Goal: Task Accomplishment & Management: Manage account settings

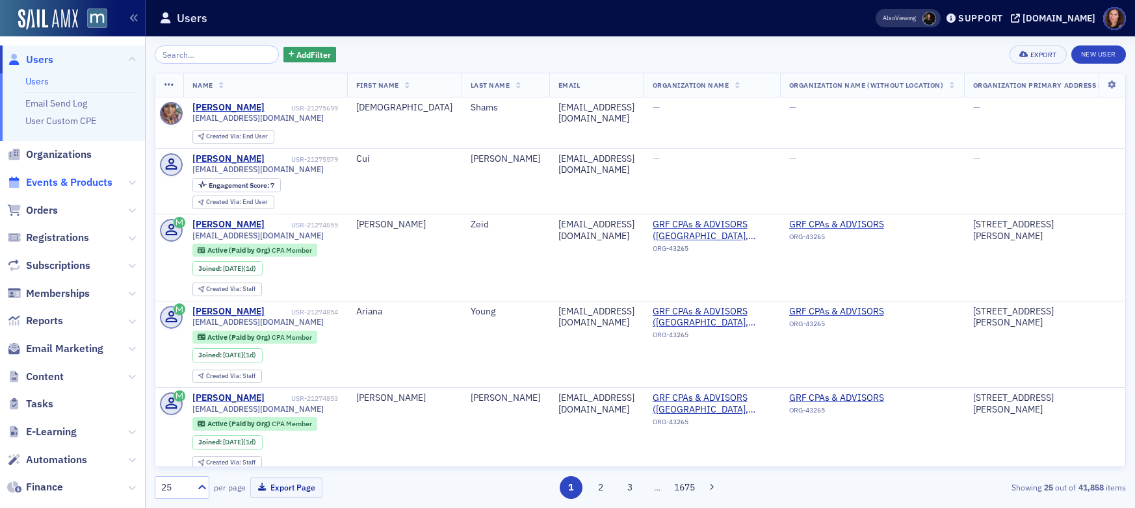
click at [61, 179] on span "Events & Products" at bounding box center [69, 182] width 86 height 14
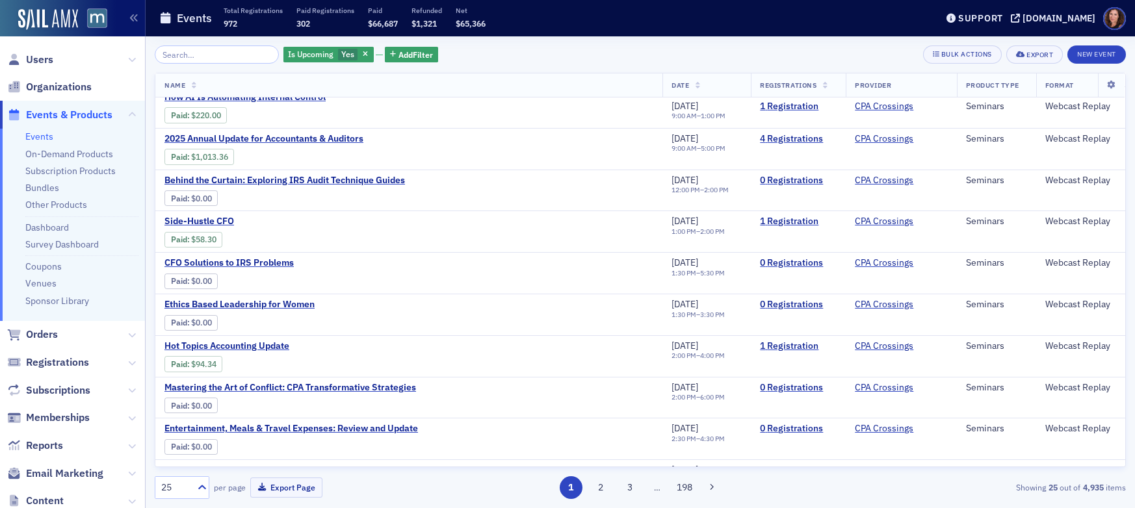
scroll to position [667, 0]
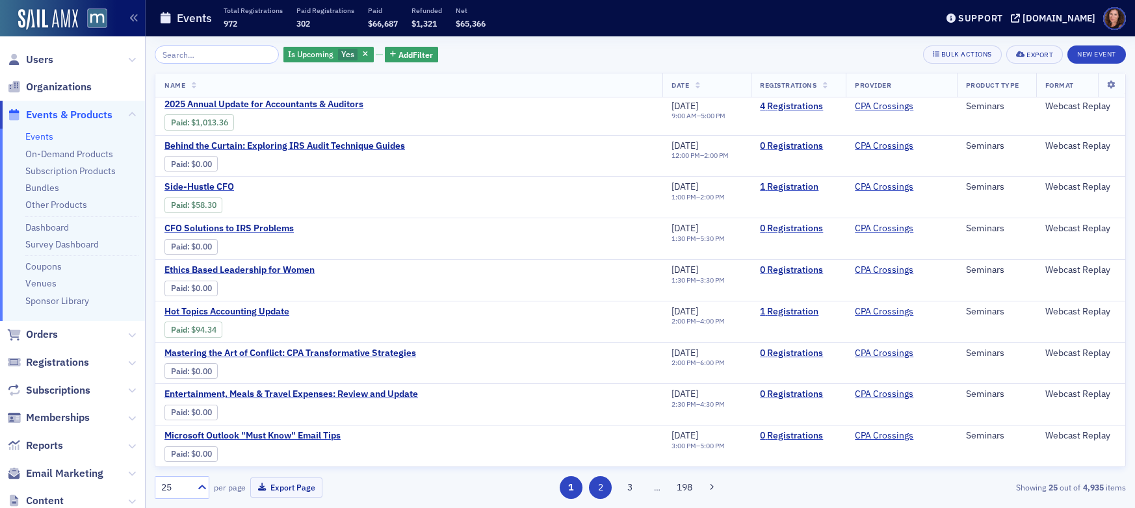
click at [600, 491] on button "2" at bounding box center [600, 487] width 23 height 23
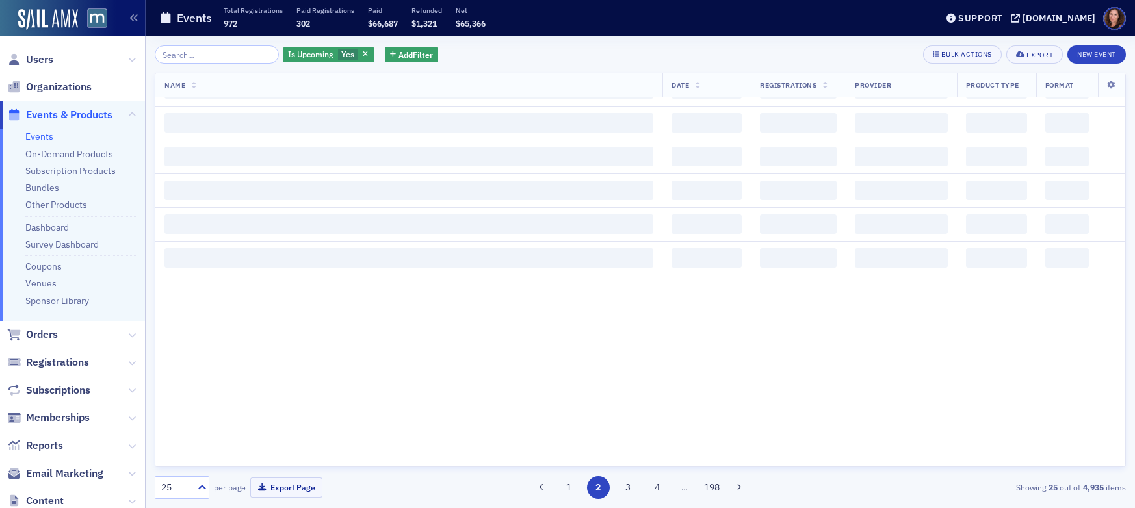
scroll to position [0, 0]
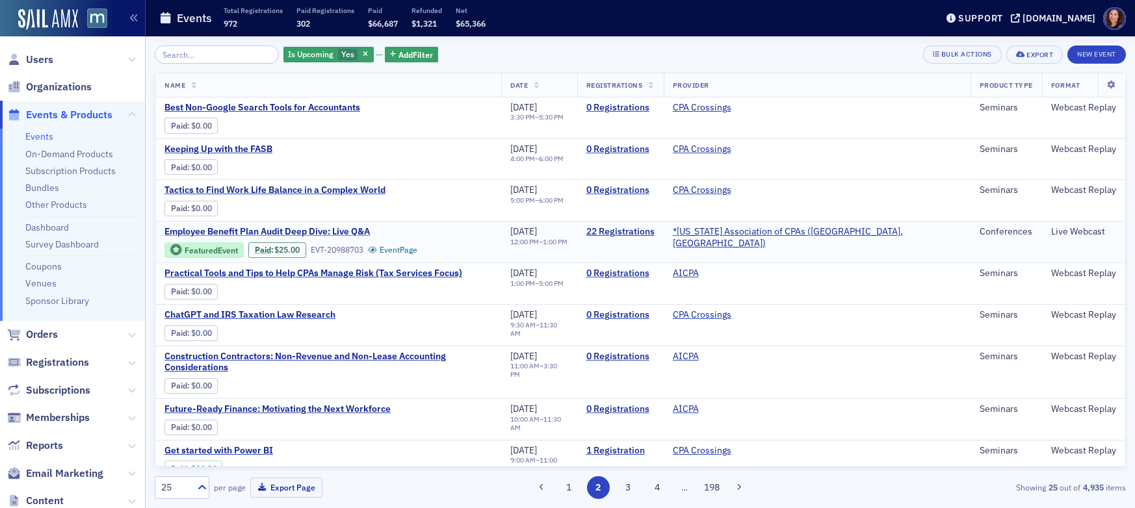
click at [318, 229] on span "Employee Benefit Plan Audit Deep Dive: Live Q&A" at bounding box center [273, 232] width 218 height 12
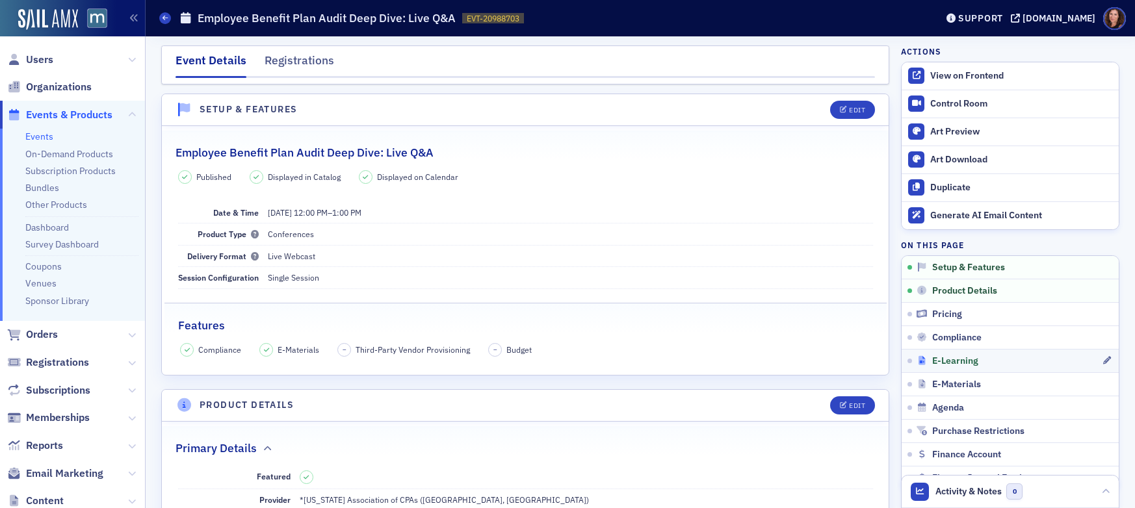
click at [953, 363] on span "E-Learning" at bounding box center [955, 361] width 46 height 12
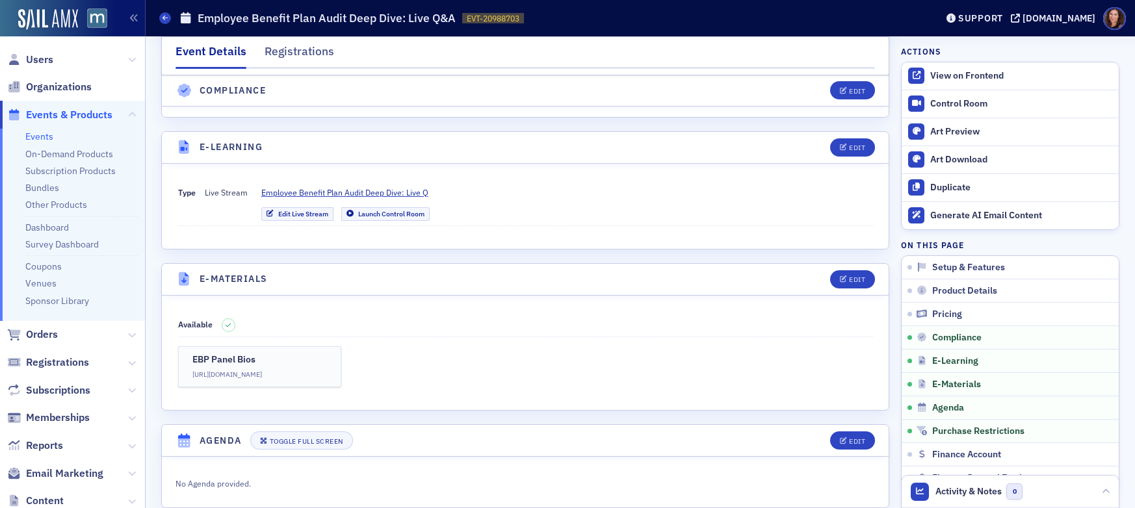
scroll to position [1718, 0]
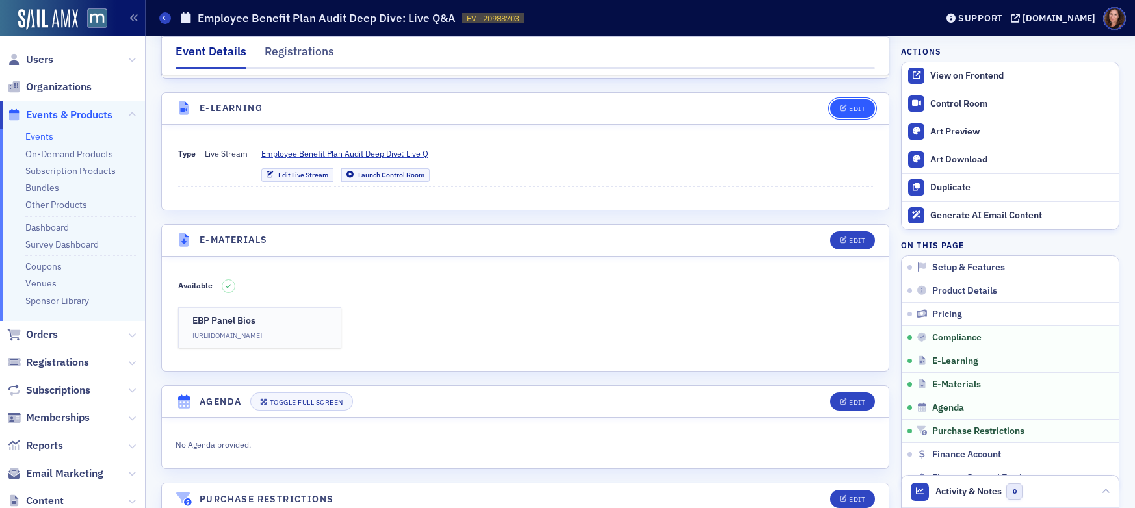
click at [849, 105] on div "Edit" at bounding box center [857, 108] width 16 height 7
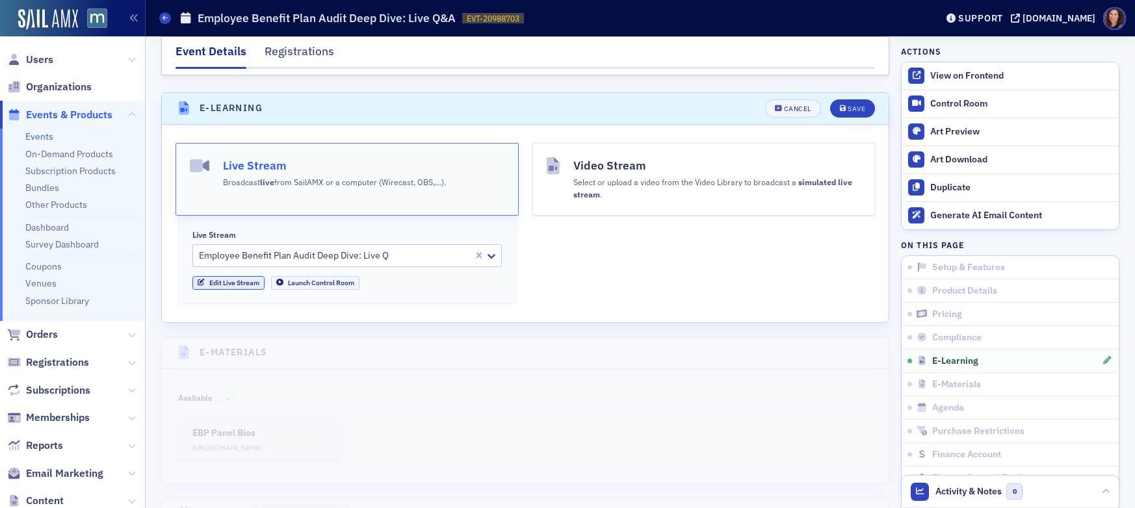
click at [227, 276] on link "Edit Live Stream" at bounding box center [228, 283] width 72 height 14
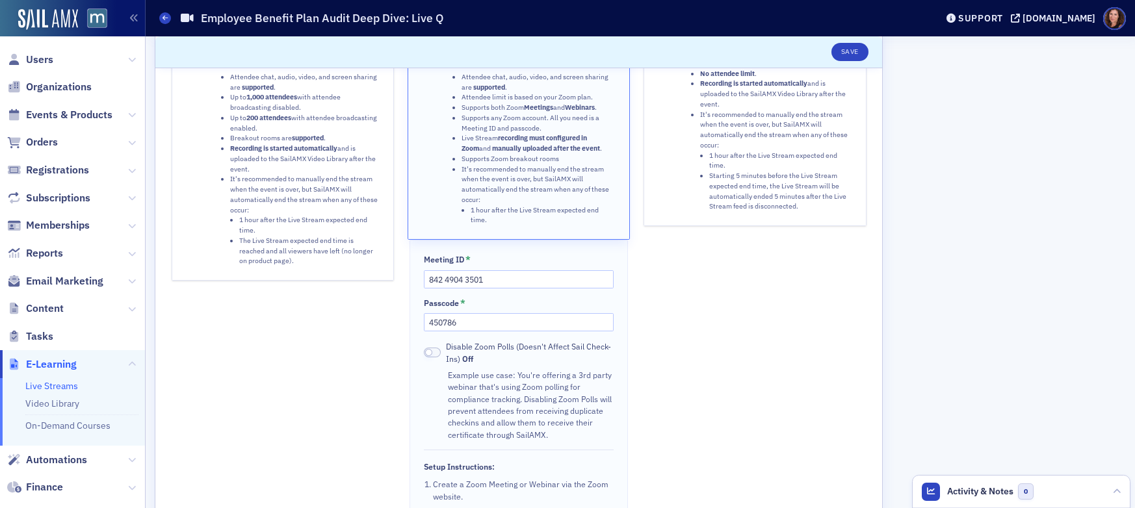
scroll to position [140, 0]
click at [853, 51] on button "Save" at bounding box center [849, 52] width 37 height 18
click at [57, 116] on span "Events & Products" at bounding box center [69, 115] width 86 height 14
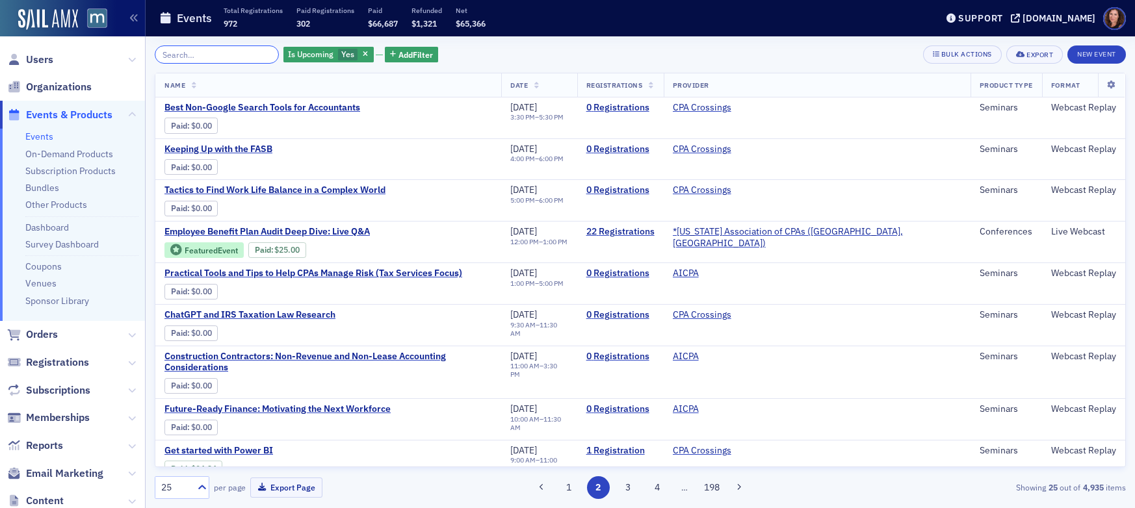
click at [213, 58] on input "search" at bounding box center [217, 54] width 124 height 18
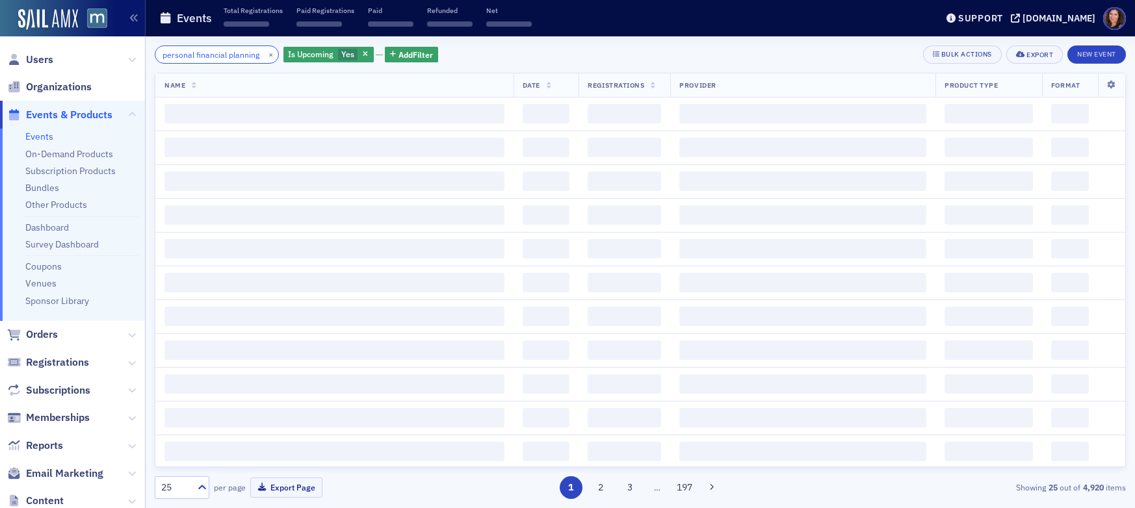
scroll to position [0, 12]
type input "personal financial planning"
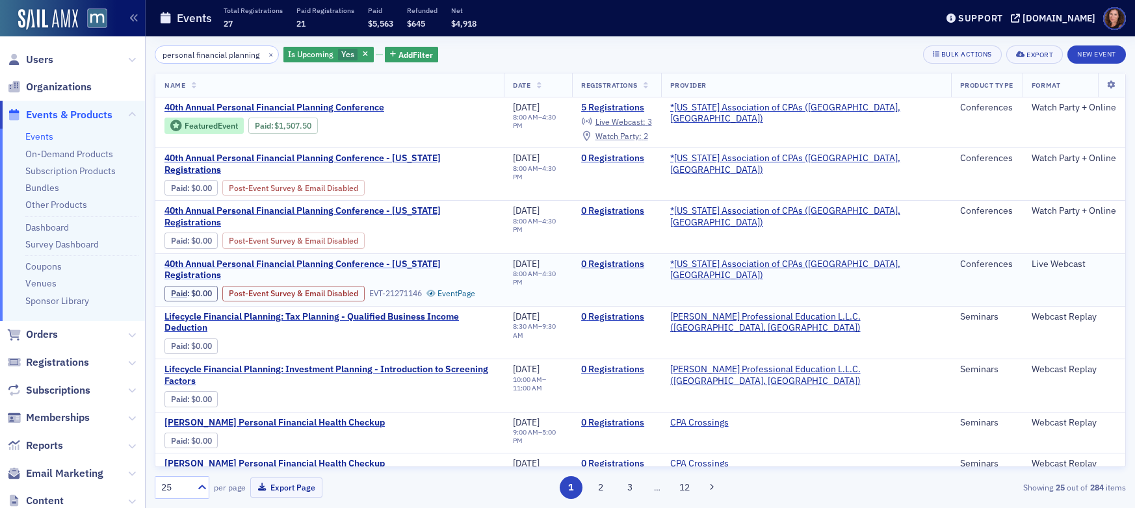
click at [422, 259] on span "40th Annual Personal Financial Planning Conference - [US_STATE] Registrations" at bounding box center [329, 270] width 330 height 23
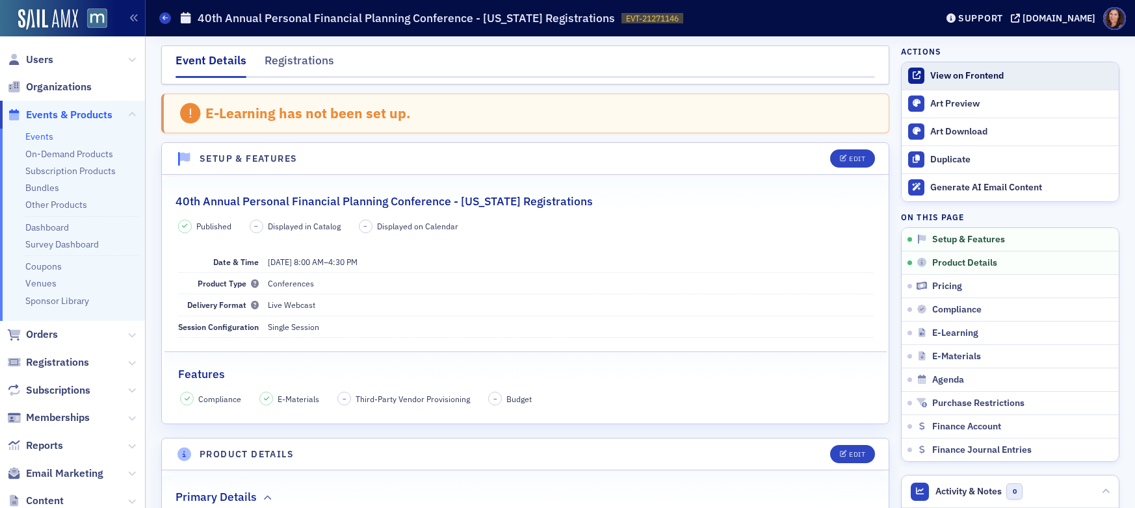
click at [957, 75] on div "View on Frontend" at bounding box center [1021, 76] width 182 height 12
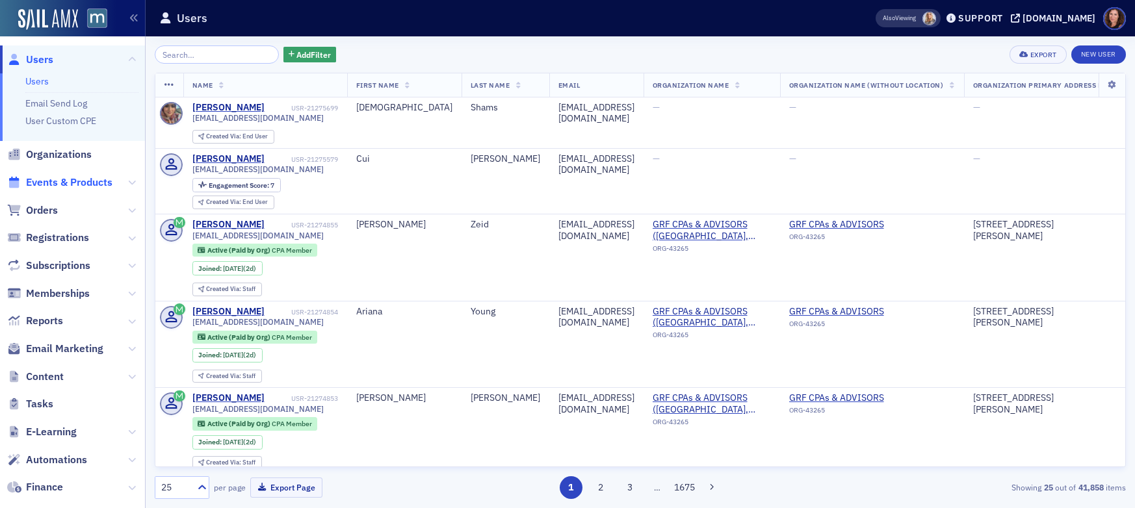
click at [77, 184] on span "Events & Products" at bounding box center [69, 182] width 86 height 14
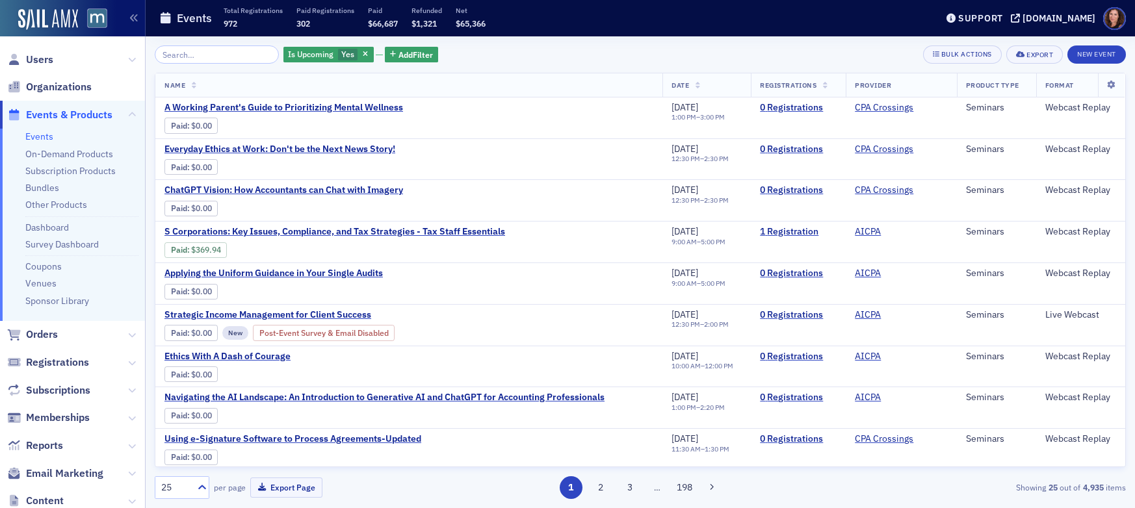
click at [194, 55] on input "search" at bounding box center [217, 54] width 124 height 18
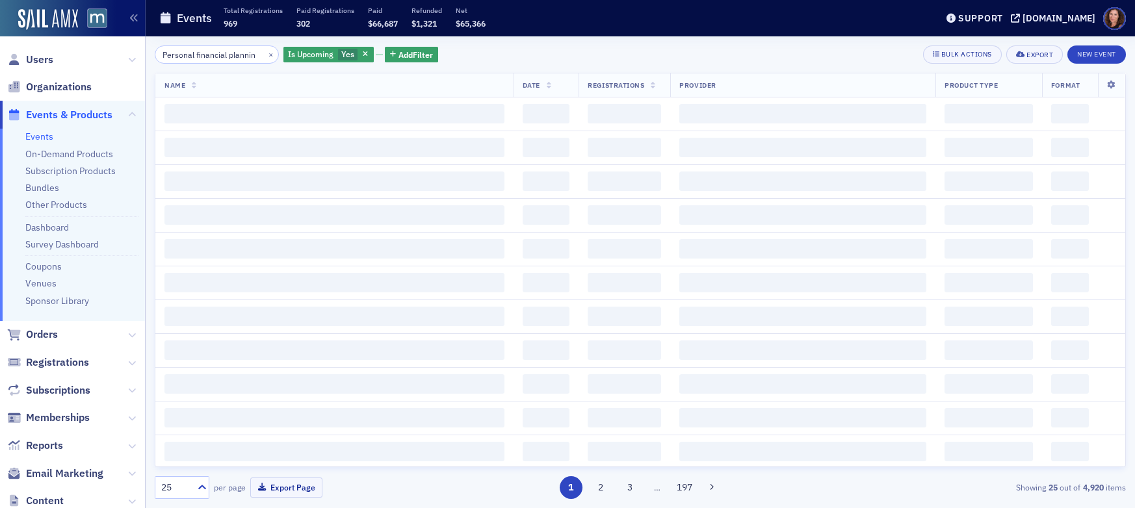
scroll to position [0, 10]
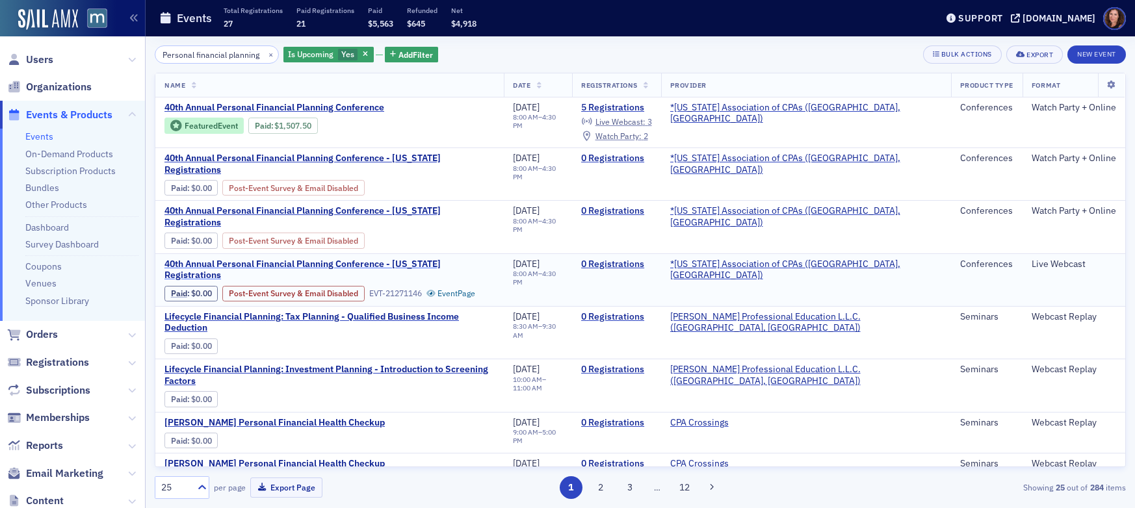
type input "Personal financial planning"
click at [392, 259] on span "40th Annual Personal Financial Planning Conference - [US_STATE] Registrations" at bounding box center [329, 270] width 330 height 23
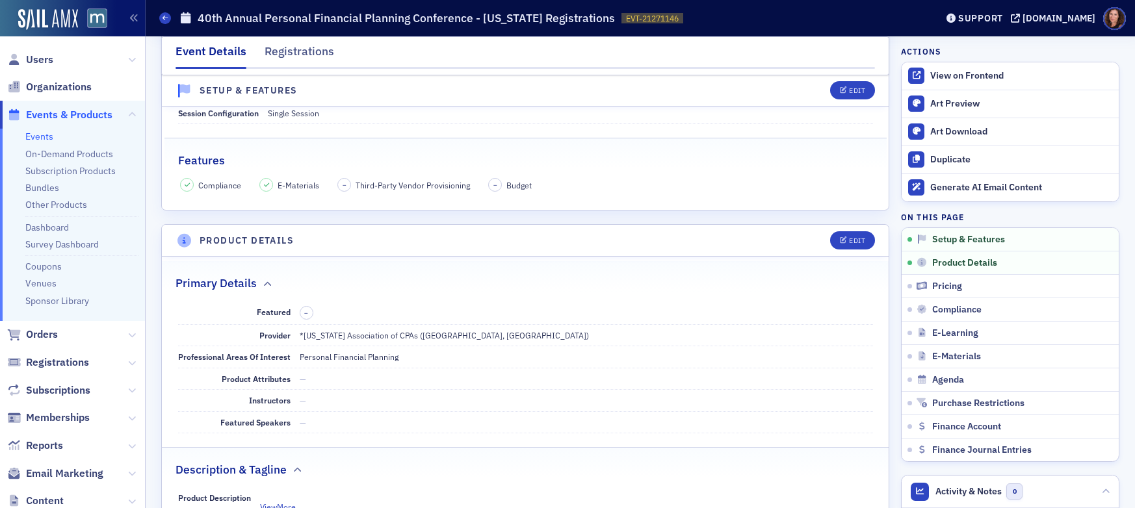
scroll to position [264, 0]
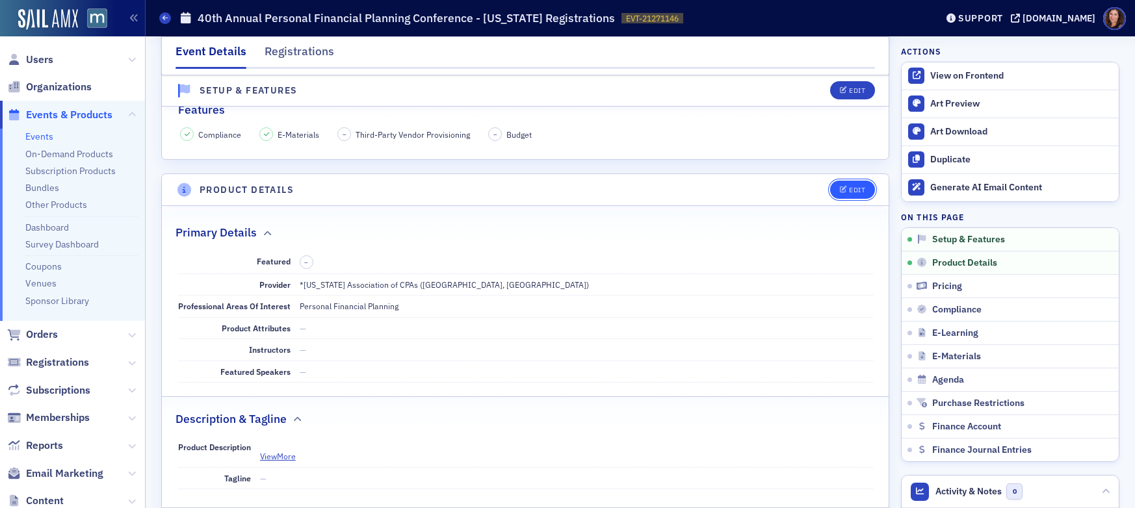
click at [851, 192] on div "Edit" at bounding box center [857, 189] width 16 height 7
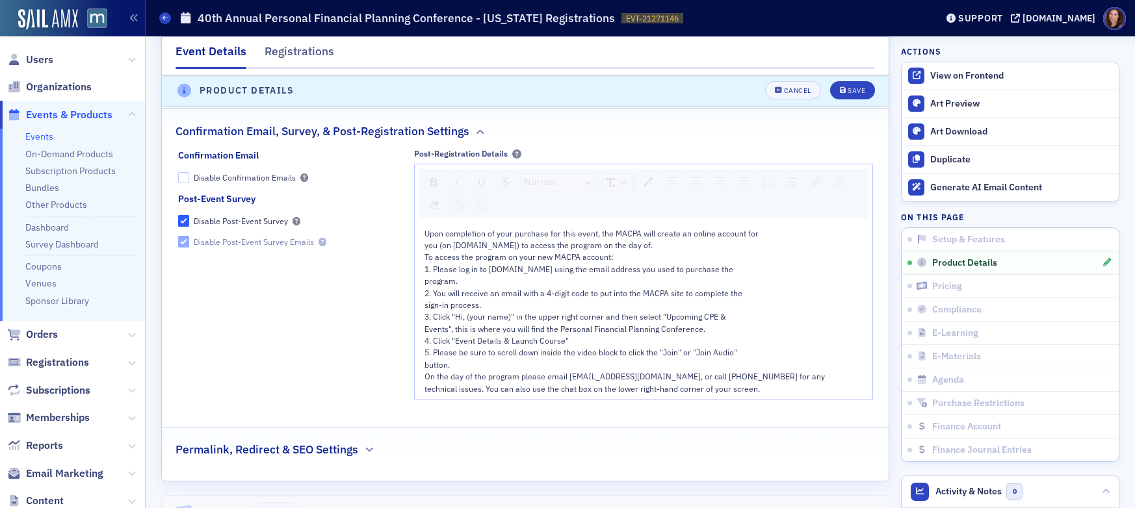
scroll to position [1331, 0]
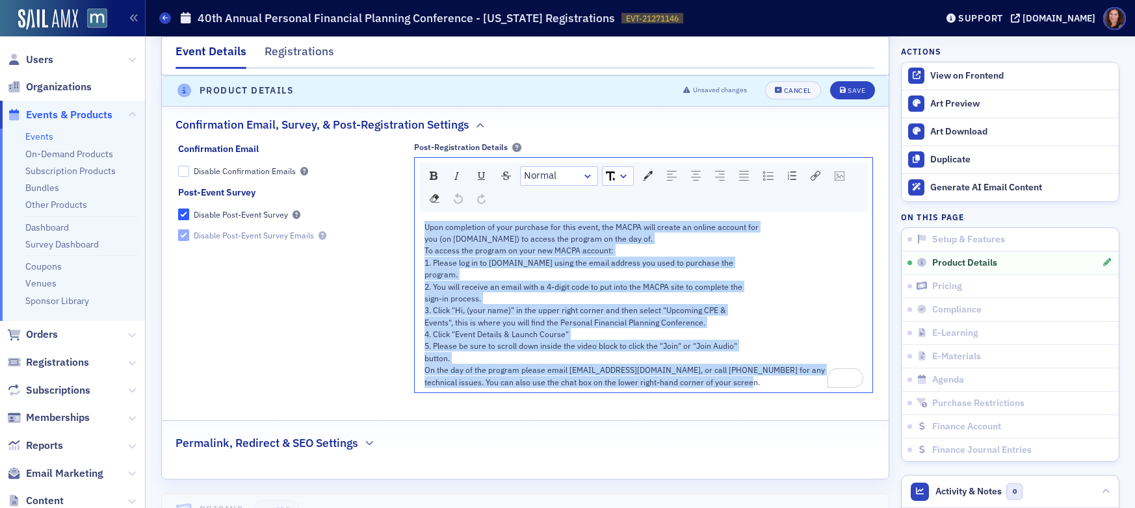
drag, startPoint x: 431, startPoint y: 231, endPoint x: 745, endPoint y: 378, distance: 346.8
click at [745, 378] on div "Upon completion of your purchase for this event, the MACPA will create an onlin…" at bounding box center [643, 304] width 439 height 167
click at [851, 266] on div "1. Please log in to [DOMAIN_NAME] using the email address you used to purchase …" at bounding box center [643, 263] width 439 height 12
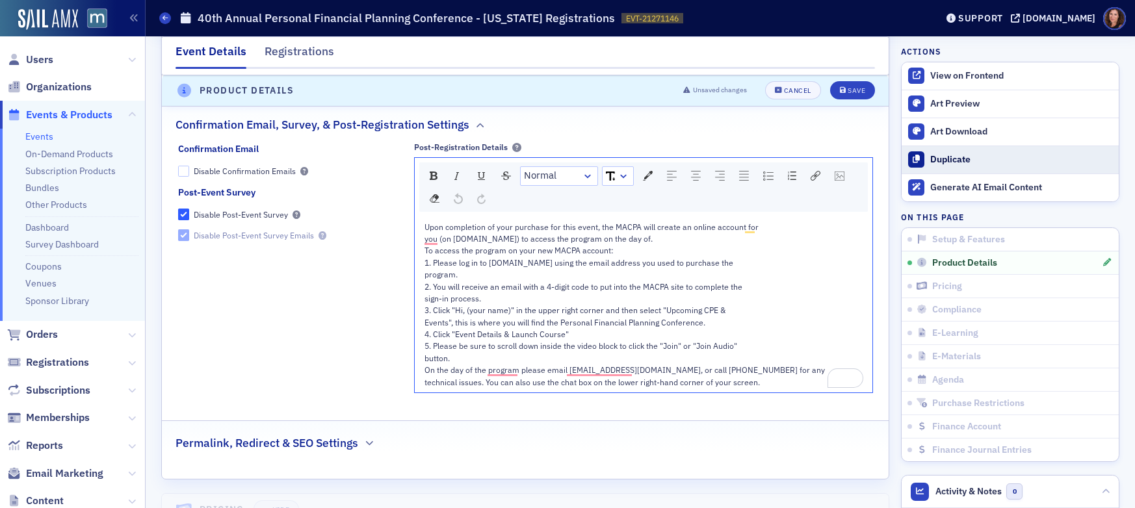
click at [953, 154] on div "Duplicate" at bounding box center [1021, 160] width 182 height 12
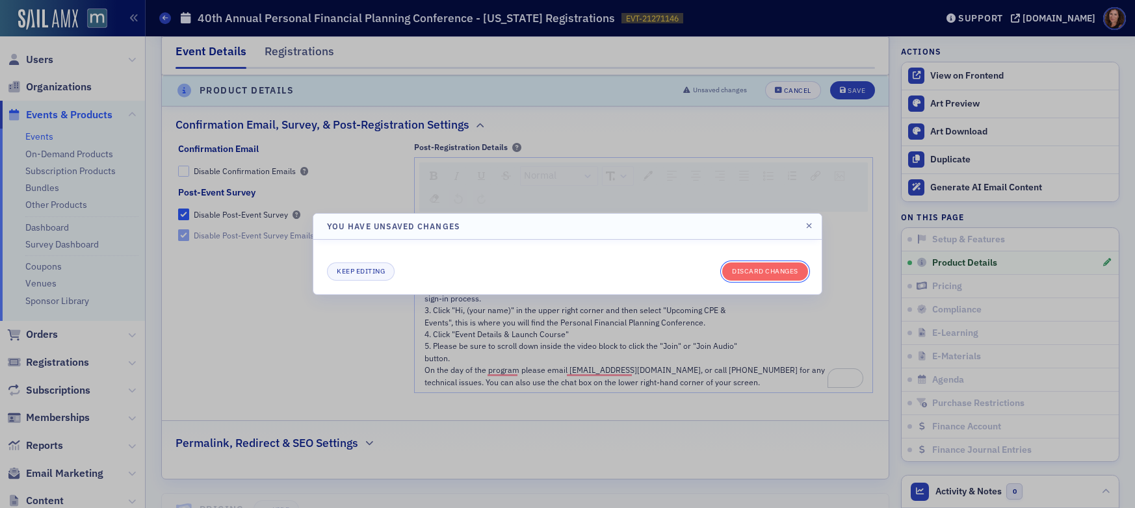
click at [778, 270] on button "Discard changes" at bounding box center [765, 272] width 86 height 18
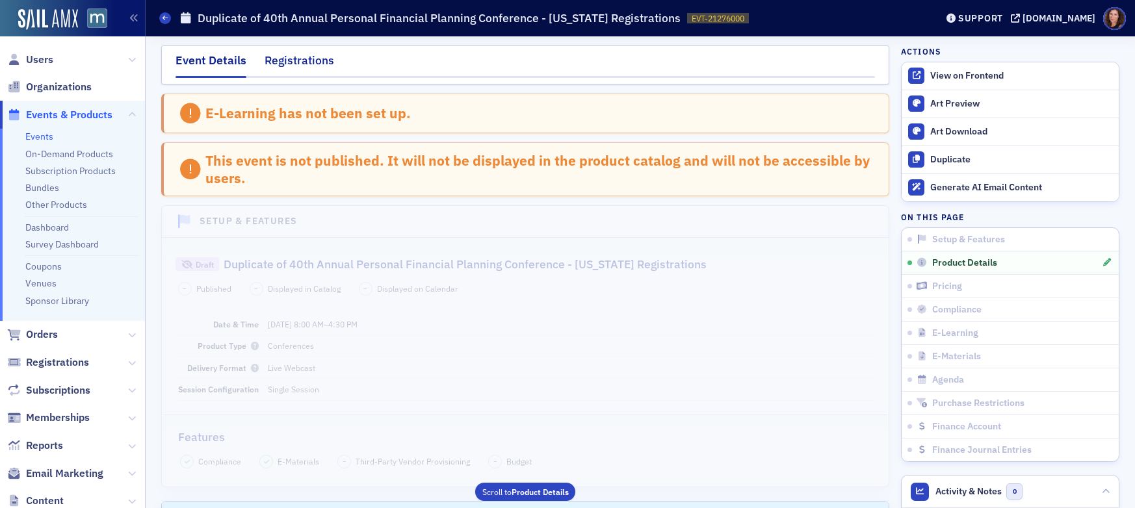
click at [306, 60] on div "Registrations" at bounding box center [299, 64] width 70 height 24
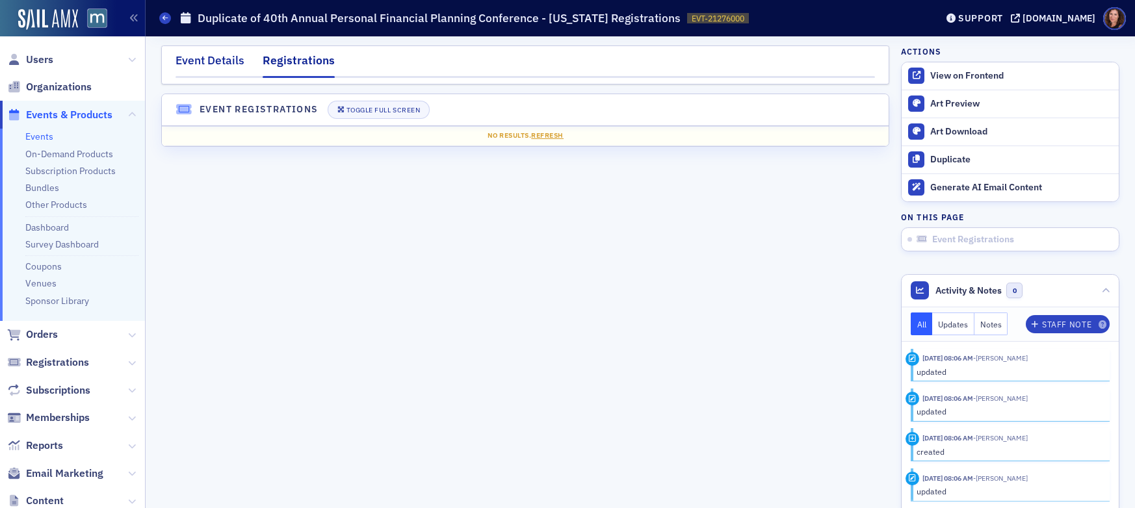
click at [221, 59] on div "Event Details" at bounding box center [209, 64] width 69 height 24
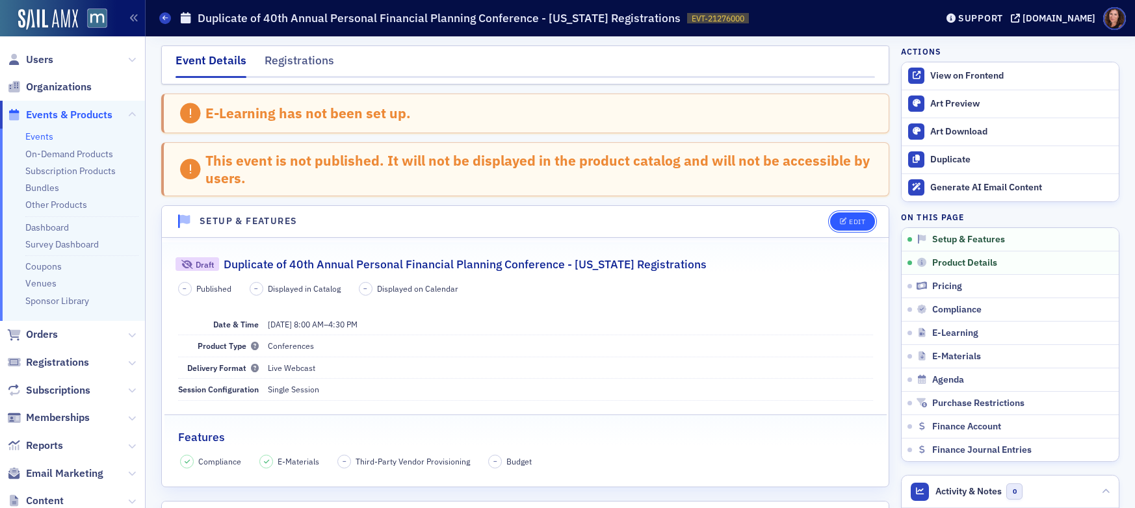
click at [842, 224] on span "Edit" at bounding box center [852, 221] width 25 height 7
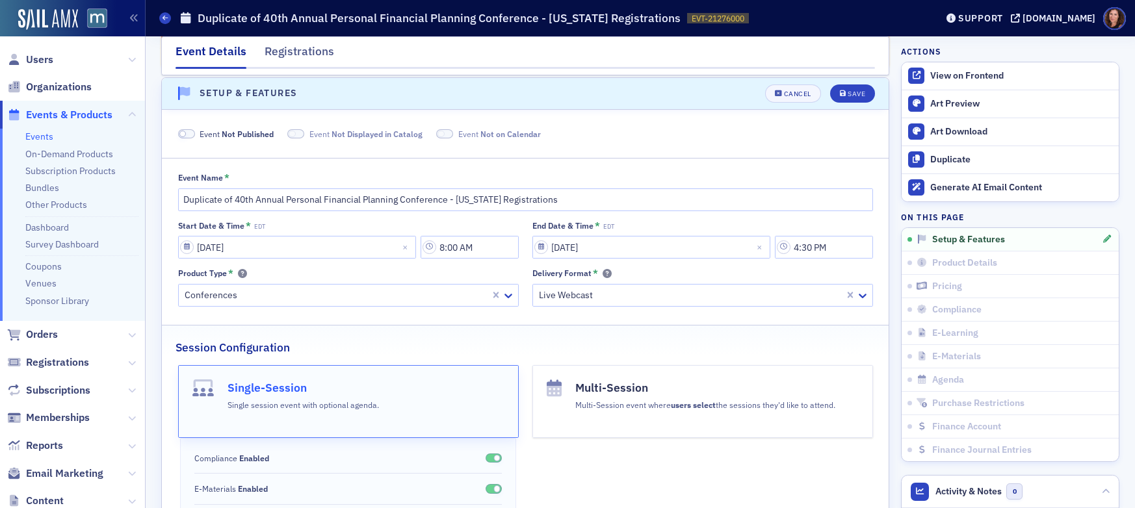
scroll to position [130, 0]
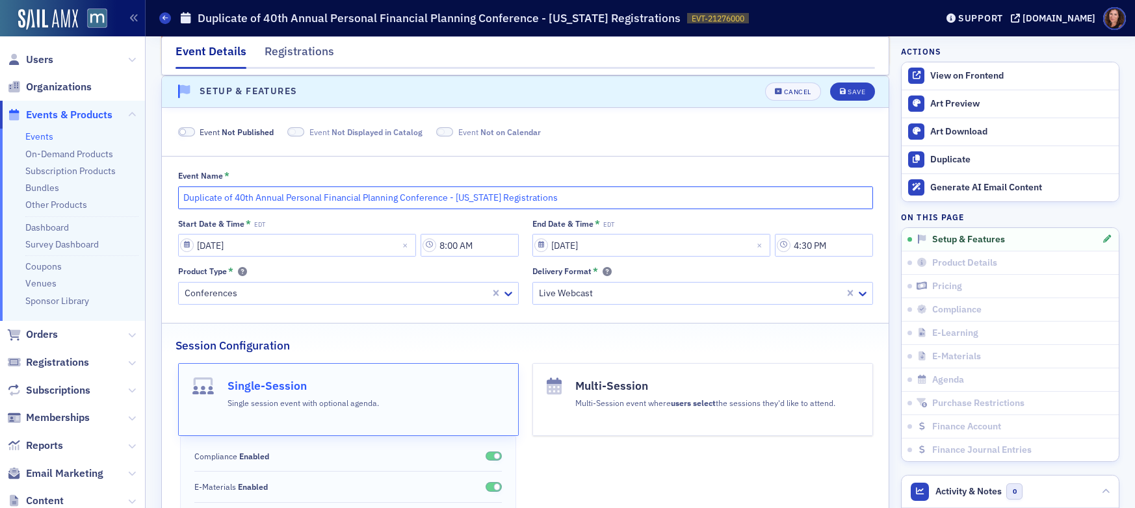
drag, startPoint x: 228, startPoint y: 197, endPoint x: 151, endPoint y: 202, distance: 77.5
drag, startPoint x: 508, startPoint y: 199, endPoint x: 400, endPoint y: 199, distance: 107.9
click at [400, 199] on input "40th Annual Personal Financial Planning Conference - [US_STATE] Registrations" at bounding box center [525, 197] width 695 height 23
type input "40th Annual Personal Financial Planning Conference - BEPC Registrations"
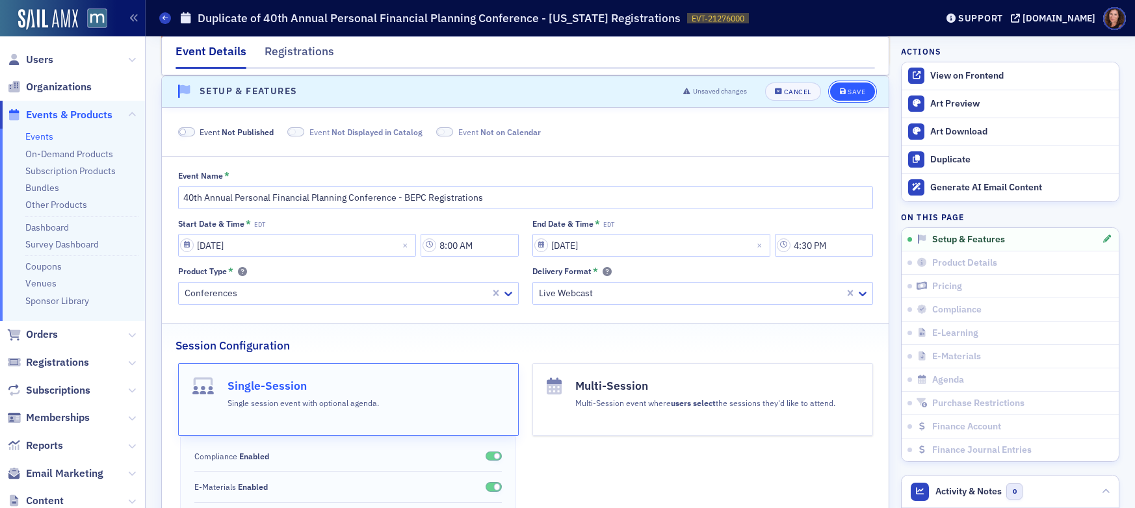
click at [847, 86] on button "Save" at bounding box center [852, 92] width 45 height 18
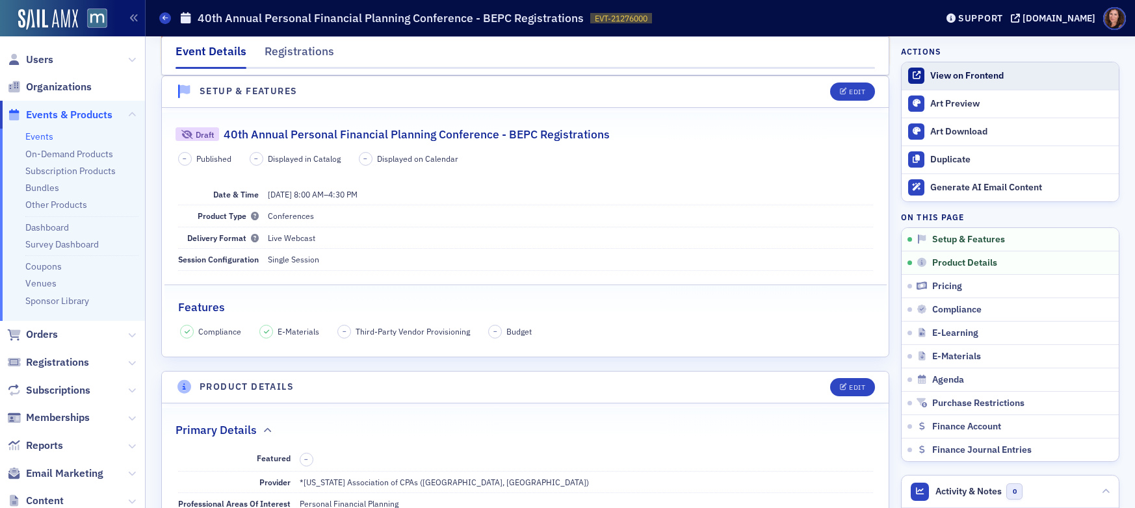
click at [966, 81] on div "View on Frontend" at bounding box center [1021, 76] width 182 height 12
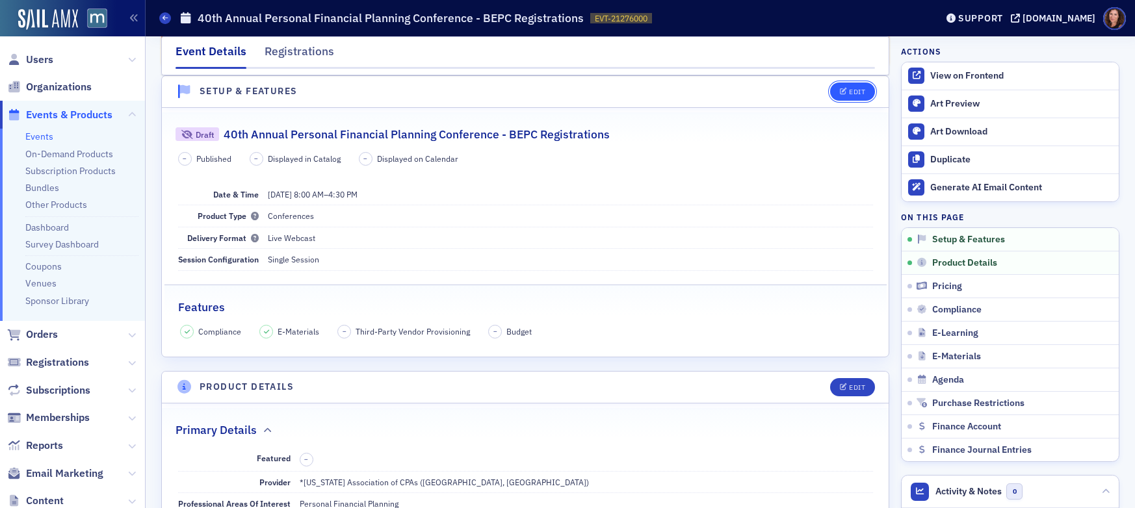
click at [842, 94] on span "Edit" at bounding box center [852, 91] width 25 height 7
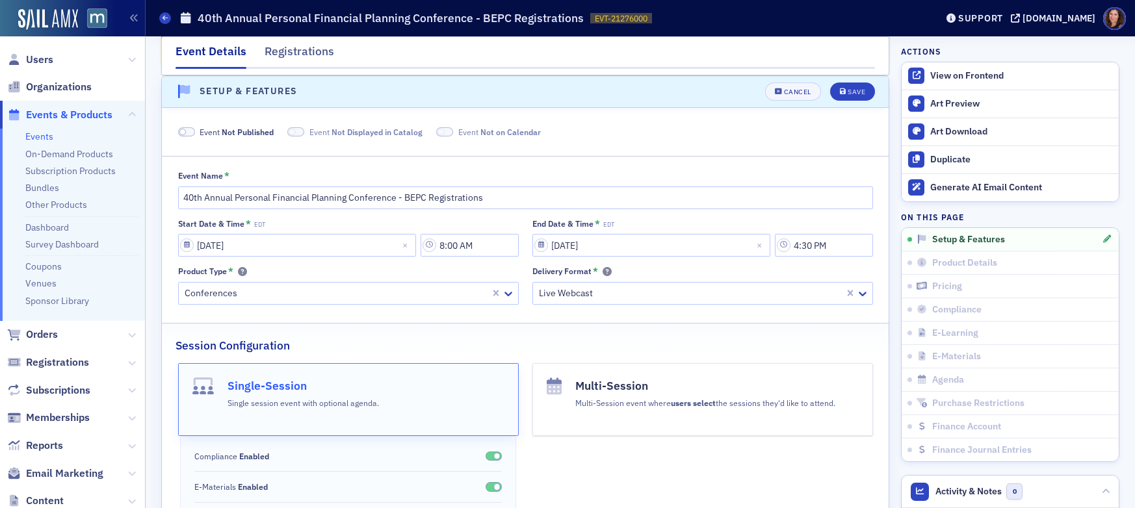
click at [186, 131] on span at bounding box center [186, 132] width 17 height 10
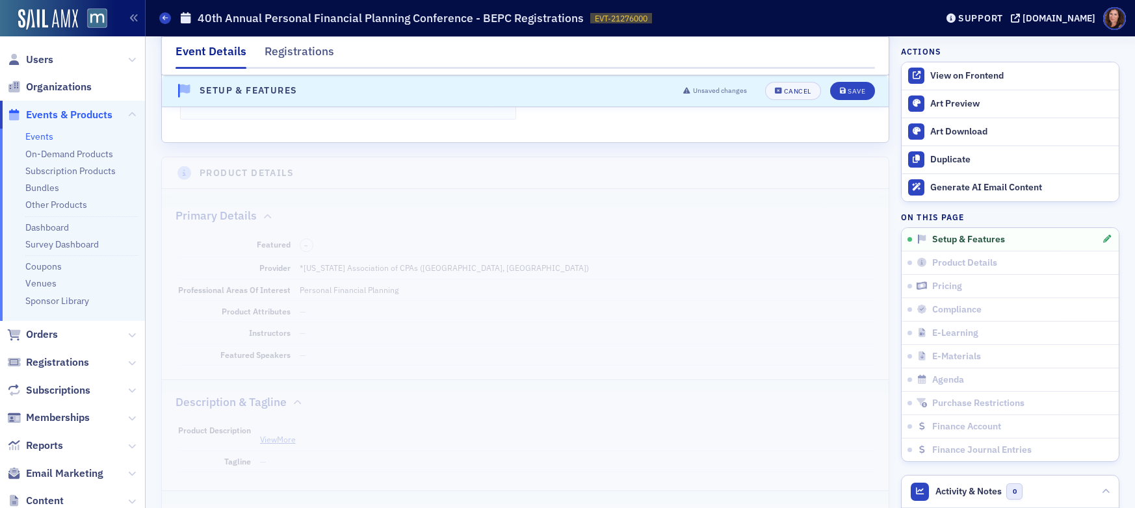
scroll to position [576, 0]
click at [848, 83] on button "Save" at bounding box center [852, 91] width 45 height 18
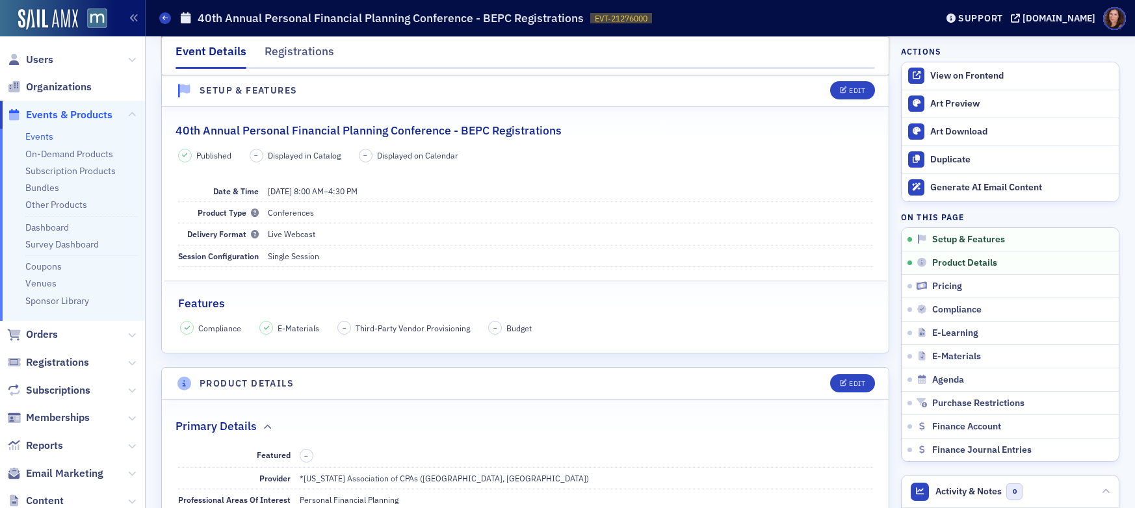
scroll to position [67, 0]
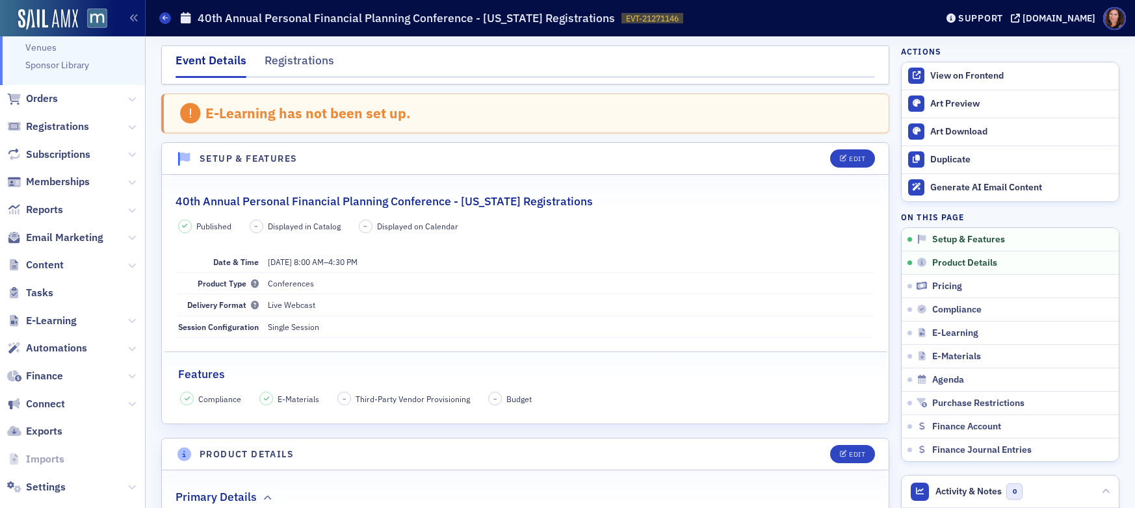
scroll to position [256, 0]
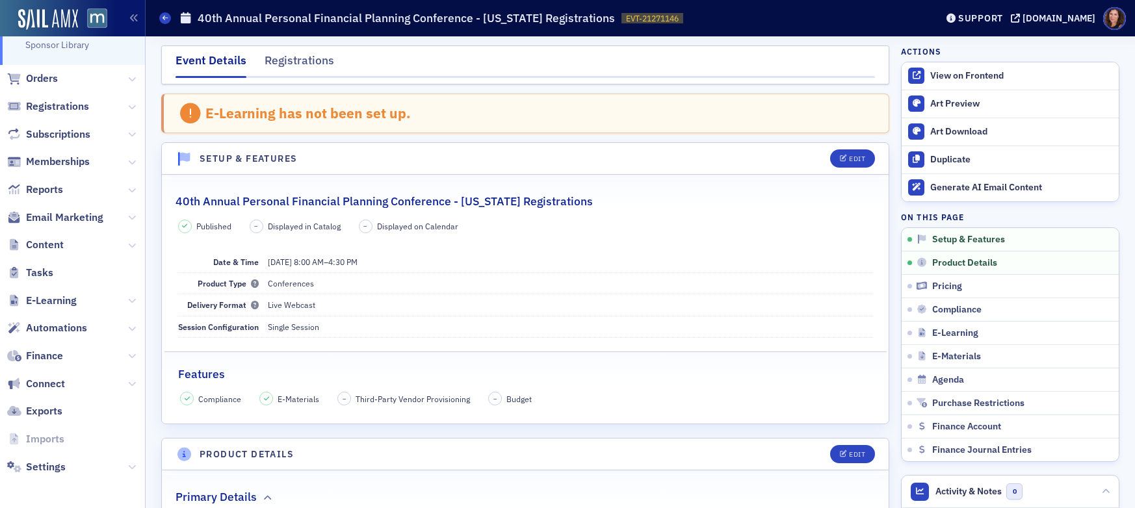
drag, startPoint x: 51, startPoint y: 188, endPoint x: 103, endPoint y: 189, distance: 52.7
click at [51, 188] on span "Reports" at bounding box center [44, 190] width 37 height 14
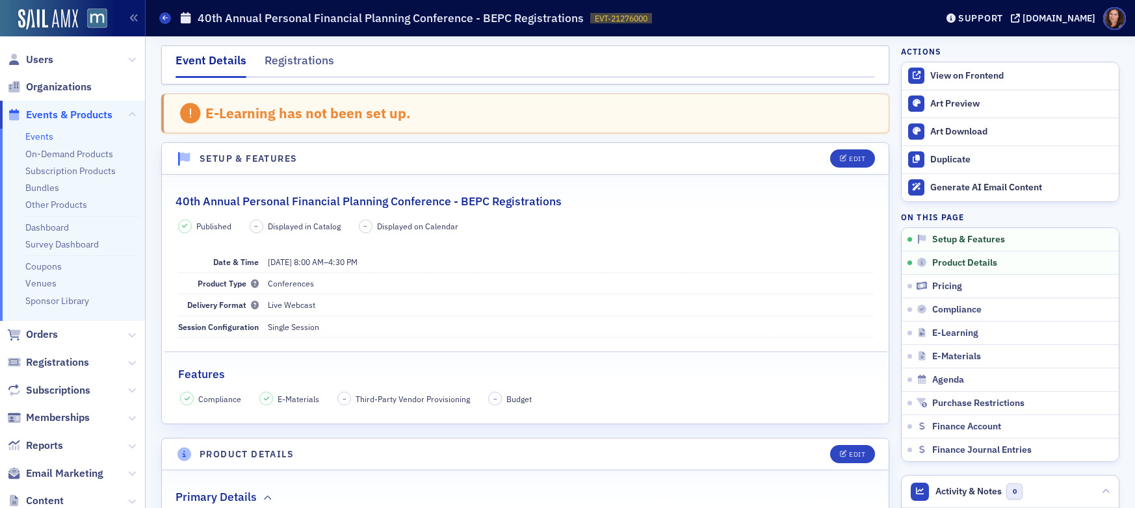
scroll to position [67, 0]
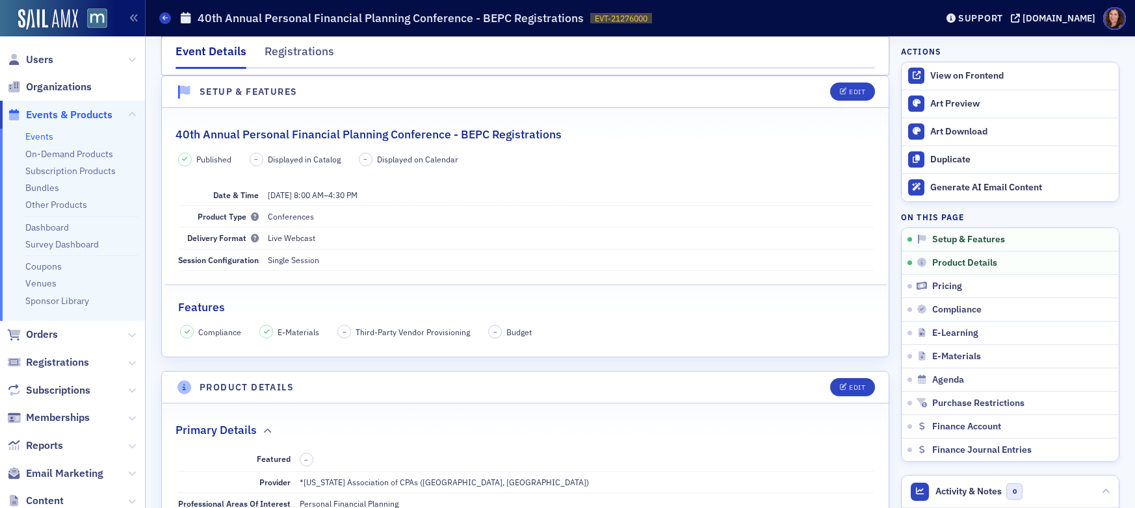
click at [41, 138] on link "Events" at bounding box center [39, 137] width 28 height 12
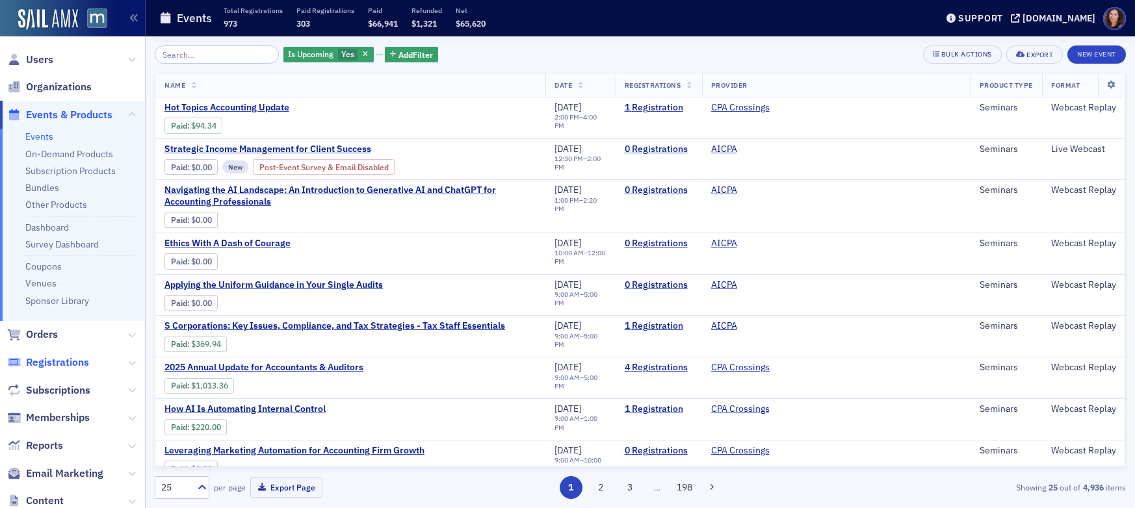
drag, startPoint x: 75, startPoint y: 363, endPoint x: 81, endPoint y: 359, distance: 7.4
click at [75, 363] on span "Registrations" at bounding box center [57, 362] width 63 height 14
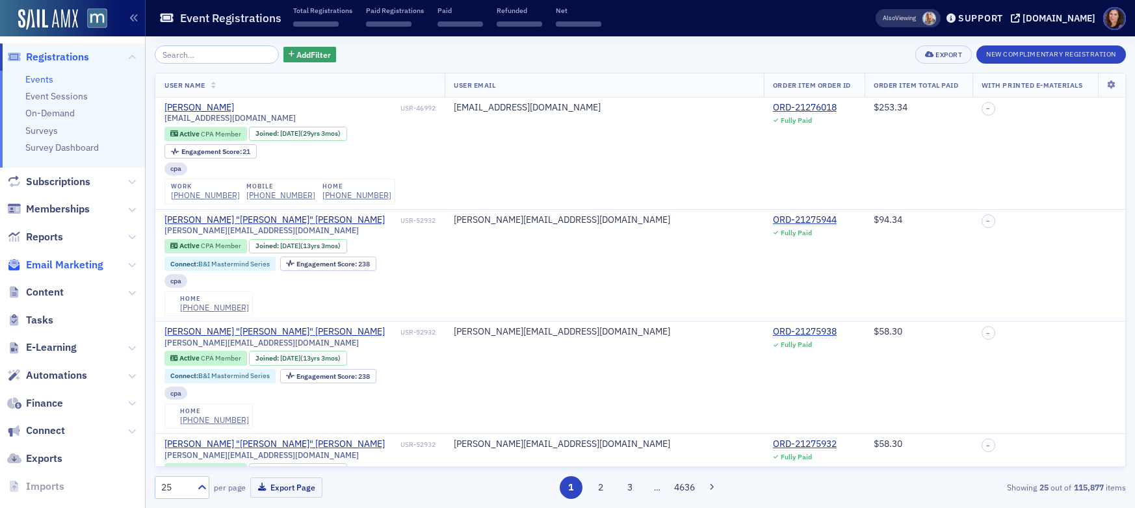
scroll to position [161, 0]
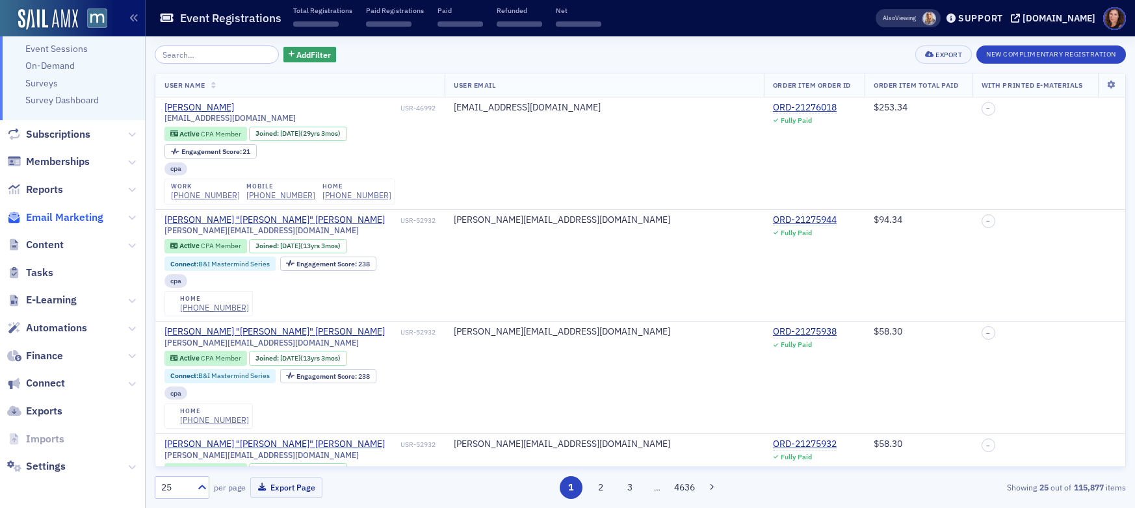
click at [51, 212] on span "Email Marketing" at bounding box center [64, 218] width 77 height 14
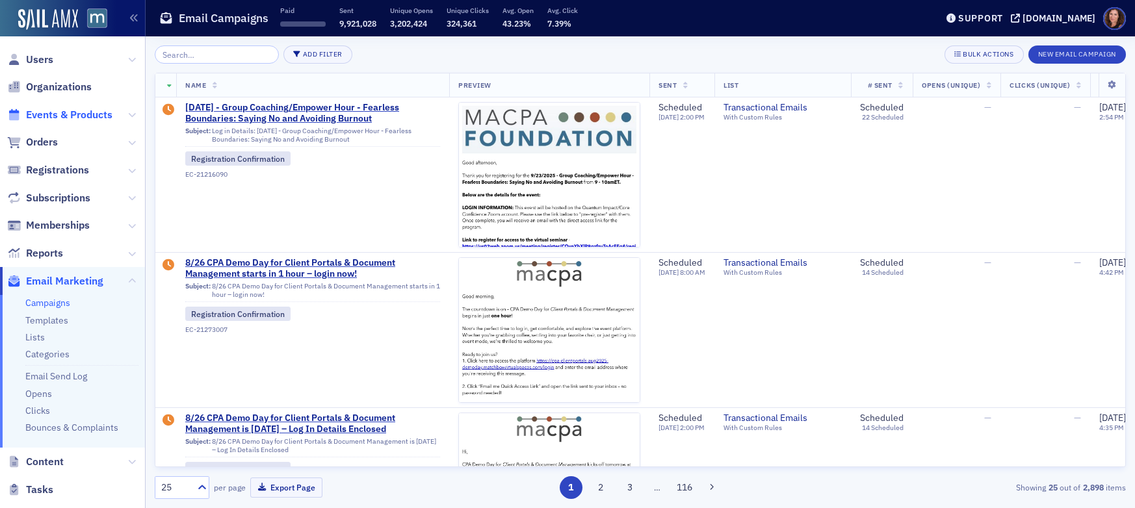
click at [60, 118] on span "Events & Products" at bounding box center [69, 115] width 86 height 14
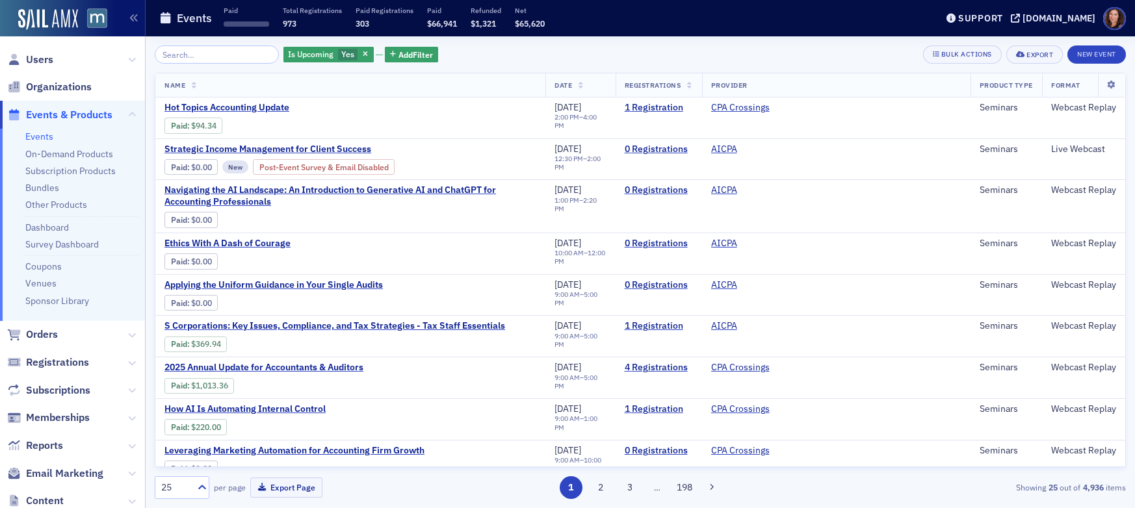
scroll to position [7, 0]
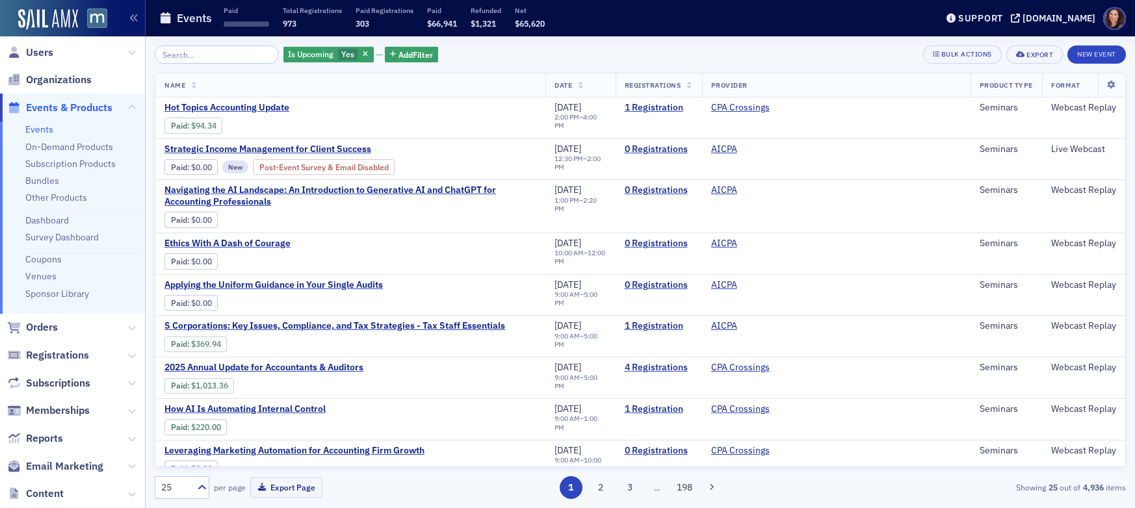
click at [33, 130] on link "Events" at bounding box center [39, 129] width 28 height 12
click at [57, 222] on link "Dashboard" at bounding box center [47, 220] width 44 height 12
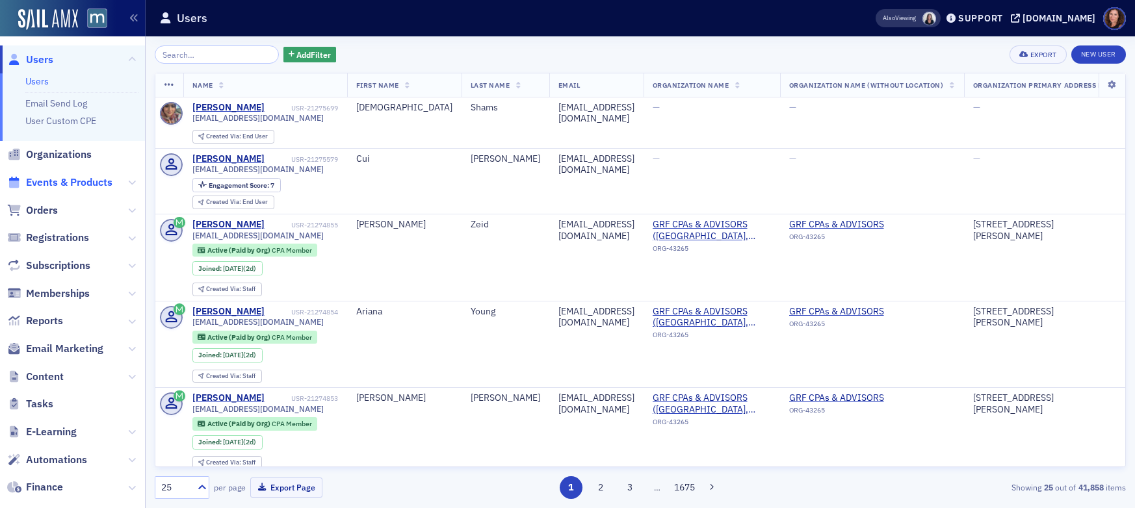
click at [80, 181] on span "Events & Products" at bounding box center [69, 182] width 86 height 14
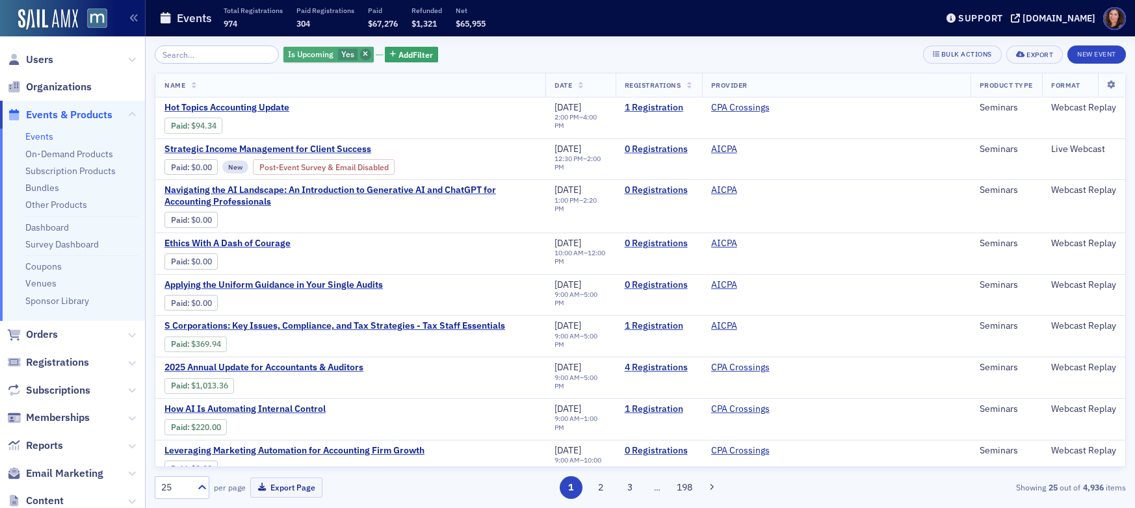
click at [363, 56] on icon "button" at bounding box center [365, 54] width 5 height 7
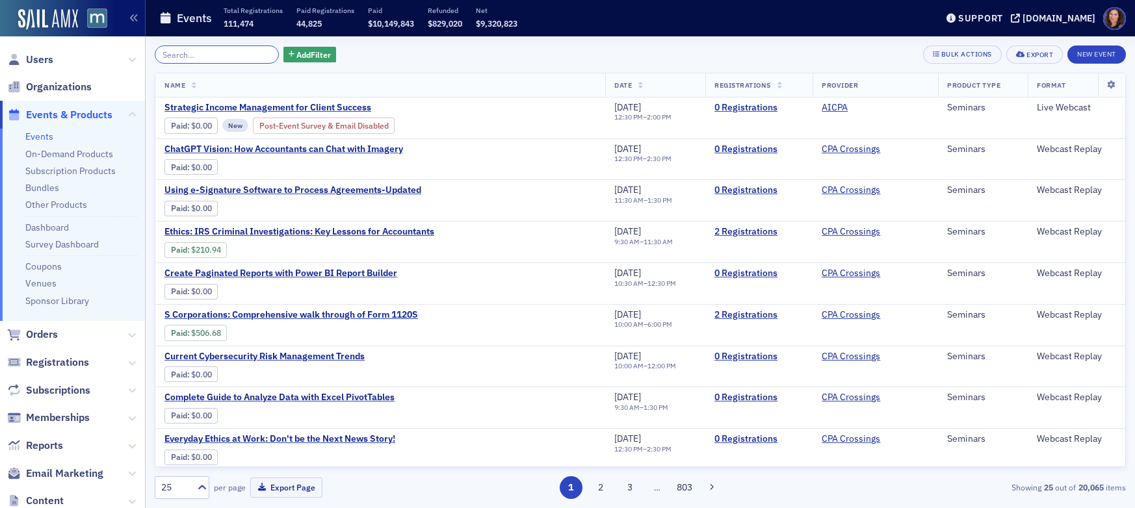
click at [171, 61] on div "Add Filter Bulk Actions Export New Event Name Date Registrations Provider Produ…" at bounding box center [640, 272] width 971 height 454
click at [171, 61] on input "search" at bounding box center [217, 54] width 124 height 18
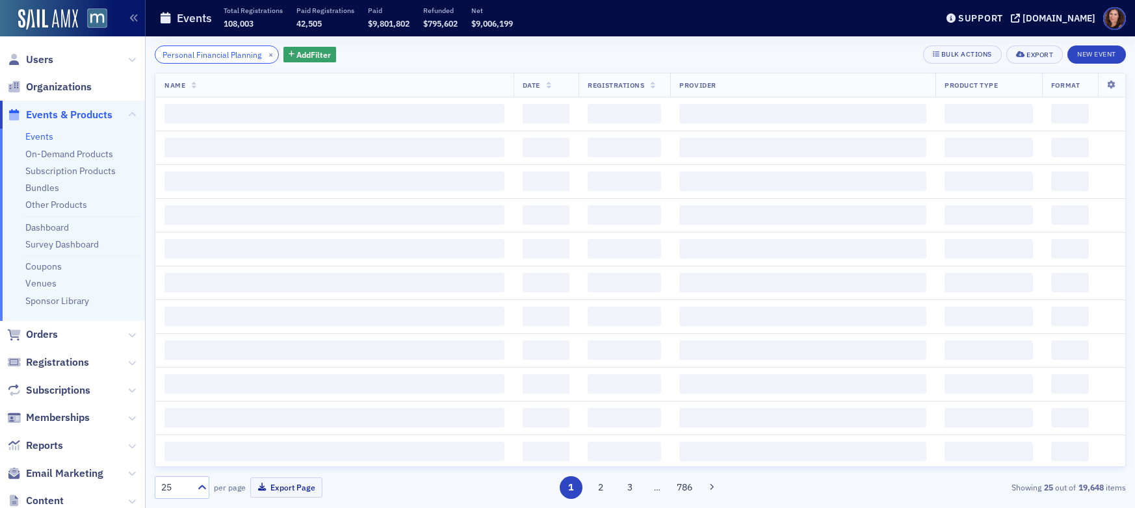
scroll to position [0, 14]
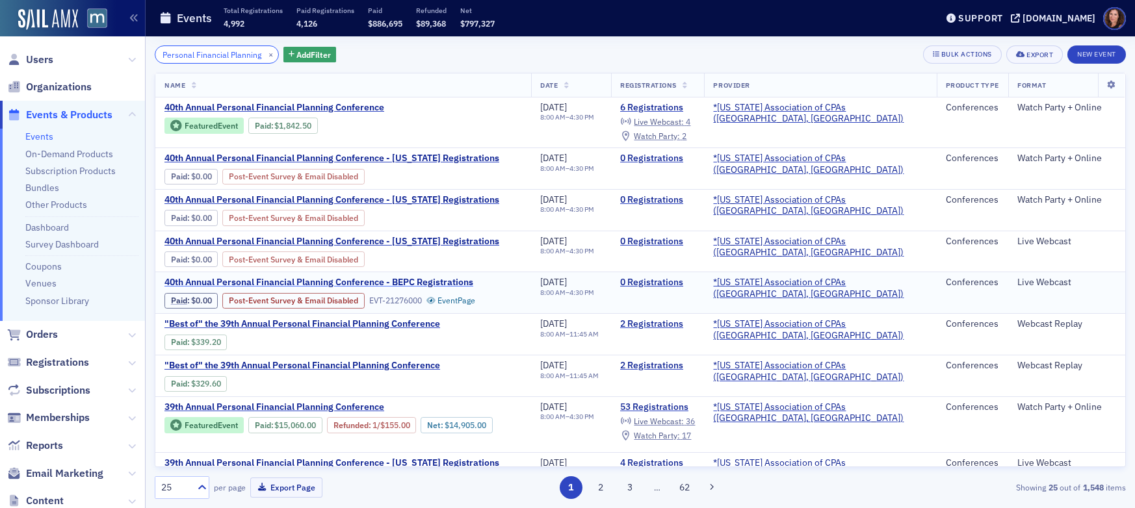
type input "Personal Financial Planning"
click at [396, 283] on span "40th Annual Personal Financial Planning Conference - BEPC Registrations" at bounding box center [318, 283] width 309 height 12
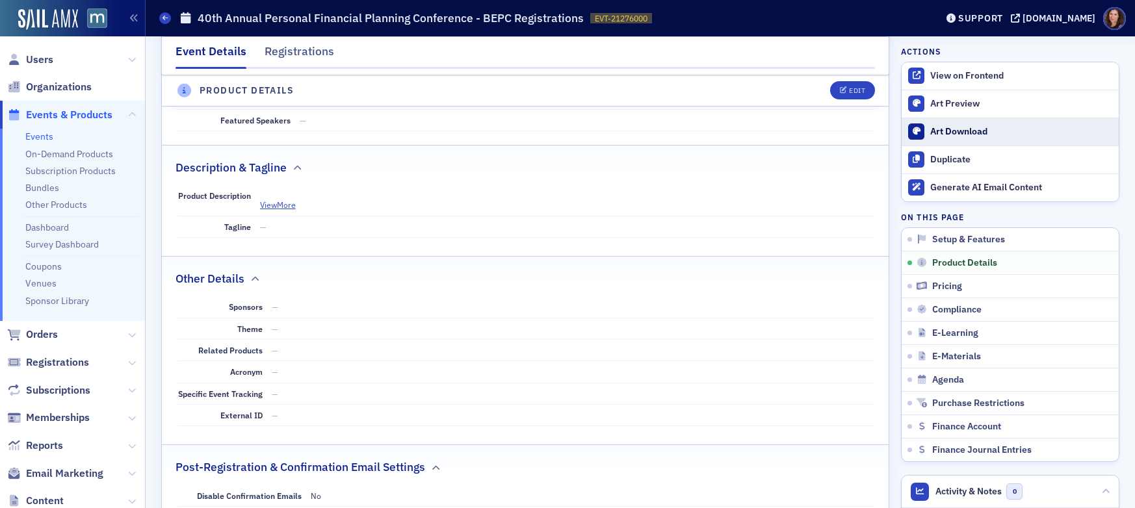
scroll to position [523, 0]
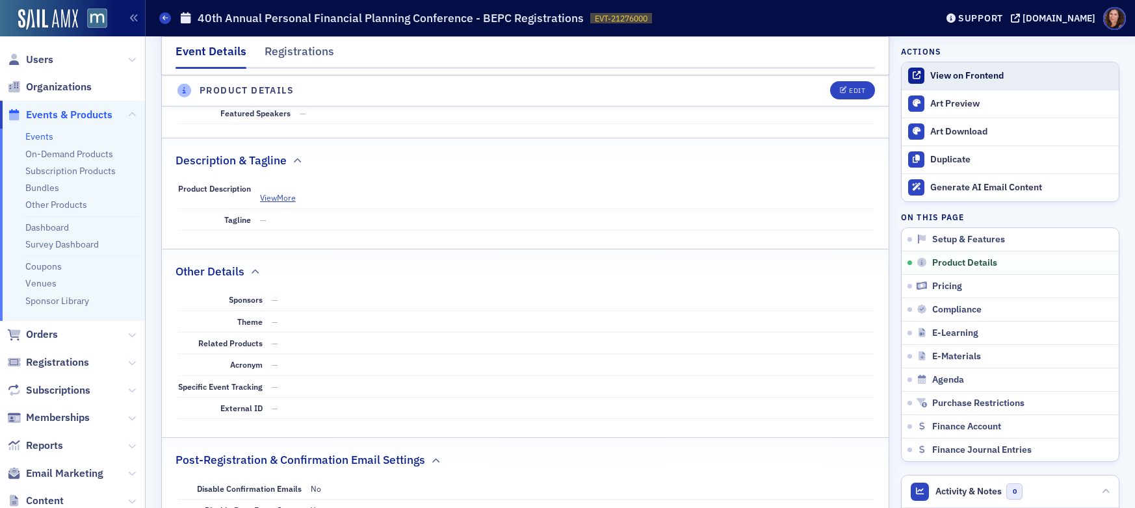
click at [969, 80] on div "View on Frontend" at bounding box center [1021, 76] width 182 height 12
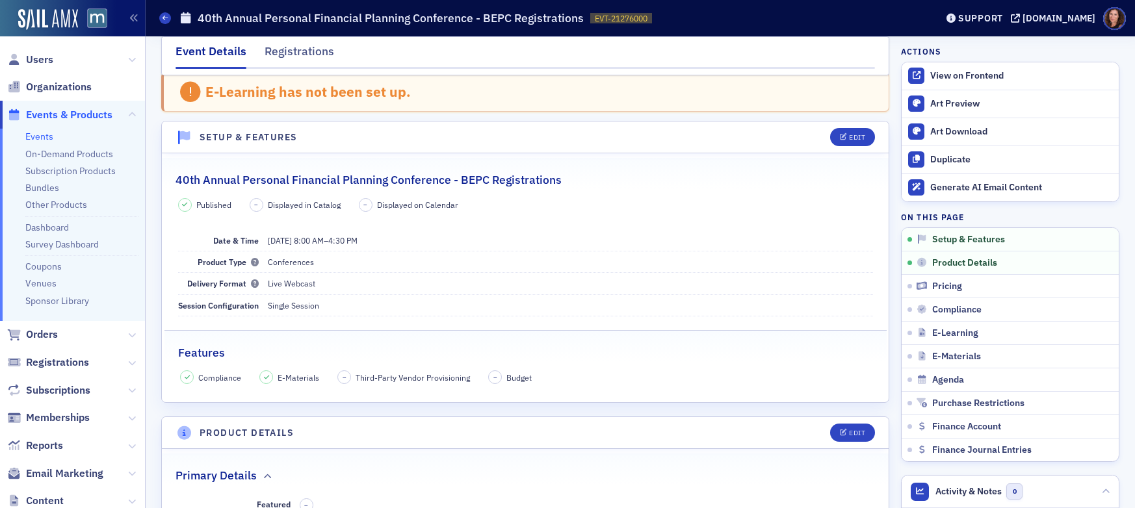
scroll to position [0, 0]
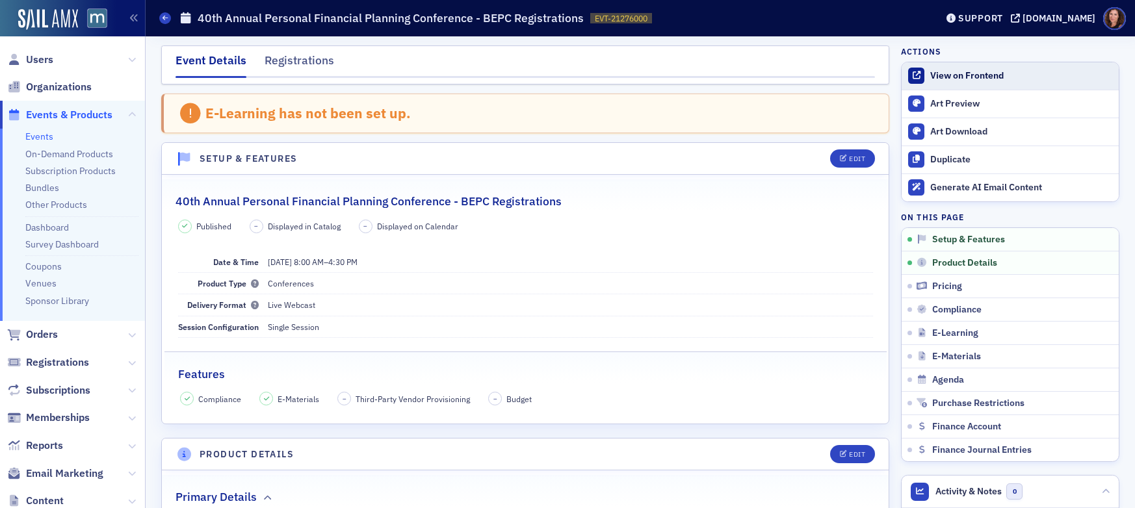
click at [984, 71] on div "View on Frontend" at bounding box center [1021, 76] width 182 height 12
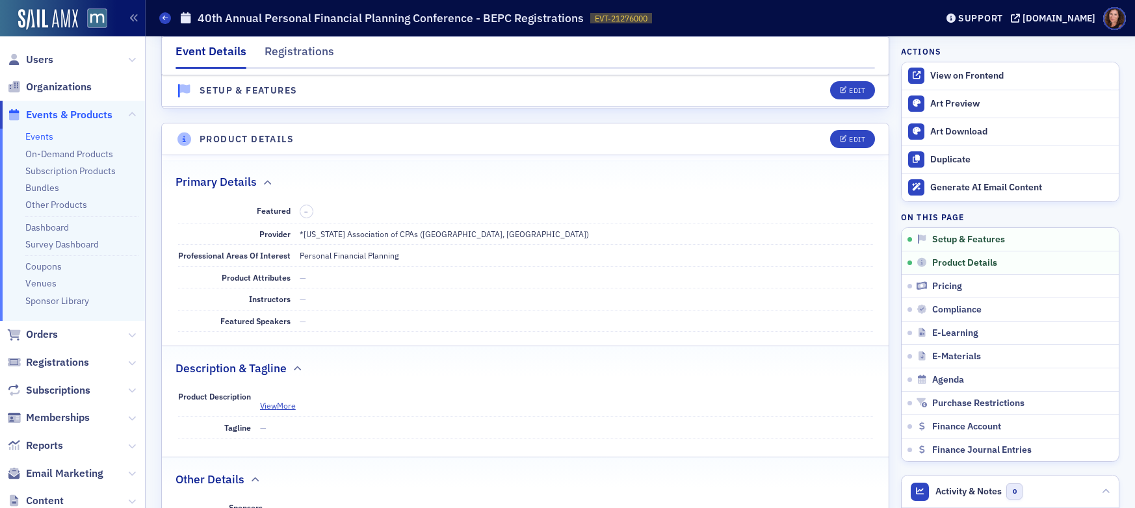
scroll to position [394, 0]
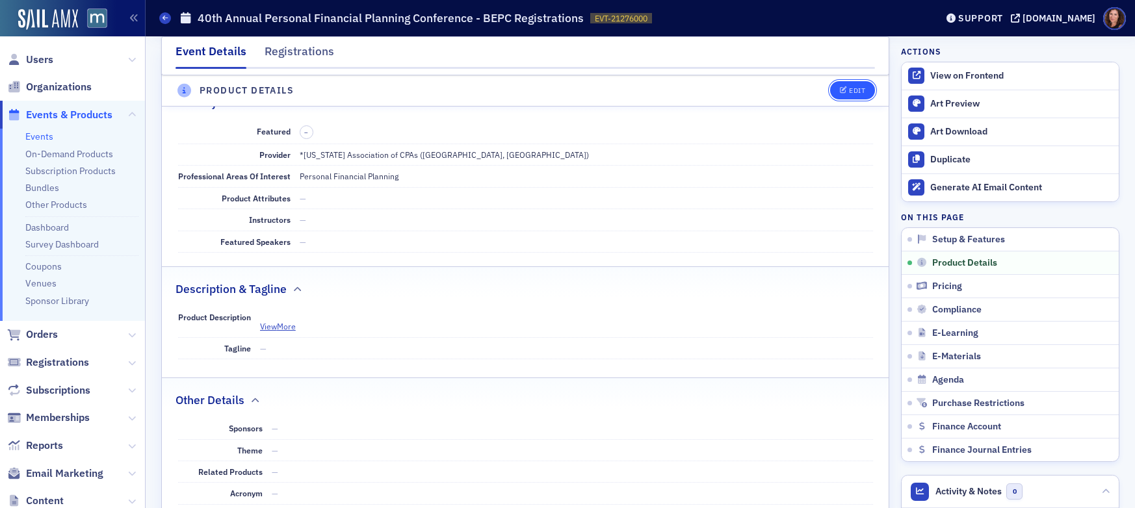
click at [849, 92] on div "Edit" at bounding box center [857, 91] width 16 height 7
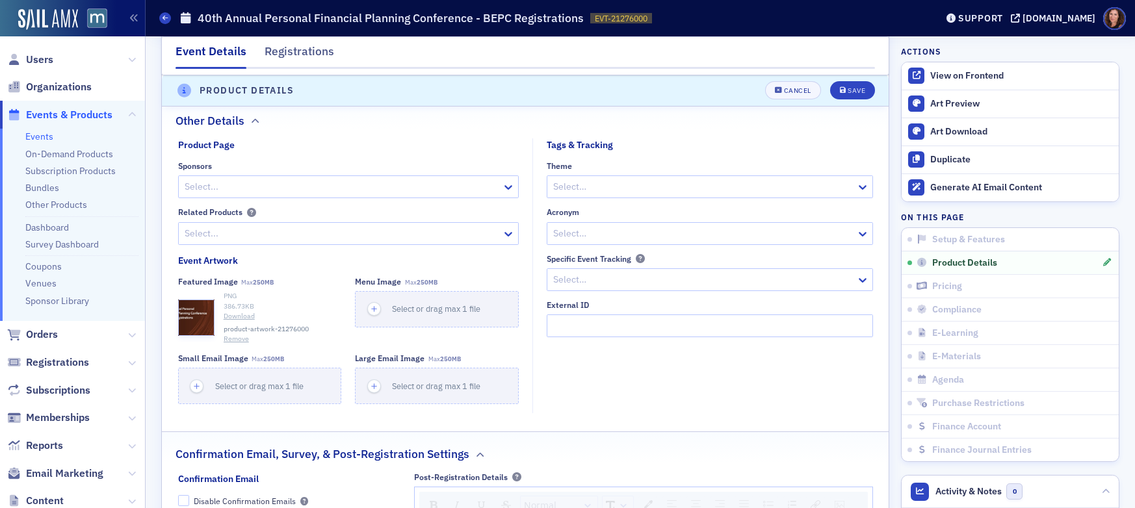
scroll to position [1005, 0]
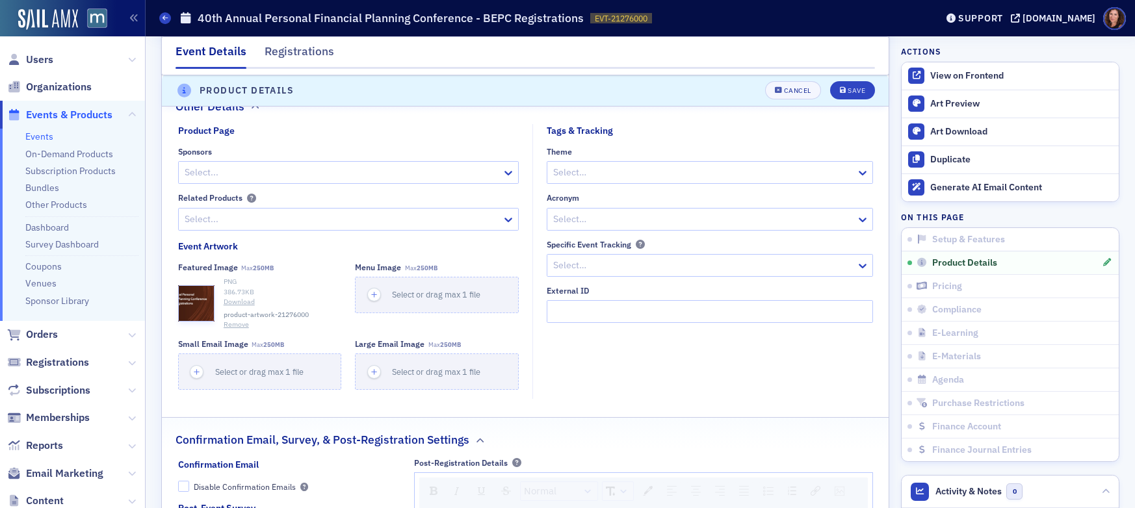
click at [233, 320] on button "Remove" at bounding box center [236, 325] width 25 height 10
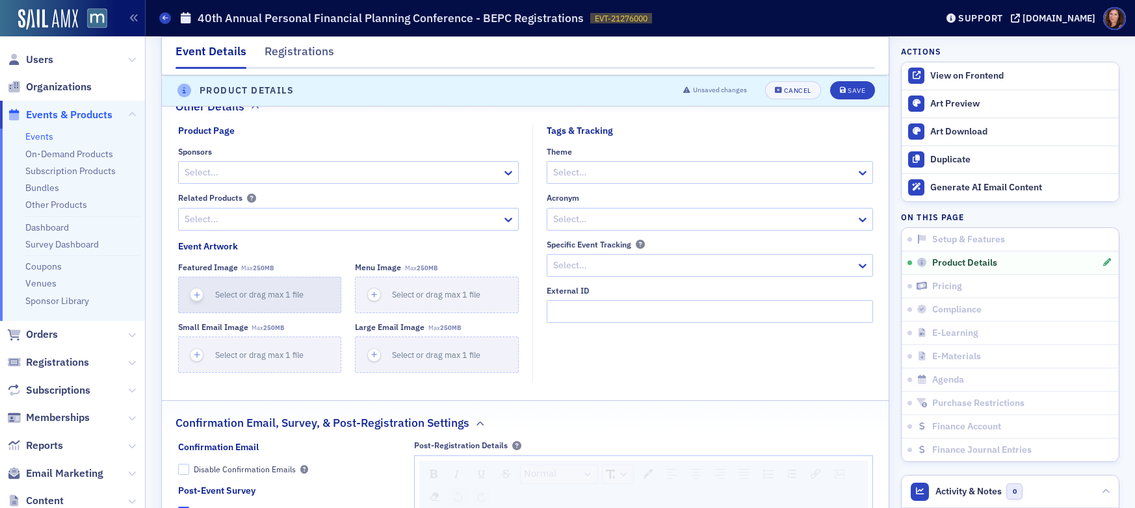
click at [252, 300] on div "Select or drag max 1 file" at bounding box center [263, 295] width 97 height 12
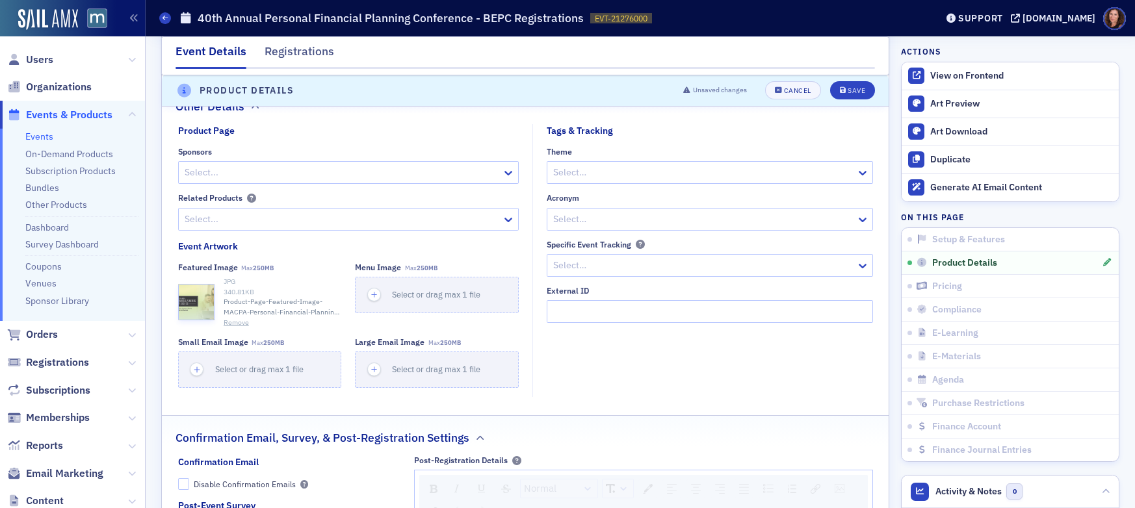
scroll to position [1022, 0]
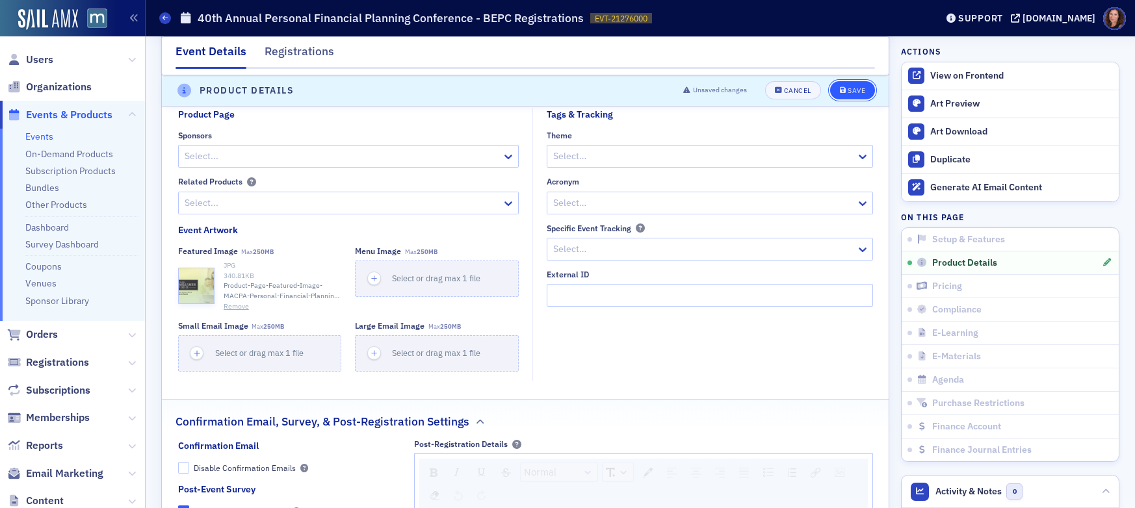
click at [855, 88] on div "Save" at bounding box center [856, 91] width 18 height 7
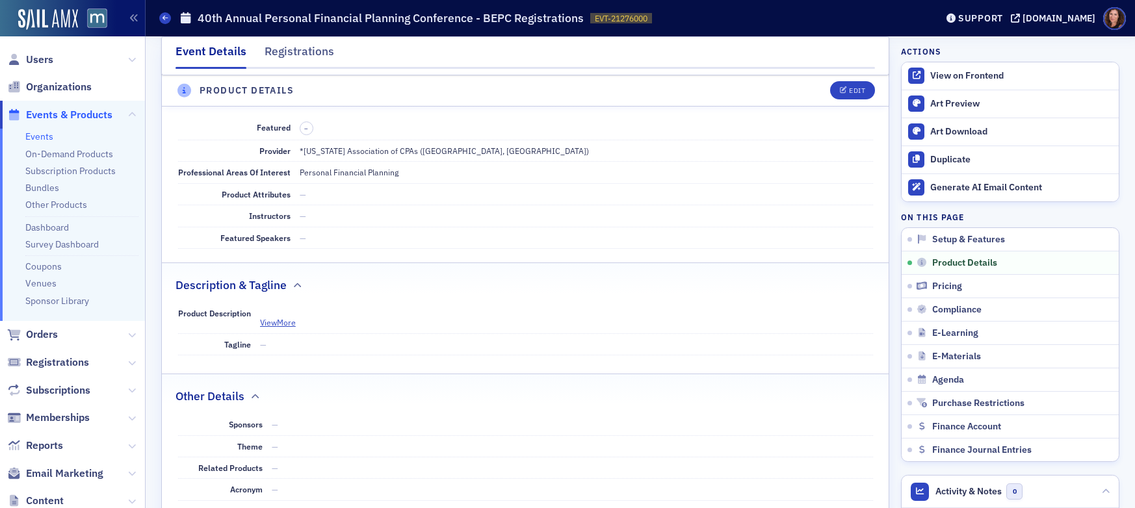
scroll to position [363, 0]
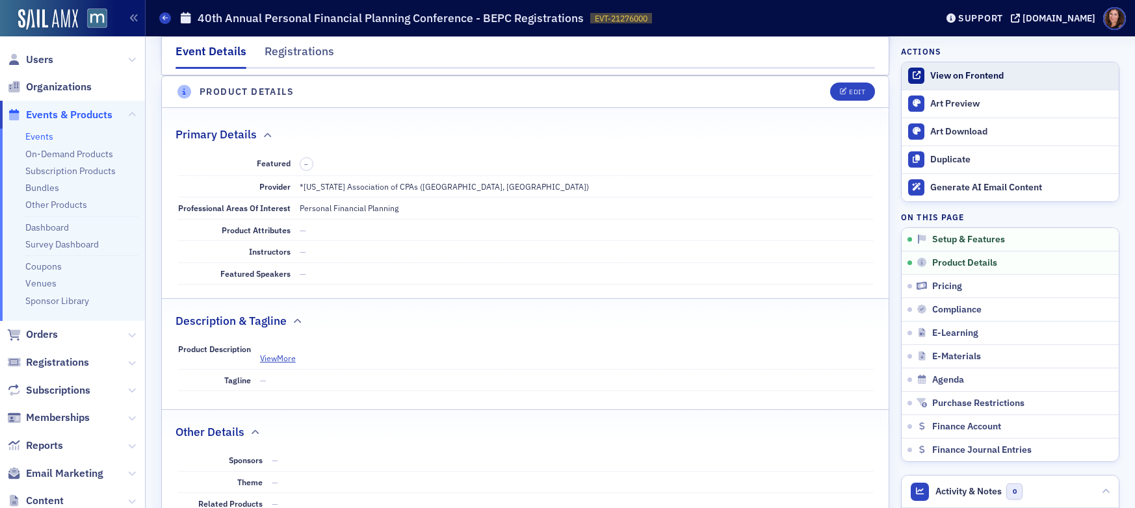
click at [962, 70] on div "View on Frontend" at bounding box center [1021, 76] width 182 height 12
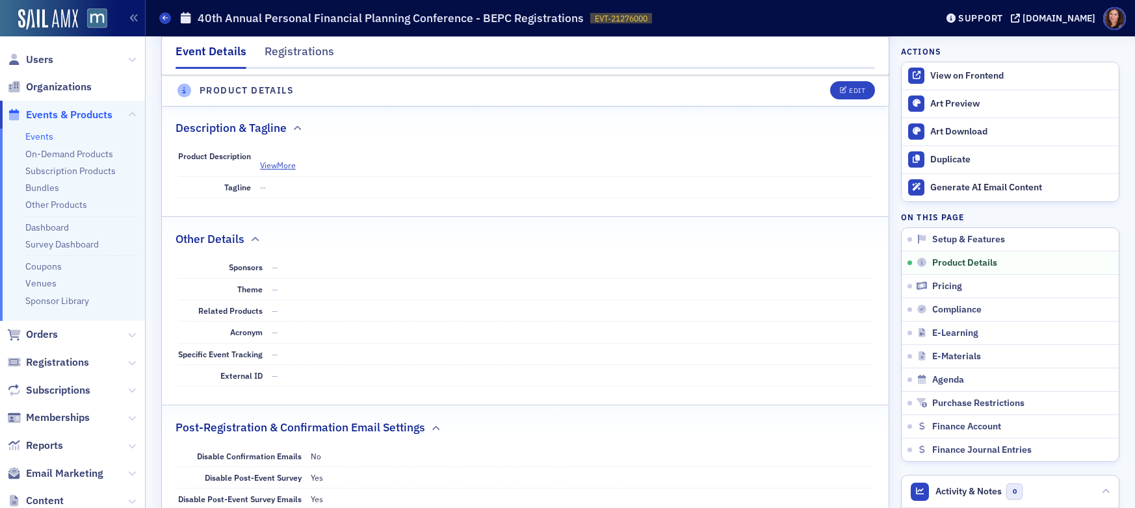
scroll to position [568, 0]
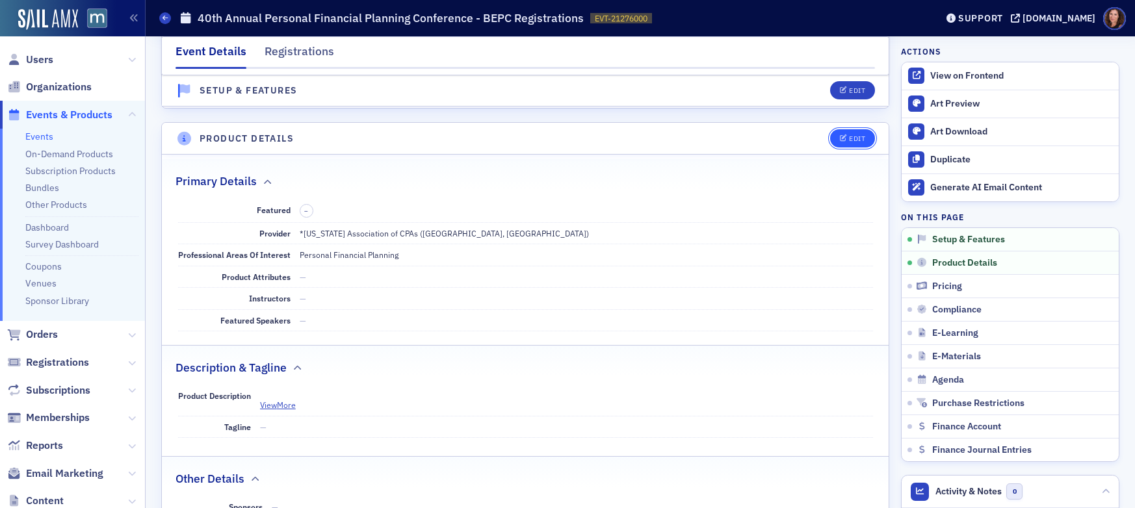
click at [844, 133] on button "Edit" at bounding box center [852, 138] width 45 height 18
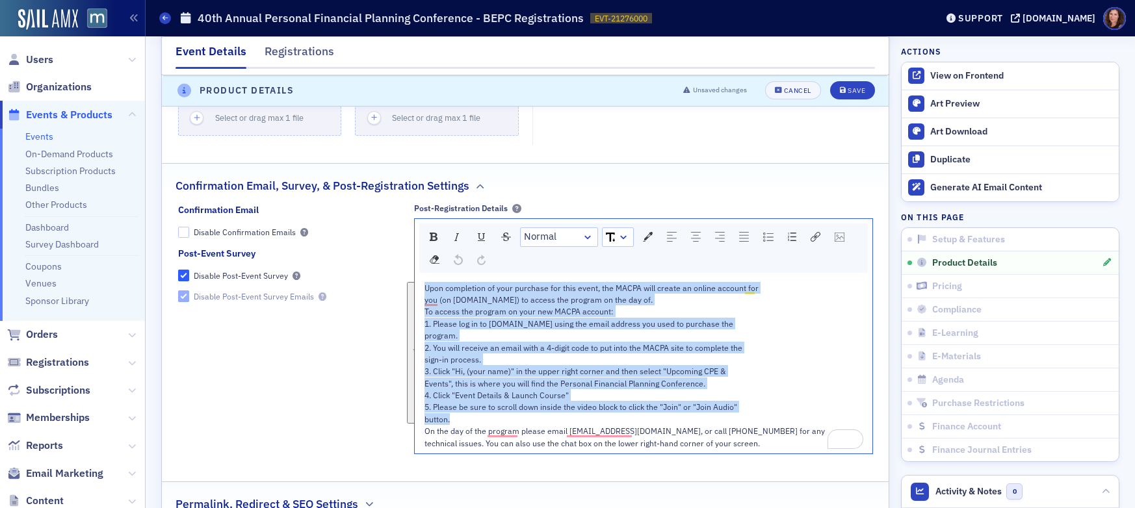
scroll to position [1267, 0]
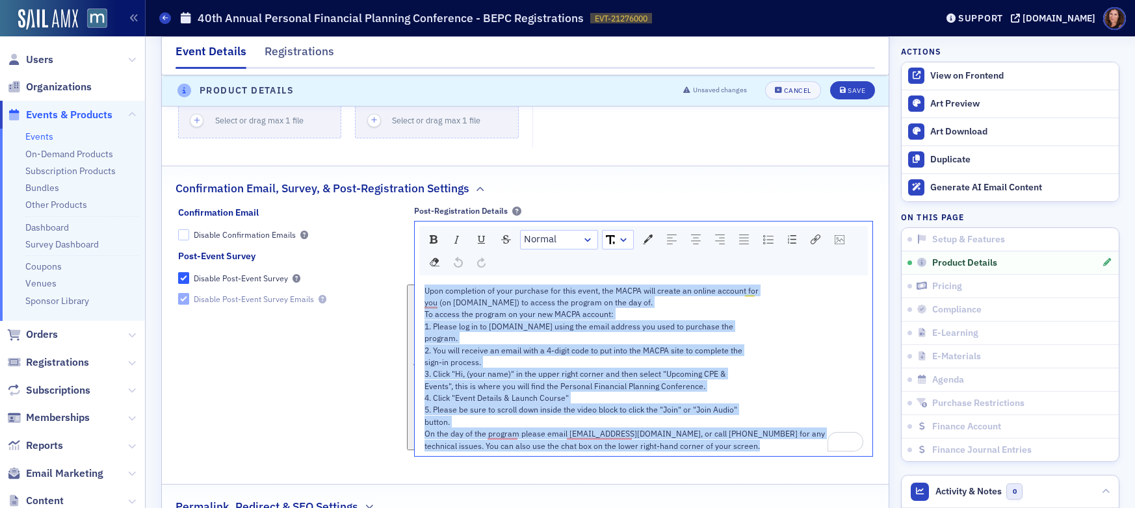
drag, startPoint x: 419, startPoint y: 288, endPoint x: 788, endPoint y: 465, distance: 409.2
click at [788, 465] on fieldset "Post-Registration Details Normal Upon completion of your purchase for this even…" at bounding box center [643, 336] width 459 height 260
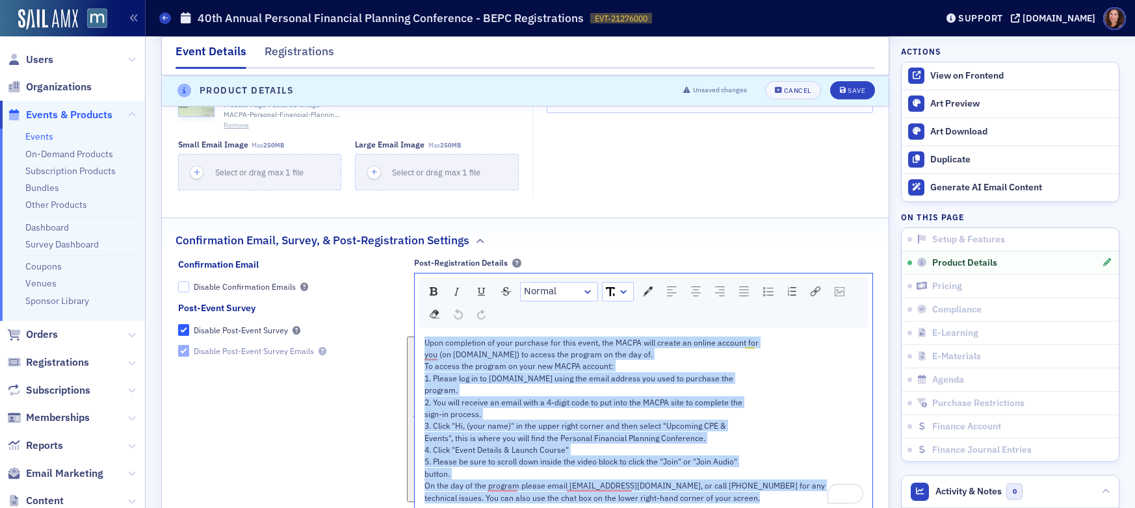
scroll to position [1215, 0]
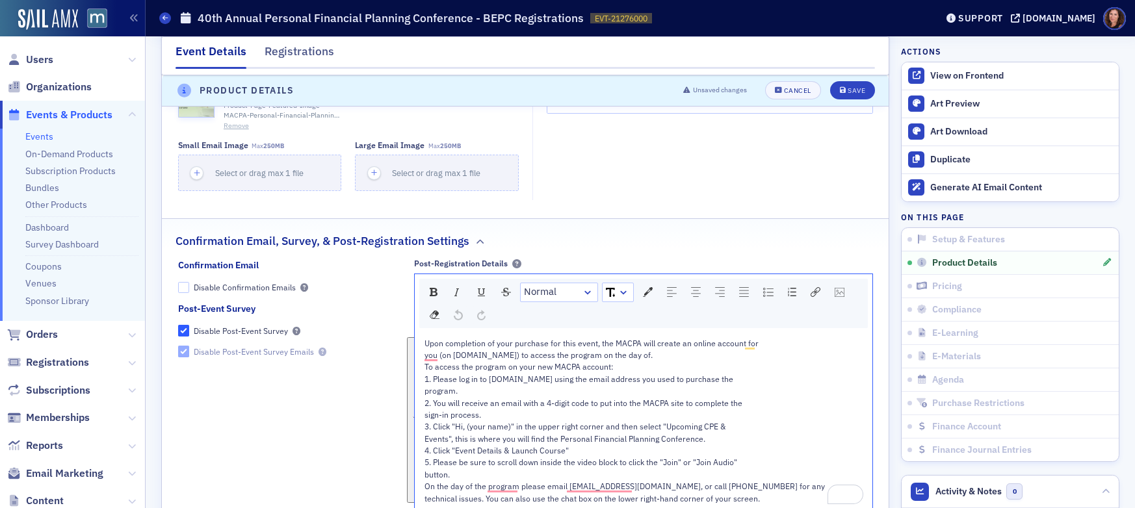
click at [714, 330] on div "Normal Upon completion of your purchase for this event, the MACPA will create a…" at bounding box center [643, 392] width 459 height 236
click at [447, 354] on span "you (on macpa.org) to access the program on the day of." at bounding box center [538, 355] width 228 height 10
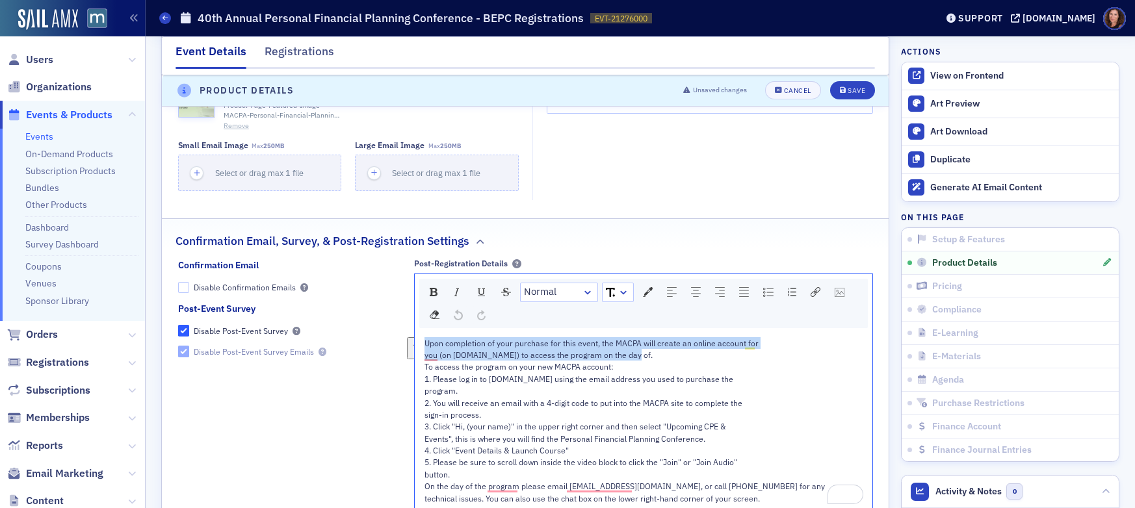
drag, startPoint x: 419, startPoint y: 344, endPoint x: 633, endPoint y: 351, distance: 213.9
click at [633, 351] on div "Upon completion of your purchase for this event, the MACPA will create an onlin…" at bounding box center [643, 420] width 439 height 167
click at [633, 351] on div "you (on macpa.org) to access the program on the day of." at bounding box center [643, 355] width 439 height 12
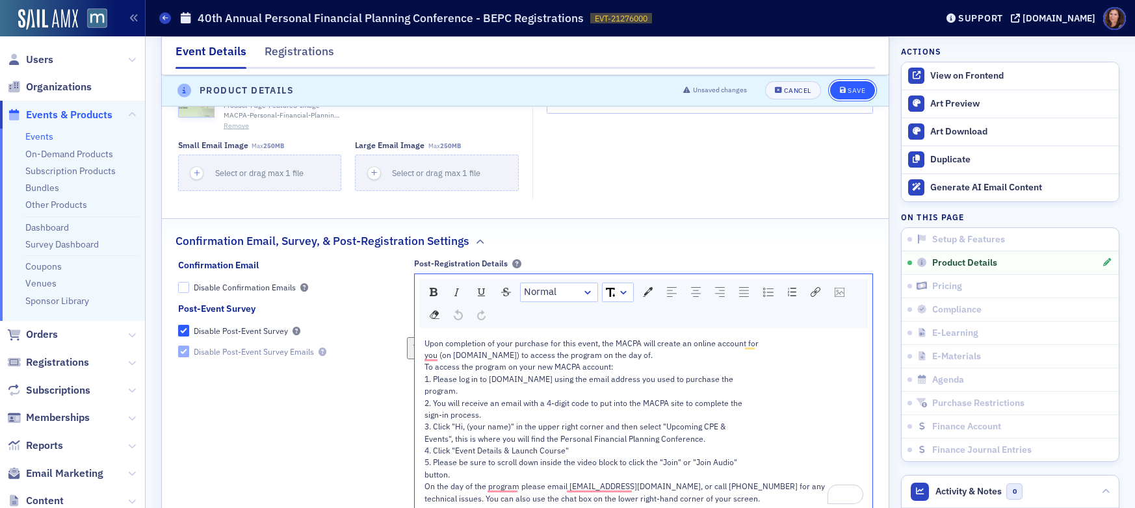
click at [849, 98] on button "Save" at bounding box center [852, 91] width 45 height 18
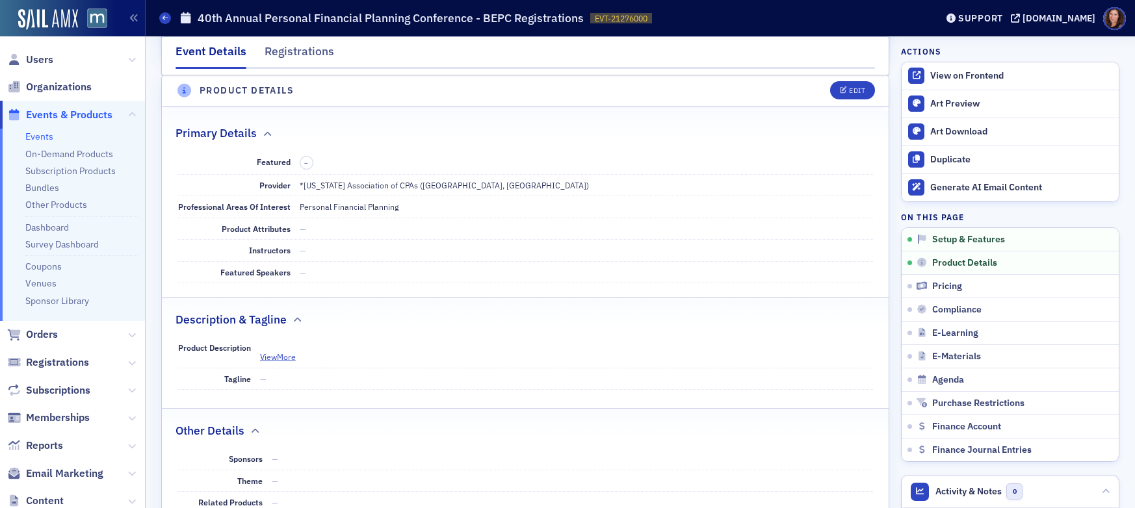
scroll to position [363, 0]
click at [53, 132] on li "Events" at bounding box center [81, 137] width 113 height 12
click at [40, 135] on link "Events" at bounding box center [39, 137] width 28 height 12
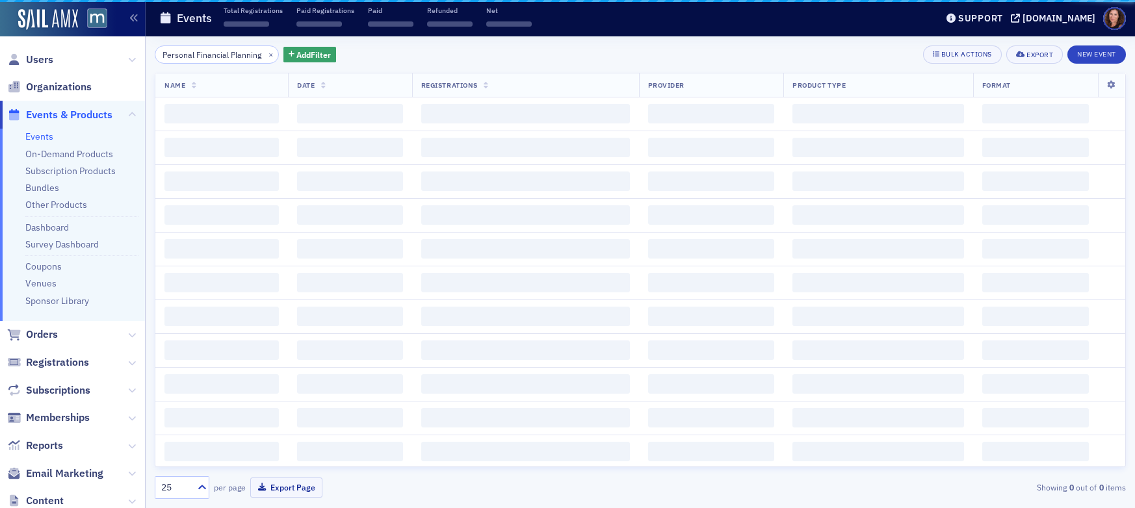
scroll to position [0, 14]
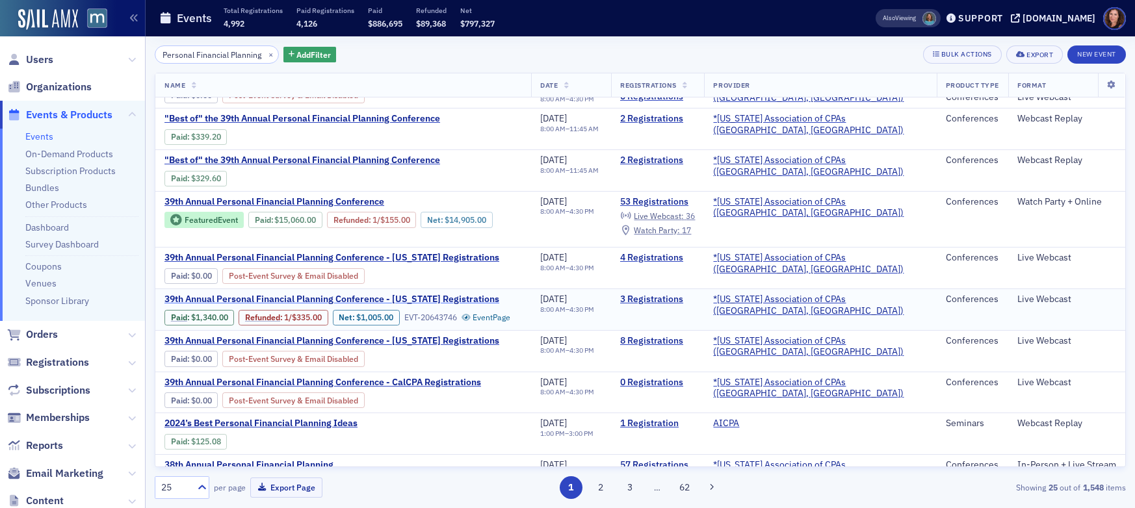
click at [443, 300] on span "39th Annual Personal Financial Planning Conference - Delaware Registrations" at bounding box center [331, 300] width 335 height 12
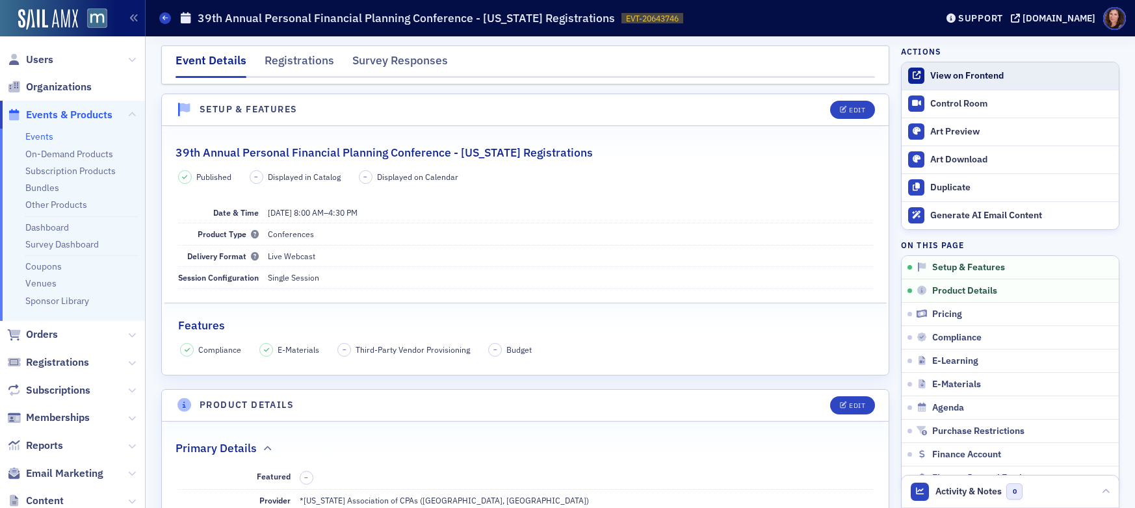
click at [932, 78] on div "View on Frontend" at bounding box center [1021, 76] width 182 height 12
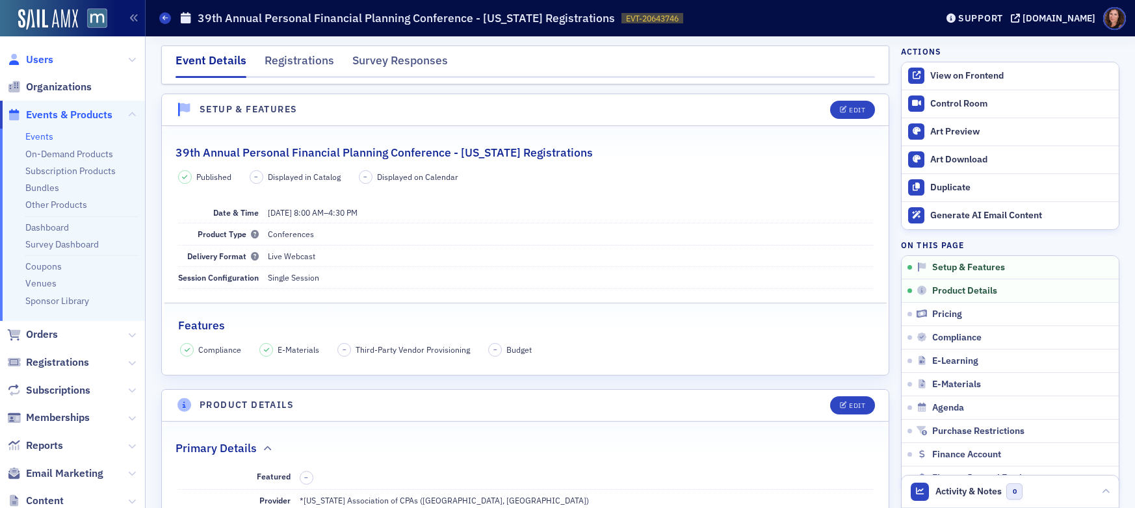
drag, startPoint x: 45, startPoint y: 66, endPoint x: 42, endPoint y: 55, distance: 11.7
click at [45, 66] on span "Users" at bounding box center [39, 60] width 27 height 14
click at [42, 55] on span "Users" at bounding box center [39, 60] width 27 height 14
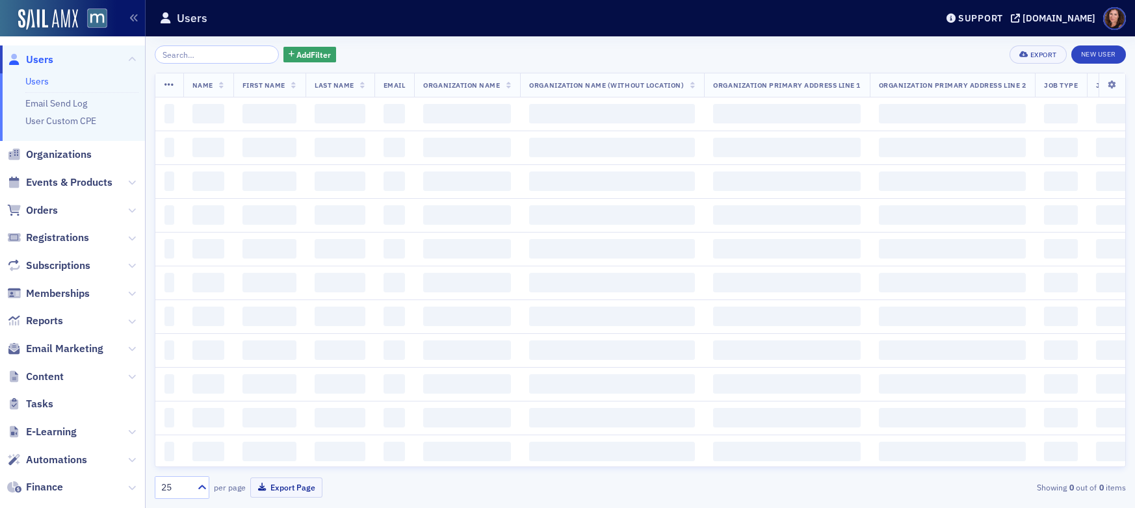
click at [209, 51] on input "search" at bounding box center [217, 54] width 124 height 18
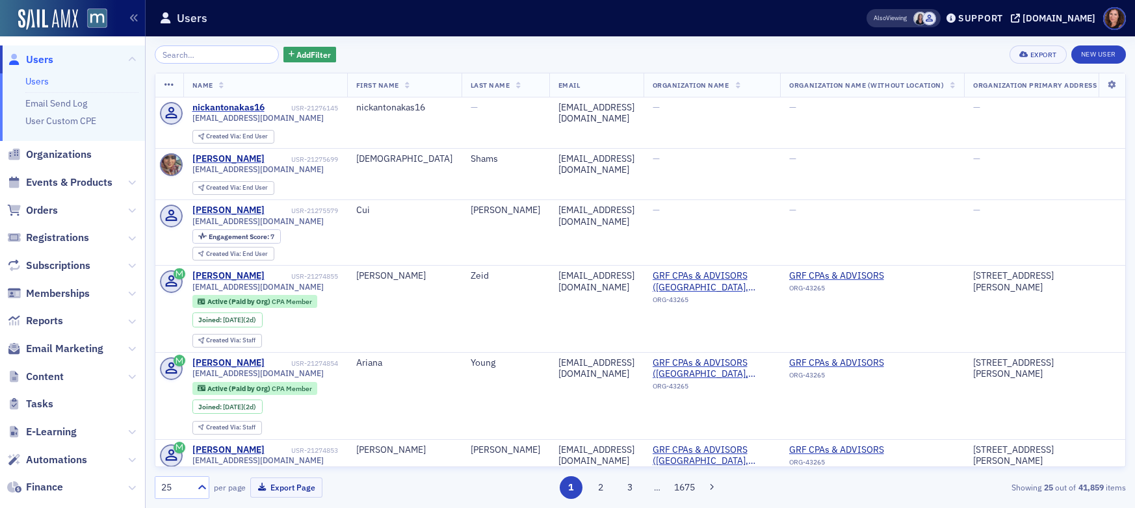
type input "n"
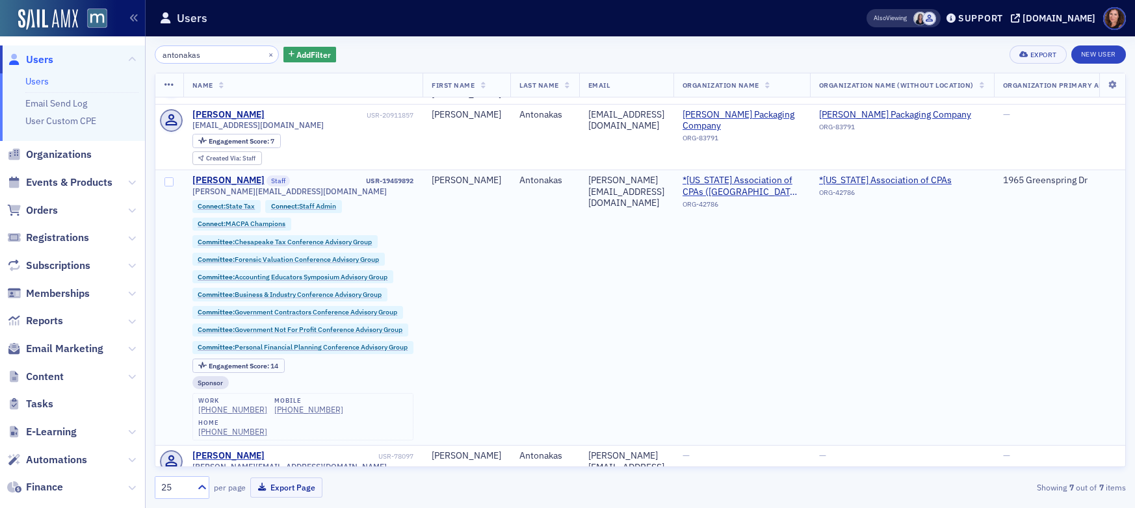
scroll to position [148, 0]
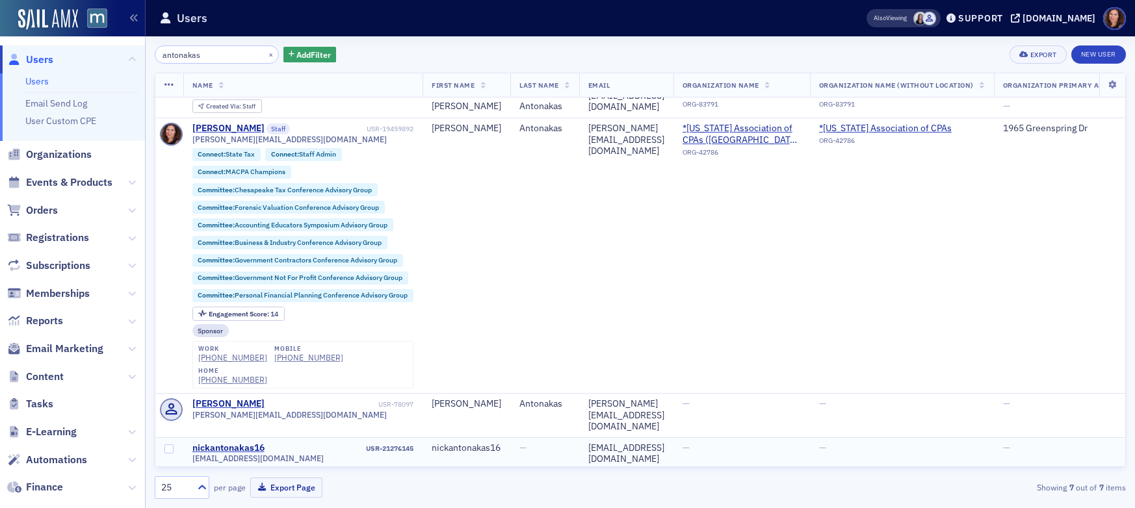
type input "antonakas"
click at [172, 444] on input "checkbox" at bounding box center [168, 448] width 9 height 9
checkbox input "true"
click at [166, 81] on icon at bounding box center [169, 85] width 10 height 10
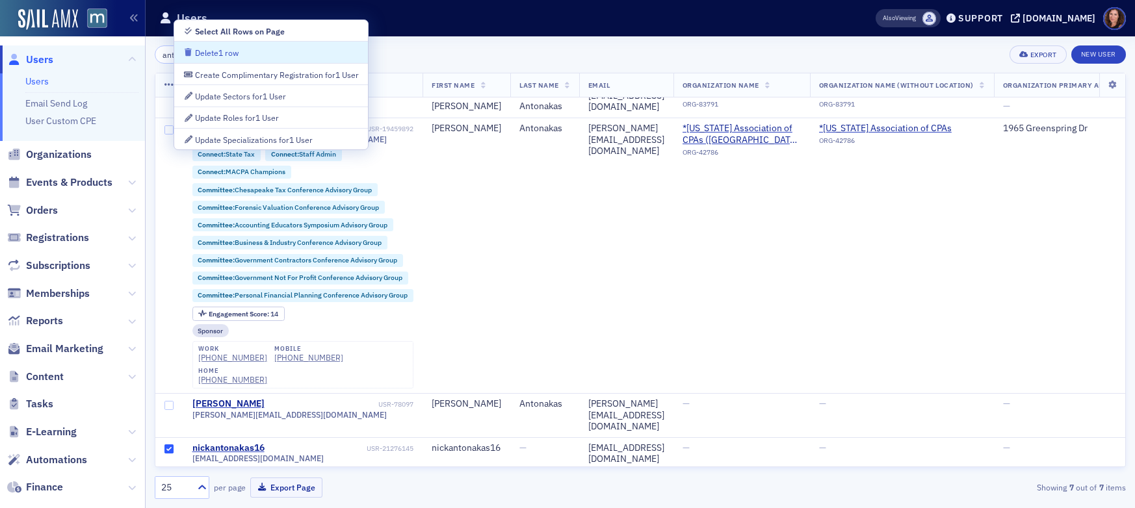
click at [254, 57] on div "Delete 1 row" at bounding box center [270, 52] width 175 height 12
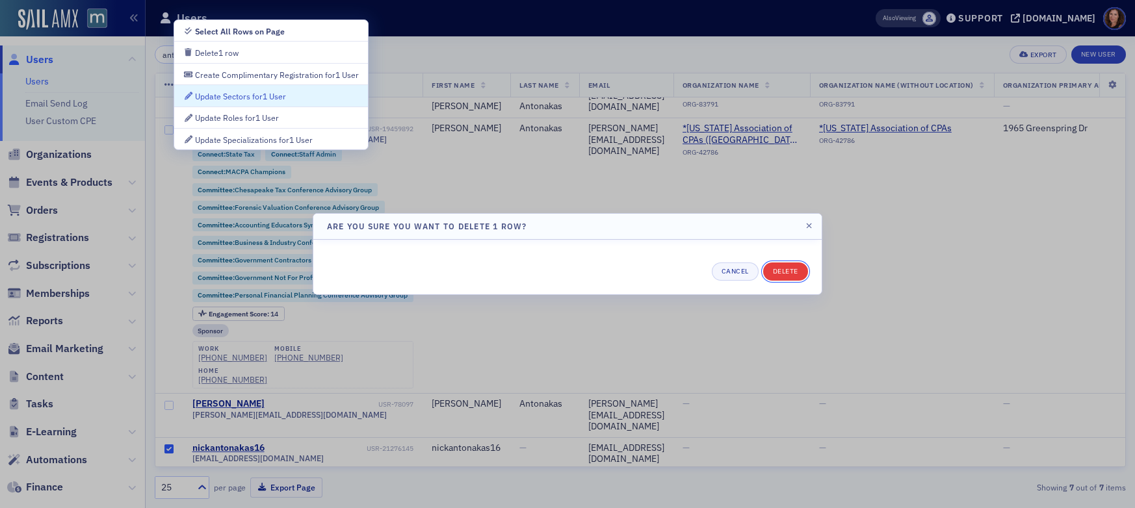
click at [786, 267] on button "Delete" at bounding box center [785, 272] width 45 height 18
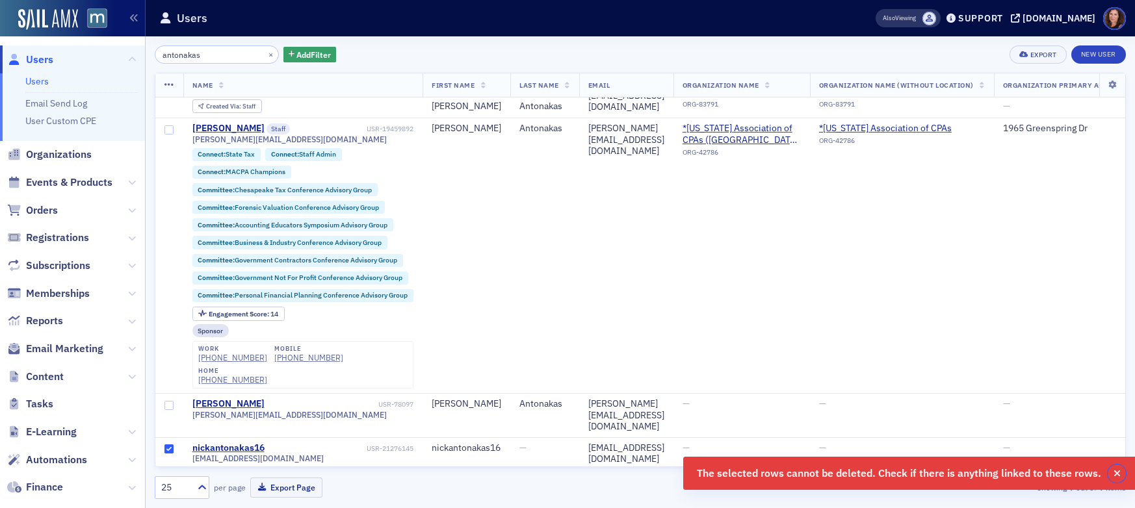
click at [1120, 473] on button "button" at bounding box center [1116, 474] width 18 height 18
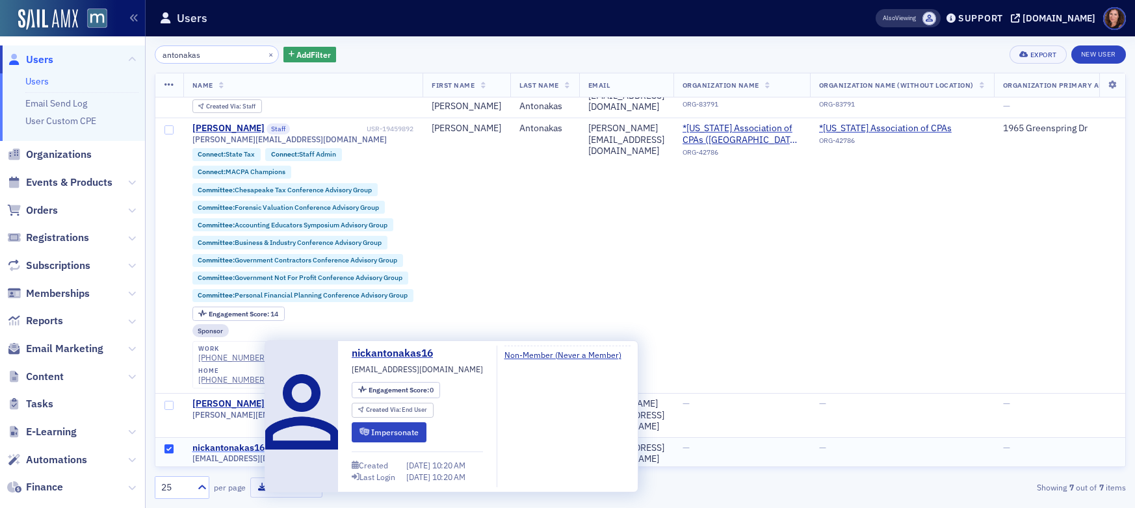
click at [205, 443] on div "nickantonakas16" at bounding box center [228, 449] width 72 height 12
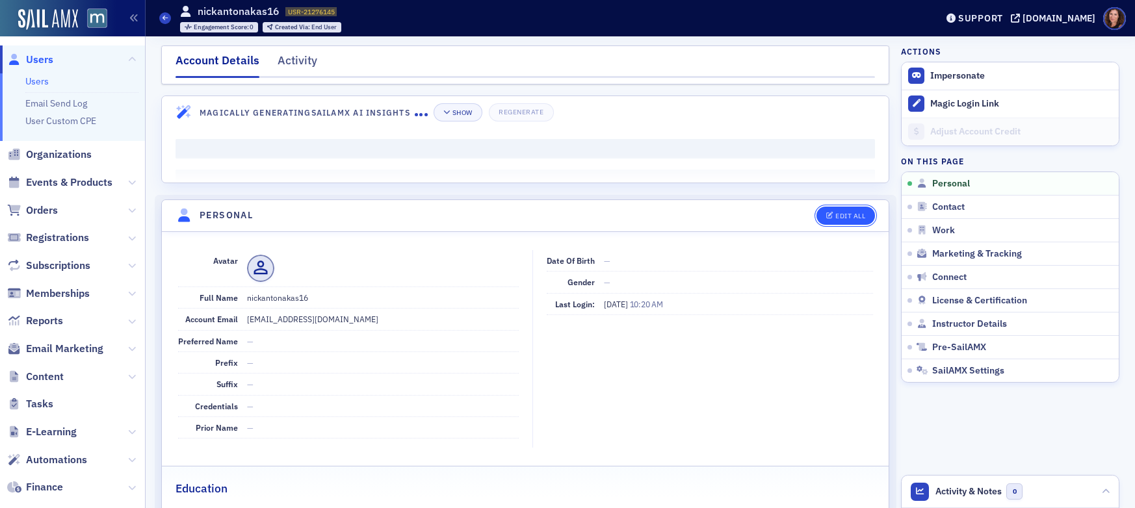
drag, startPoint x: 843, startPoint y: 217, endPoint x: 819, endPoint y: 235, distance: 29.6
click at [843, 217] on div "Edit All" at bounding box center [850, 215] width 30 height 7
select select "US"
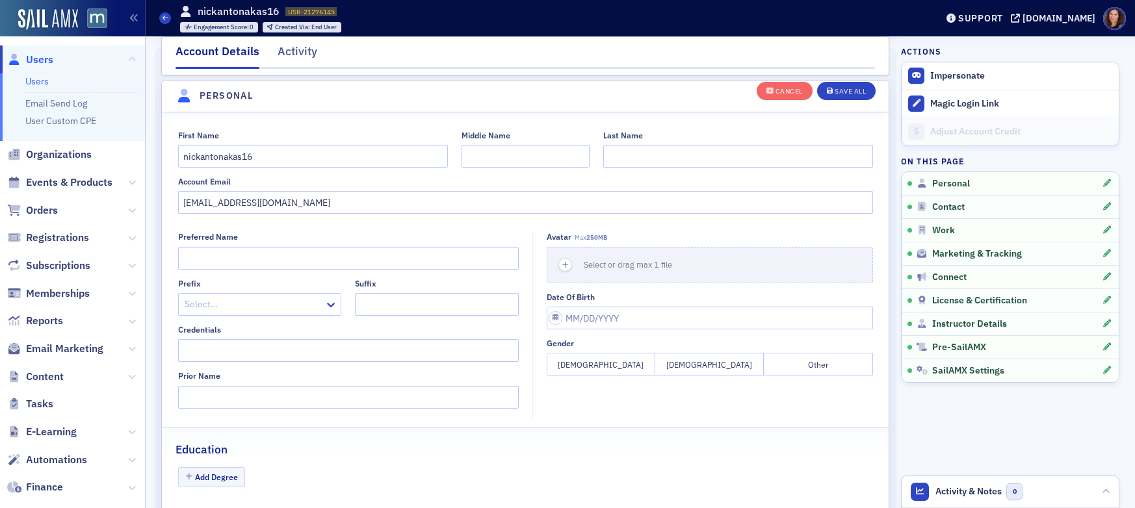
scroll to position [151, 0]
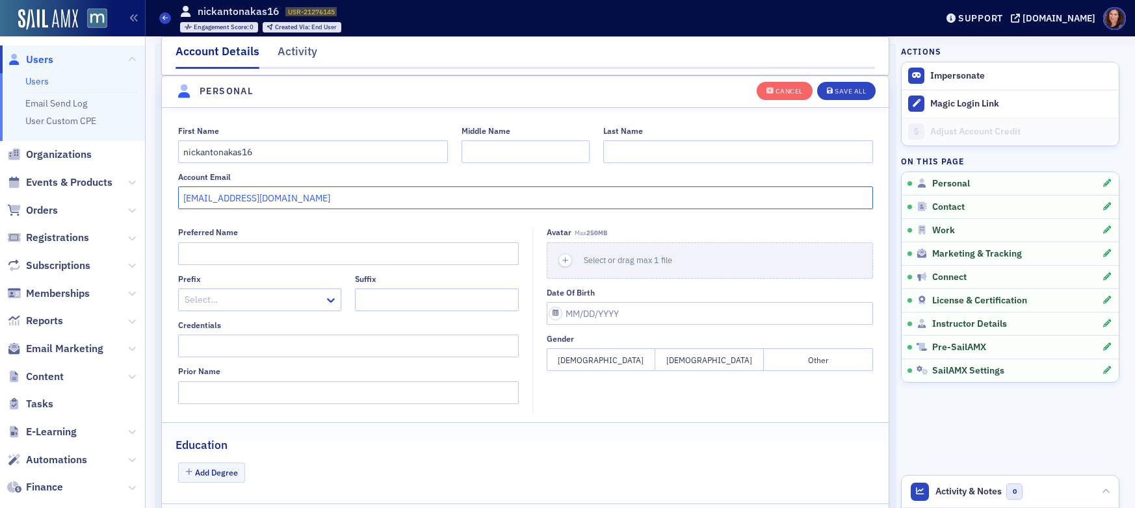
drag, startPoint x: 326, startPoint y: 204, endPoint x: 115, endPoint y: 201, distance: 211.2
click at [118, 201] on div "Users Users Email Send Log User Custom CPE Organizations Events & Products Orde…" at bounding box center [567, 254] width 1135 height 508
click at [834, 93] on div "Save All" at bounding box center [849, 91] width 31 height 7
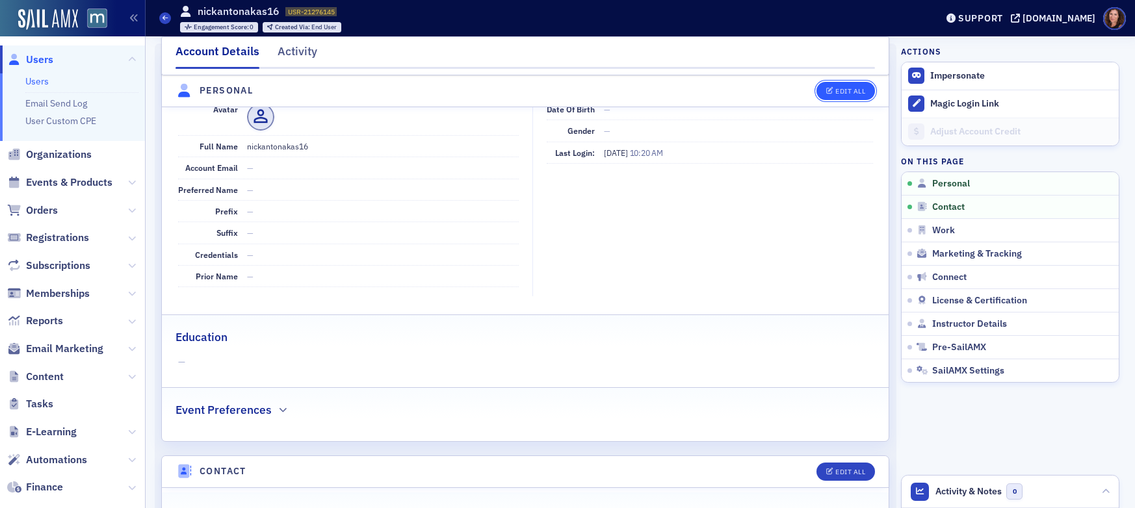
click at [835, 91] on div "Edit All" at bounding box center [850, 91] width 30 height 7
select select "US"
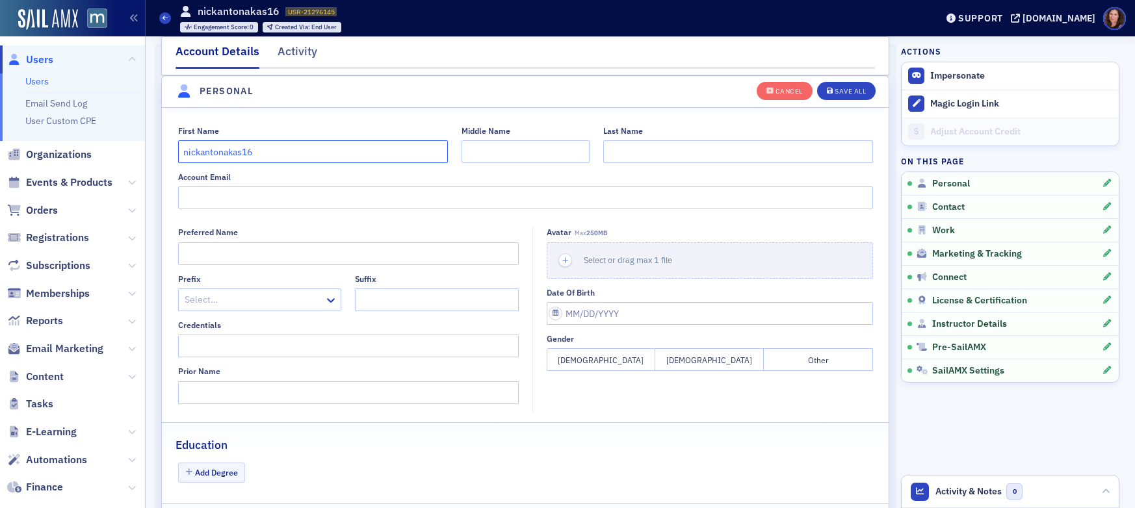
drag, startPoint x: 290, startPoint y: 151, endPoint x: 127, endPoint y: 149, distance: 163.1
click at [127, 149] on div "Users Users Email Send Log User Custom CPE Organizations Events & Products Orde…" at bounding box center [567, 254] width 1135 height 508
type input "[PERSON_NAME]"
click at [847, 96] on button "Save All" at bounding box center [846, 90] width 58 height 18
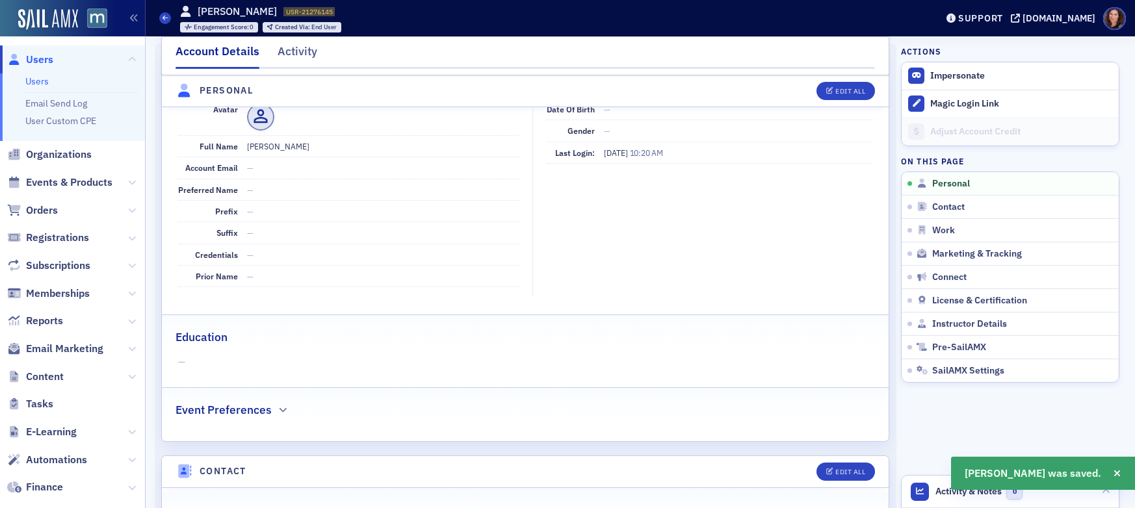
scroll to position [0, 0]
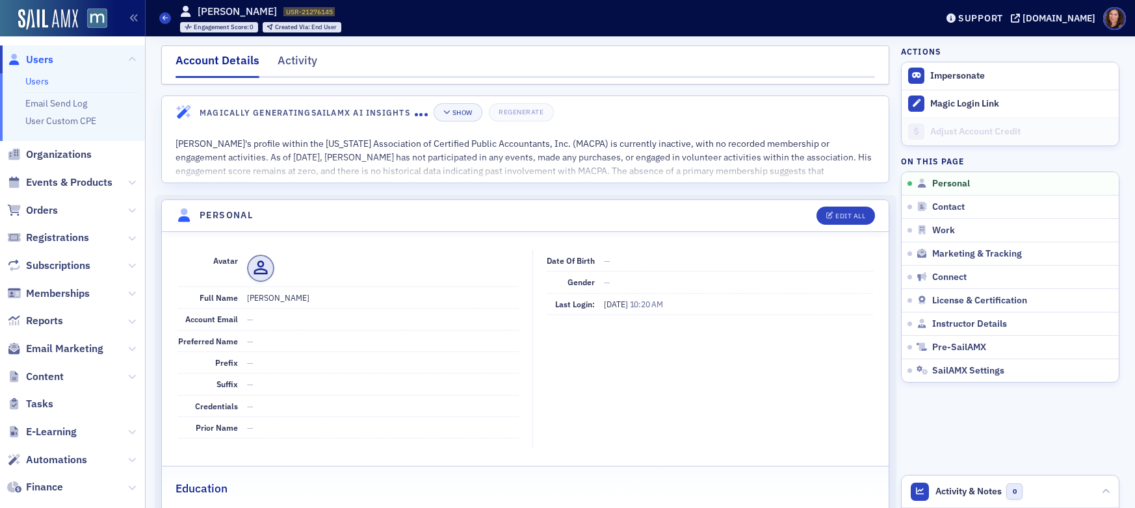
drag, startPoint x: 161, startPoint y: 18, endPoint x: 212, endPoint y: 52, distance: 61.3
click at [161, 18] on span at bounding box center [165, 18] width 12 height 12
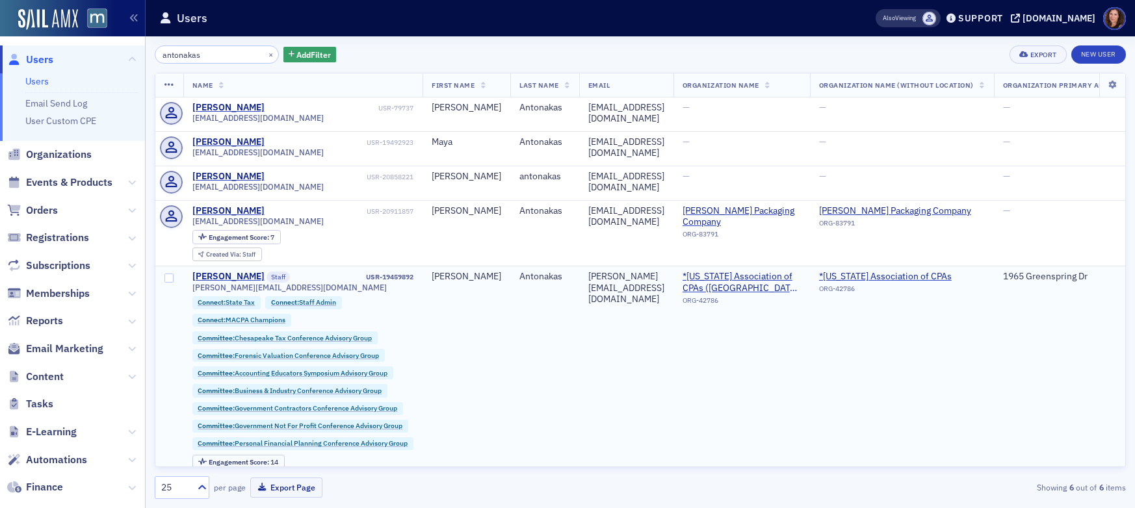
scroll to position [97, 0]
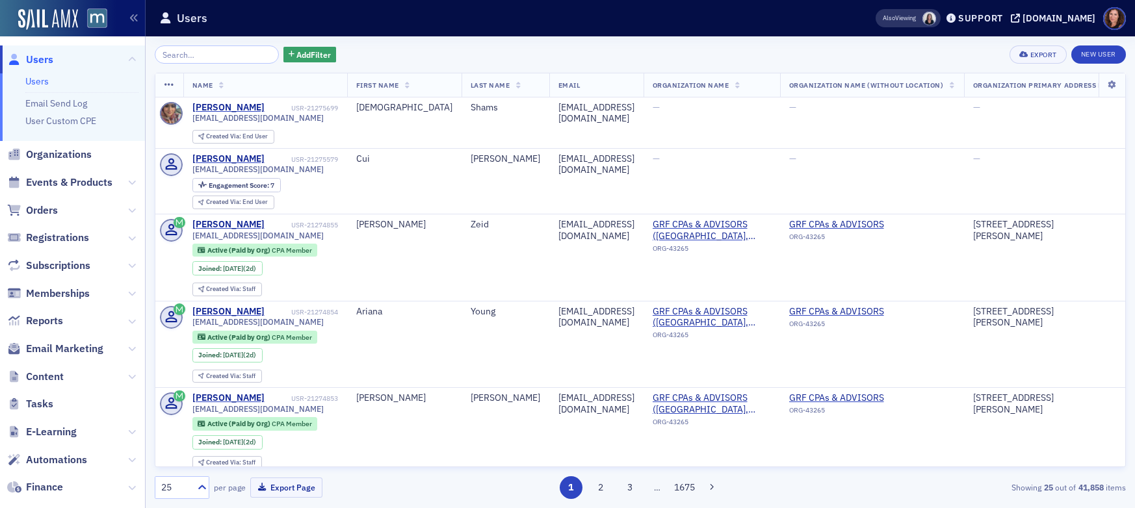
click at [194, 53] on input "search" at bounding box center [217, 54] width 124 height 18
click at [71, 181] on span "Events & Products" at bounding box center [69, 182] width 86 height 14
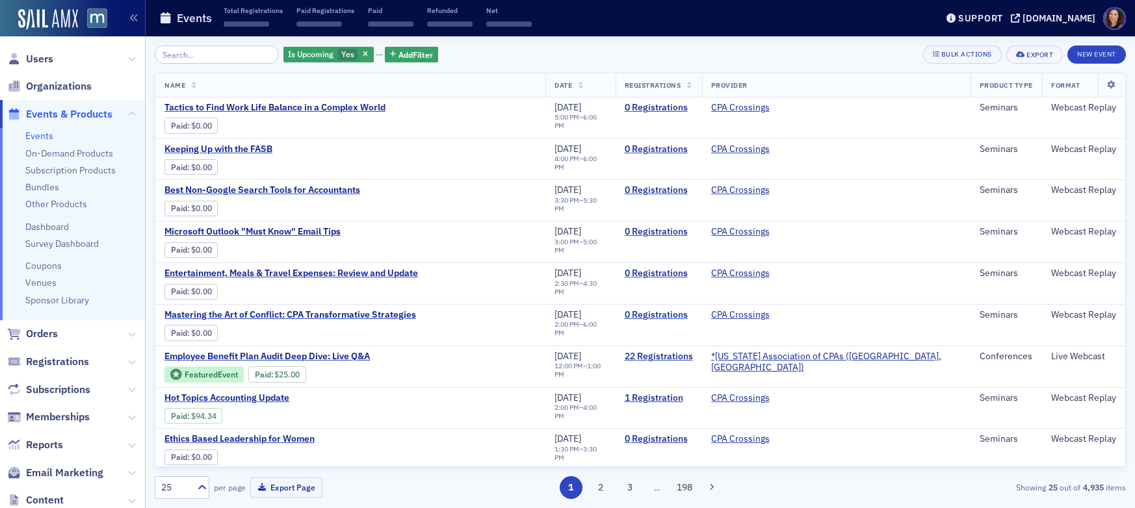
click at [220, 58] on input "search" at bounding box center [217, 54] width 124 height 18
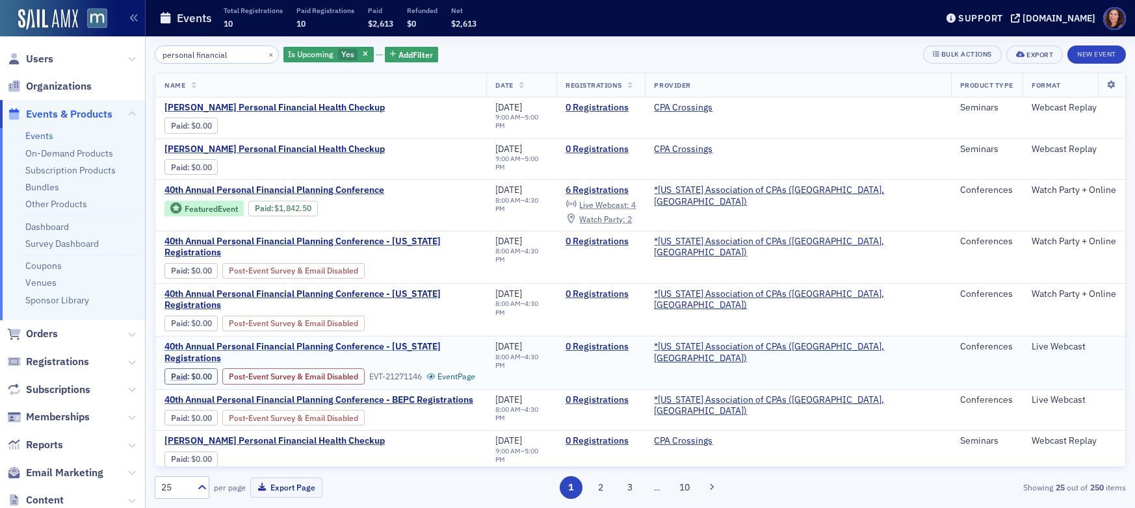
type input "personal financial"
click at [372, 341] on span "40th Annual Personal Financial Planning Conference - [US_STATE] Registrations" at bounding box center [320, 352] width 313 height 23
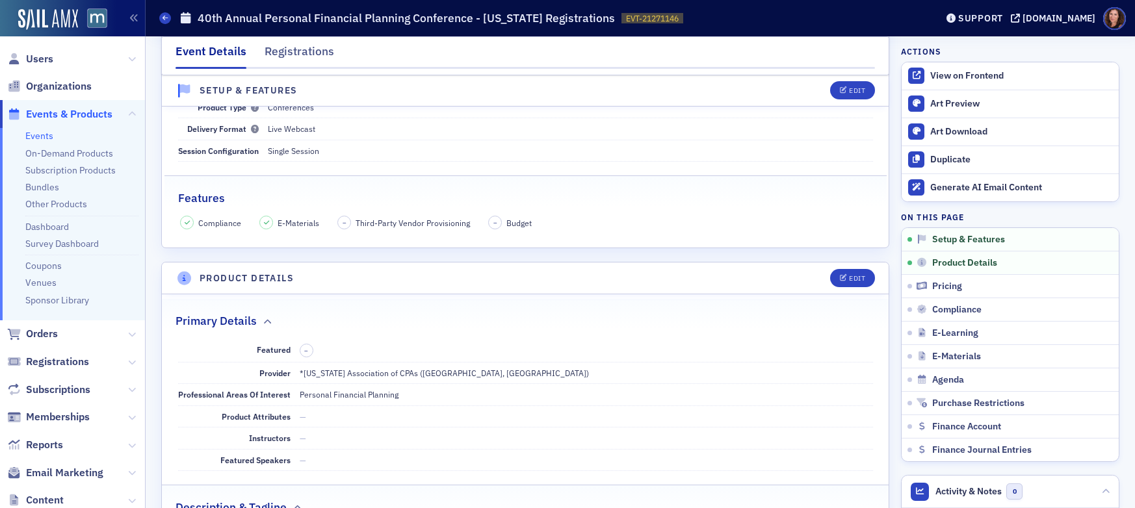
scroll to position [229, 0]
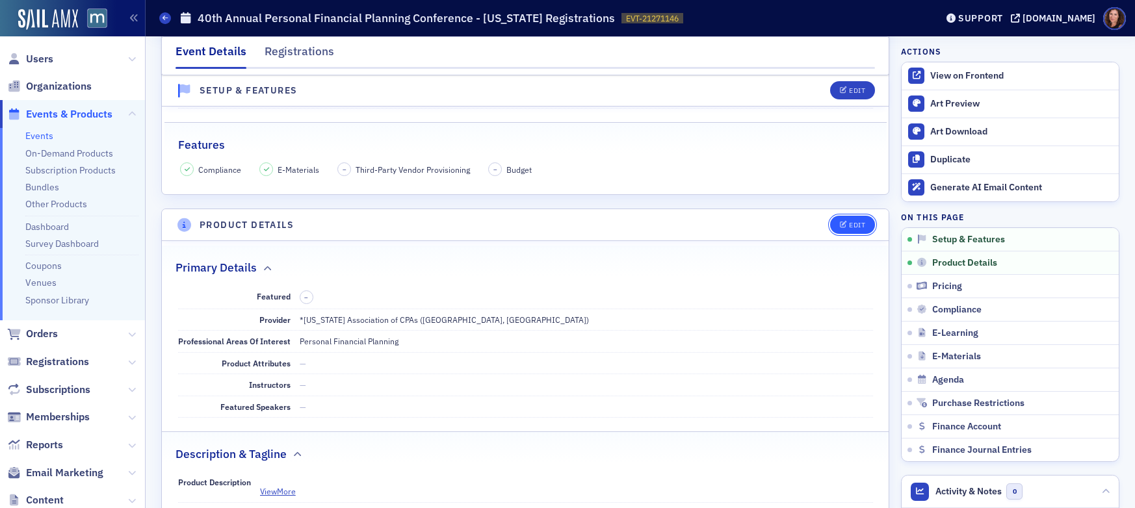
click at [856, 224] on div "Edit" at bounding box center [857, 225] width 16 height 7
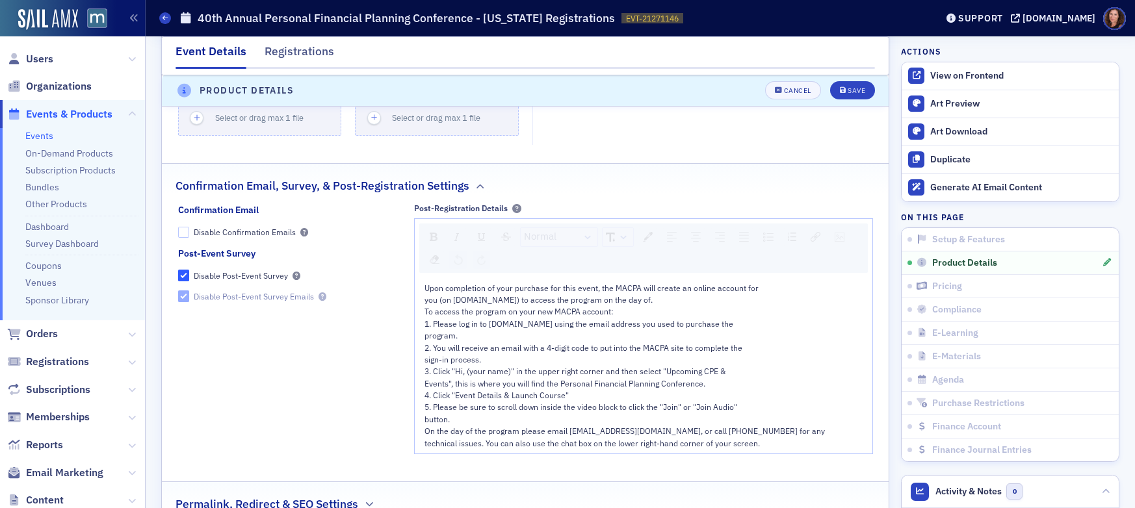
scroll to position [1277, 0]
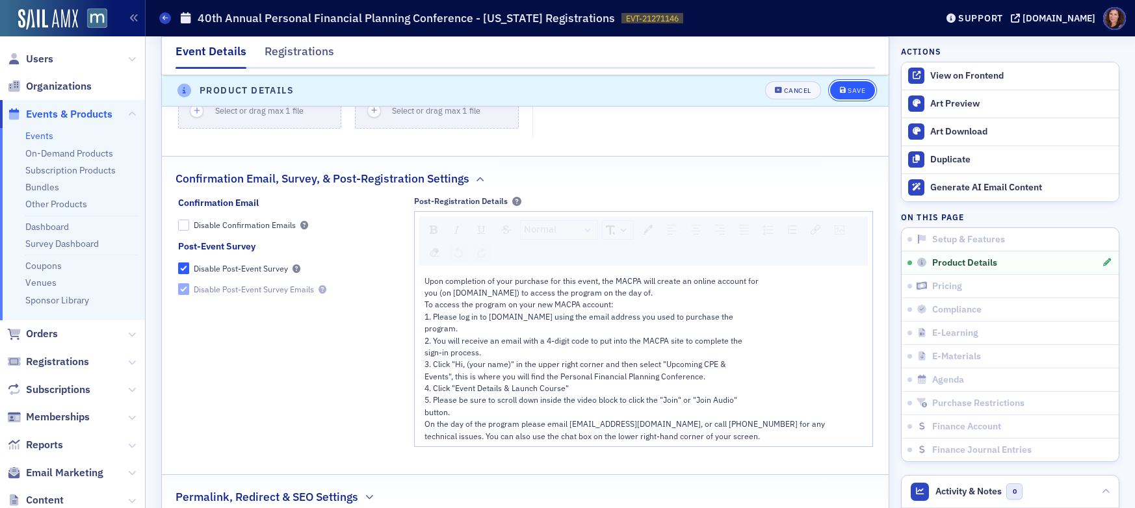
click at [847, 88] on div "Save" at bounding box center [856, 91] width 18 height 7
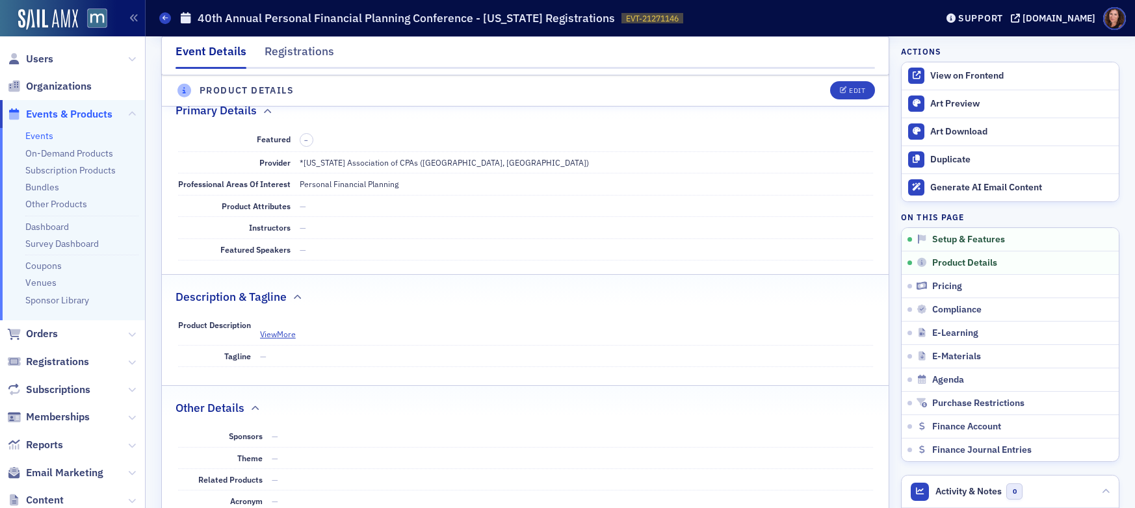
scroll to position [363, 0]
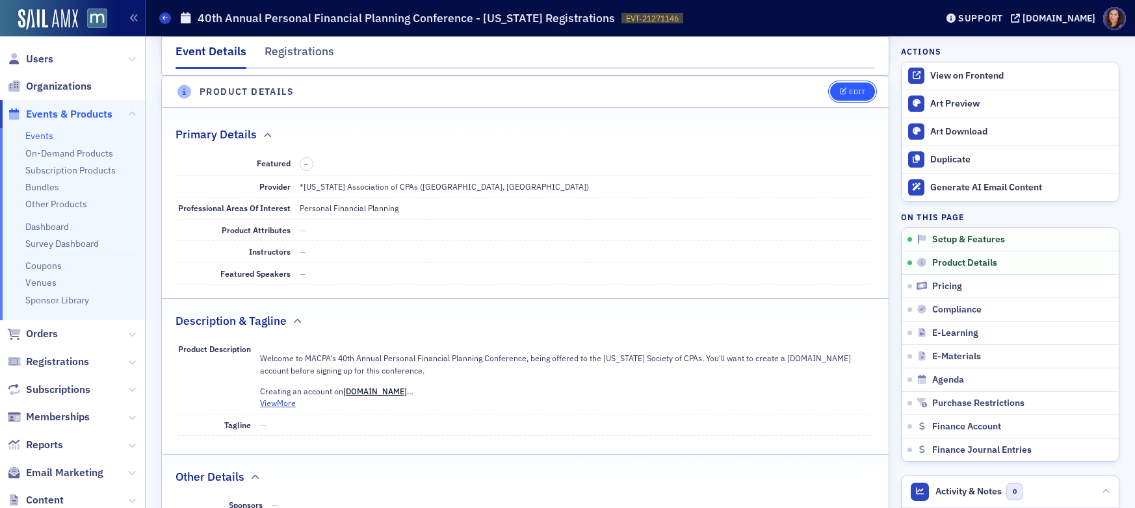
click at [844, 86] on button "Edit" at bounding box center [852, 92] width 45 height 18
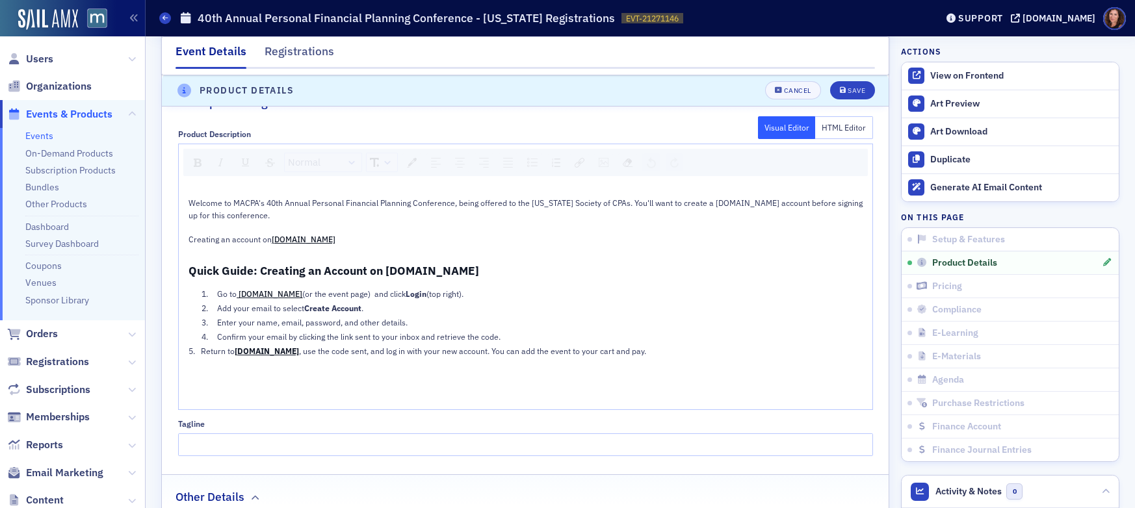
scroll to position [870, 0]
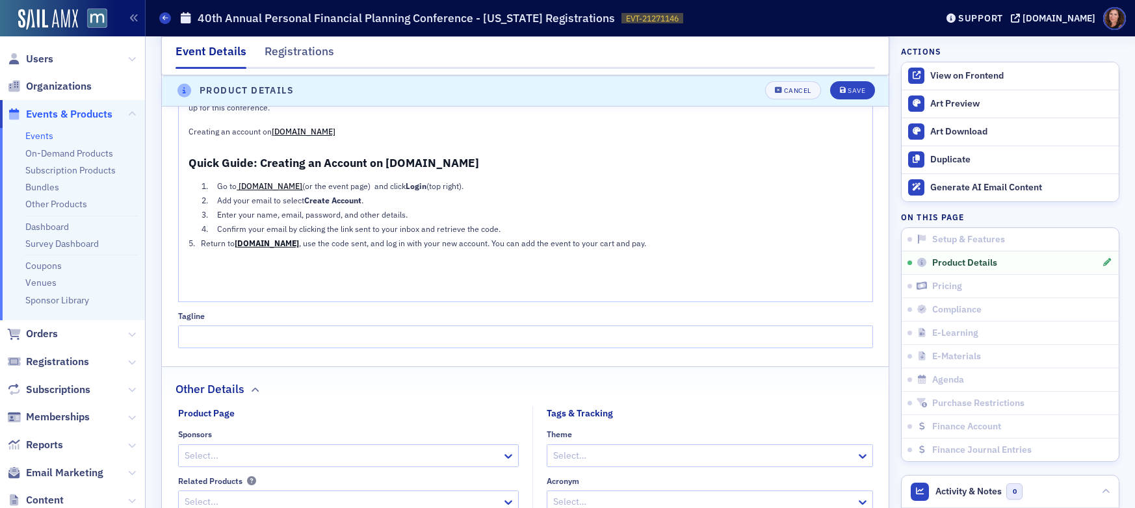
click at [285, 164] on span "Quick Guide: Creating an Account on [DOMAIN_NAME]" at bounding box center [333, 162] width 290 height 15
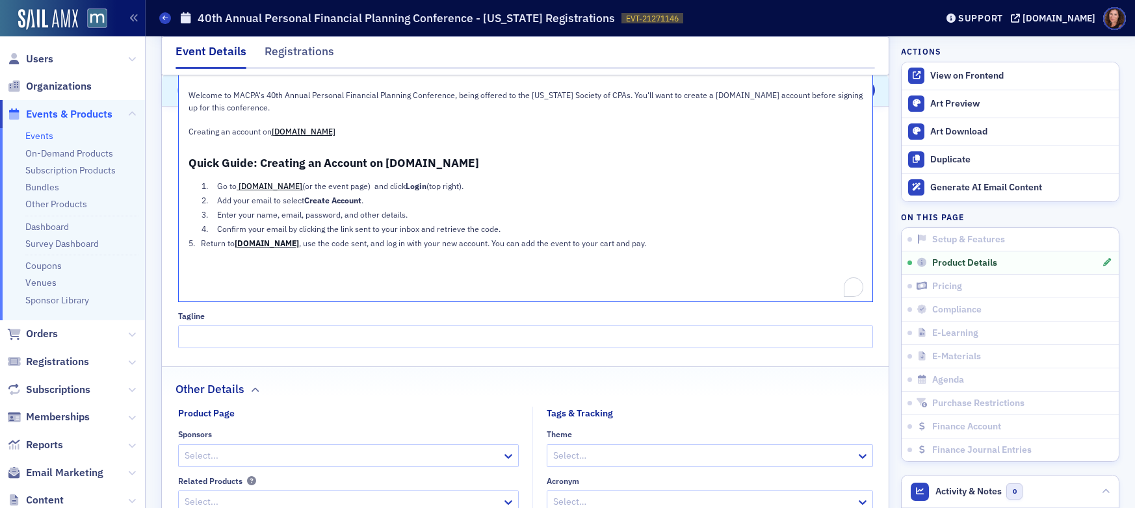
click at [285, 164] on span "Quick Guide: Creating an Account on [DOMAIN_NAME]" at bounding box center [333, 162] width 290 height 15
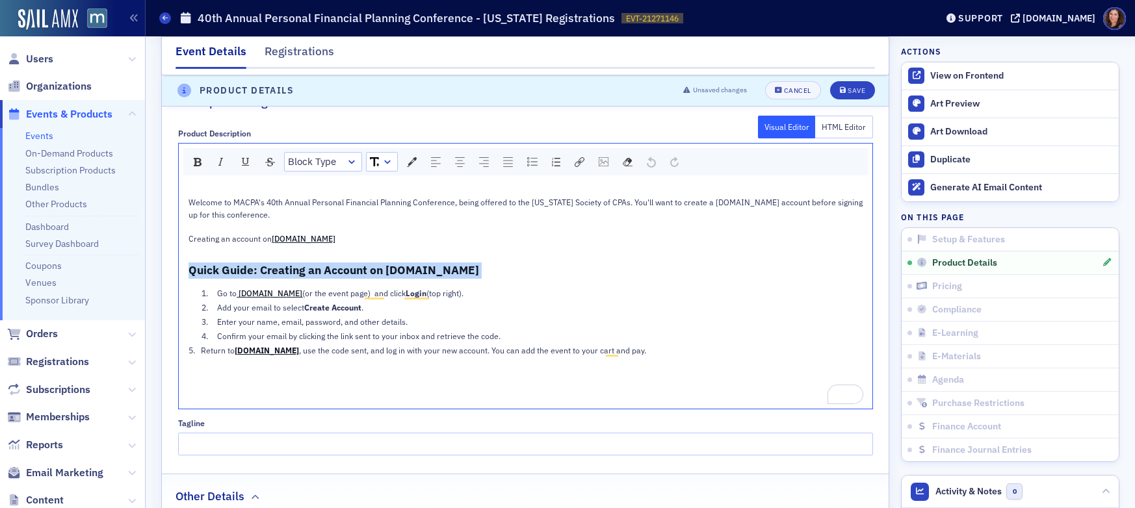
scroll to position [756, 0]
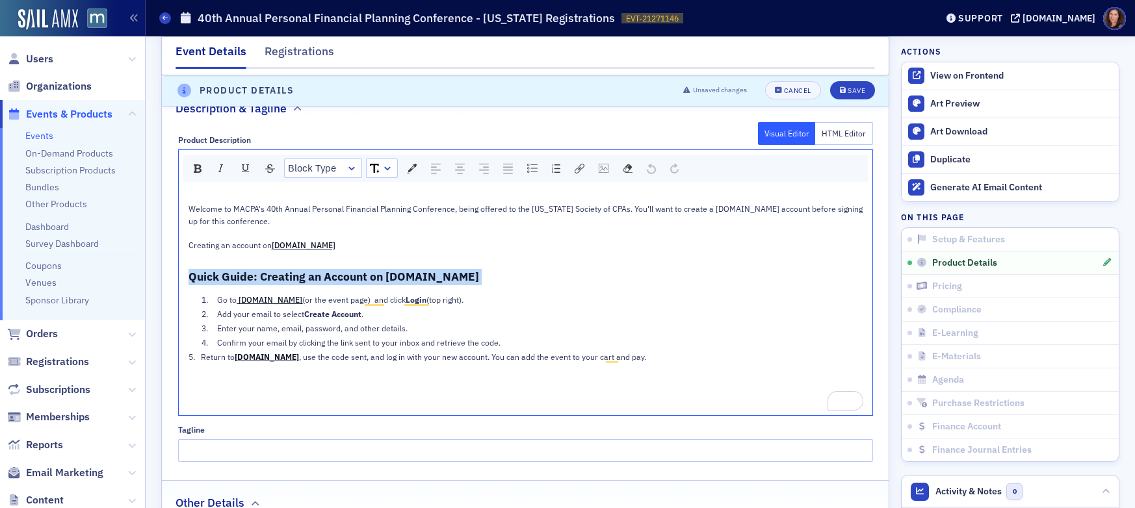
click at [374, 169] on link "rdw-dropdown" at bounding box center [381, 168] width 31 height 18
click at [376, 262] on li "12" at bounding box center [381, 266] width 29 height 19
click at [382, 171] on div "rdw-dropdown" at bounding box center [387, 168] width 10 height 13
click at [375, 267] on li "12" at bounding box center [381, 266] width 29 height 19
click at [404, 261] on div "Welcome to MACPA's 40th Annual Personal Financial Planning Conference, being of…" at bounding box center [525, 301] width 675 height 220
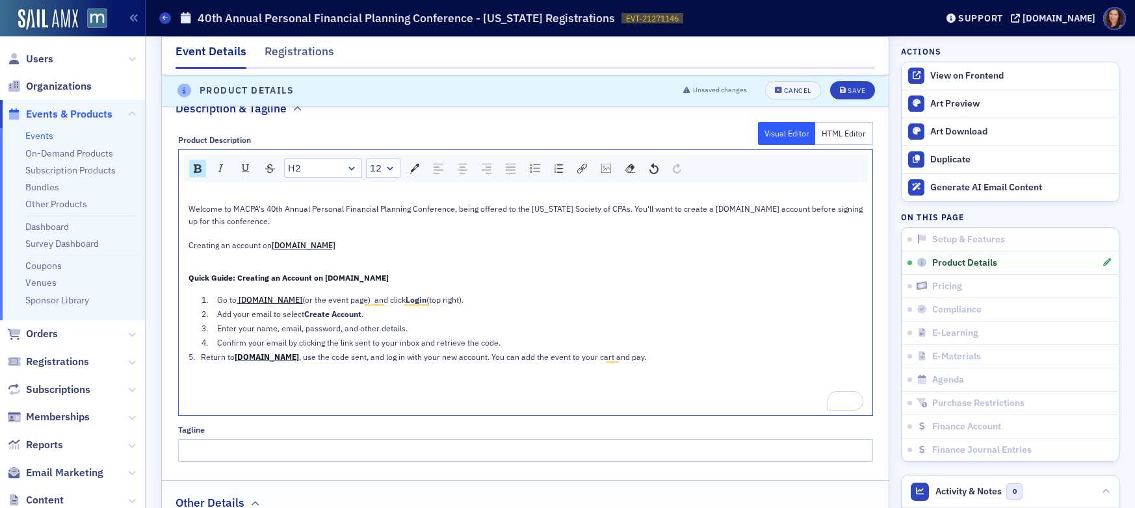
click at [253, 244] on span "Creating an account on" at bounding box center [229, 245] width 83 height 10
click at [765, 211] on span "Welcome to MACPA's 40th Annual Personal Financial Planning Conference, being of…" at bounding box center [526, 214] width 676 height 22
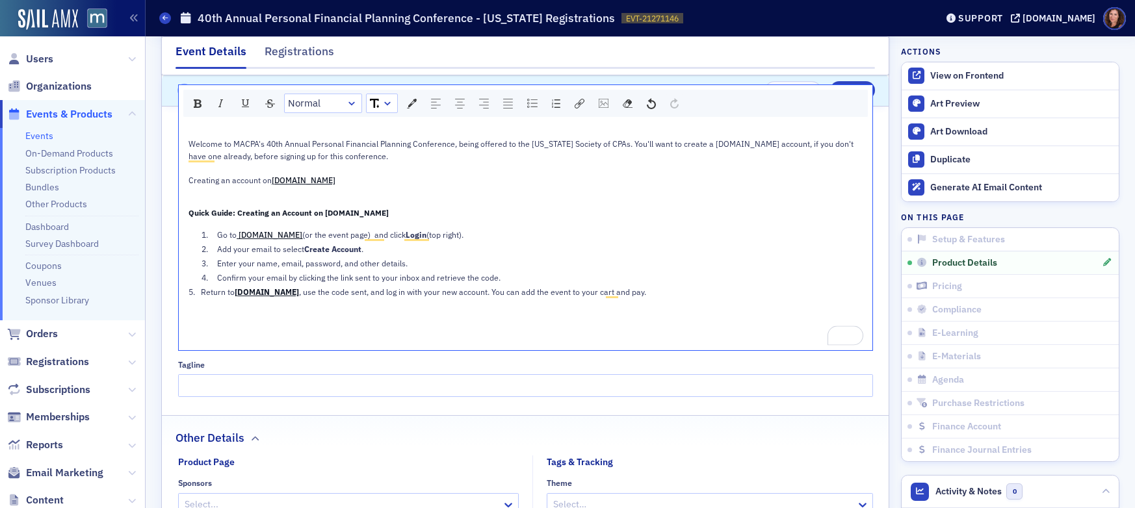
click at [491, 212] on div "Quick Guide: Creating an Account on MACPA.org" at bounding box center [525, 212] width 675 height 16
click at [322, 181] on div "Creating an account on macpa.org" at bounding box center [525, 180] width 675 height 12
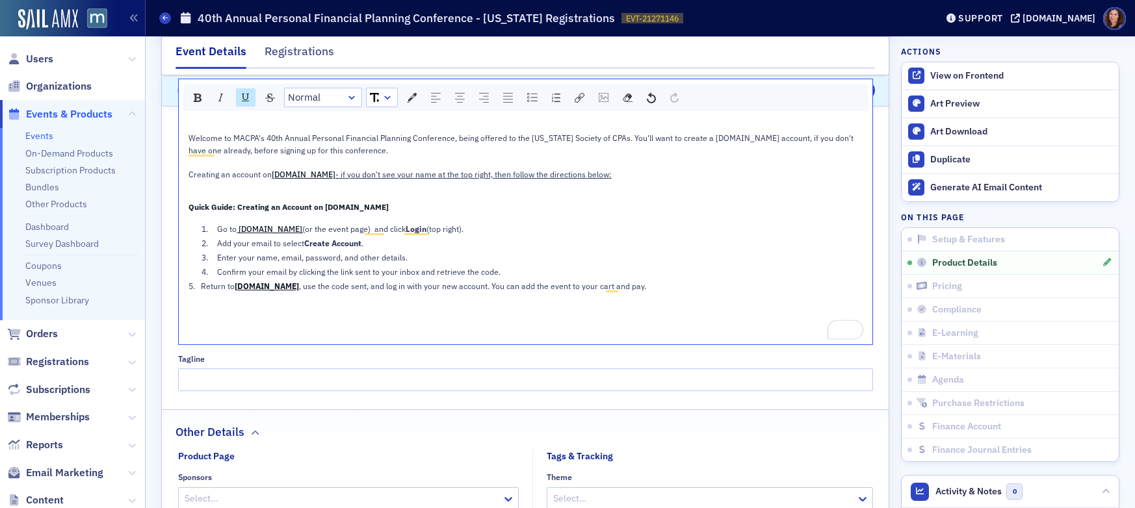
drag, startPoint x: 308, startPoint y: 183, endPoint x: 573, endPoint y: 181, distance: 265.1
click at [563, 181] on div "Welcome to MACPA's 40th Annual Personal Financial Planning Conference, being of…" at bounding box center [525, 230] width 675 height 220
drag, startPoint x: 593, startPoint y: 174, endPoint x: 307, endPoint y: 172, distance: 286.6
click at [307, 172] on div "Creating an account on macpa.org - if you don't see your name at the top right,…" at bounding box center [525, 174] width 675 height 12
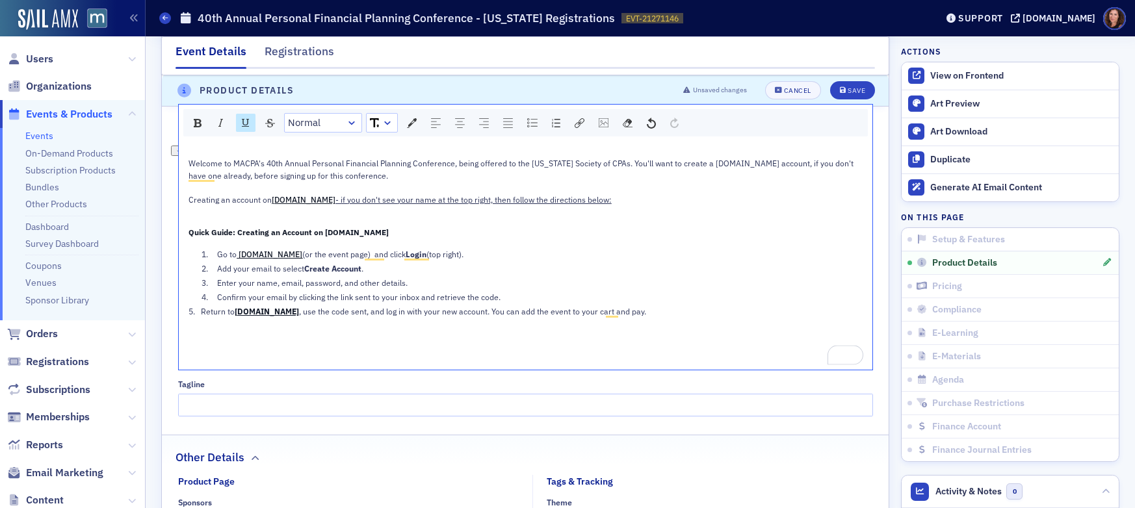
click at [240, 125] on img "rdw-inline-control" at bounding box center [245, 123] width 10 height 10
click at [525, 245] on div "Welcome to MACPA's 40th Annual Personal Financial Planning Conference, being of…" at bounding box center [525, 256] width 675 height 220
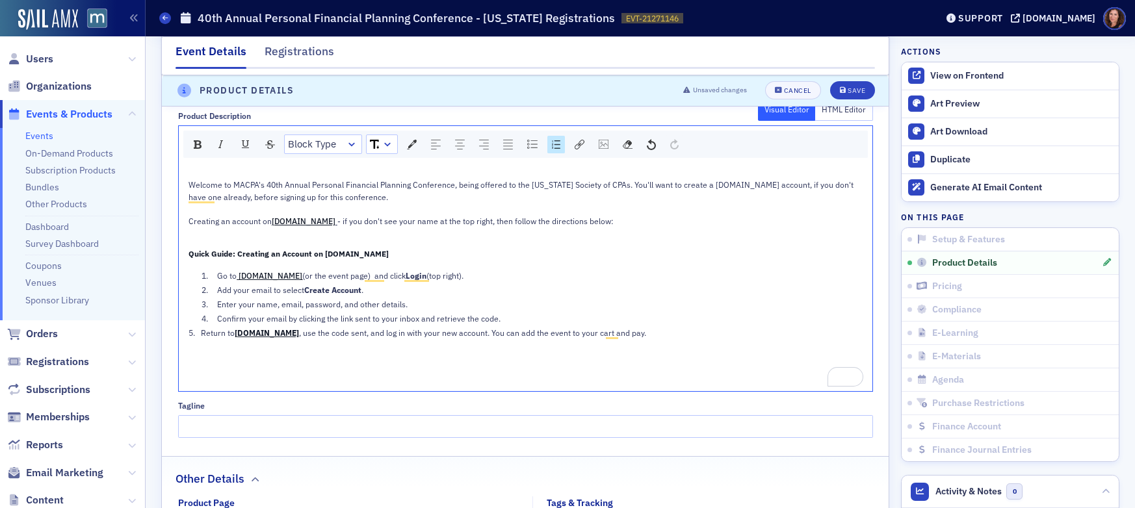
scroll to position [779, 0]
click at [856, 88] on div "Save" at bounding box center [856, 91] width 18 height 7
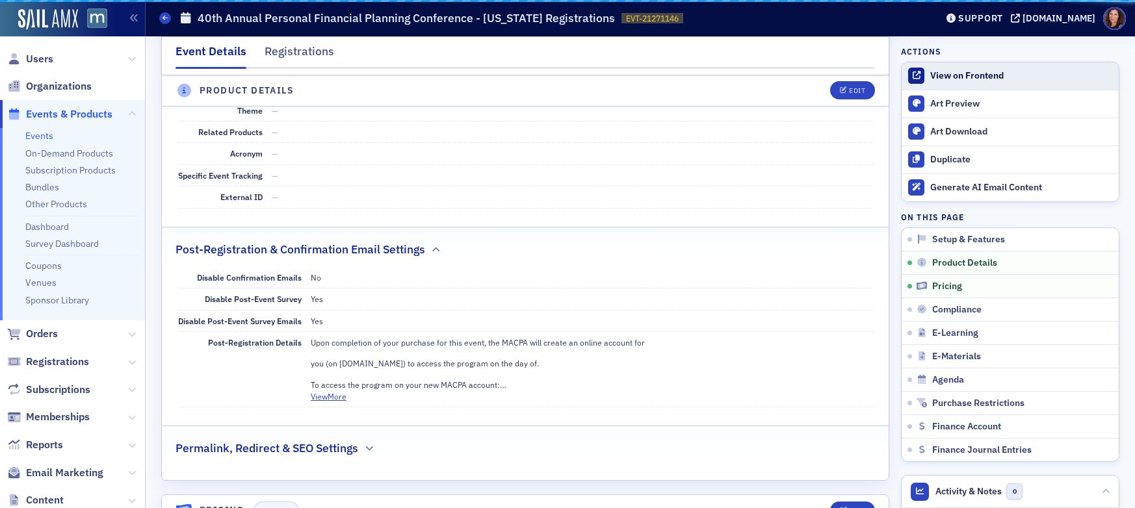
scroll to position [604, 0]
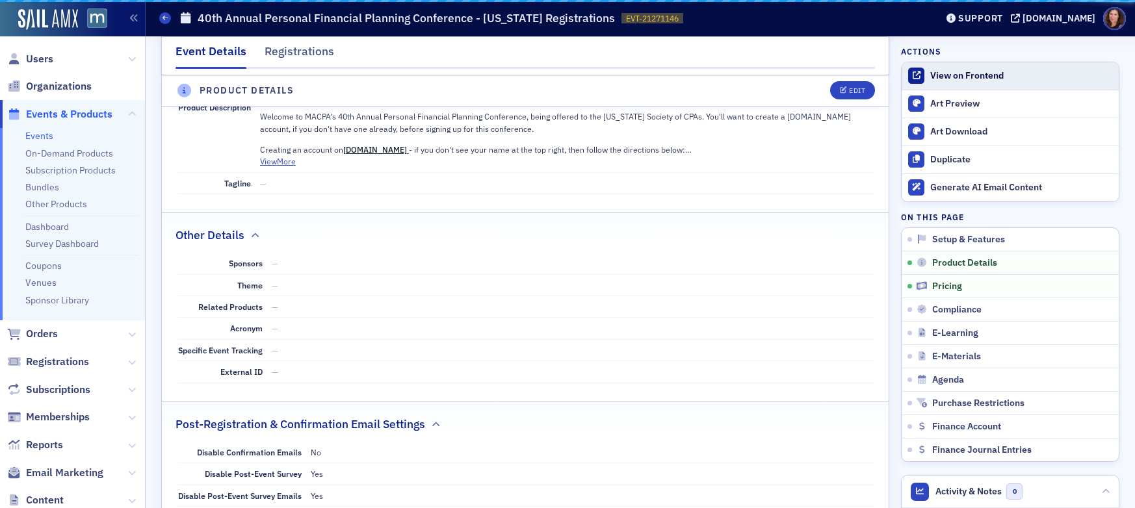
click at [965, 74] on div "View on Frontend" at bounding box center [1021, 76] width 182 height 12
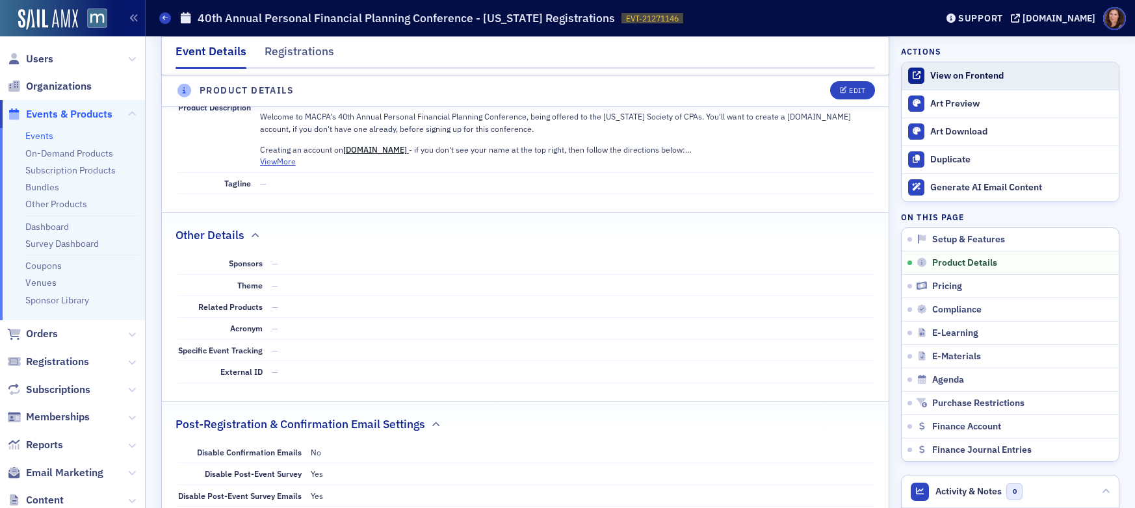
scroll to position [363, 0]
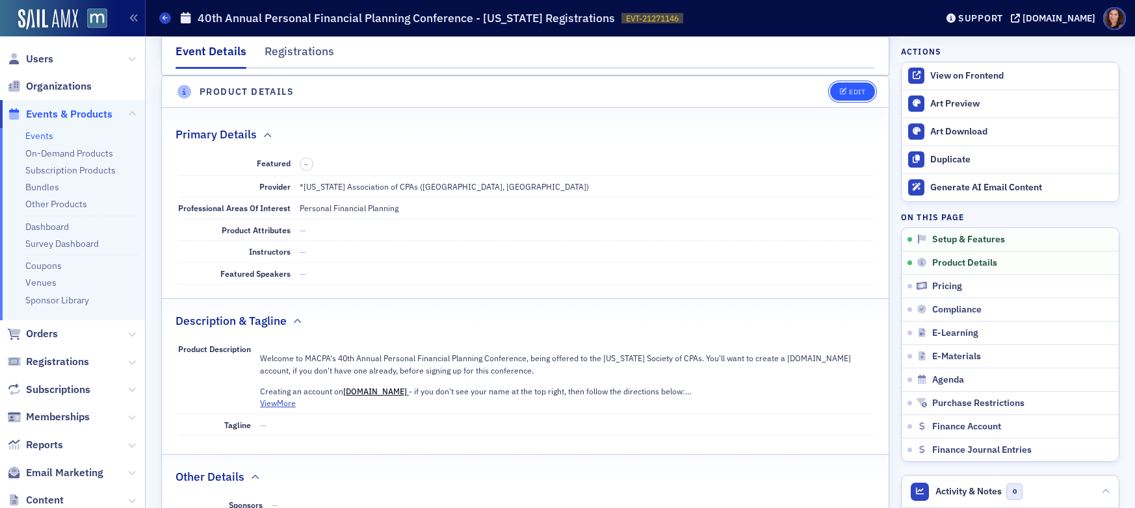
click at [840, 94] on icon "button" at bounding box center [844, 91] width 8 height 7
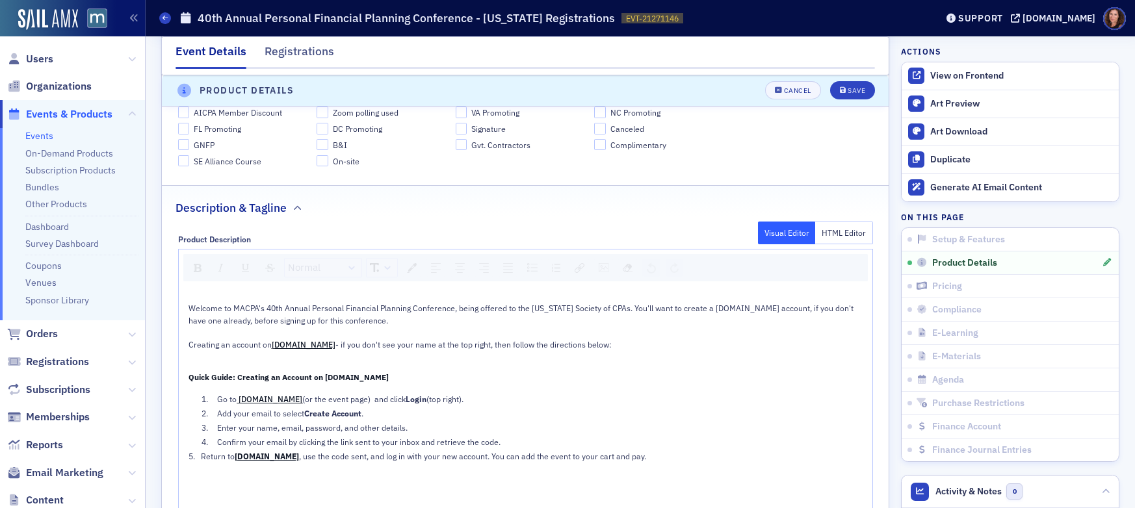
scroll to position [665, 0]
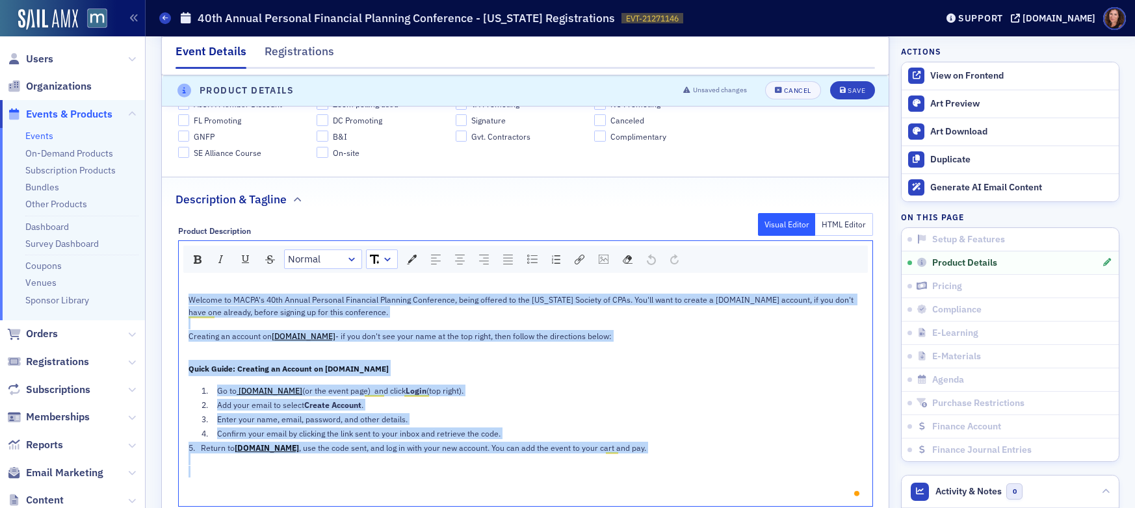
drag, startPoint x: 184, startPoint y: 300, endPoint x: 584, endPoint y: 403, distance: 412.8
click at [662, 489] on div "Welcome to MACPA's 40th Annual Personal Financial Planning Conference, being of…" at bounding box center [525, 392] width 675 height 220
click at [346, 257] on div "rdw-dropdown" at bounding box center [351, 259] width 10 height 13
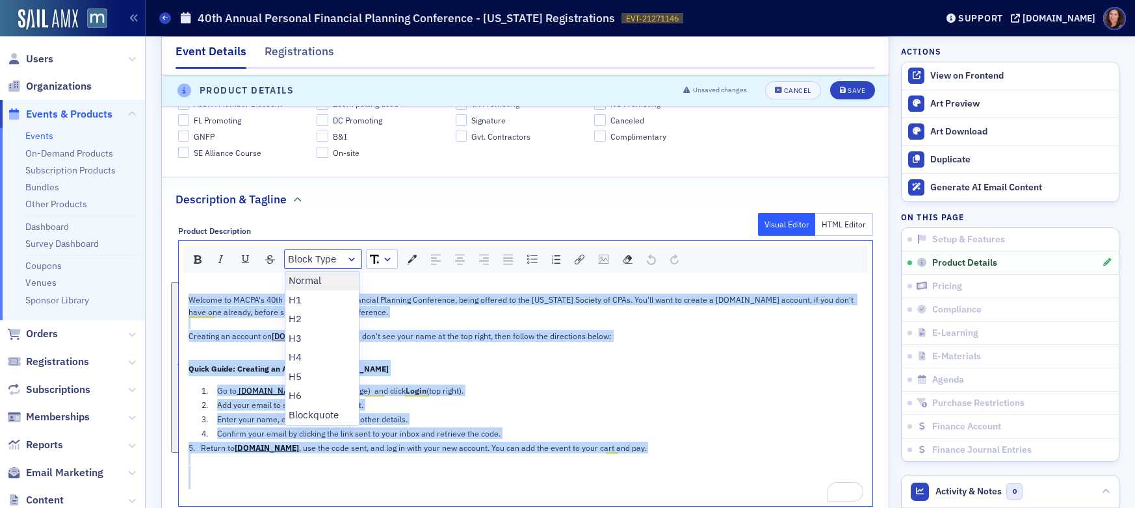
click at [314, 276] on li "Normal" at bounding box center [322, 281] width 74 height 19
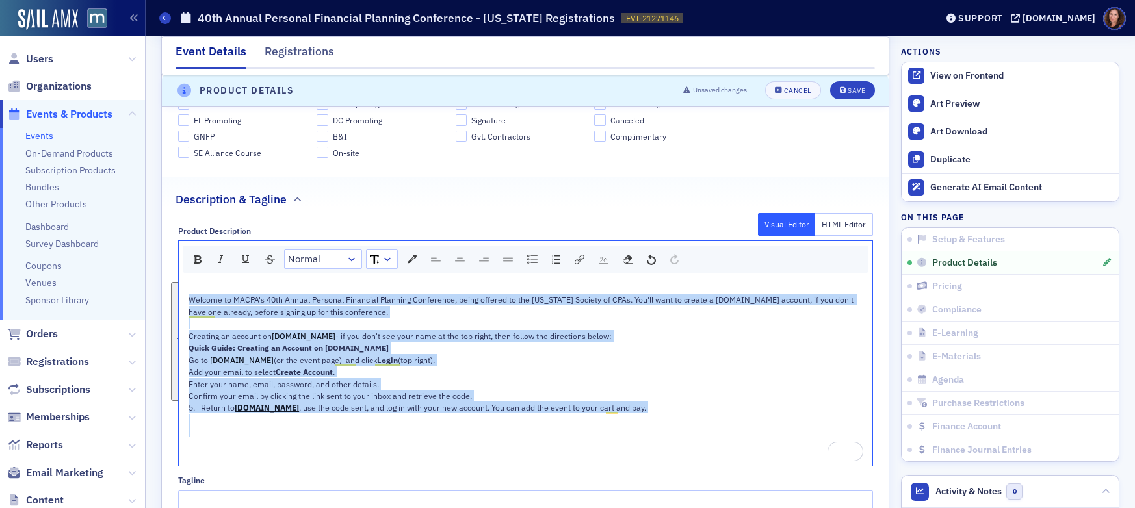
click at [389, 255] on link "rdw-dropdown" at bounding box center [381, 259] width 31 height 18
click at [372, 339] on li "11" at bounding box center [381, 338] width 29 height 19
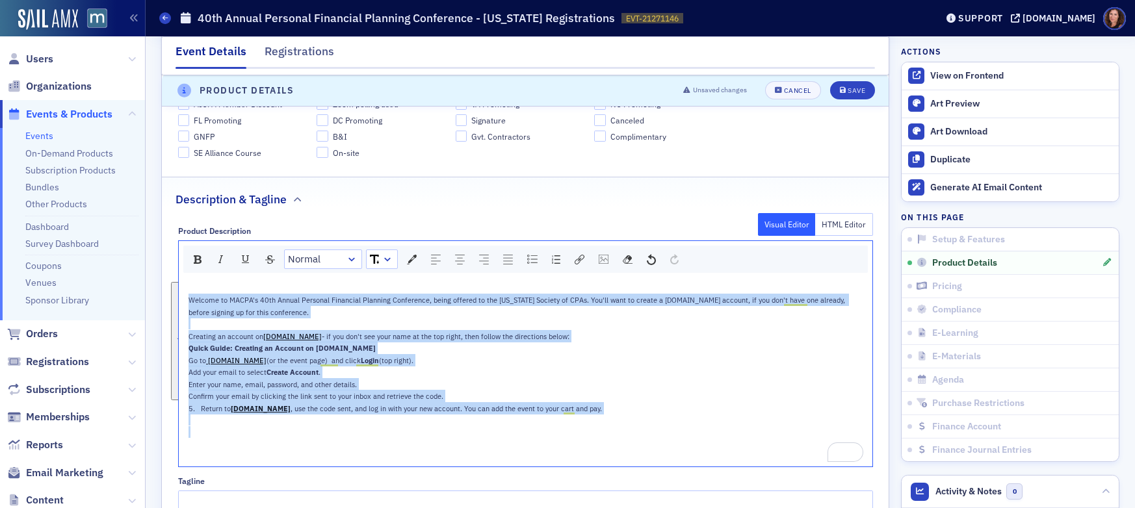
click at [382, 257] on div "rdw-dropdown" at bounding box center [387, 259] width 10 height 13
drag, startPoint x: 374, startPoint y: 357, endPoint x: 391, endPoint y: 357, distance: 16.2
click at [374, 357] on li "12" at bounding box center [381, 357] width 29 height 19
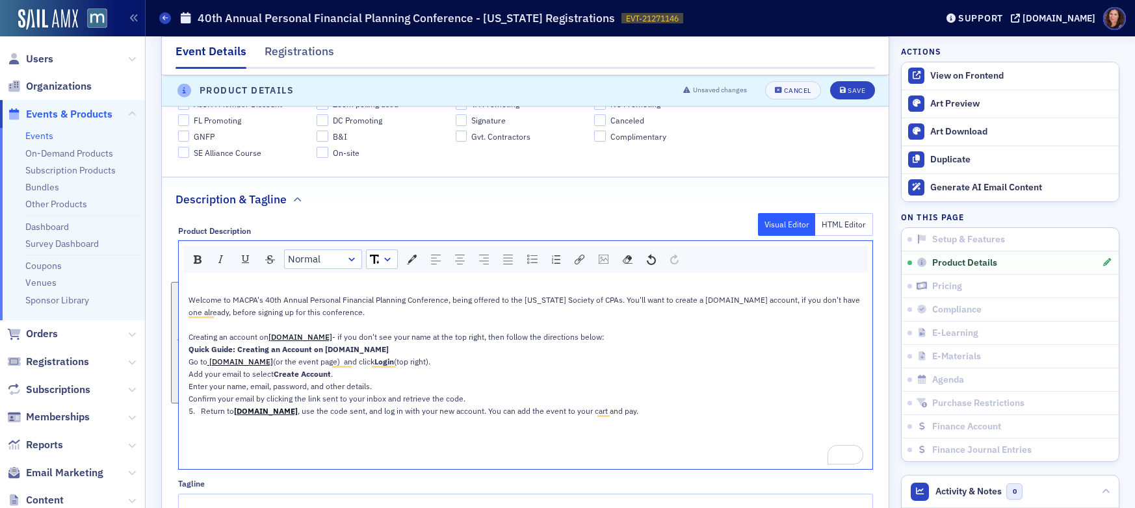
click at [538, 363] on div "Go to www.macpa.org (or the event page) and click Login (top right)." at bounding box center [525, 361] width 675 height 12
click at [593, 333] on div "Creating an account on macpa.org - if you don't see your name at the top right,…" at bounding box center [525, 337] width 675 height 12
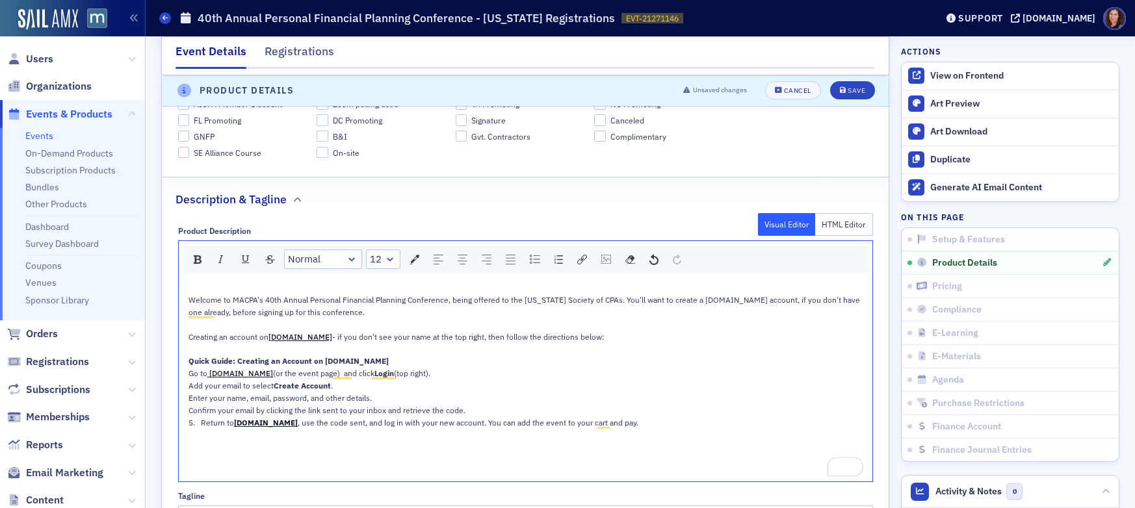
click at [385, 359] on div "Quick Guide: Creating an Account on MACPA.org" at bounding box center [525, 361] width 675 height 12
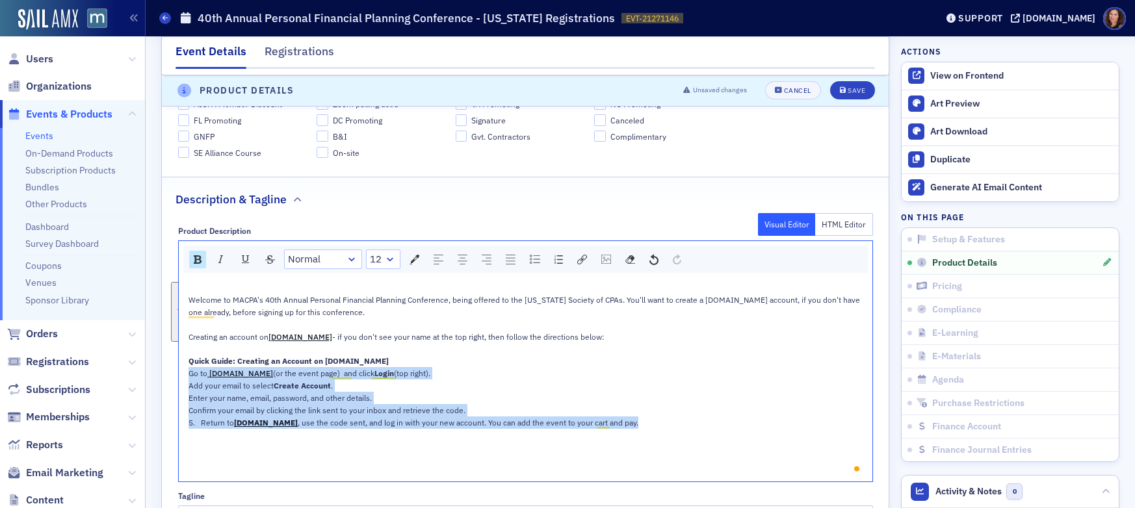
drag, startPoint x: 183, startPoint y: 375, endPoint x: 632, endPoint y: 426, distance: 451.9
click at [632, 426] on div "Welcome to MACPA's 40th Annual Personal Financial Planning Conference, being of…" at bounding box center [525, 379] width 675 height 195
click at [556, 261] on img "rdw-list-control" at bounding box center [558, 259] width 8 height 8
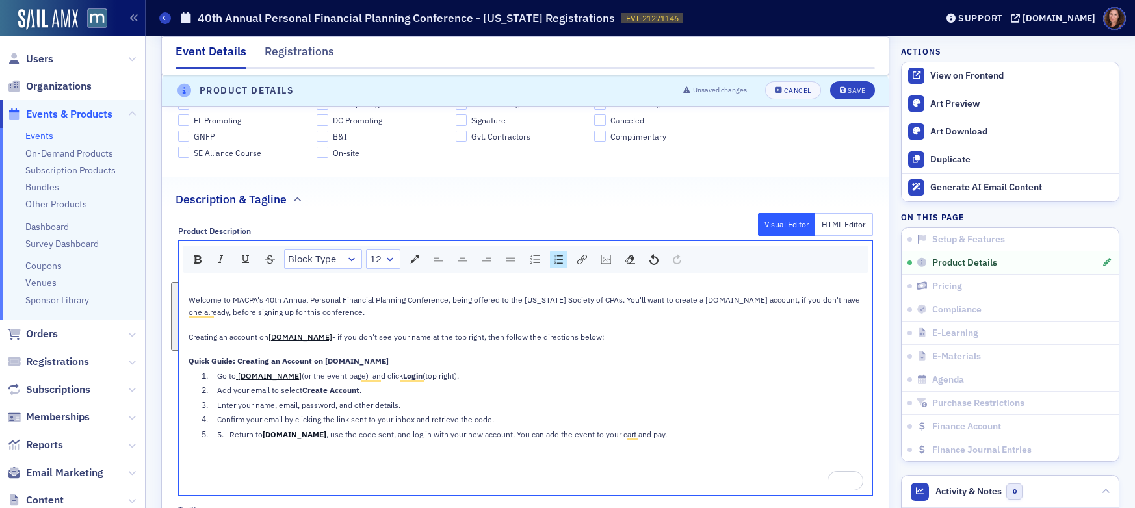
click at [222, 451] on div "To enrich screen reader interactions, please activate Accessibility in Grammarl…" at bounding box center [525, 449] width 675 height 12
click at [225, 436] on span "5. Return to" at bounding box center [239, 435] width 45 height 10
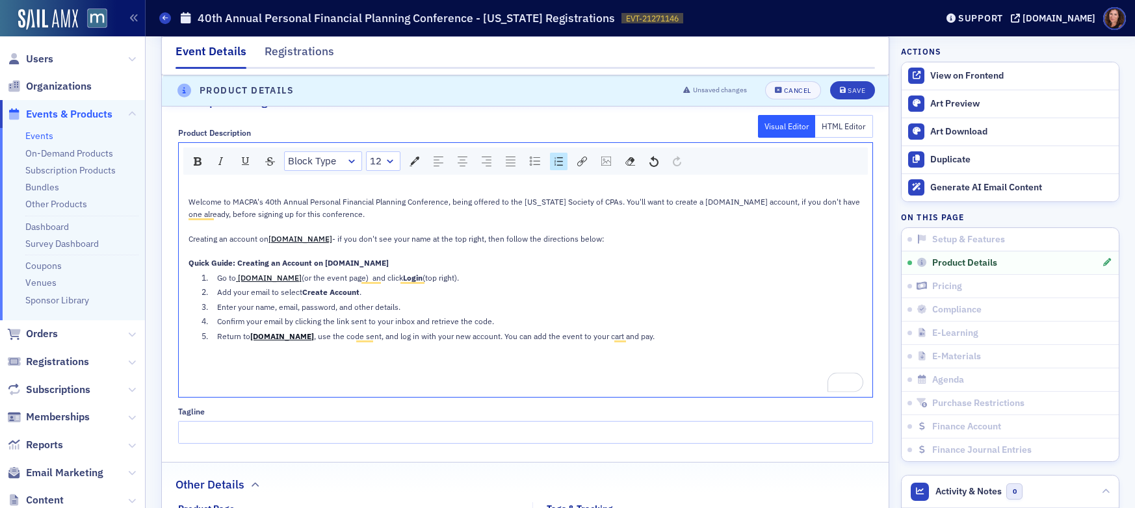
scroll to position [767, 0]
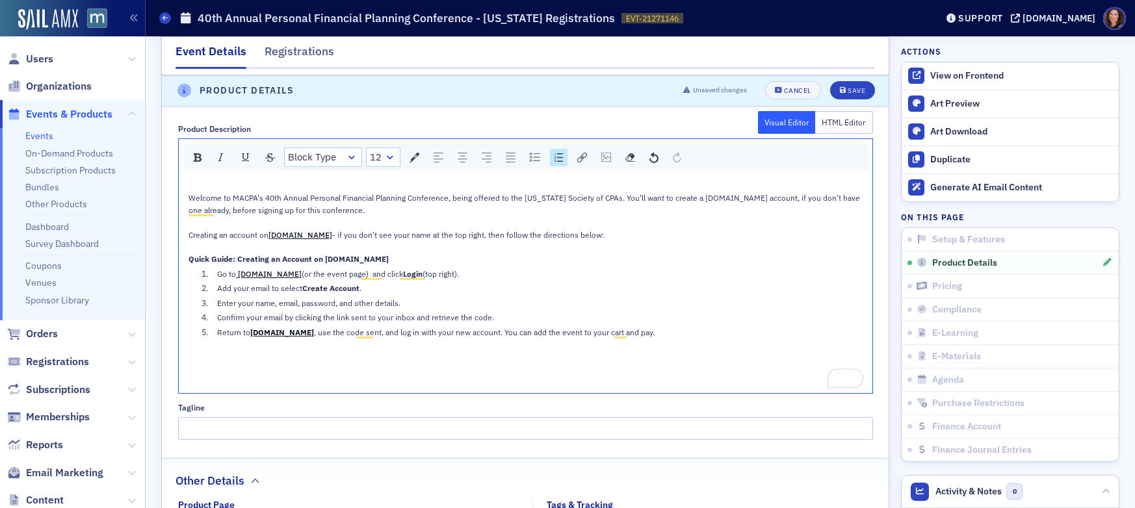
click at [636, 331] on div "Return to macpa.org , use the code sent, and log in with your new account. You …" at bounding box center [539, 332] width 645 height 12
click at [849, 86] on button "Save" at bounding box center [852, 91] width 45 height 18
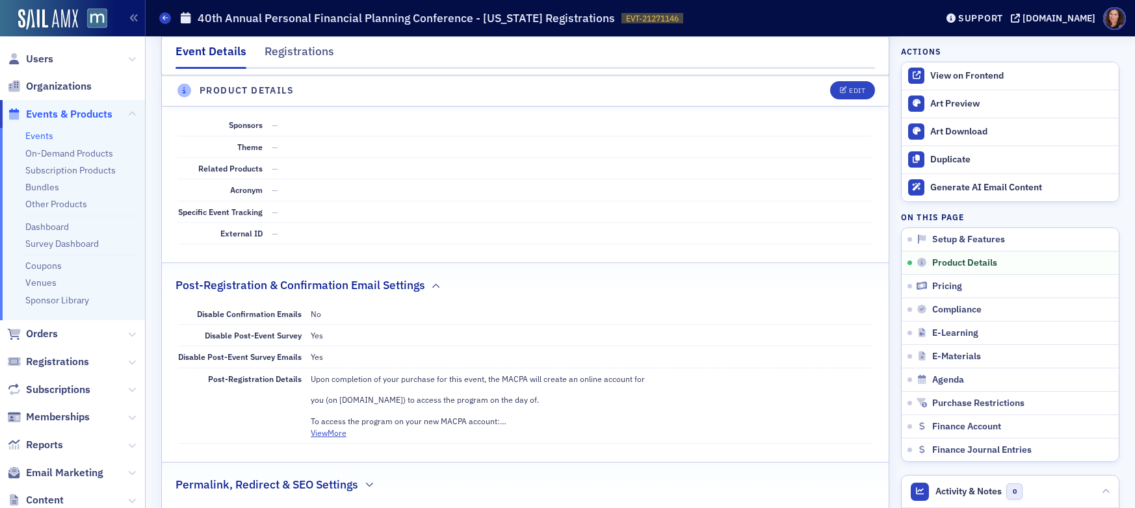
scroll to position [758, 0]
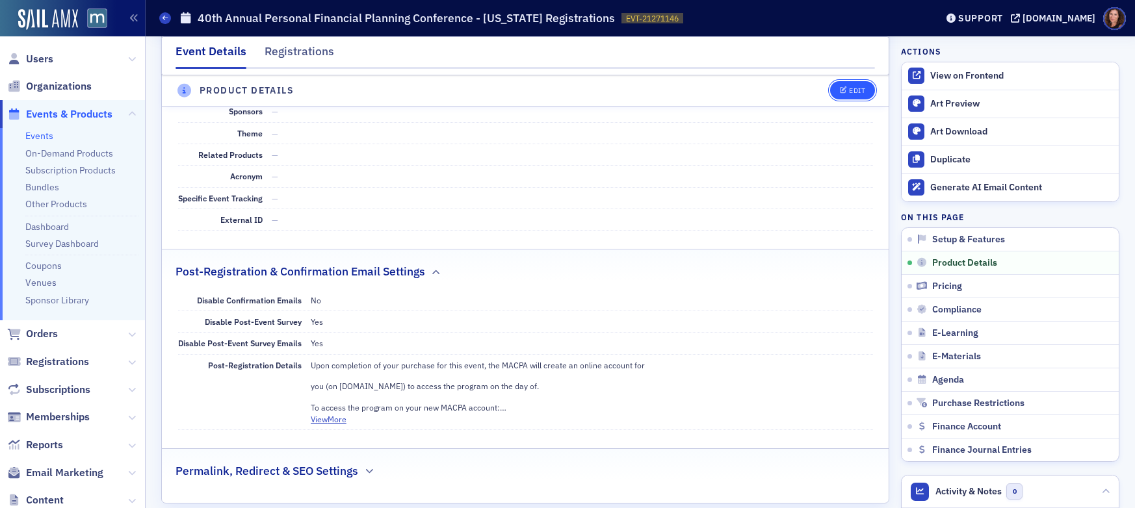
click at [849, 88] on div "Edit" at bounding box center [857, 91] width 16 height 7
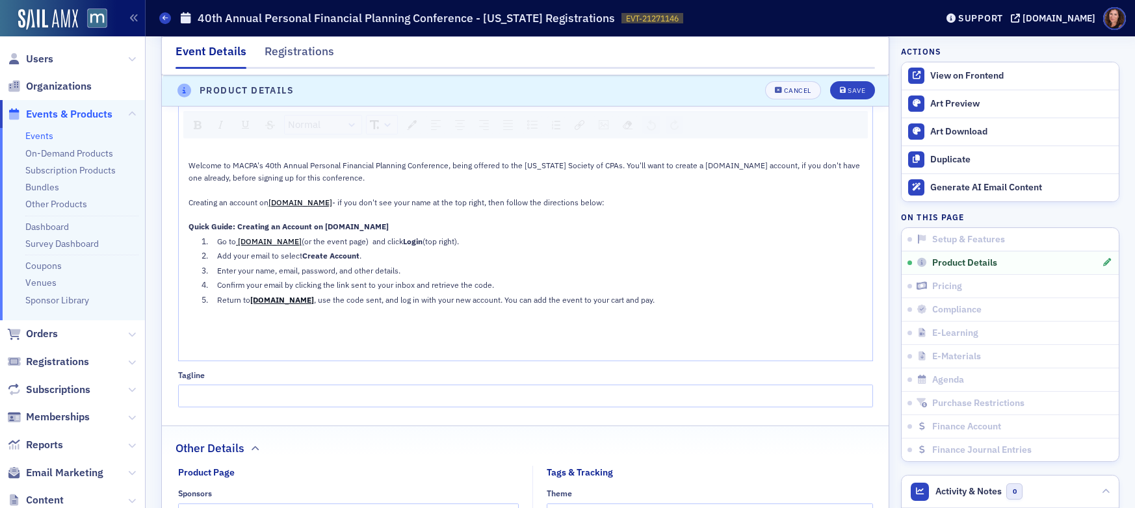
scroll to position [797, 0]
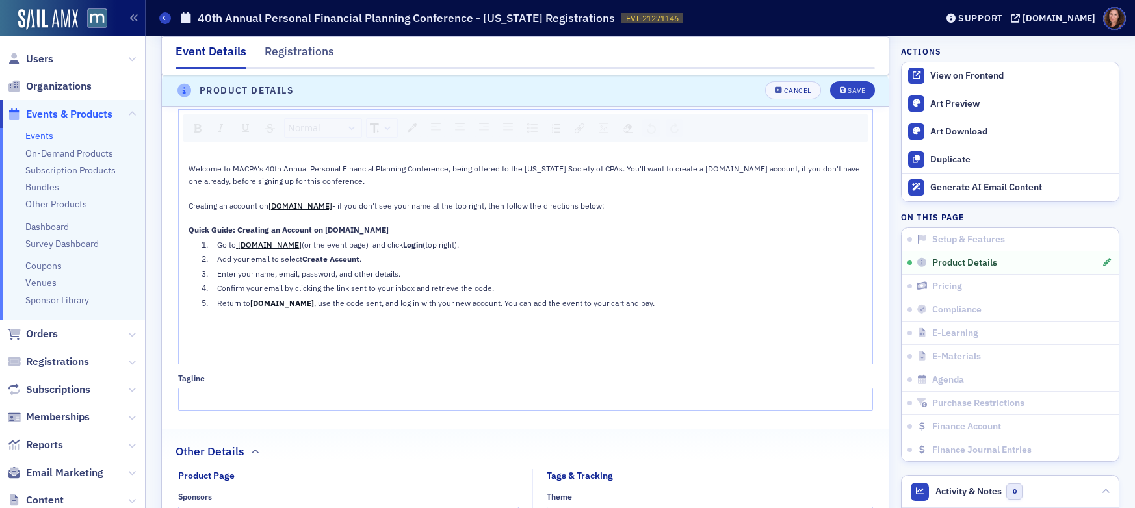
click at [342, 328] on div "rdw-editor" at bounding box center [525, 330] width 675 height 12
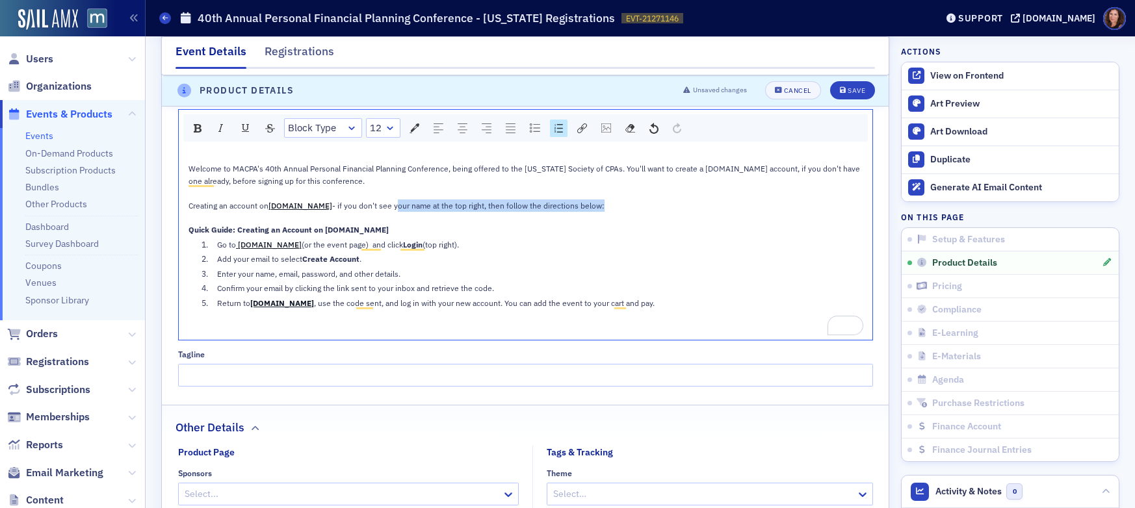
drag, startPoint x: 366, startPoint y: 207, endPoint x: 604, endPoint y: 211, distance: 238.5
click at [604, 211] on div "Welcome to MACPA's 40th Annual Personal Financial Planning Conference, being of…" at bounding box center [525, 243] width 675 height 185
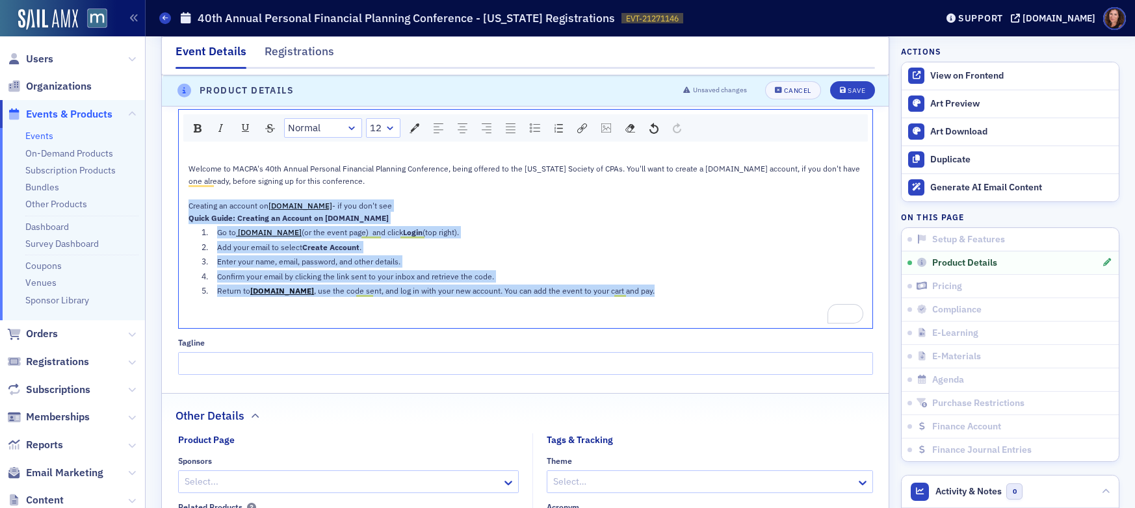
drag, startPoint x: 183, startPoint y: 205, endPoint x: 662, endPoint y: 300, distance: 487.6
click at [662, 300] on div "Welcome to MACPA's 40th Annual Personal Financial Planning Conference, being of…" at bounding box center [525, 237] width 675 height 173
drag, startPoint x: 565, startPoint y: 259, endPoint x: 461, endPoint y: 232, distance: 106.9
click at [565, 259] on div "Enter your name, email, password, and other details." at bounding box center [539, 261] width 645 height 12
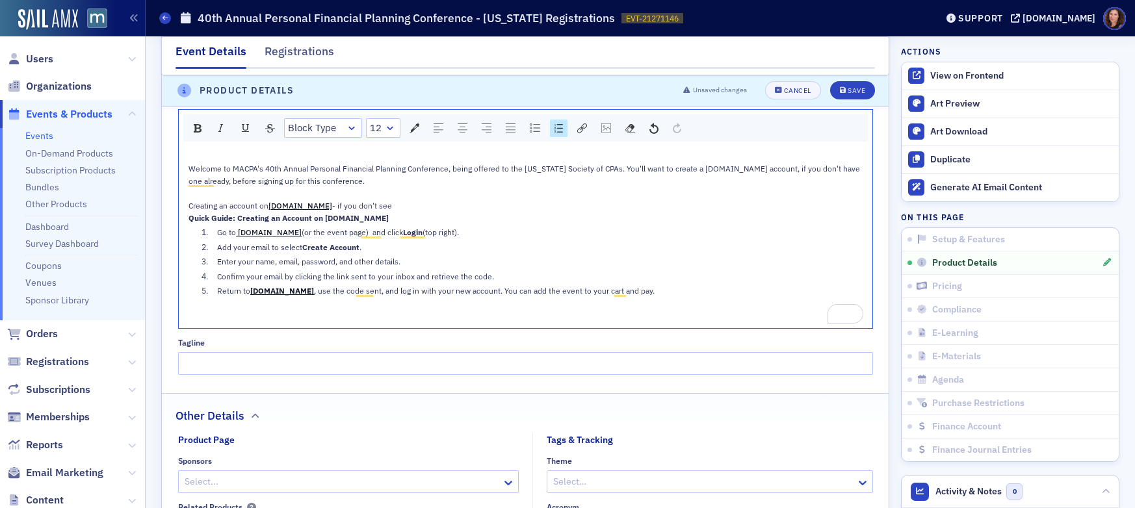
click at [366, 205] on div "Creating an account on macpa.org - if you don't see" at bounding box center [525, 205] width 675 height 12
click at [422, 210] on span "- if you see a login button under "register for this event"" at bounding box center [430, 206] width 196 height 10
click at [481, 208] on span "- if you see a login button under "Register for this event"" at bounding box center [431, 206] width 199 height 10
click at [521, 206] on div "Creating an account on macpa.org - if you see a login button under "Register fo…" at bounding box center [525, 205] width 675 height 12
click at [847, 92] on div "Save" at bounding box center [856, 91] width 18 height 7
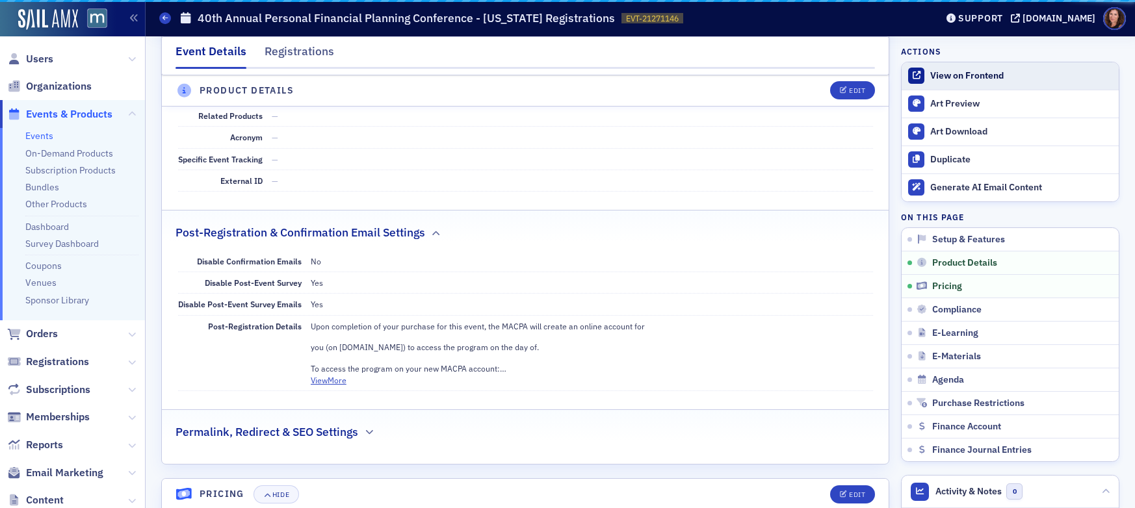
scroll to position [424, 0]
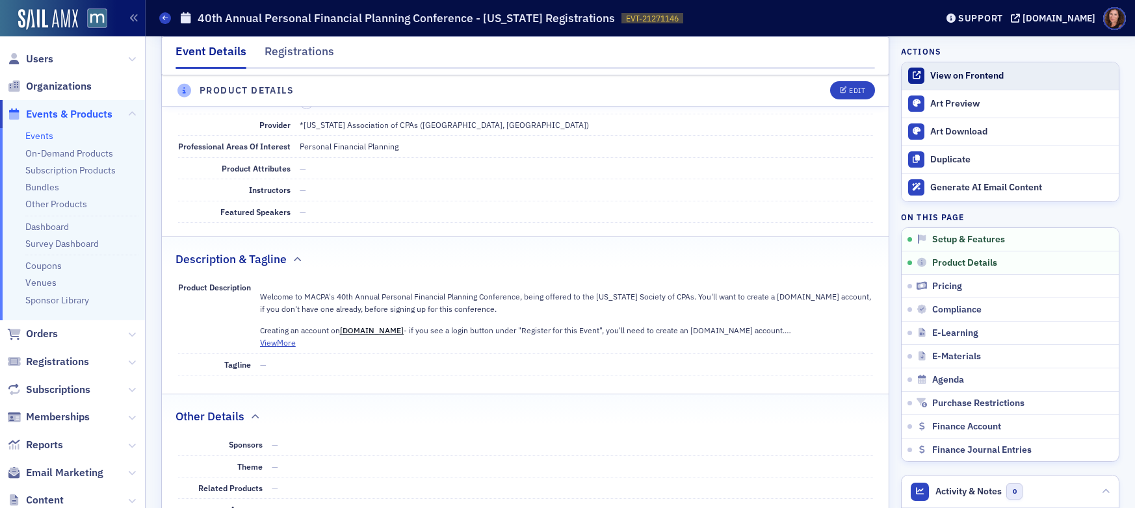
click at [973, 80] on div "View on Frontend" at bounding box center [1021, 76] width 182 height 12
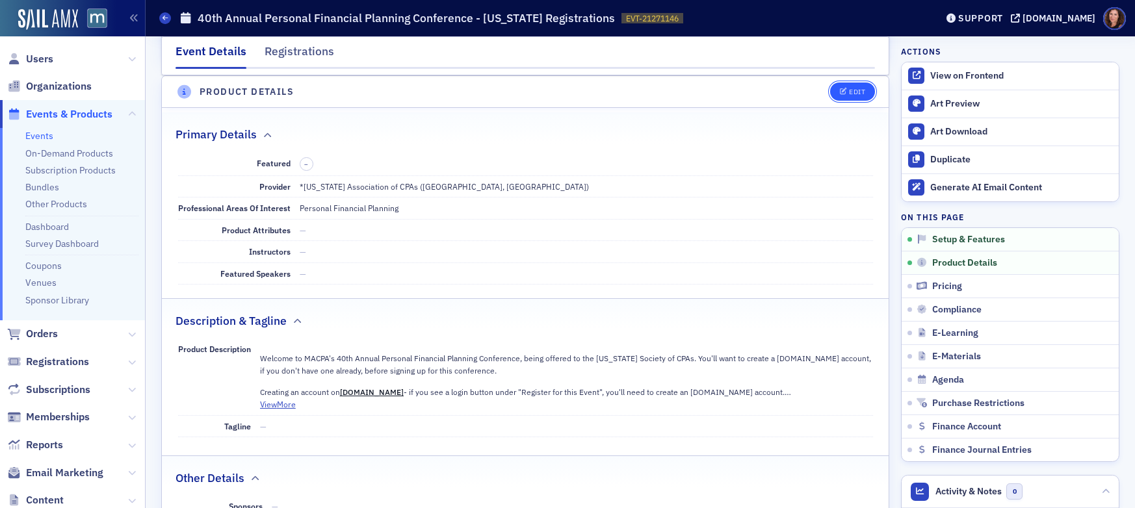
click at [857, 86] on button "Edit" at bounding box center [852, 92] width 45 height 18
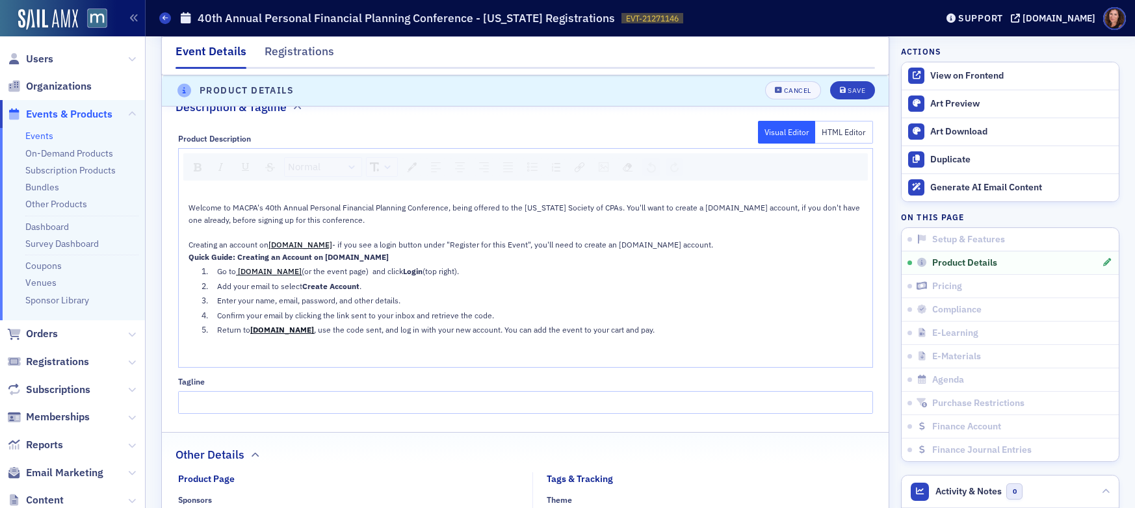
scroll to position [739, 0]
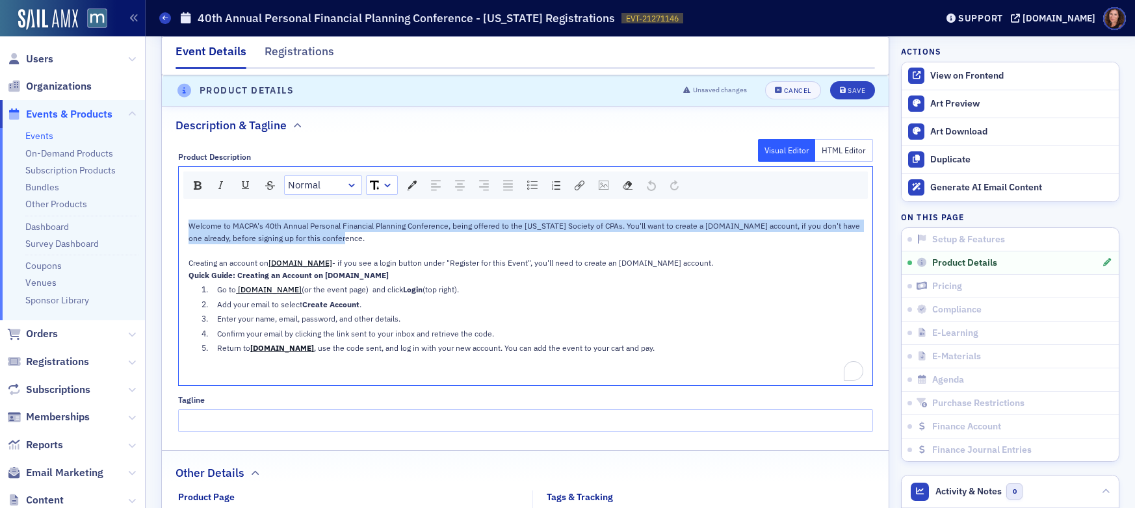
drag, startPoint x: 183, startPoint y: 226, endPoint x: 504, endPoint y: 237, distance: 320.6
click at [505, 238] on div "Welcome to MACPA's 40th Annual Personal Financial Planning Conference, being of…" at bounding box center [525, 232] width 675 height 25
click at [385, 188] on div "rdw-dropdown" at bounding box center [390, 185] width 10 height 13
click at [373, 300] on li "14" at bounding box center [382, 302] width 31 height 19
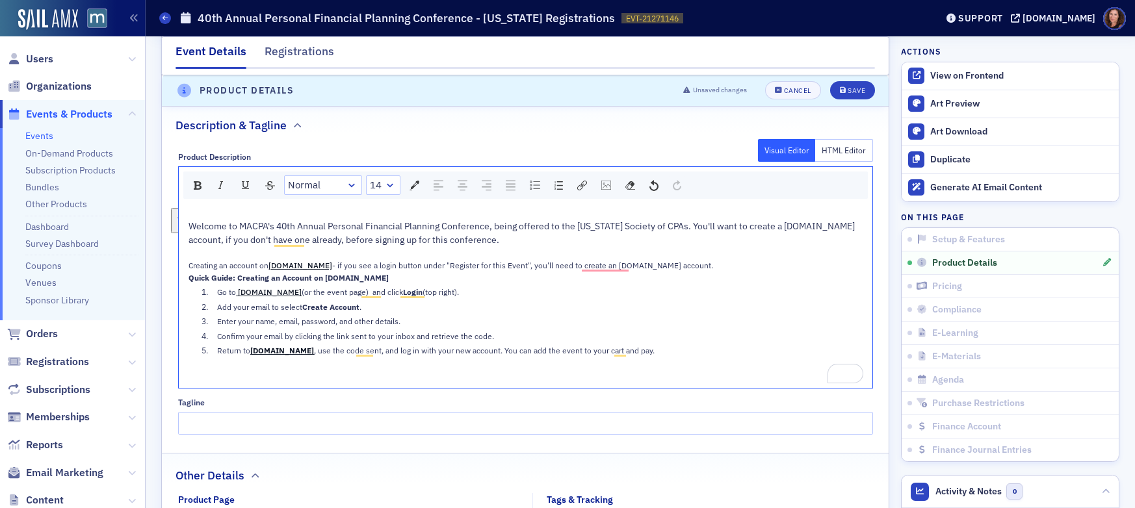
click at [389, 254] on div "To enrich screen reader interactions, please activate Accessibility in Grammarl…" at bounding box center [525, 253] width 675 height 12
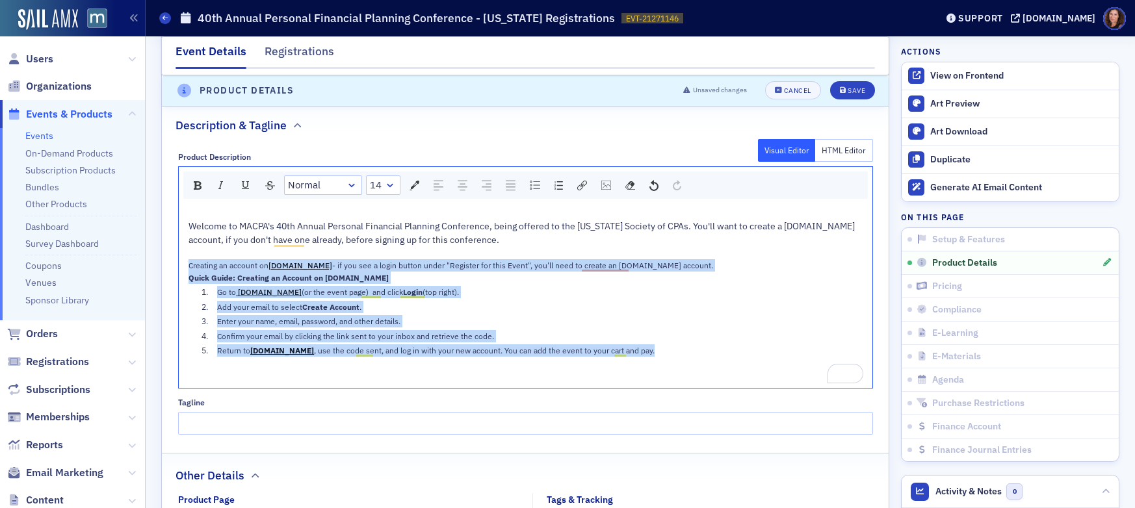
drag, startPoint x: 184, startPoint y: 266, endPoint x: 706, endPoint y: 361, distance: 530.4
click at [706, 361] on div "Welcome to MACPA's 40th Annual Personal Financial Planning Conference, being of…" at bounding box center [525, 295] width 675 height 175
click at [382, 187] on div "rdw-dropdown" at bounding box center [387, 185] width 10 height 13
click at [373, 286] on li "12" at bounding box center [381, 283] width 29 height 19
click at [339, 183] on link "Block Type" at bounding box center [323, 185] width 77 height 18
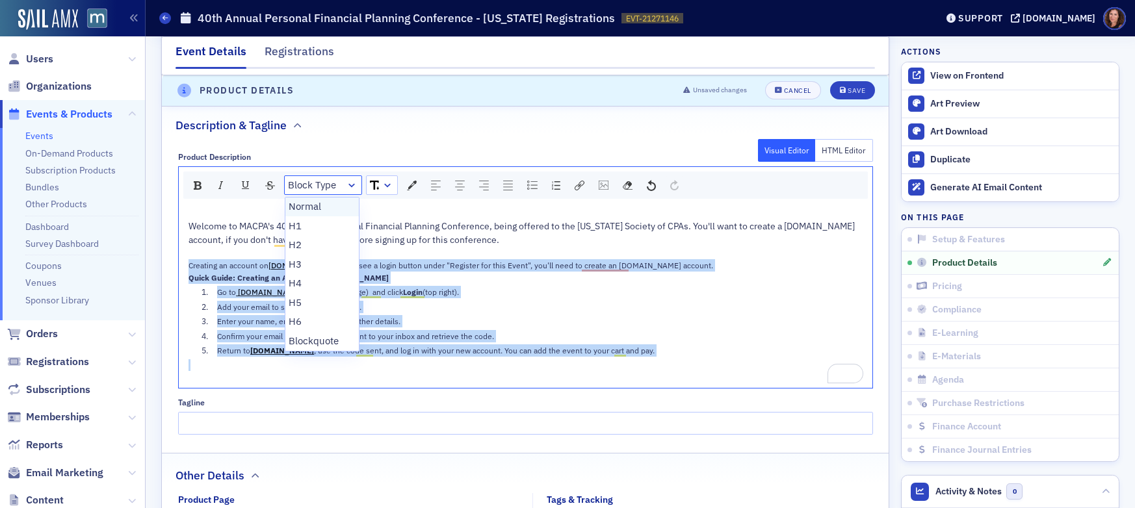
click at [327, 204] on li "Normal" at bounding box center [322, 207] width 74 height 19
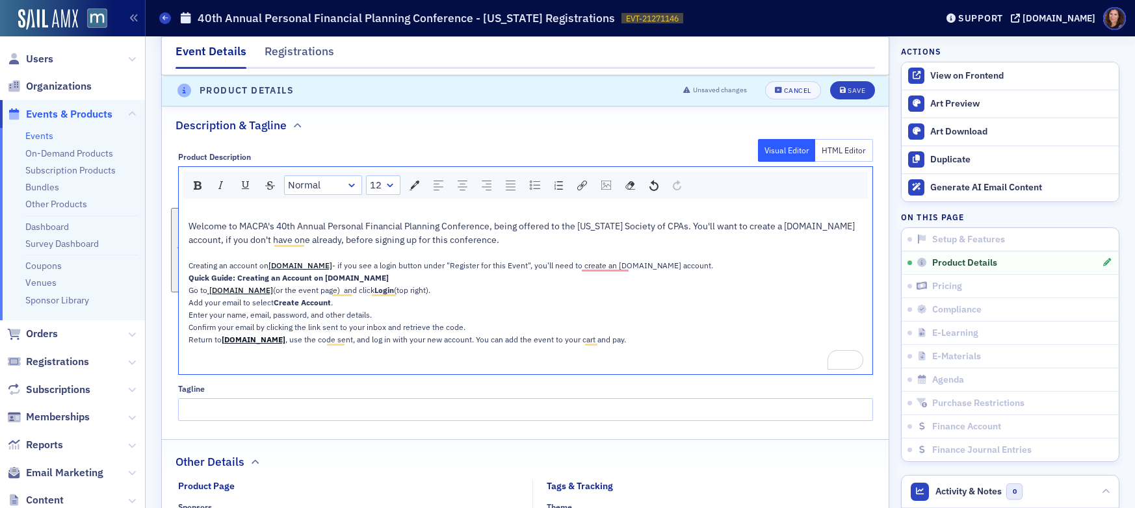
click at [440, 212] on div "To enrich screen reader interactions, please activate Accessibility in Grammarl…" at bounding box center [525, 214] width 675 height 12
click at [676, 268] on div "Creating an account on macpa.org - if you see a login button under "Register fo…" at bounding box center [525, 265] width 675 height 12
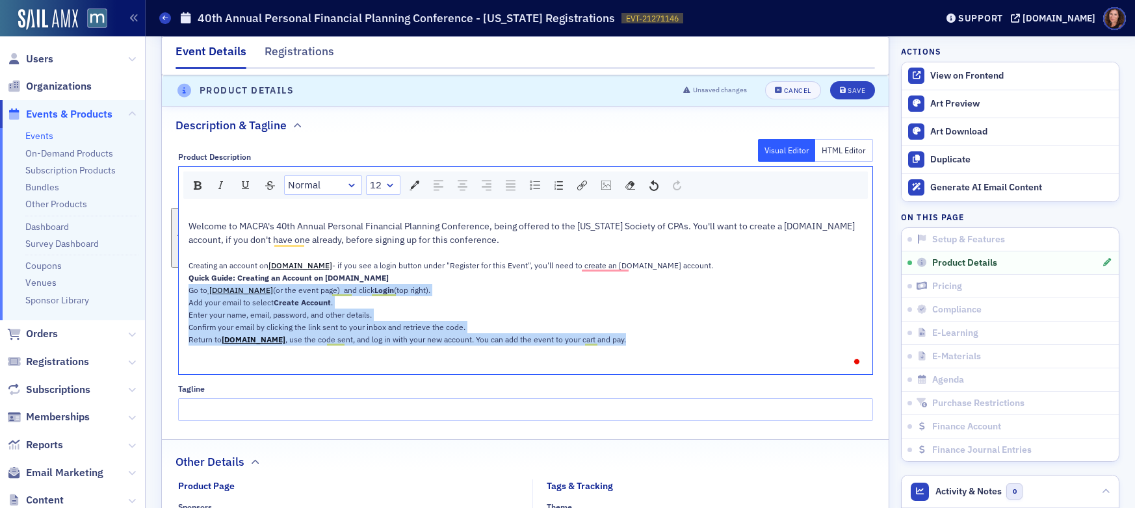
drag, startPoint x: 183, startPoint y: 289, endPoint x: 634, endPoint y: 344, distance: 453.8
click at [635, 342] on div "Welcome to MACPA's 40th Annual Personal Financial Planning Conference, being of…" at bounding box center [525, 289] width 675 height 162
click at [531, 186] on img "rdw-list-control" at bounding box center [535, 185] width 10 height 9
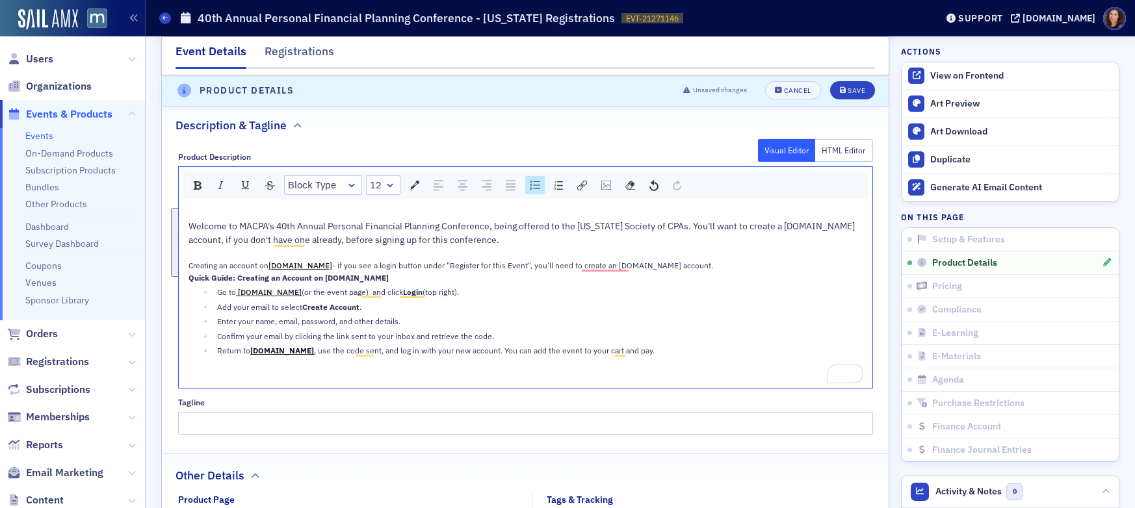
click at [552, 291] on div "Go to [DOMAIN_NAME] (or the event page) and click Login (top right)." at bounding box center [539, 292] width 645 height 12
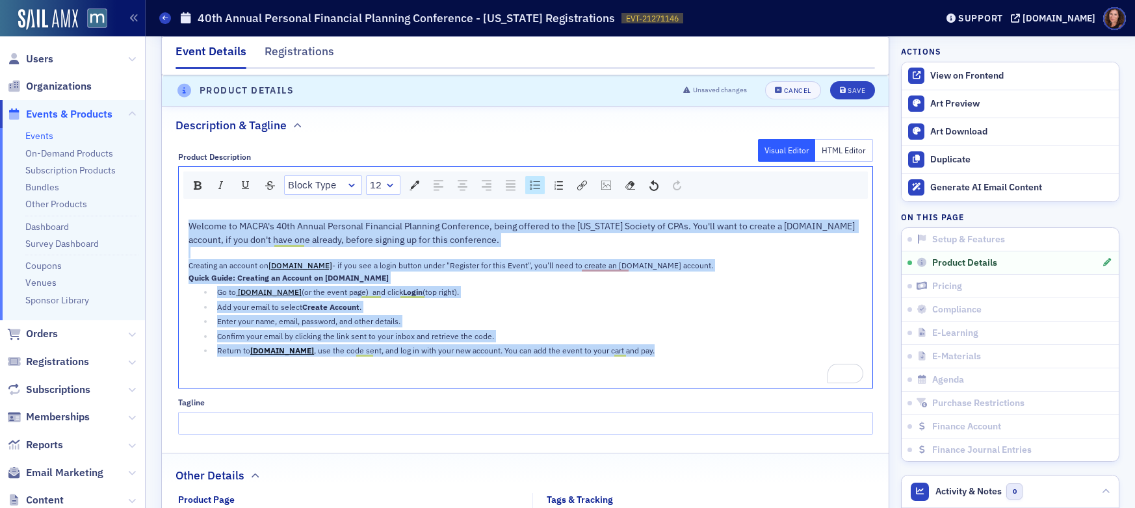
drag, startPoint x: 188, startPoint y: 226, endPoint x: 529, endPoint y: 304, distance: 350.0
click at [624, 365] on div "Welcome to MACPA's 40th Annual Personal Financial Planning Conference, being of…" at bounding box center [525, 295] width 675 height 175
drag, startPoint x: 389, startPoint y: 192, endPoint x: 383, endPoint y: 188, distance: 7.0
click at [389, 192] on link "rdw-dropdown" at bounding box center [381, 185] width 31 height 18
click at [383, 188] on div "rdw-dropdown" at bounding box center [387, 185] width 10 height 13
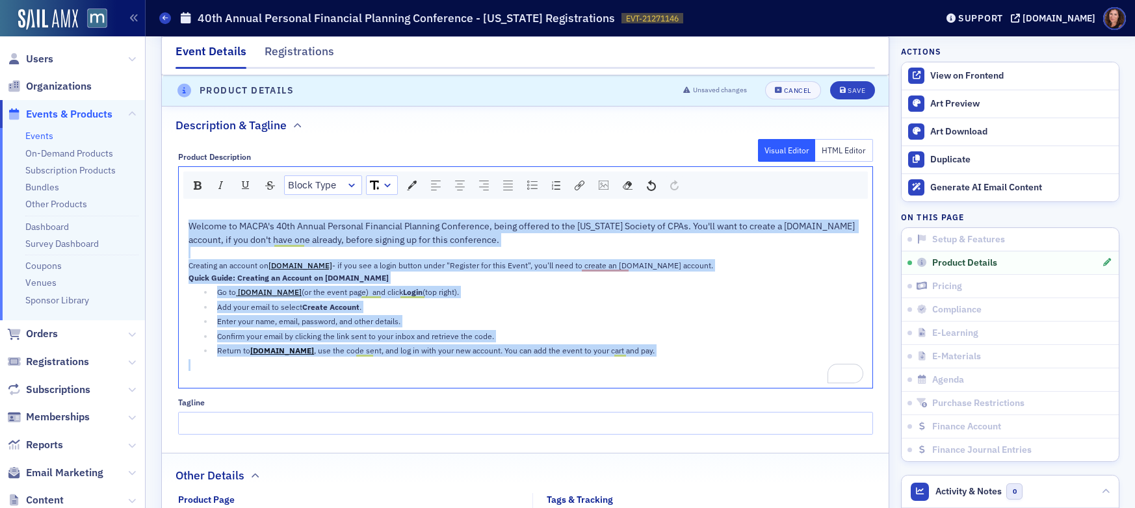
click at [383, 188] on div "rdw-dropdown" at bounding box center [387, 185] width 10 height 13
click at [372, 296] on li "14" at bounding box center [381, 302] width 29 height 19
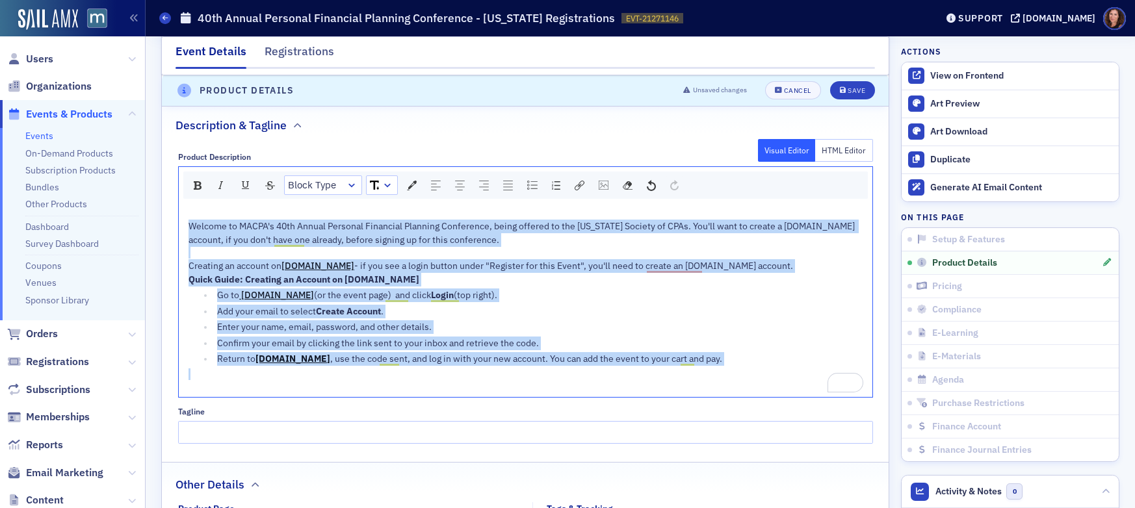
click at [476, 273] on div "Quick Guide: Creating an Account on [DOMAIN_NAME]" at bounding box center [525, 280] width 675 height 14
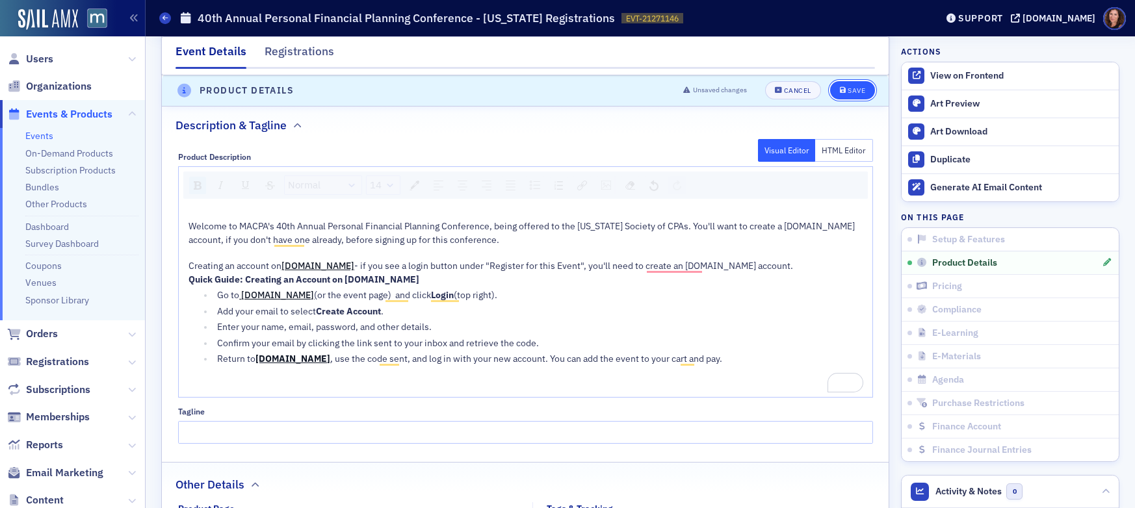
click at [850, 92] on div "Save" at bounding box center [856, 91] width 18 height 7
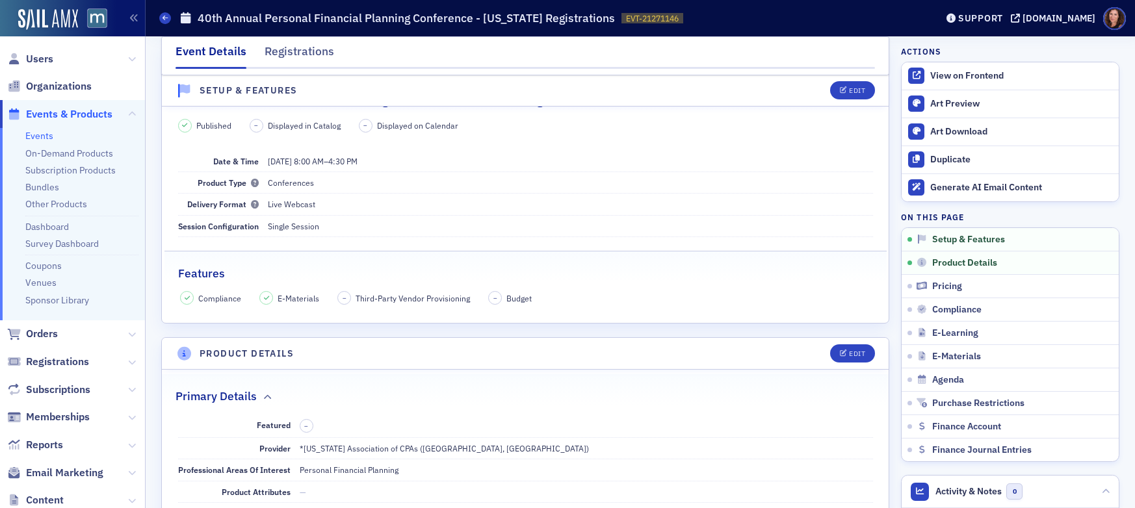
scroll to position [0, 0]
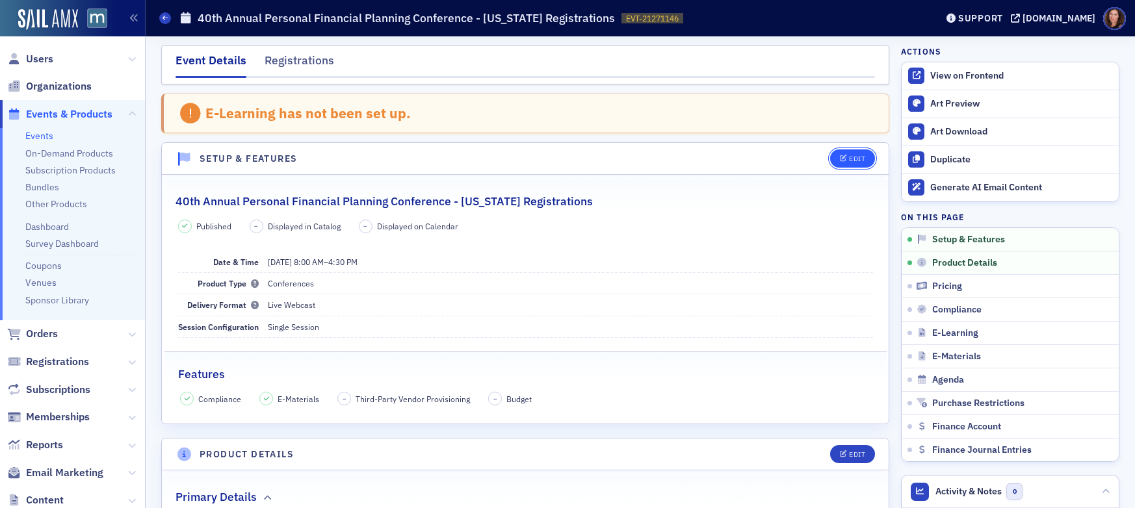
click at [840, 156] on icon "button" at bounding box center [844, 158] width 8 height 7
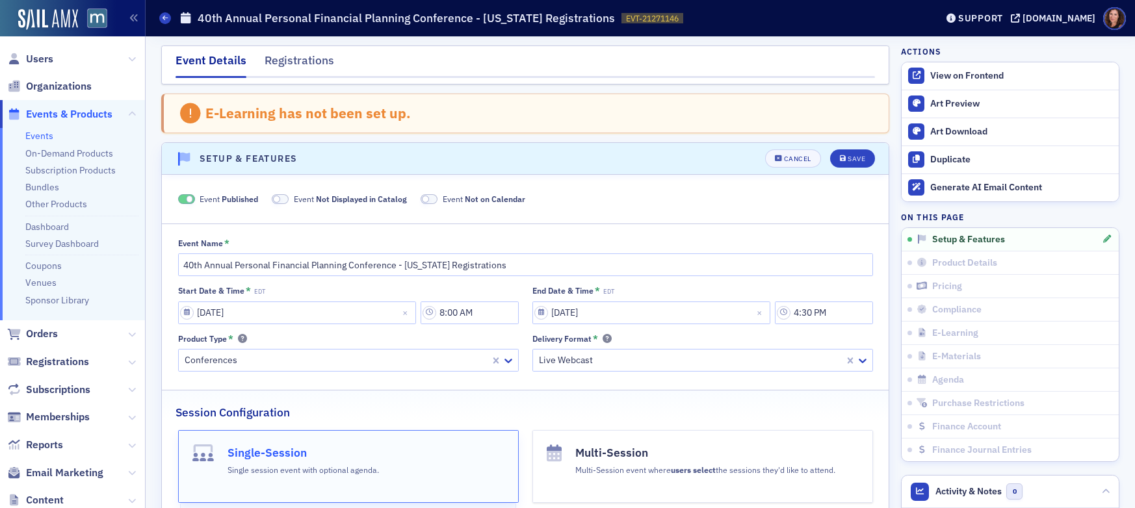
scroll to position [67, 0]
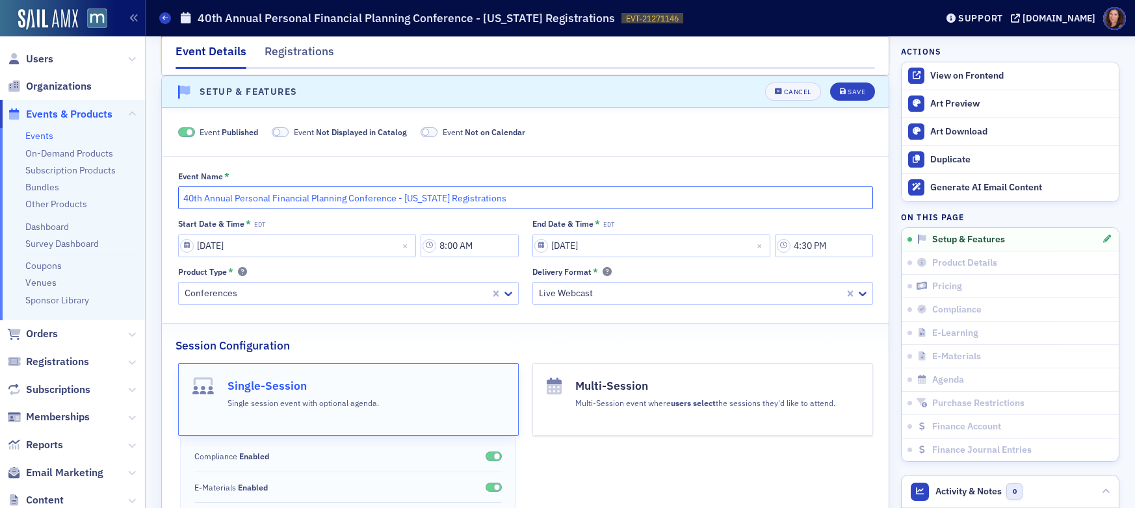
click at [443, 199] on input "40th Annual Personal Financial Planning Conference - Delaware Registrations" at bounding box center [525, 197] width 695 height 23
type input "40th Annual Personal Financial Planning Conference - Delaware Society of CPAs R…"
click at [852, 92] on div "Save" at bounding box center [856, 91] width 18 height 7
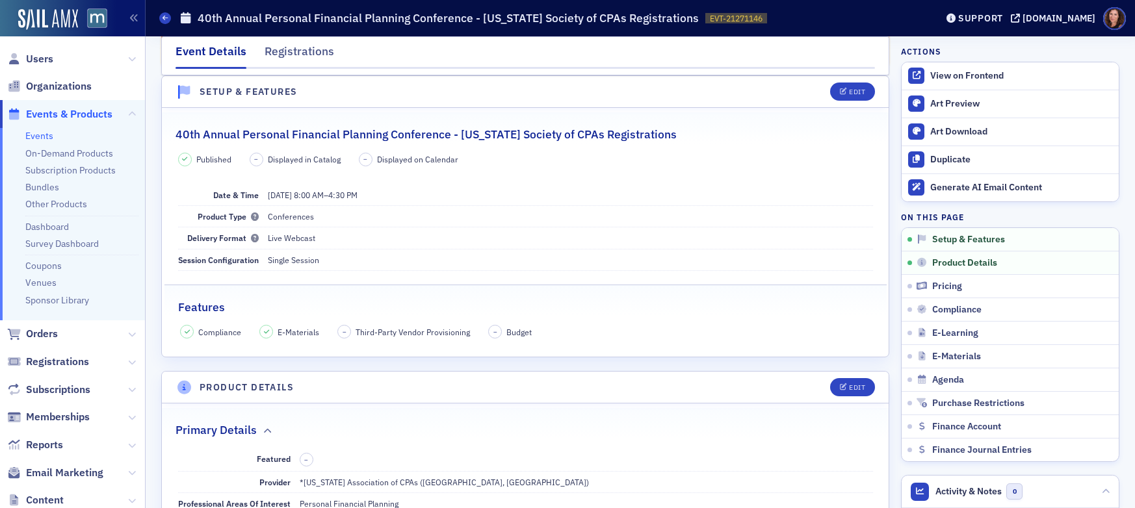
click at [41, 138] on link "Events" at bounding box center [39, 136] width 28 height 12
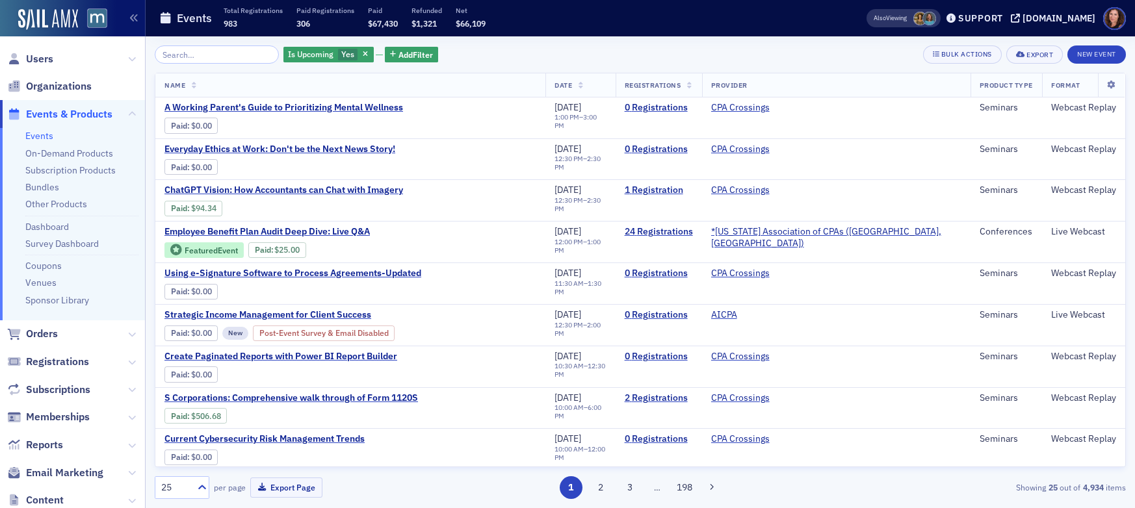
click at [201, 53] on input "search" at bounding box center [217, 54] width 124 height 18
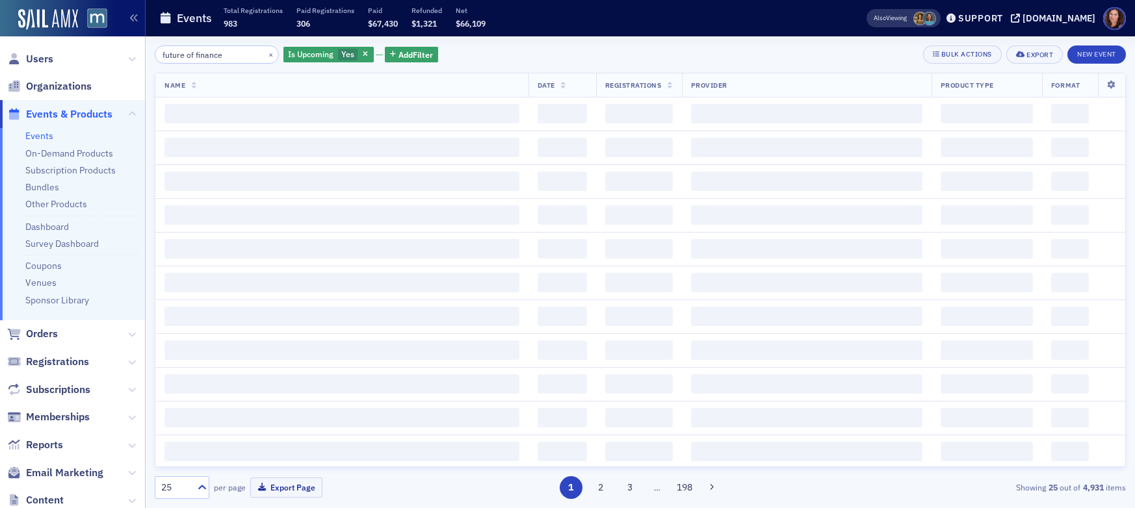
type input "future of finance"
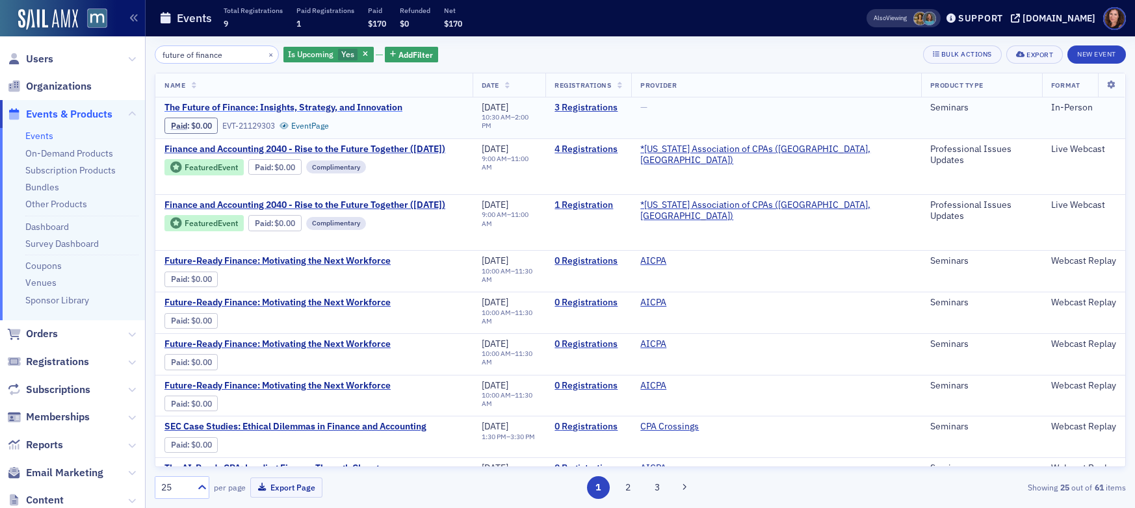
click at [245, 109] on span "The Future of Finance: Insights, Strategy, and Innovation" at bounding box center [283, 108] width 238 height 12
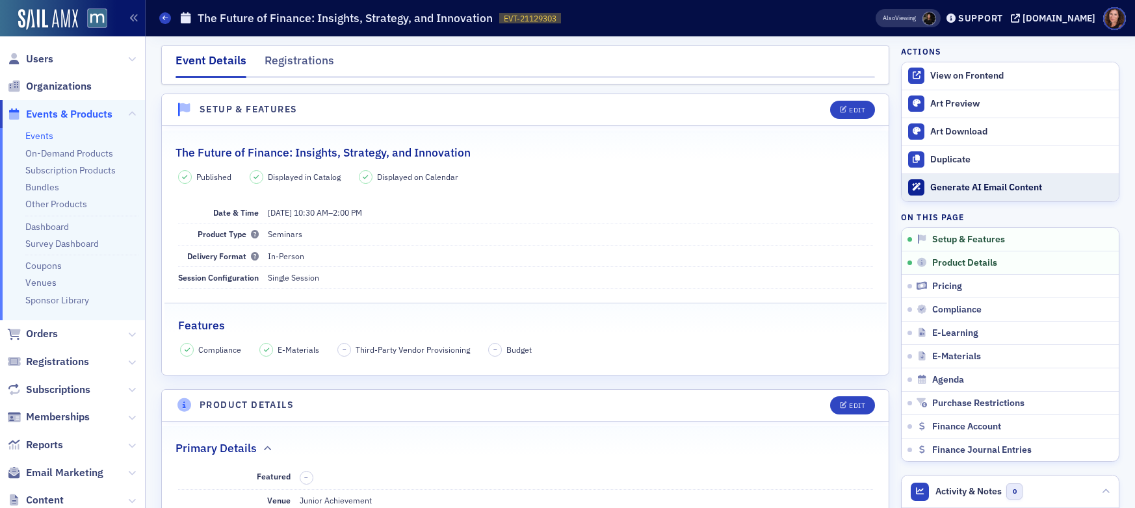
click at [972, 183] on div "Generate AI Email Content" at bounding box center [1021, 188] width 182 height 12
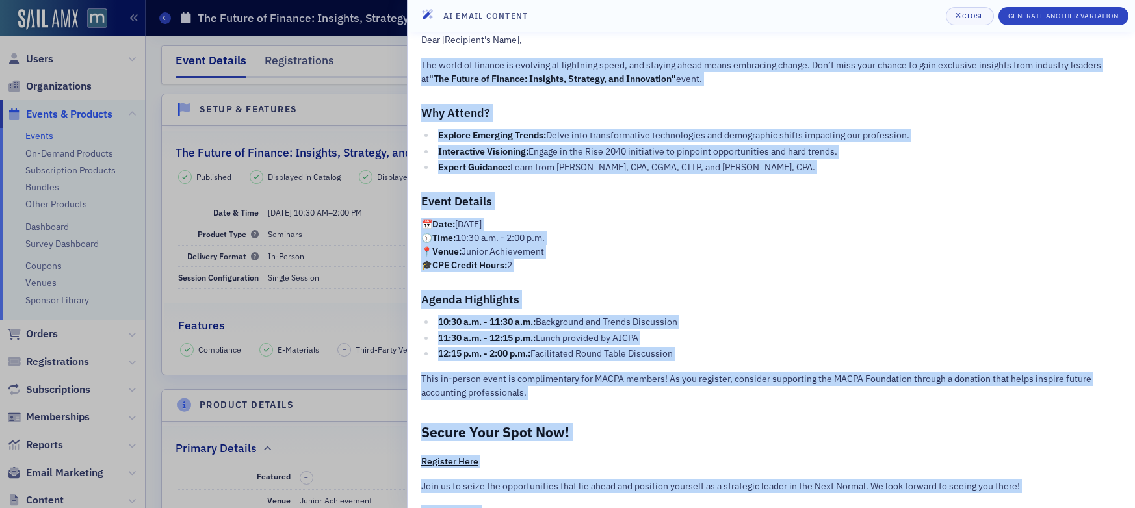
scroll to position [131, 0]
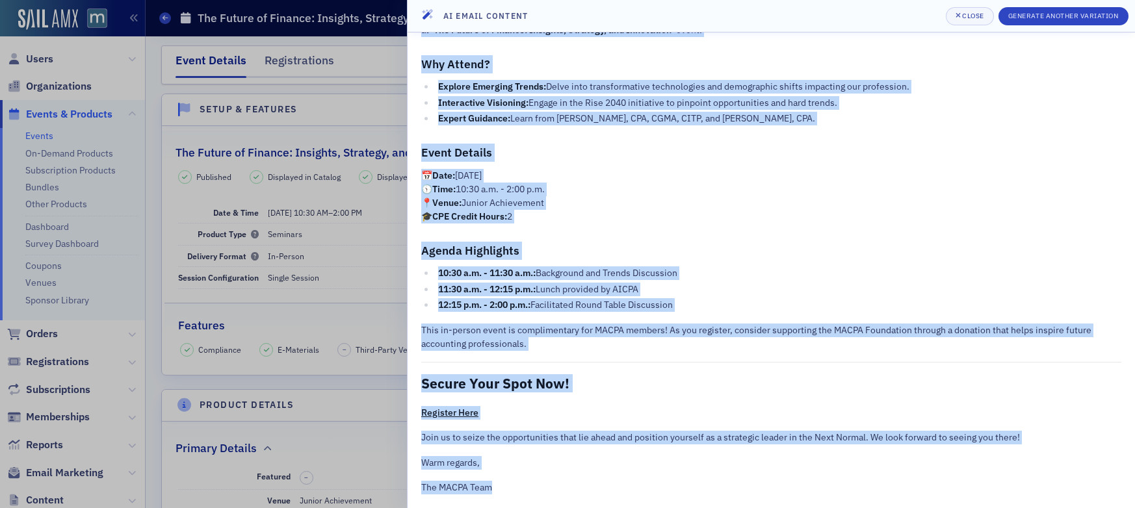
drag, startPoint x: 420, startPoint y: 148, endPoint x: 727, endPoint y: 503, distance: 469.0
click at [727, 503] on div "Subject: Unlock the Future of Finance – Register Now for Exclusive Insights! Di…" at bounding box center [770, 270] width 727 height 476
copy div "The world of finance is evolving at lightning speed, and staying ahead means em…"
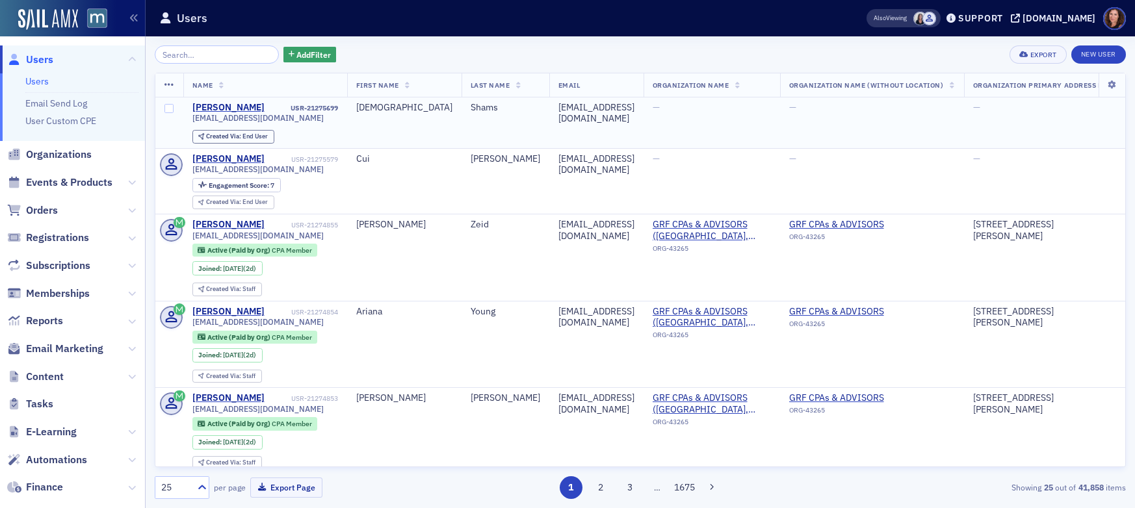
drag, startPoint x: 68, startPoint y: 181, endPoint x: 168, endPoint y: 107, distance: 124.9
click at [67, 181] on span "Events & Products" at bounding box center [69, 182] width 86 height 14
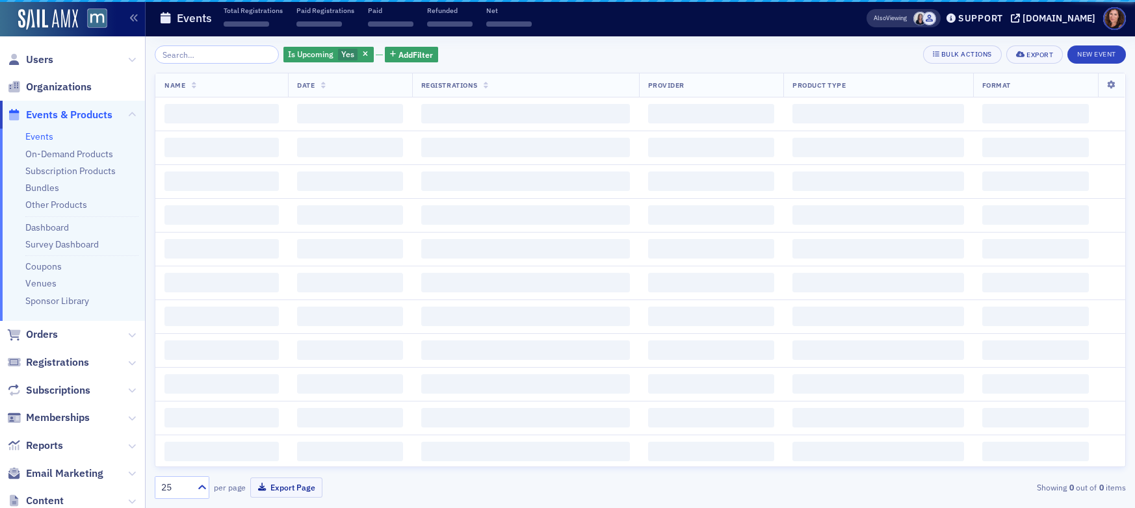
click at [231, 52] on input "search" at bounding box center [217, 54] width 124 height 18
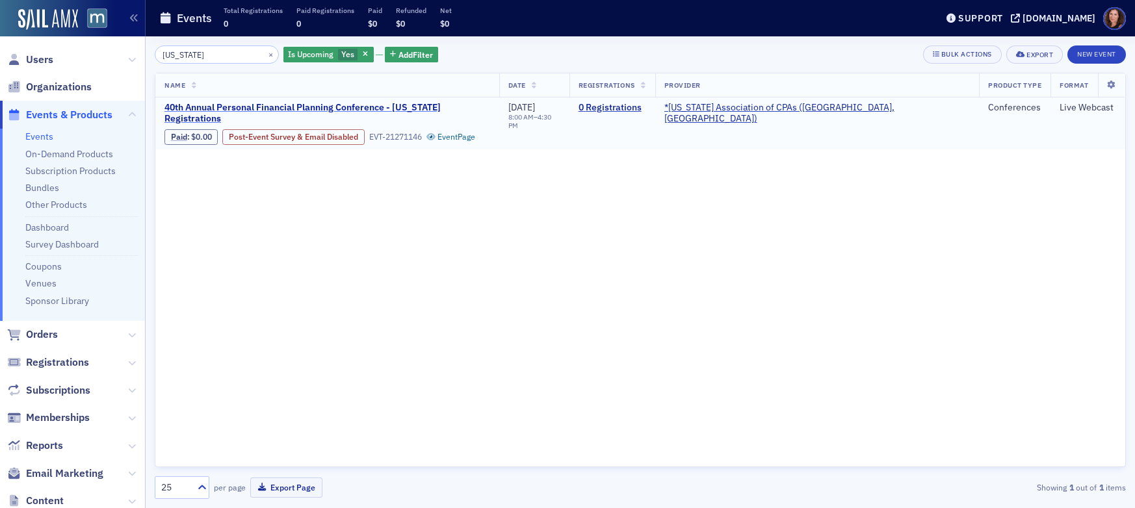
type input "delaware"
click at [458, 106] on span "40th Annual Personal Financial Planning Conference - Delaware Registrations" at bounding box center [327, 113] width 326 height 23
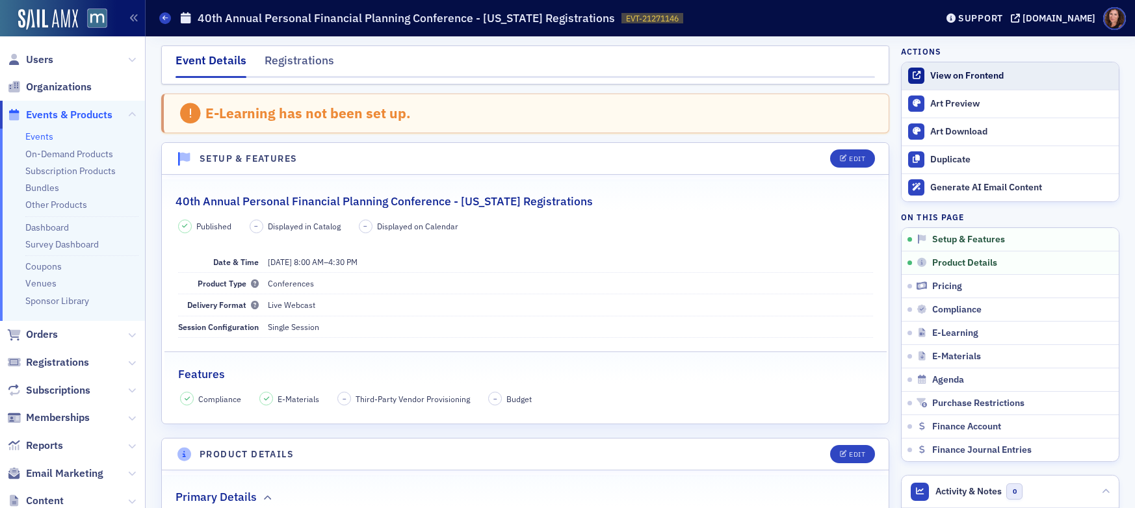
click at [971, 75] on div "View on Frontend" at bounding box center [1021, 76] width 182 height 12
click at [46, 133] on link "Events" at bounding box center [39, 137] width 28 height 12
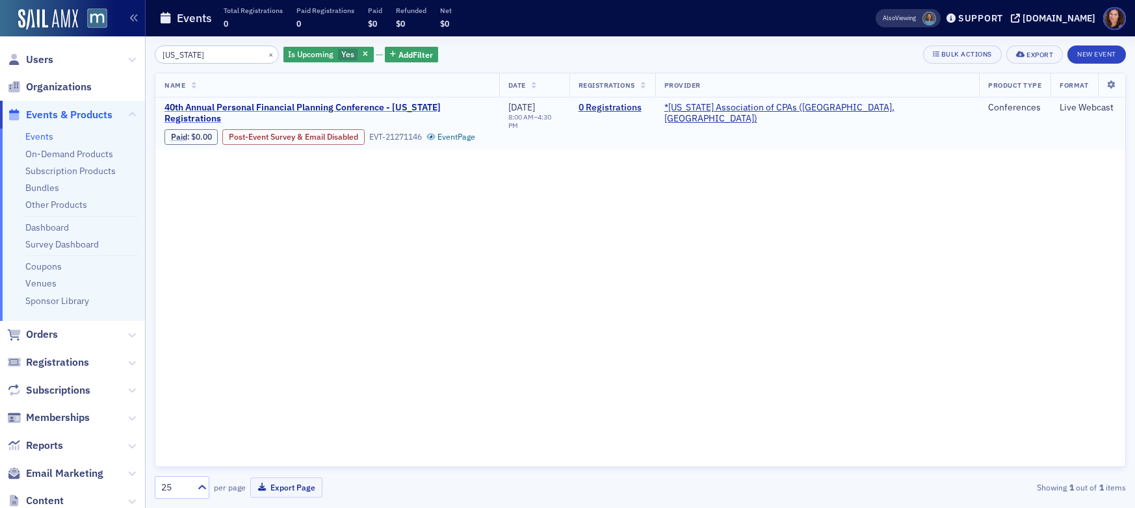
click at [417, 104] on span "40th Annual Personal Financial Planning Conference - Delaware Registrations" at bounding box center [327, 113] width 326 height 23
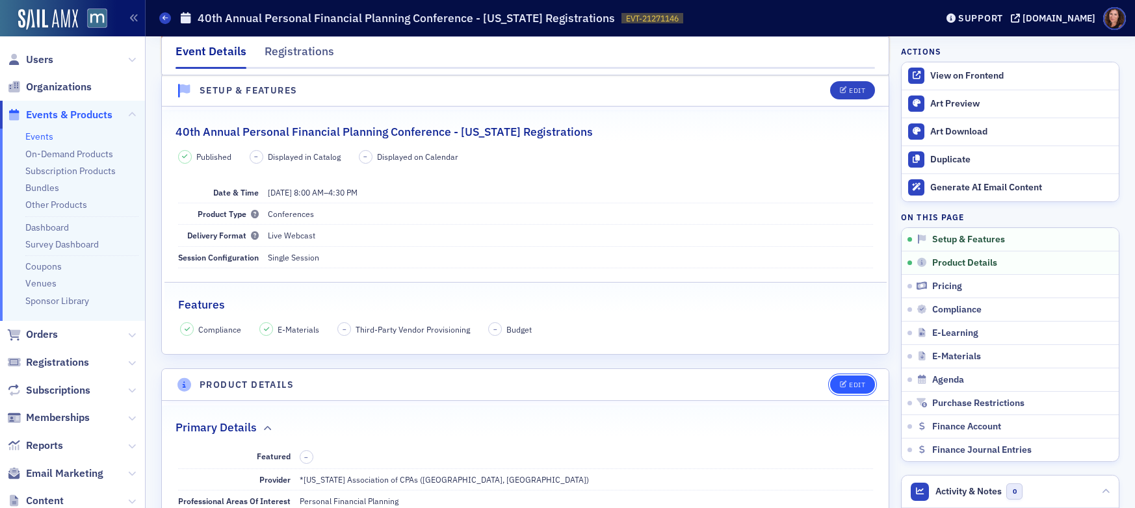
click at [849, 383] on div "Edit" at bounding box center [857, 384] width 16 height 7
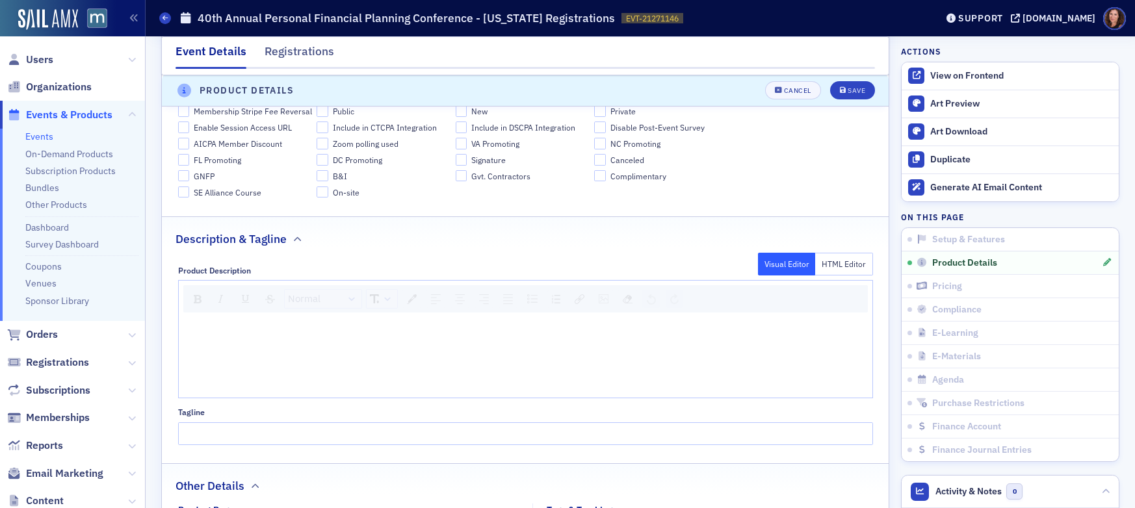
scroll to position [629, 0]
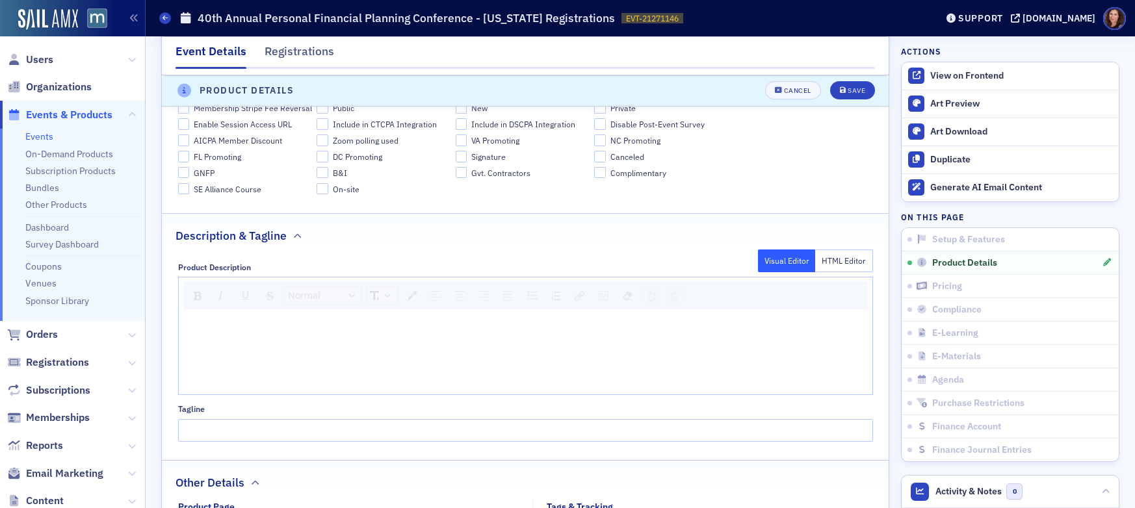
click at [392, 333] on div "rdw-editor" at bounding box center [525, 336] width 675 height 12
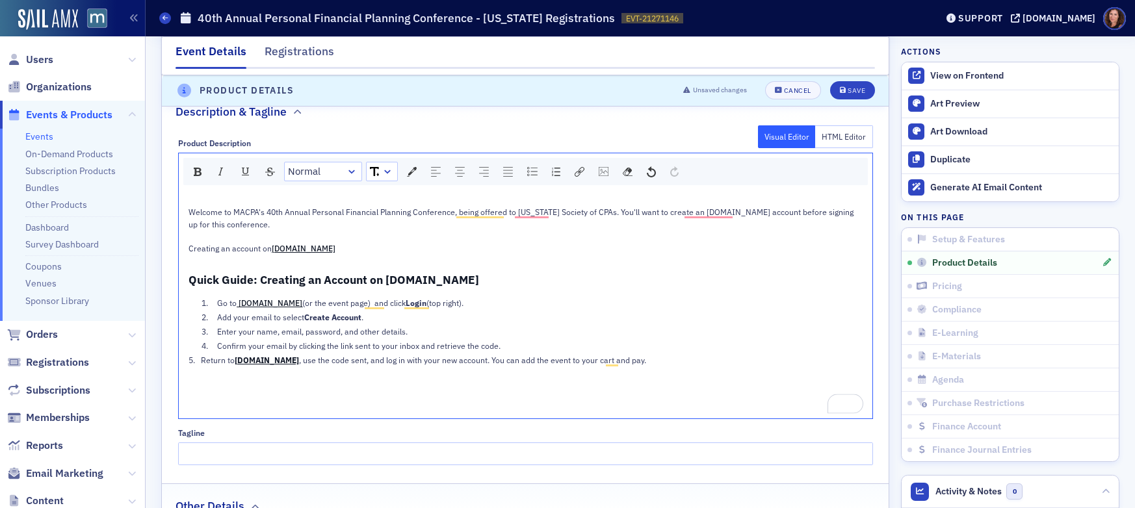
scroll to position [716, 0]
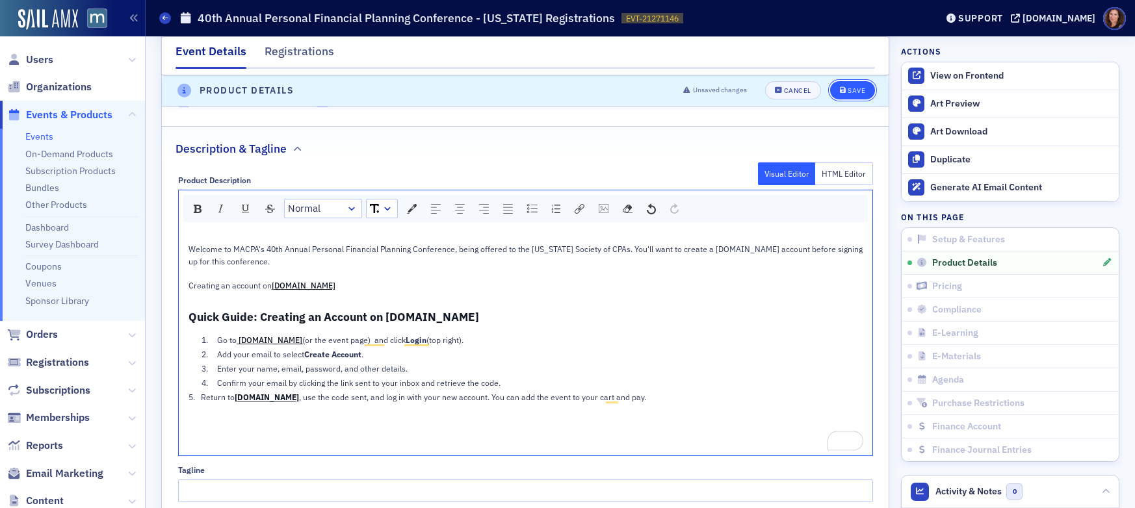
click at [854, 90] on div "Save" at bounding box center [856, 91] width 18 height 7
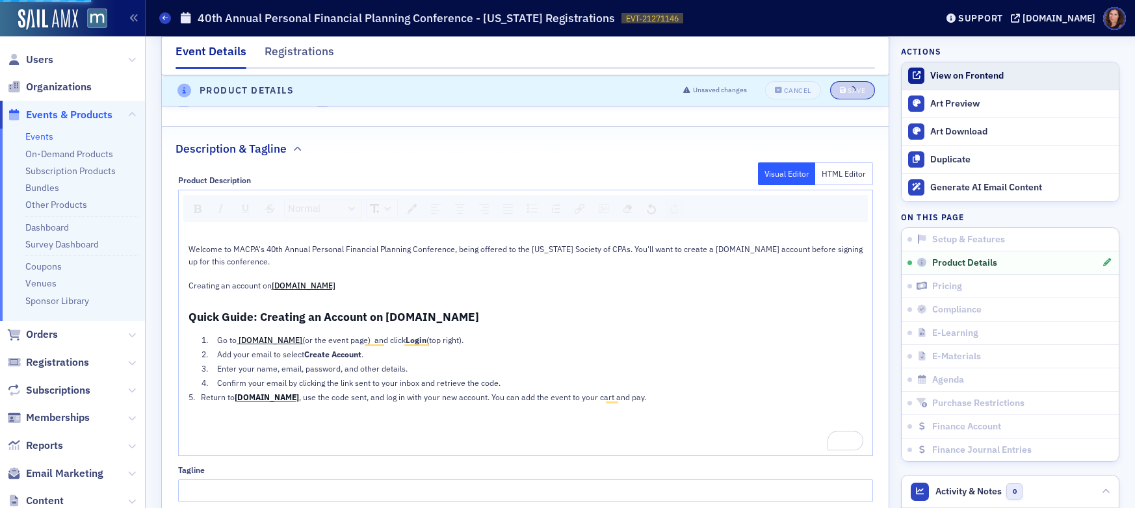
click at [973, 74] on div "View on Frontend" at bounding box center [1021, 76] width 182 height 12
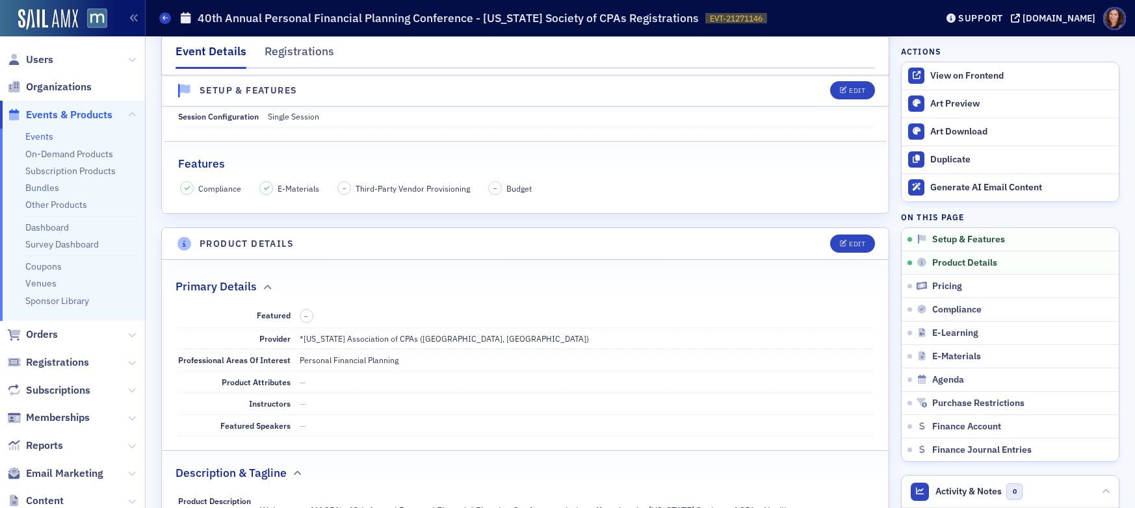
scroll to position [208, 0]
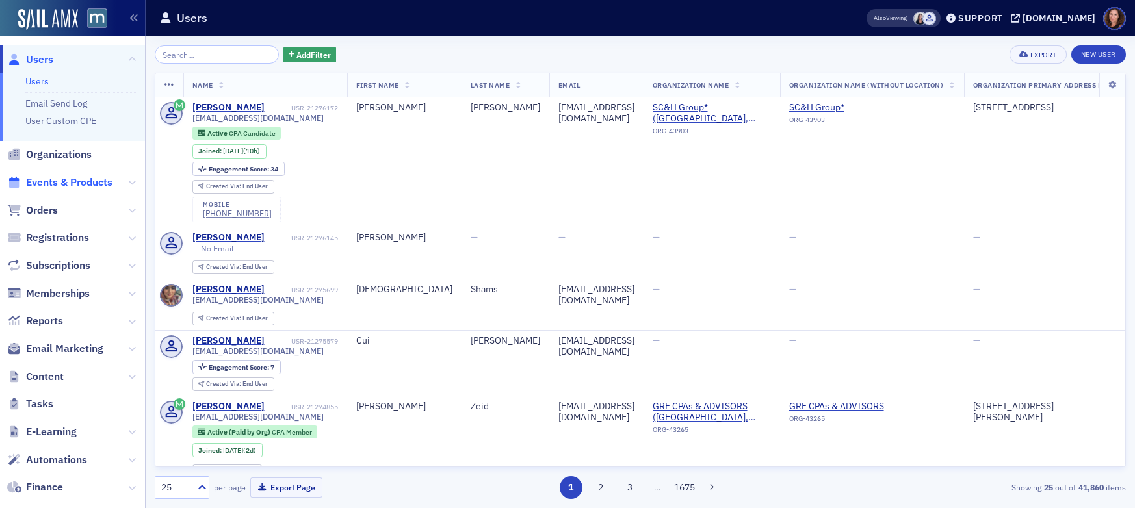
click at [75, 183] on span "Events & Products" at bounding box center [69, 182] width 86 height 14
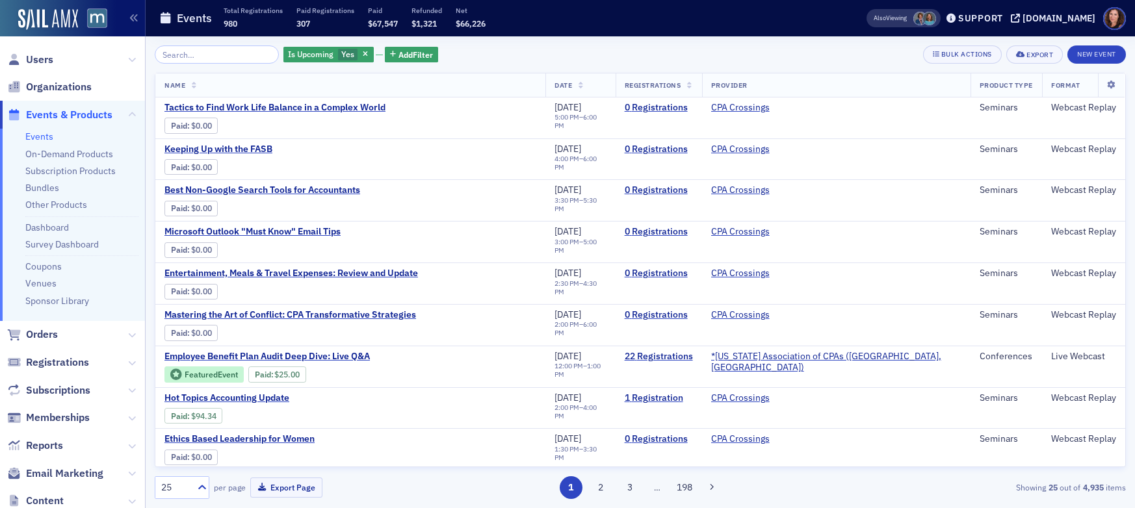
click at [211, 54] on input "search" at bounding box center [217, 54] width 124 height 18
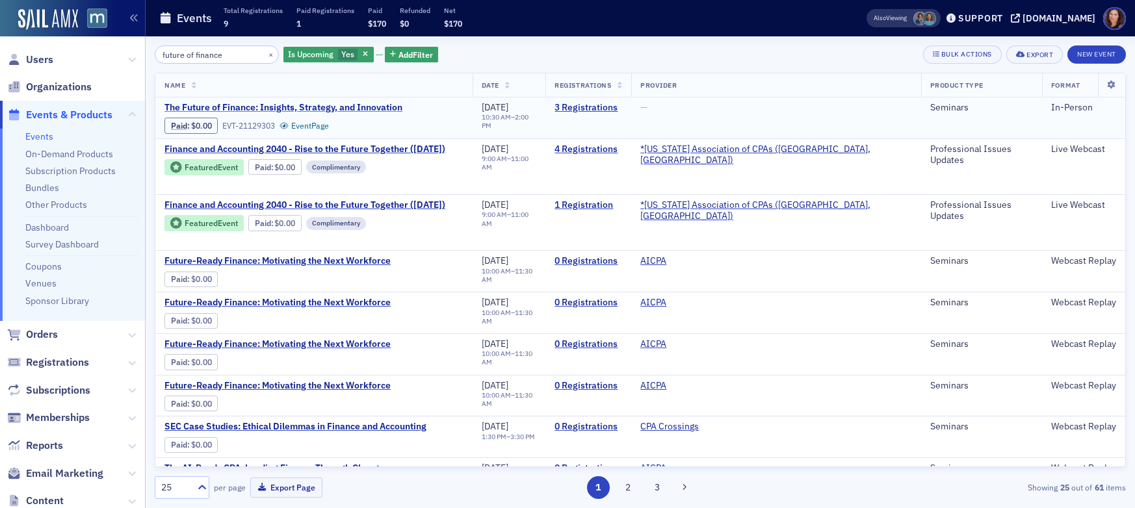
type input "future of finance"
click at [235, 109] on span "The Future of Finance: Insights, Strategy, and Innovation" at bounding box center [283, 108] width 238 height 12
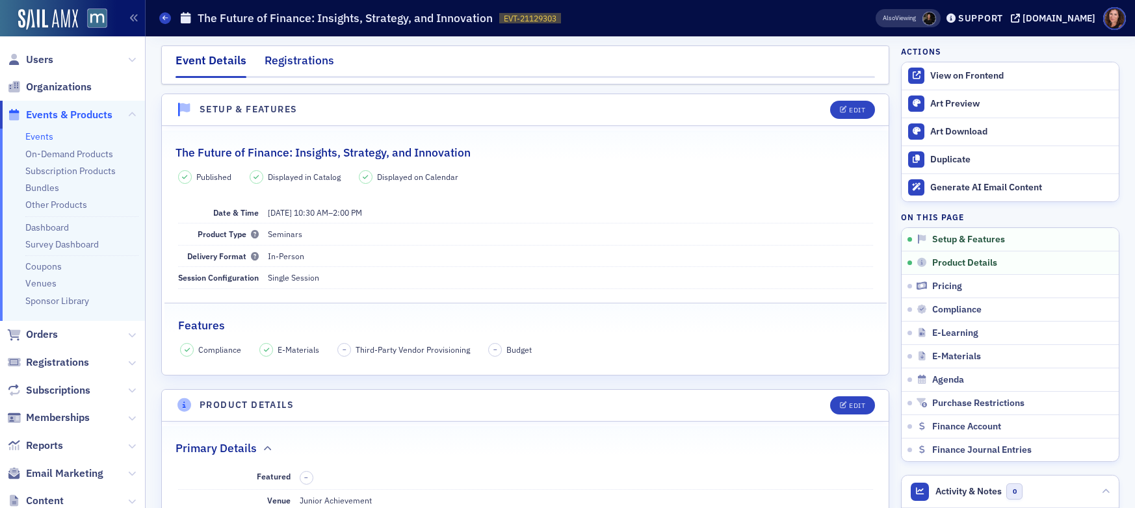
click at [294, 64] on div "Registrations" at bounding box center [299, 64] width 70 height 24
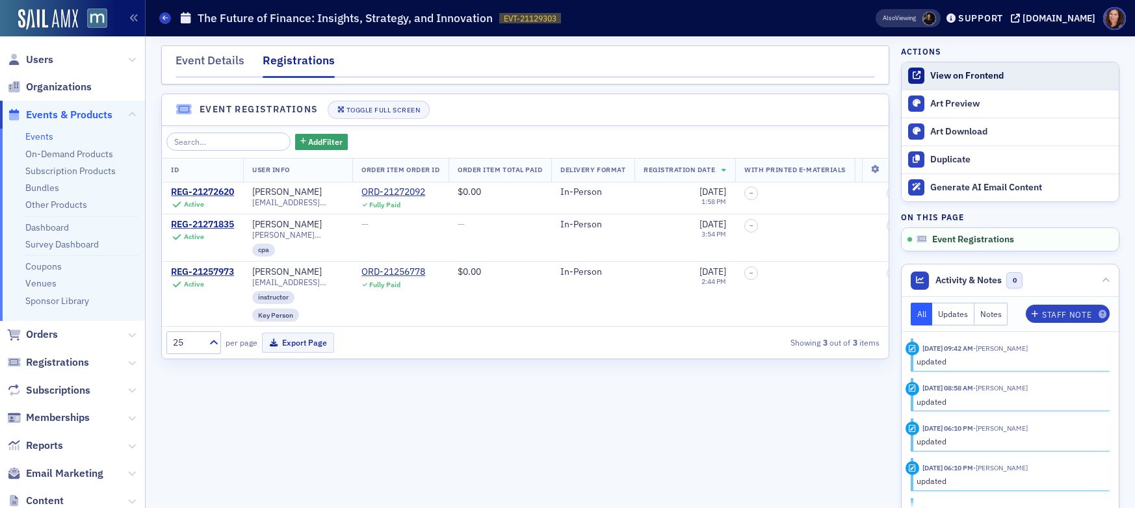
click at [960, 78] on div "View on Frontend" at bounding box center [1021, 76] width 182 height 12
click at [41, 136] on link "Events" at bounding box center [39, 137] width 28 height 12
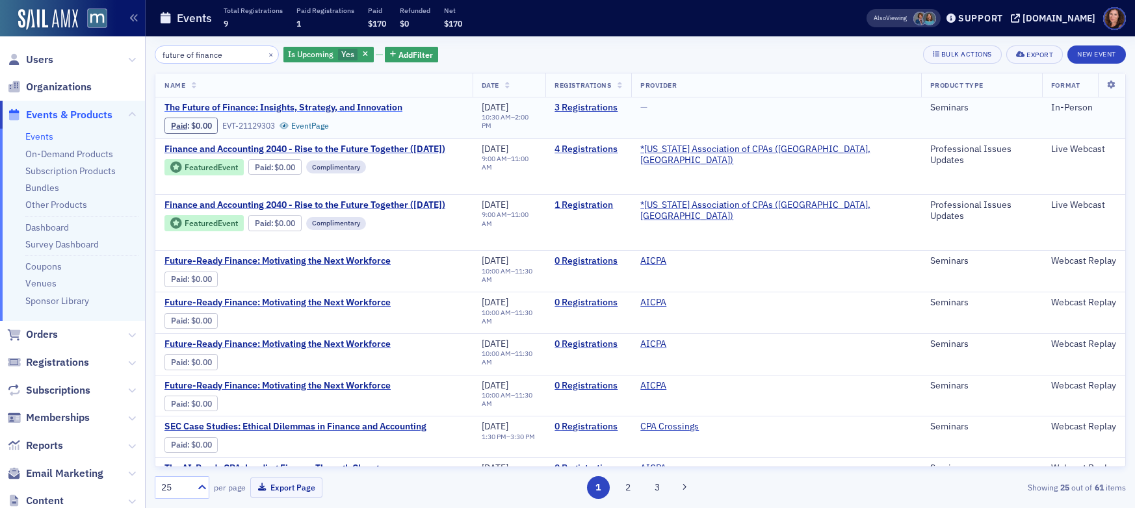
click at [318, 107] on span "The Future of Finance: Insights, Strategy, and Innovation" at bounding box center [283, 108] width 238 height 12
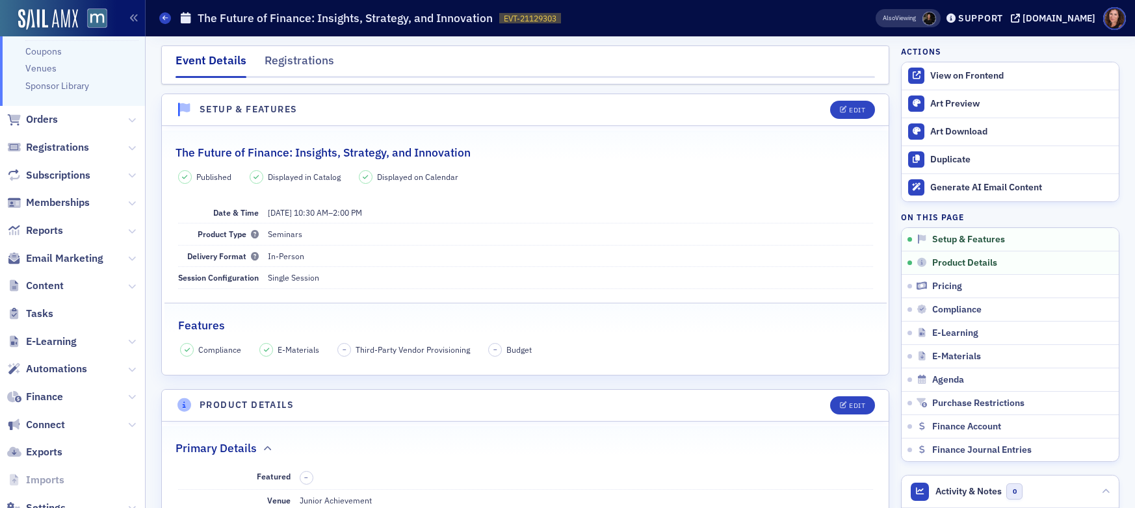
scroll to position [256, 0]
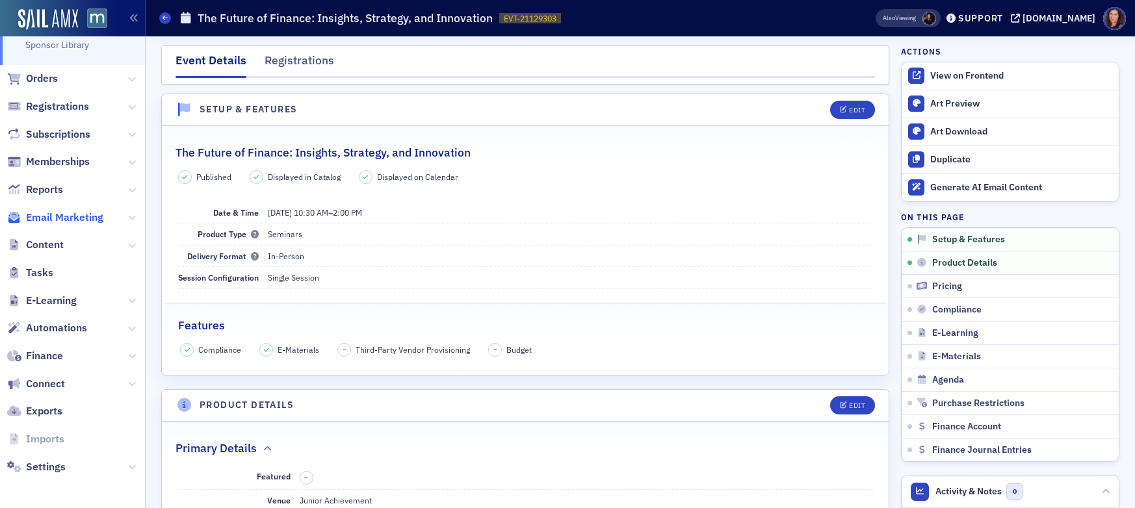
click at [70, 216] on span "Email Marketing" at bounding box center [64, 218] width 77 height 14
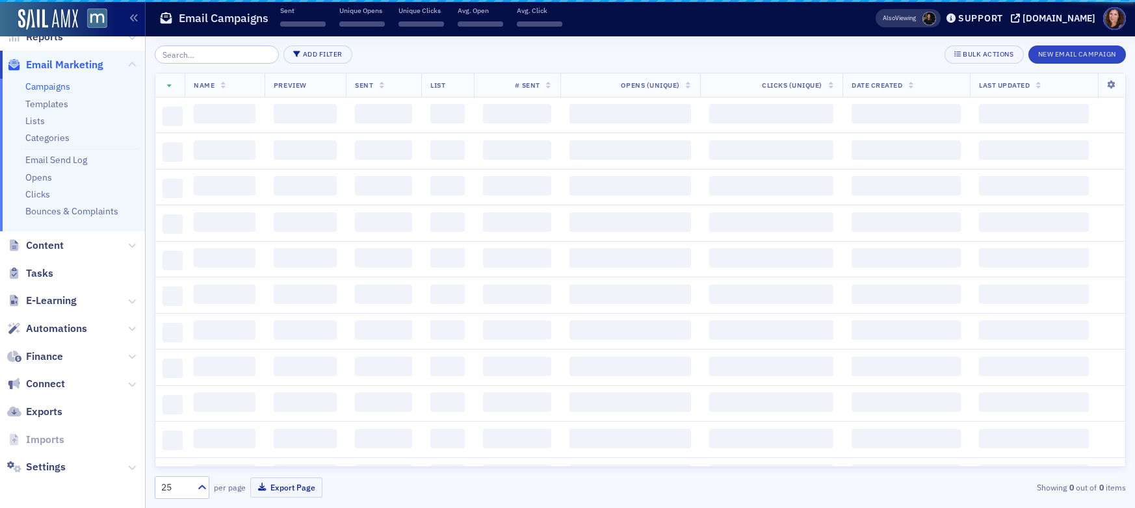
scroll to position [216, 0]
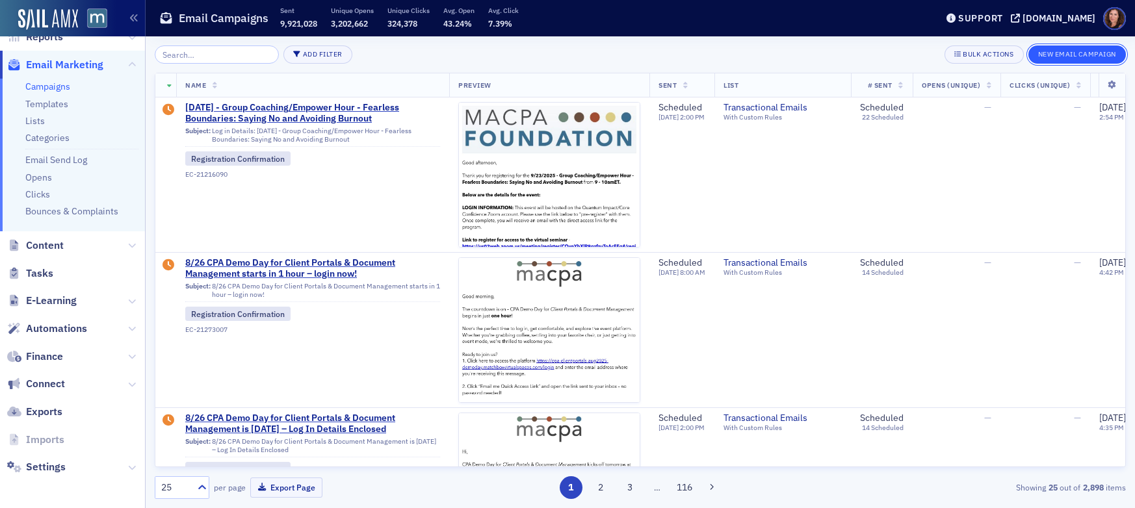
click at [1080, 55] on button "New Email Campaign" at bounding box center [1076, 54] width 97 height 18
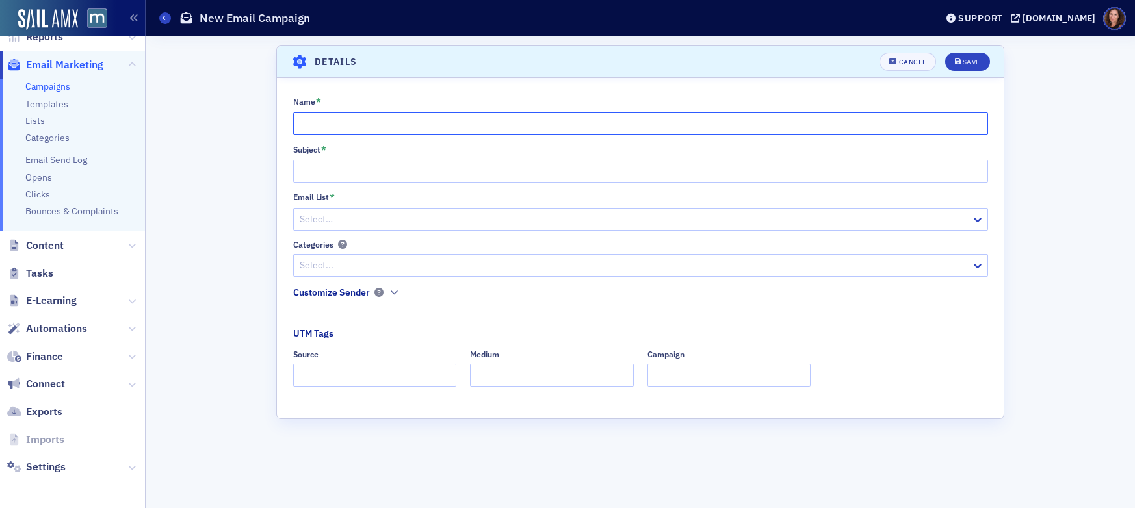
click at [427, 124] on input "Name *" at bounding box center [640, 123] width 695 height 23
type input "MACPA's Future of Finance"
click at [410, 171] on input "Subject *" at bounding box center [640, 171] width 695 height 23
click at [354, 168] on input "Subject *" at bounding box center [640, 171] width 695 height 23
paste input "“Ride the Wave of Change: Secure Your Spot at ‘The Future of Finance’”"
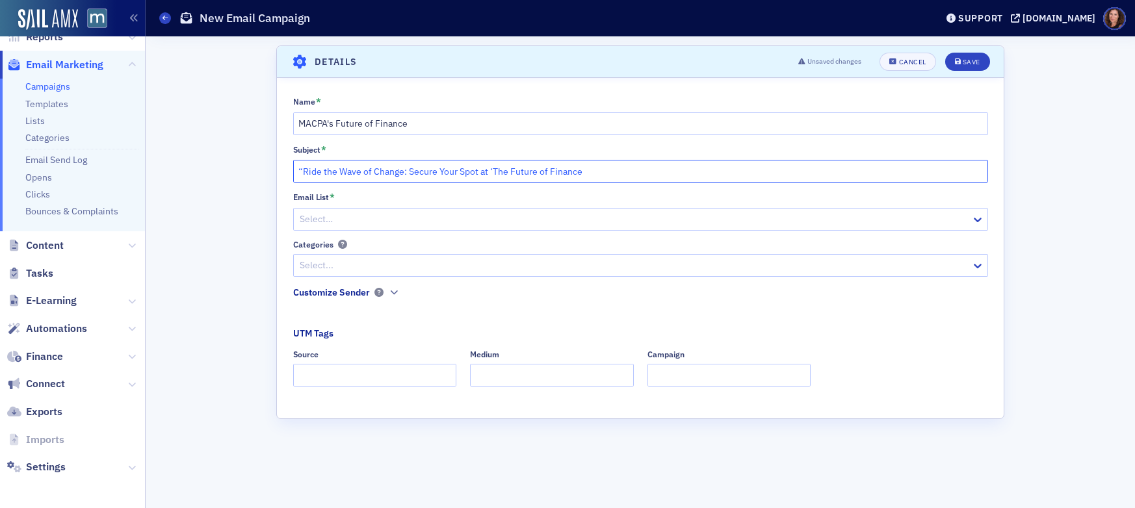
click at [494, 170] on input "“Ride the Wave of Change: Secure Your Spot at ‘The Future of Finance" at bounding box center [640, 171] width 695 height 23
click at [303, 174] on input "“Ride the Wave of Change: Secure Your Spot at The Future of Finance" at bounding box center [640, 171] width 695 height 23
type input "Ride the Wave of Change: Secure Your Spot at The Future of Finance"
click at [336, 220] on div at bounding box center [633, 219] width 671 height 16
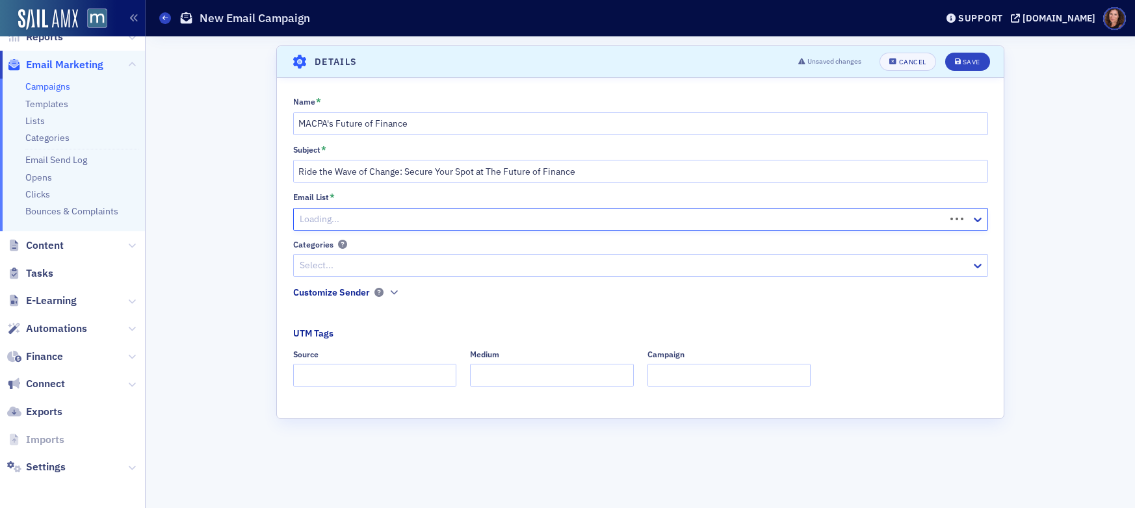
click at [365, 218] on div at bounding box center [620, 219] width 645 height 16
click at [365, 218] on div at bounding box center [633, 219] width 671 height 16
click at [403, 217] on div at bounding box center [633, 219] width 671 height 16
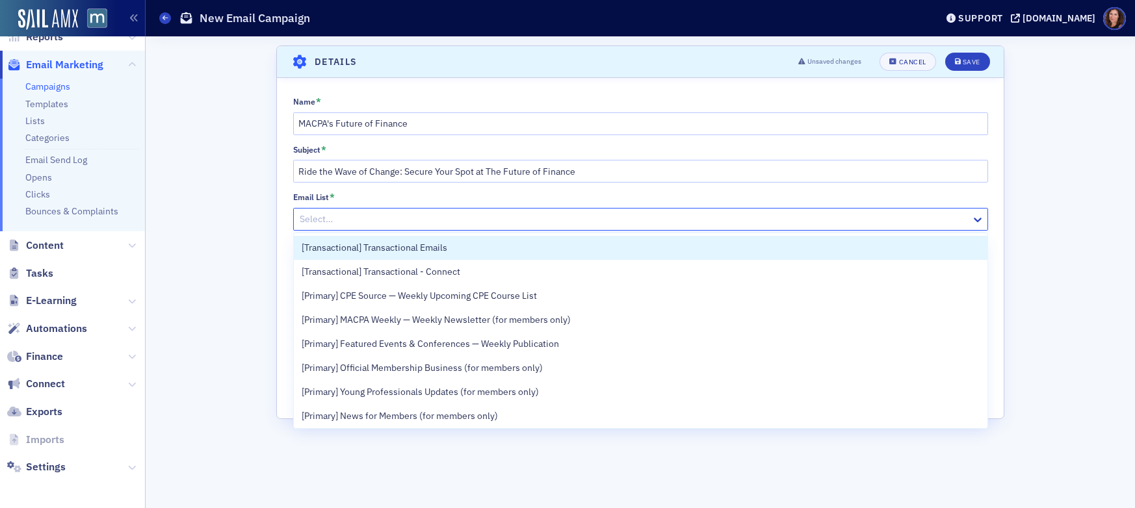
click at [502, 214] on div at bounding box center [633, 219] width 671 height 16
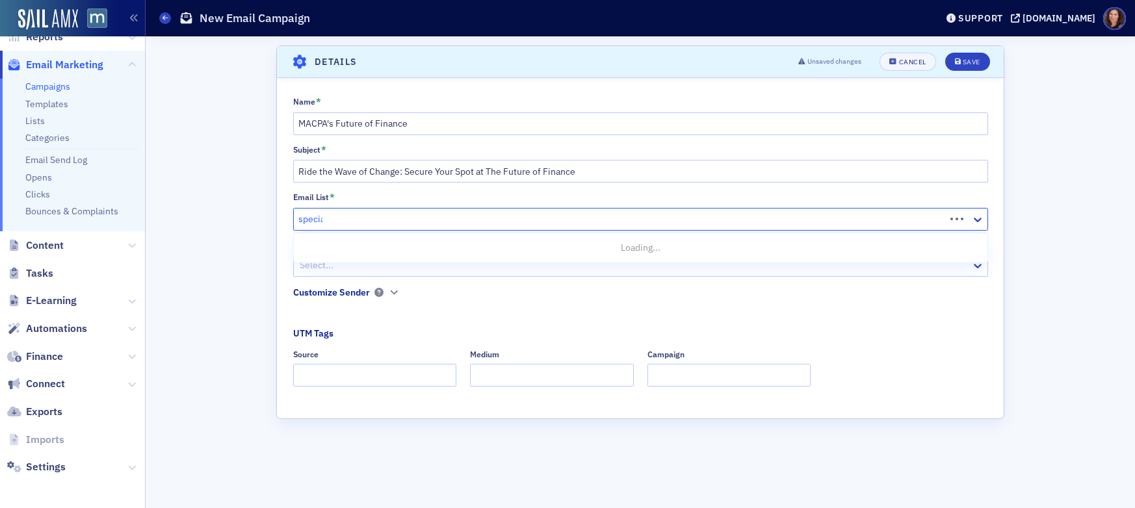
type input "special"
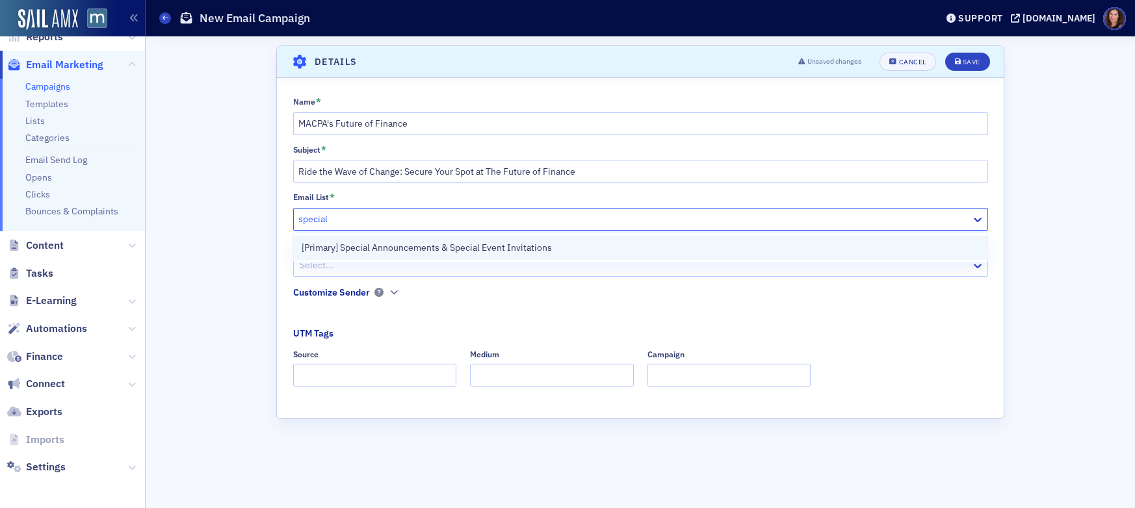
click at [511, 246] on span "[Primary] Special Announcements & Special Event Invitations" at bounding box center [427, 248] width 250 height 14
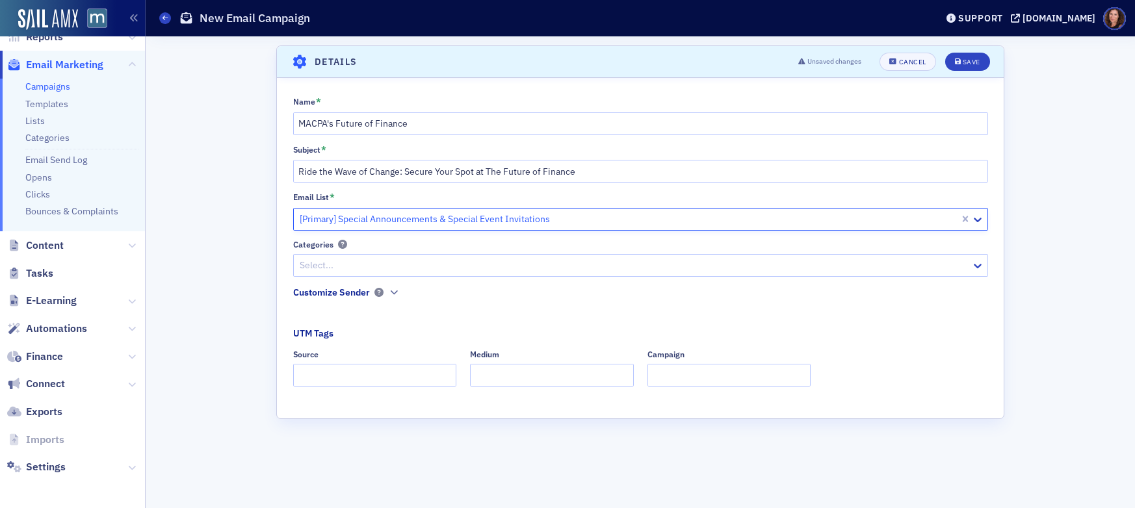
click at [467, 268] on div at bounding box center [633, 265] width 671 height 16
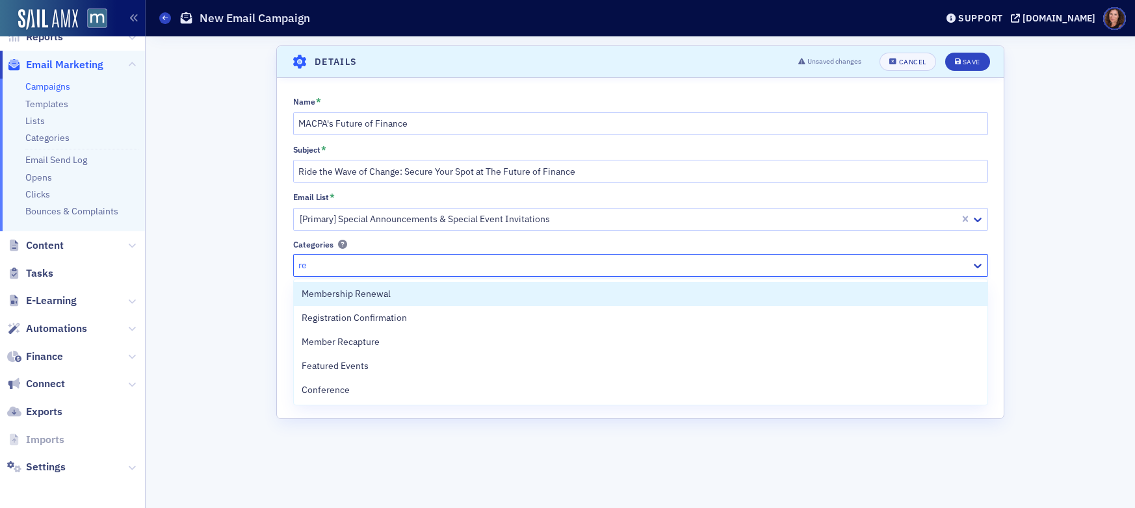
type input "r"
type input "c"
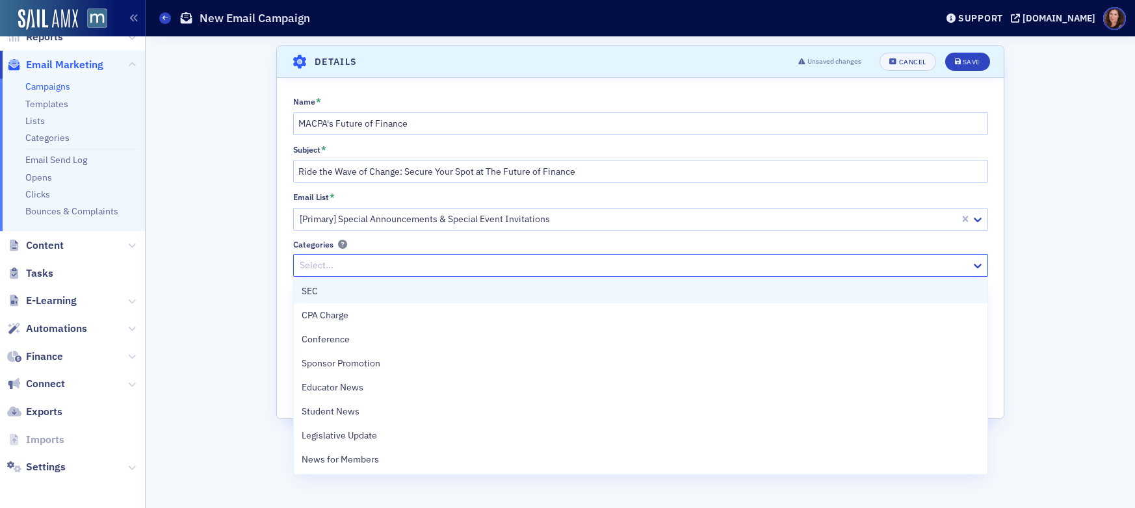
scroll to position [430, 0]
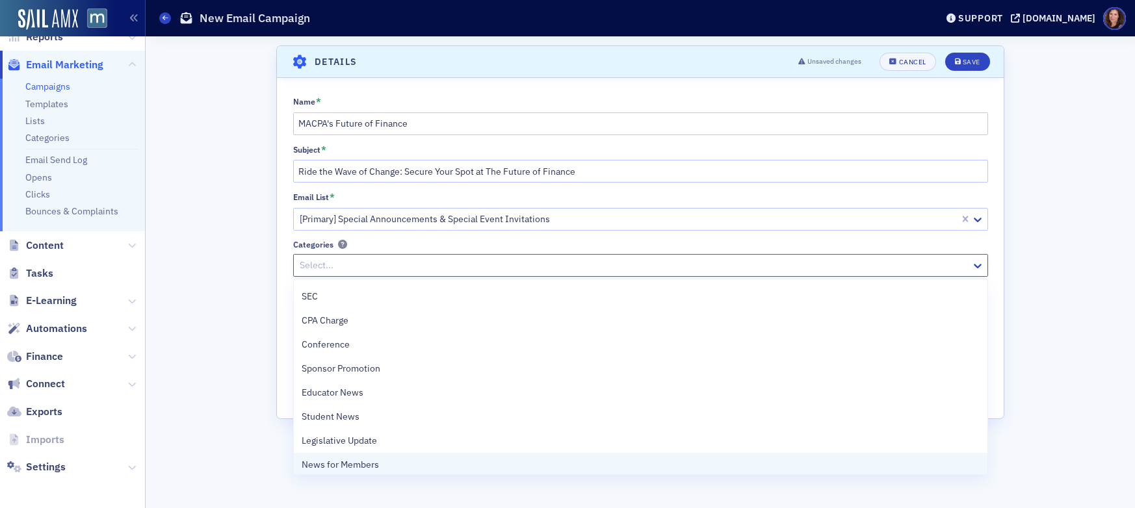
click at [490, 463] on div "News for Members" at bounding box center [641, 465] width 678 height 14
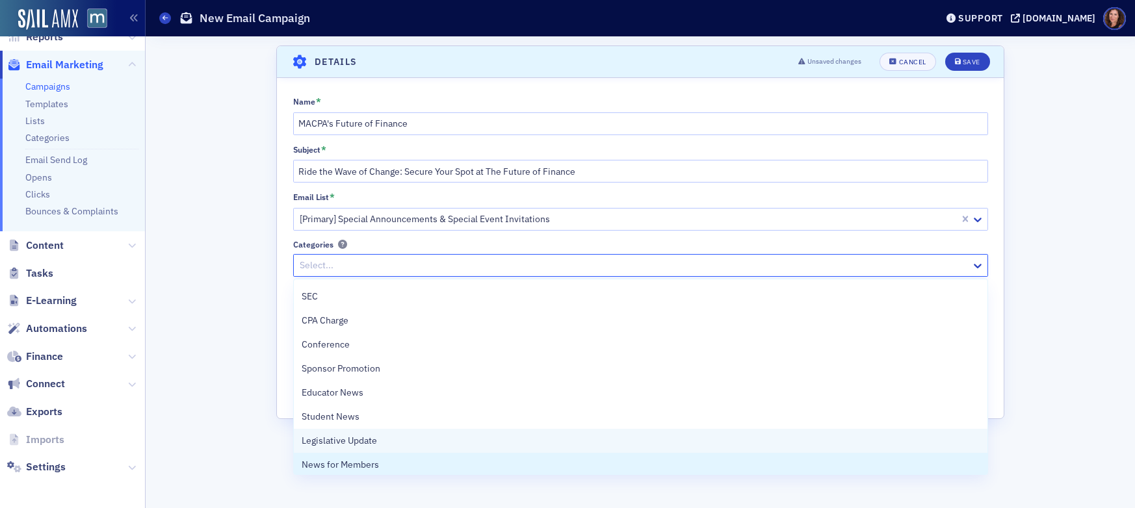
scroll to position [411, 0]
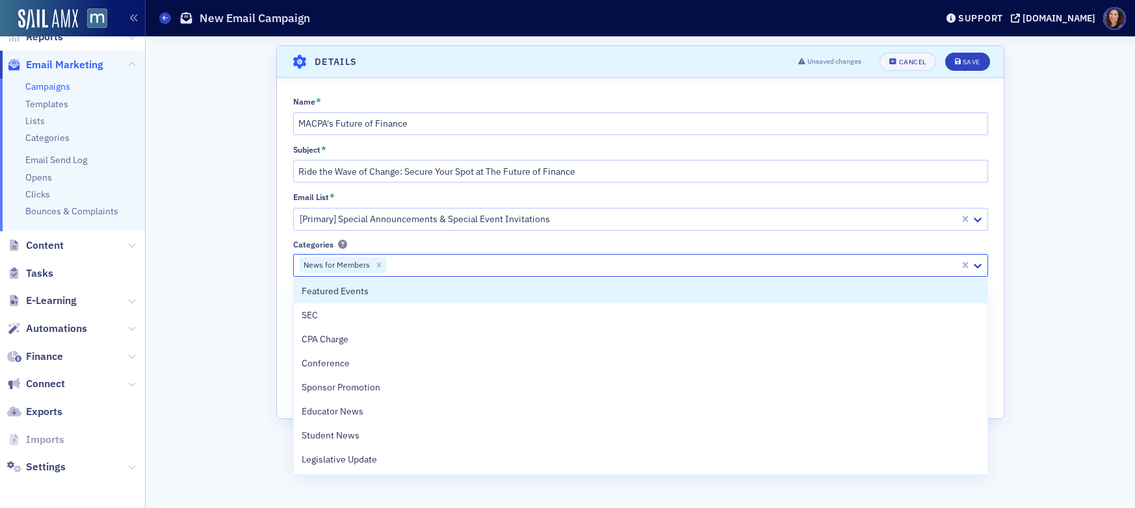
click at [469, 233] on div "Name * MACPA's Future of Finance Subject * Ride the Wave of Change: Secure Your…" at bounding box center [640, 246] width 726 height 300
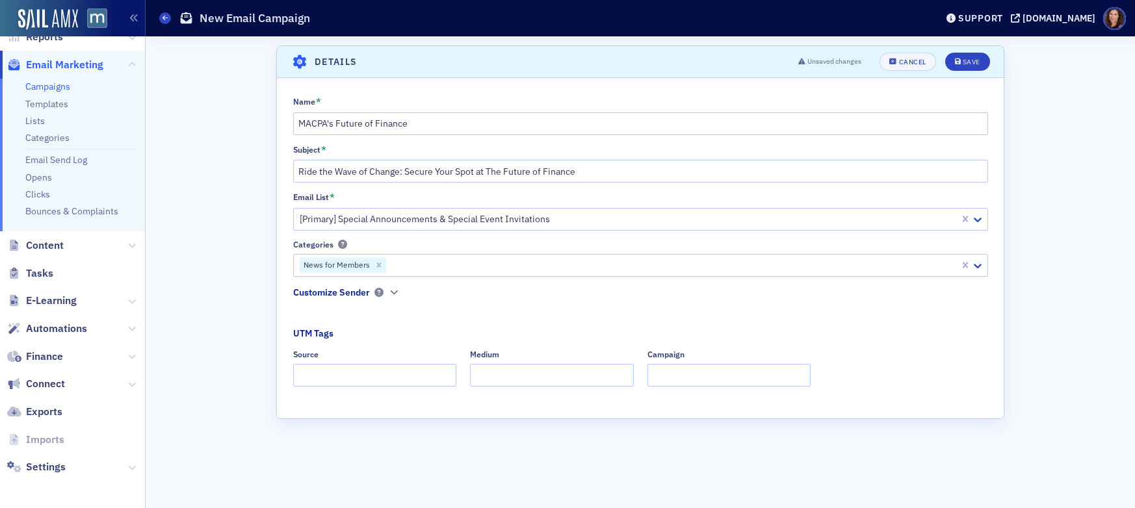
click at [354, 294] on div "Customize Sender" at bounding box center [331, 293] width 77 height 14
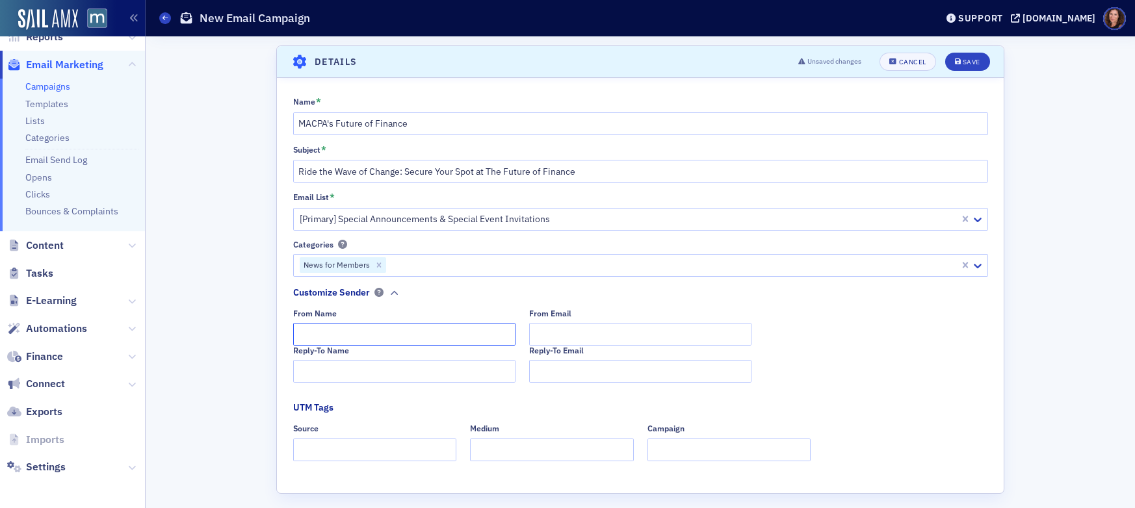
click at [348, 329] on input "From Name" at bounding box center [404, 334] width 222 height 23
type input "T"
type input "MACPA Team"
type input "team@macpa.org"
type input "T"
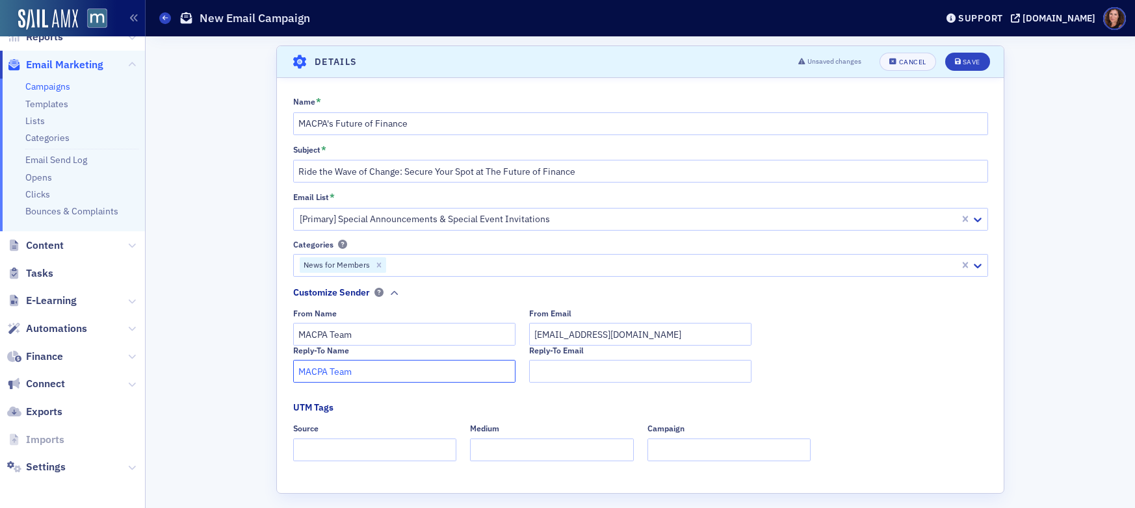
type input "MACPA Team"
type input "team@macpa.org"
click at [320, 444] on input "Source" at bounding box center [375, 450] width 164 height 23
type input "dedicated"
type input "email"
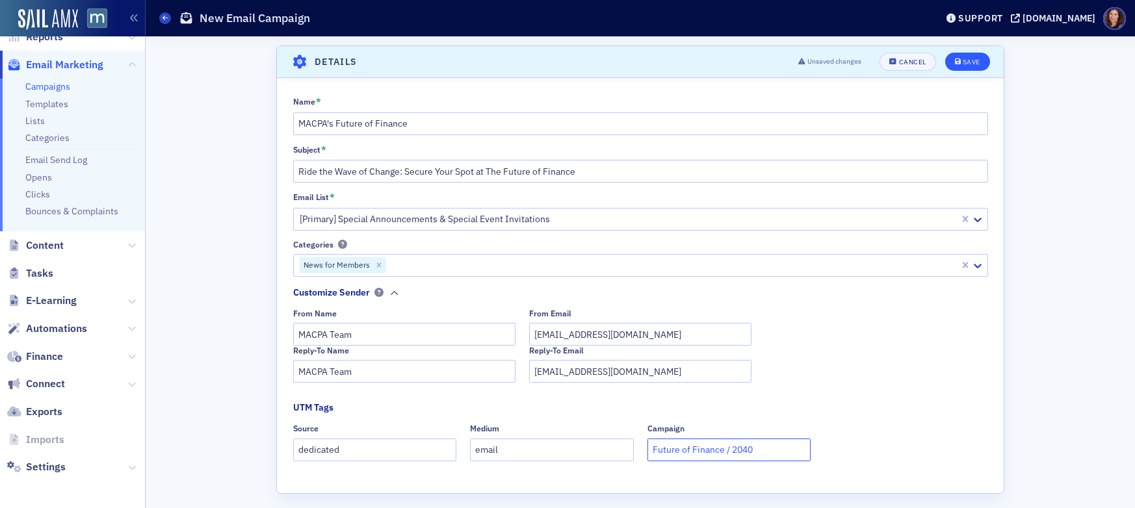
type input "Future of Finance / 2040"
click at [955, 64] on icon "submit" at bounding box center [958, 61] width 6 height 7
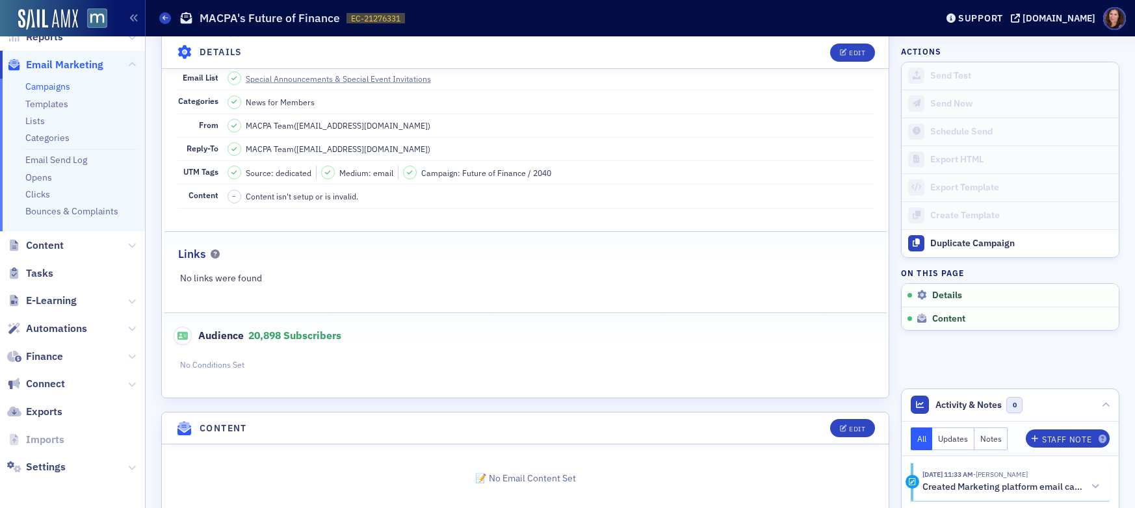
scroll to position [175, 0]
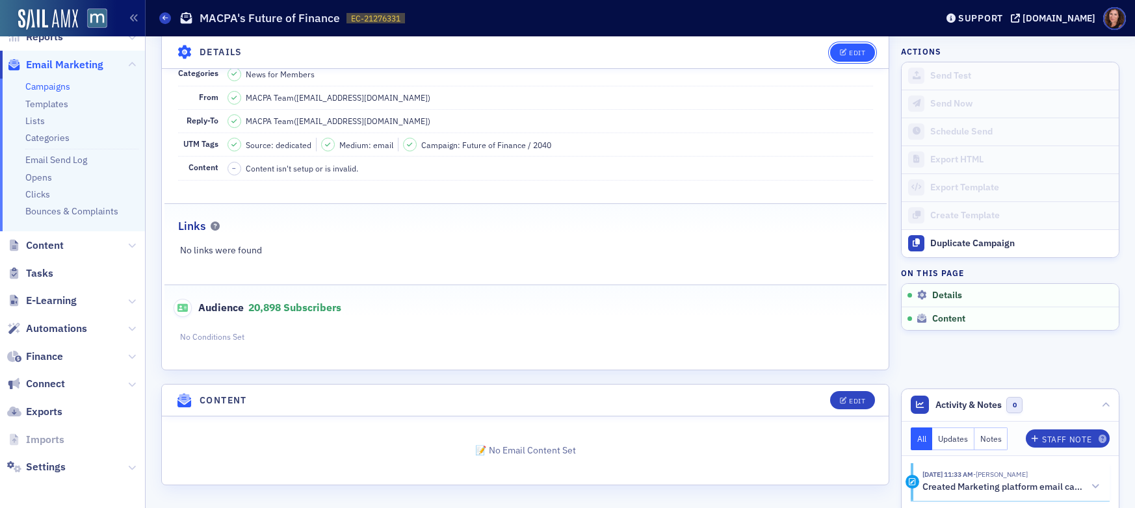
click at [843, 48] on button "Edit" at bounding box center [852, 52] width 45 height 18
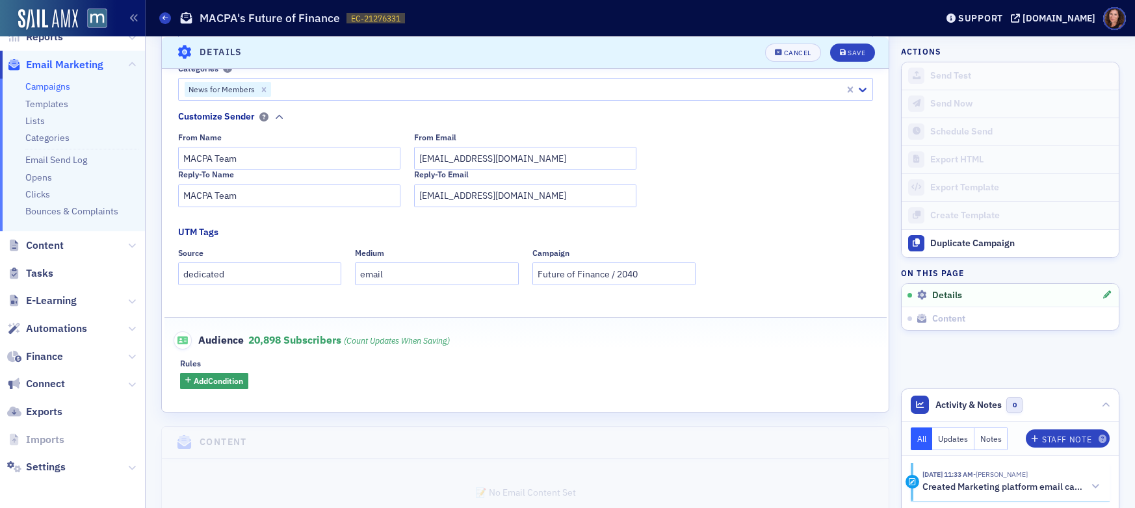
scroll to position [291, 0]
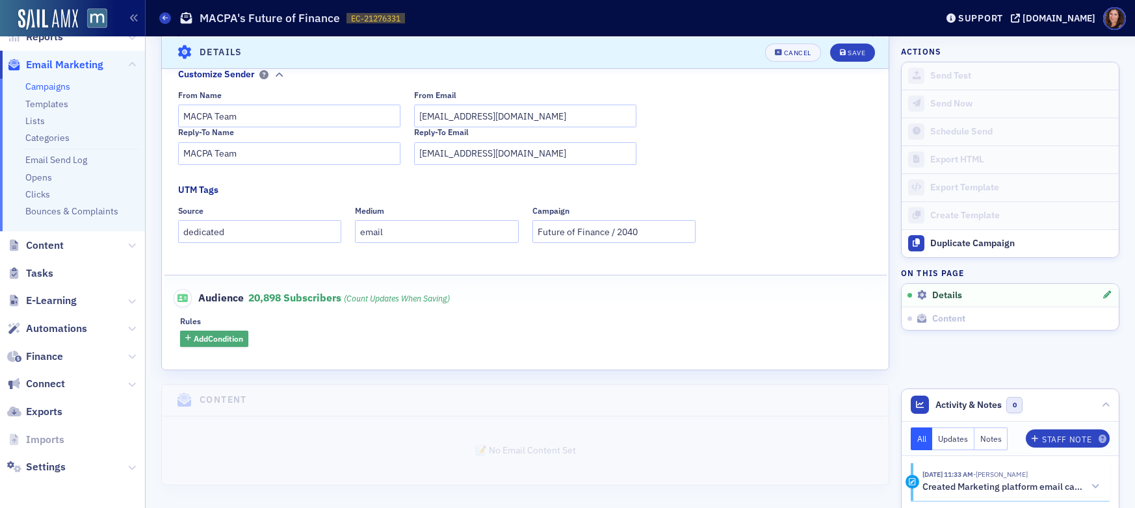
click at [204, 333] on span "Add Condition" at bounding box center [218, 339] width 49 height 12
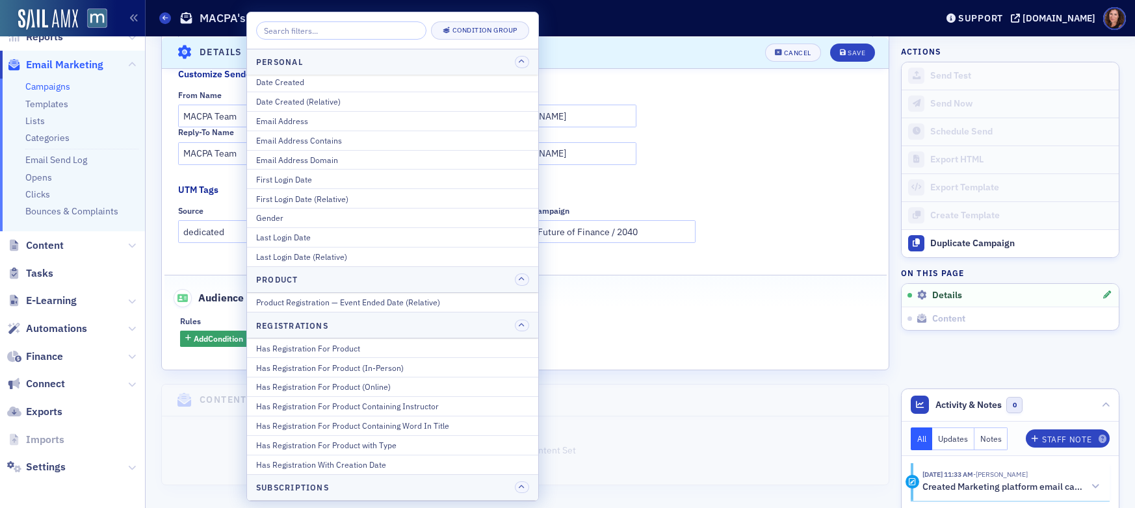
scroll to position [1631, 0]
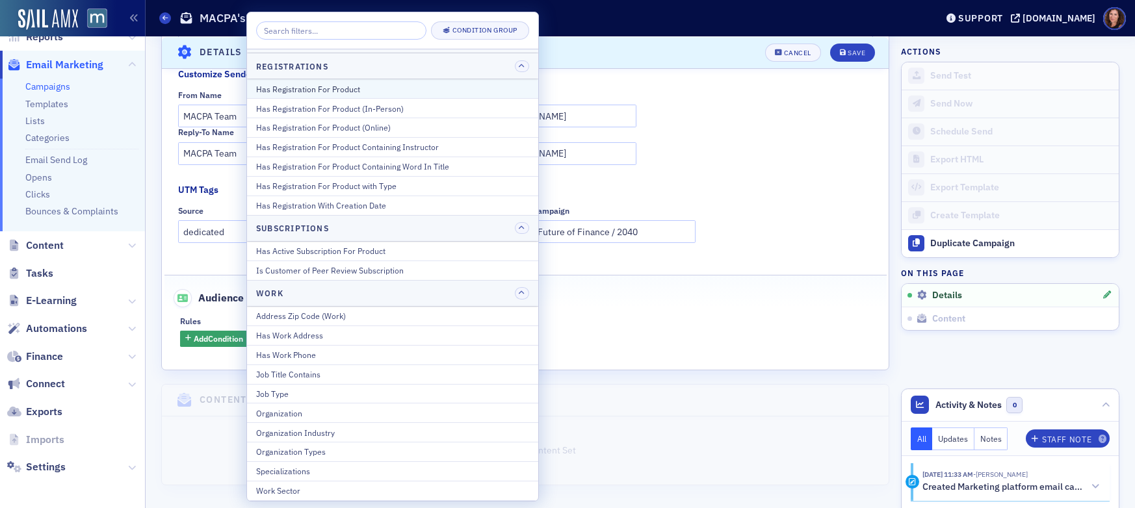
click at [362, 83] on div "Has Registration For Product" at bounding box center [392, 89] width 273 height 12
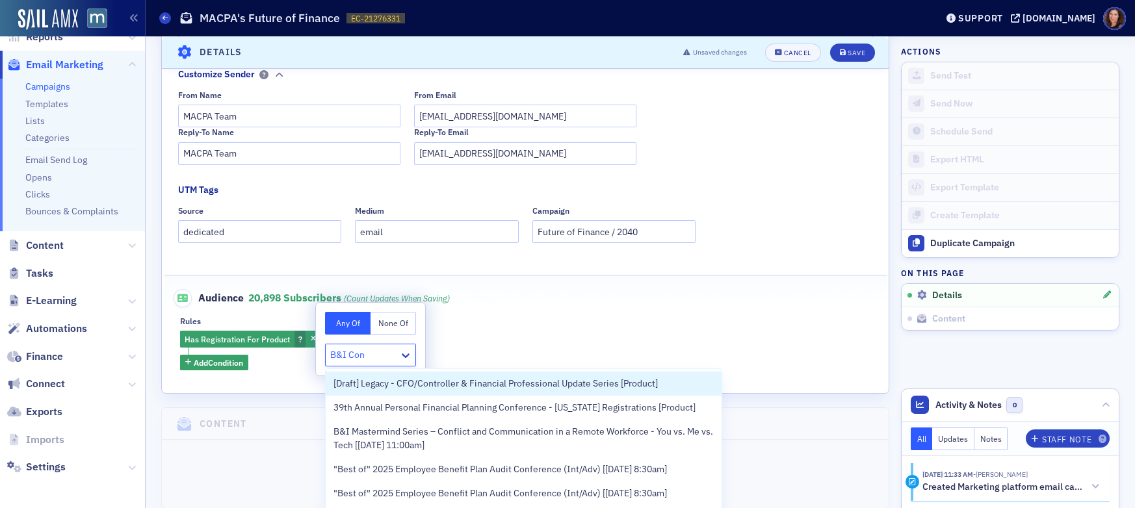
click at [351, 361] on input "B&I Con" at bounding box center [348, 355] width 36 height 14
click at [350, 361] on input "B&I Con" at bounding box center [348, 355] width 36 height 14
type input "B"
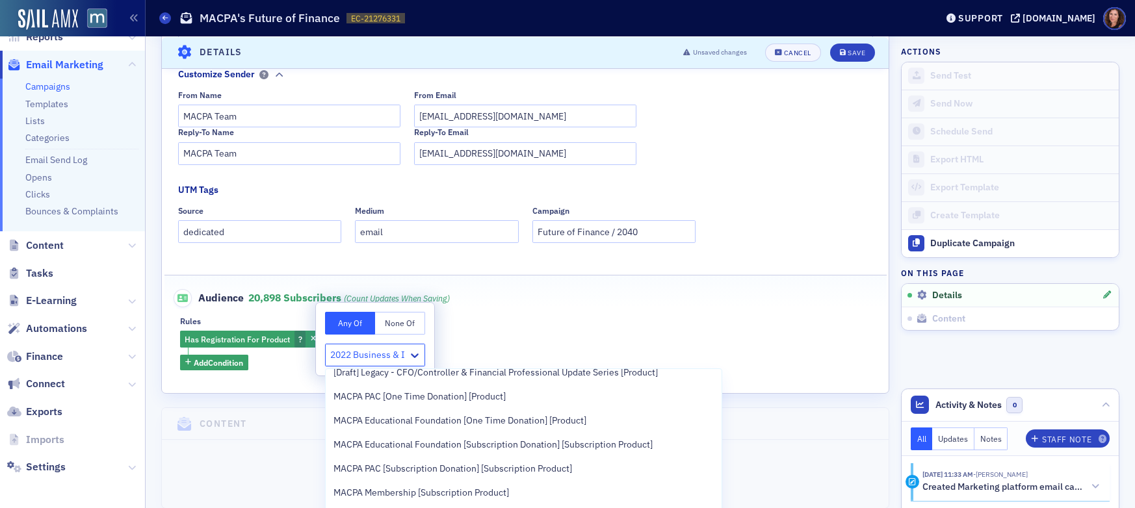
scroll to position [47, 0]
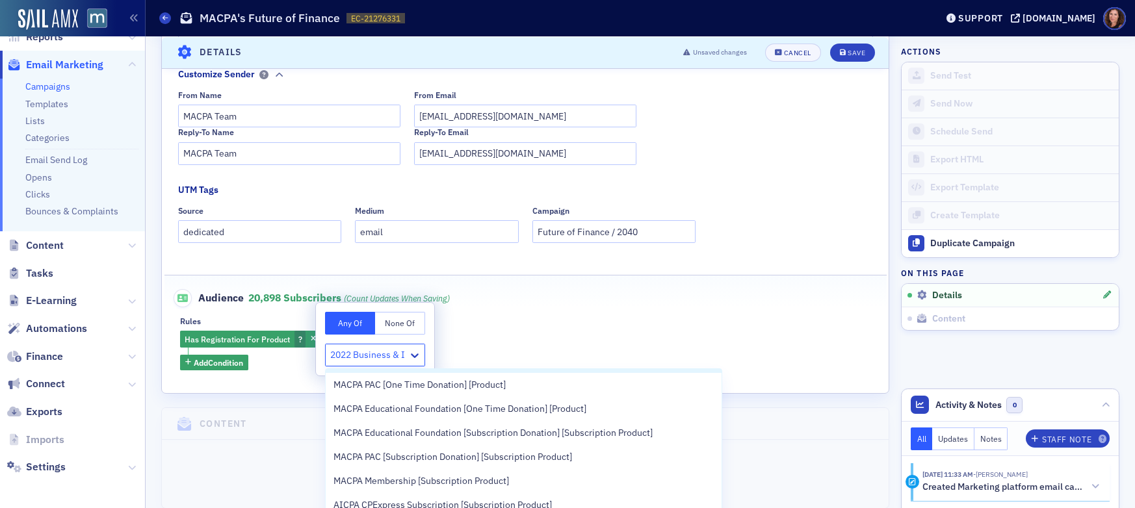
click at [396, 354] on input "2022 Business & I" at bounding box center [368, 355] width 77 height 14
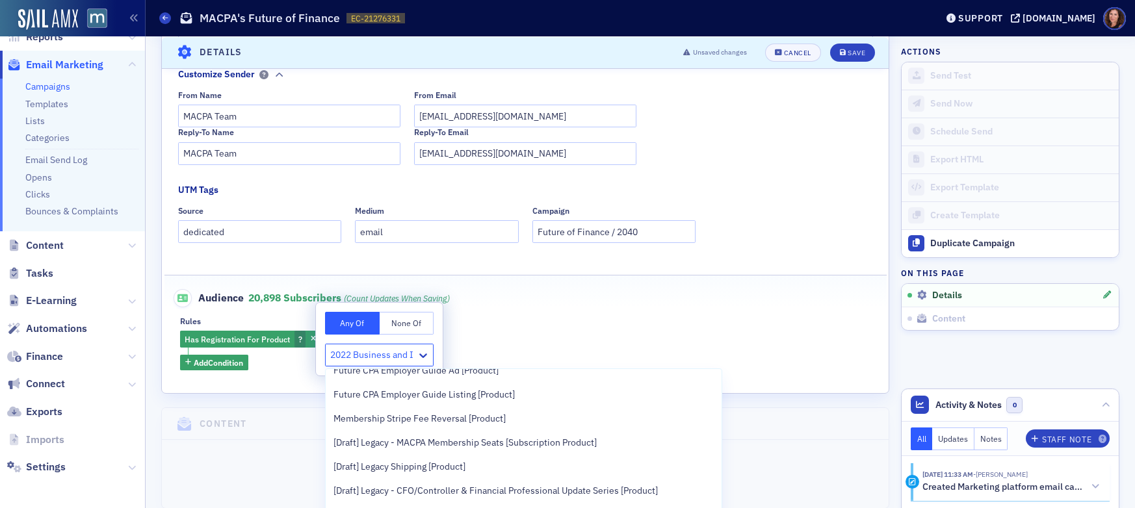
scroll to position [207, 0]
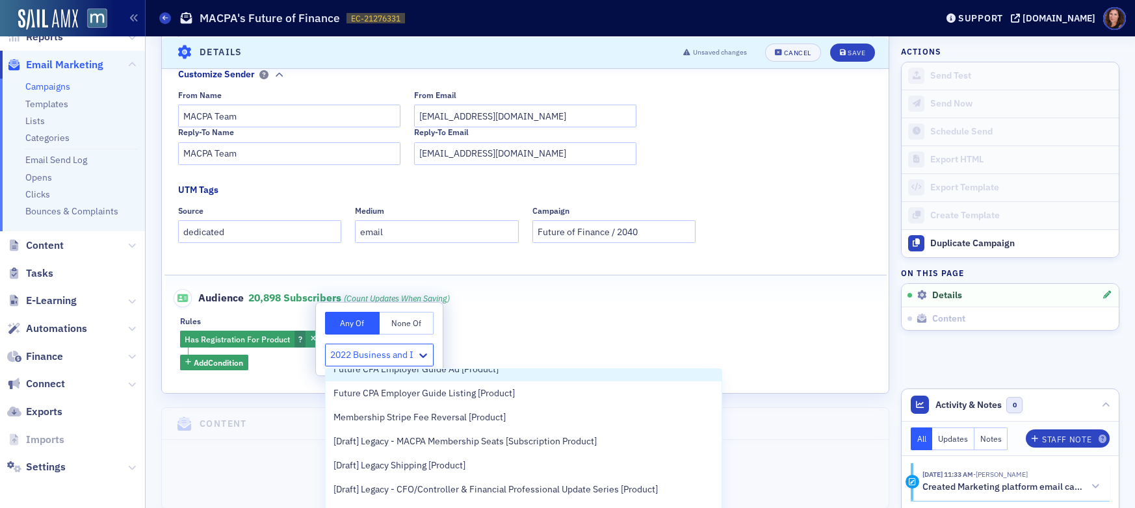
drag, startPoint x: 393, startPoint y: 357, endPoint x: 416, endPoint y: 357, distance: 22.8
click at [416, 357] on div "2022 Business and I" at bounding box center [371, 355] width 91 height 19
type input "2022 Business"
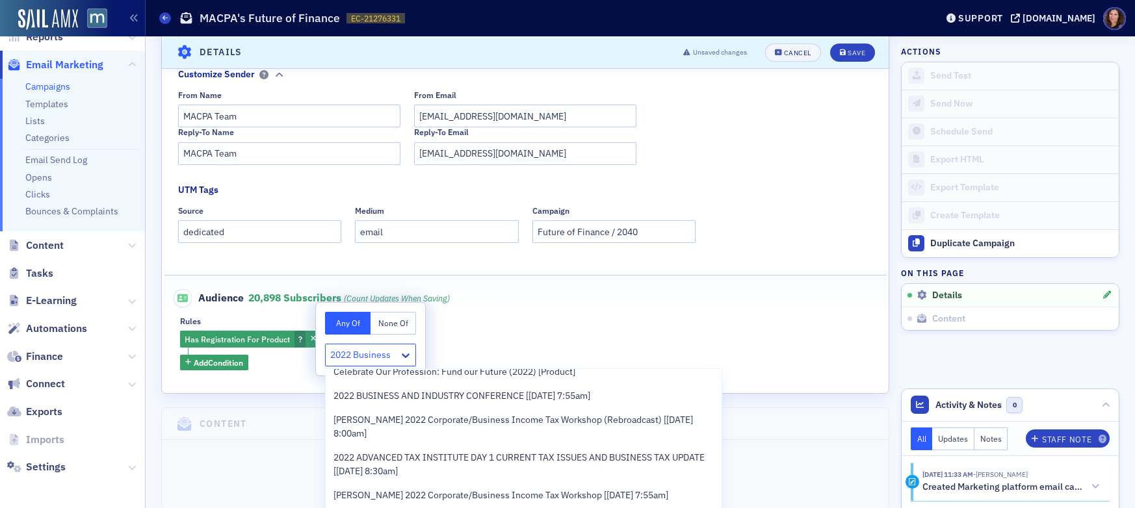
scroll to position [0, 0]
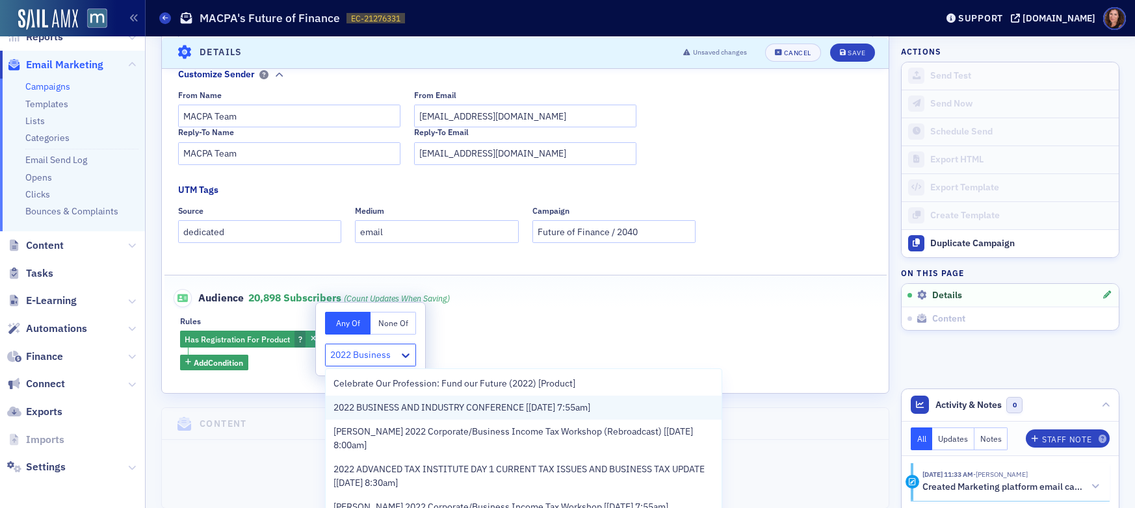
click at [412, 405] on span "2022 BUSINESS AND INDUSTRY CONFERENCE [5/24/2022 7:55am]" at bounding box center [461, 408] width 257 height 14
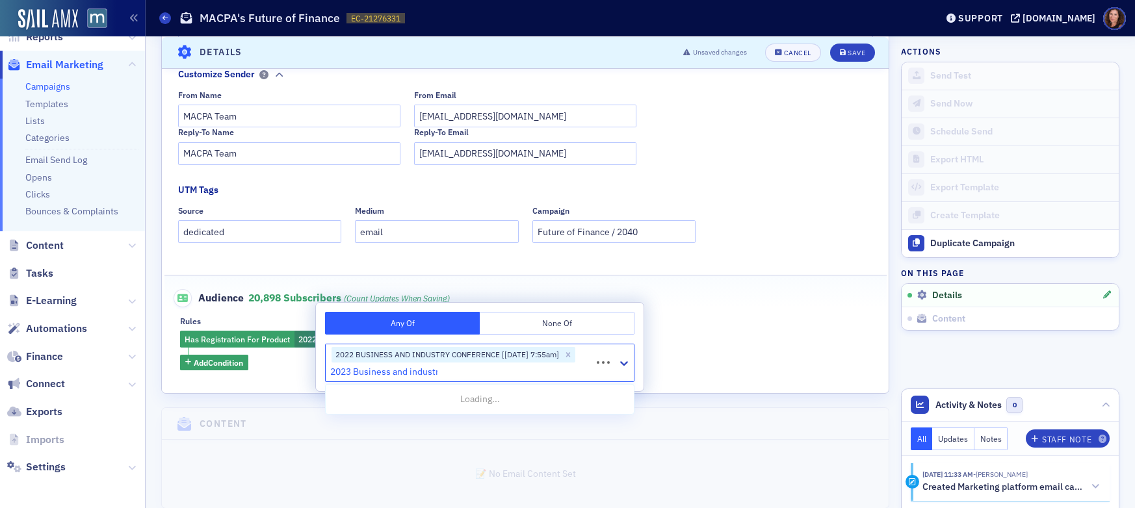
type input "2023 Business and industry"
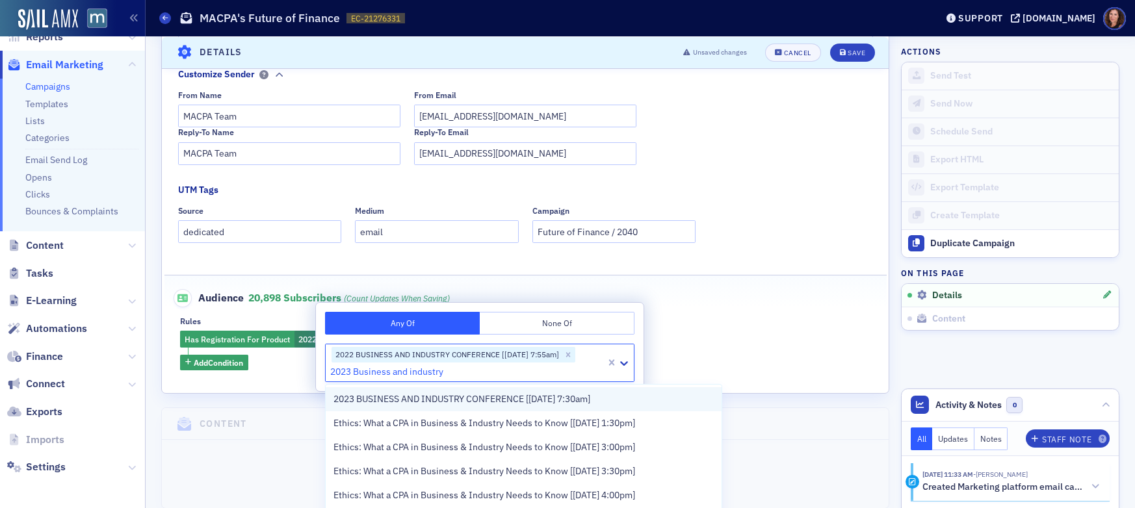
click at [410, 402] on span "2023 BUSINESS AND INDUSTRY CONFERENCE [5/23/2023 7:30am]" at bounding box center [461, 399] width 257 height 14
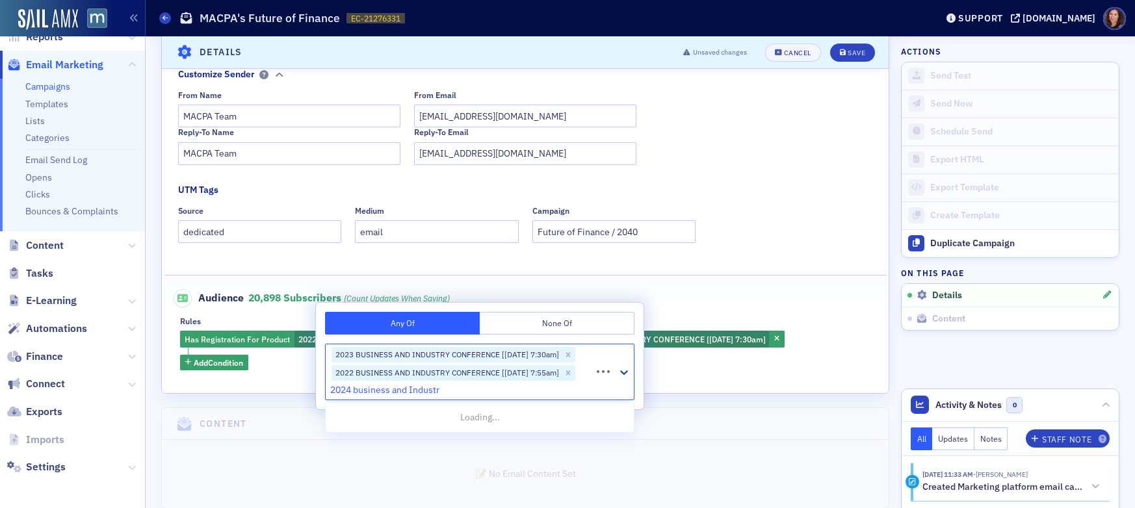
type input "2024 business and Industry"
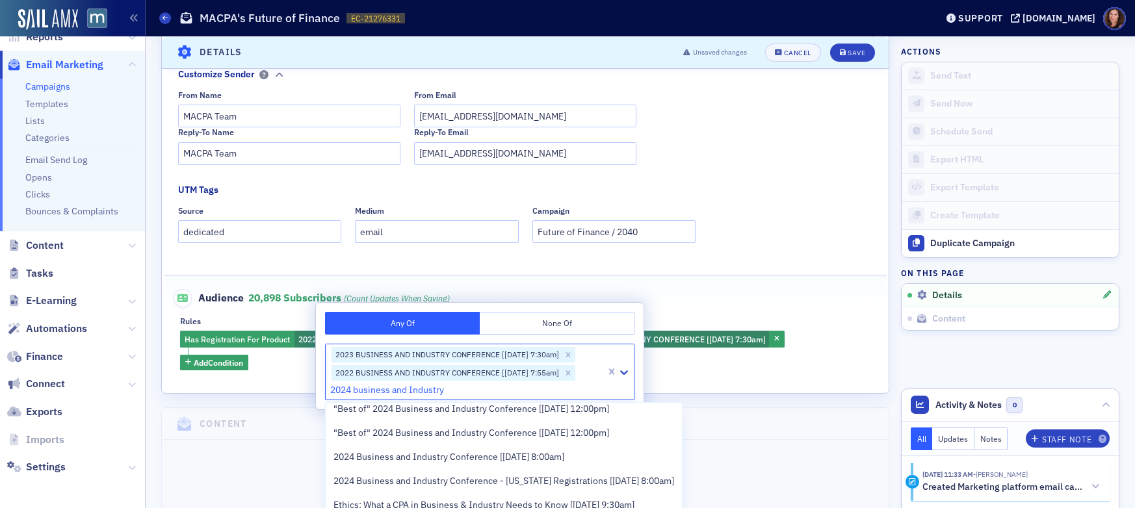
scroll to position [66, 0]
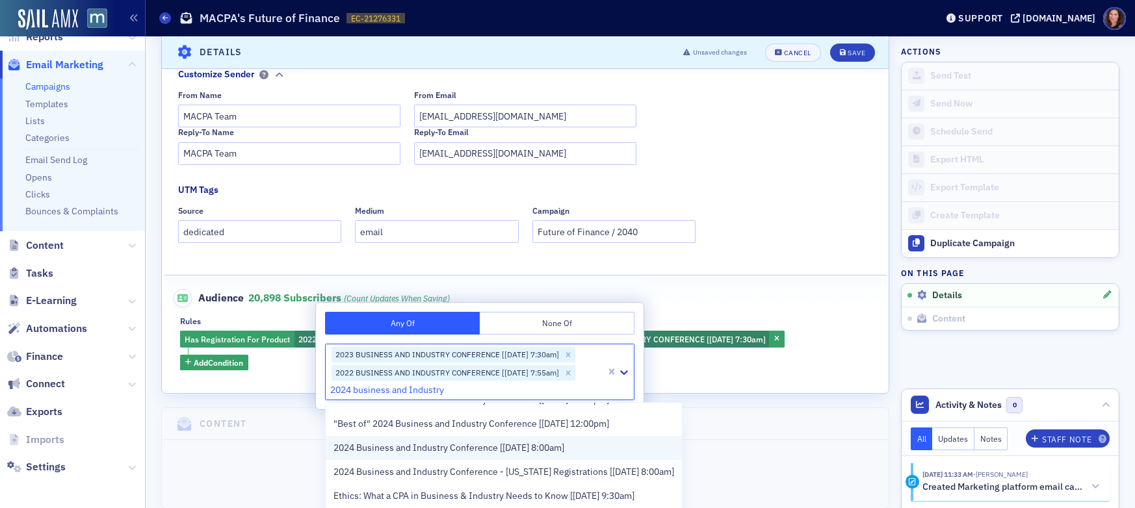
click at [418, 448] on span "2024 Business and Industry Conference [5/20/2024 8:00am]" at bounding box center [448, 448] width 231 height 14
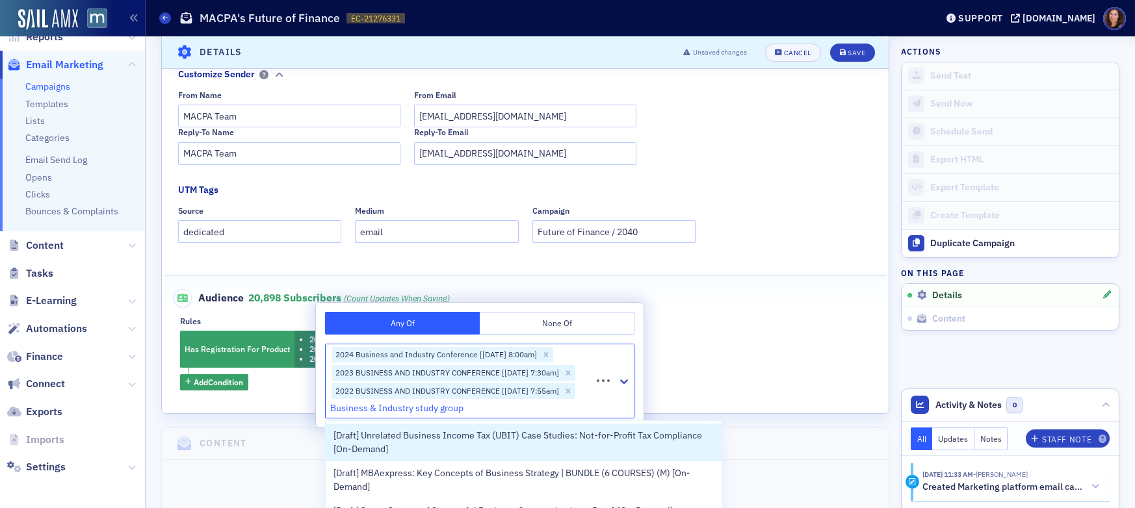
type input "Business & Industry study groups"
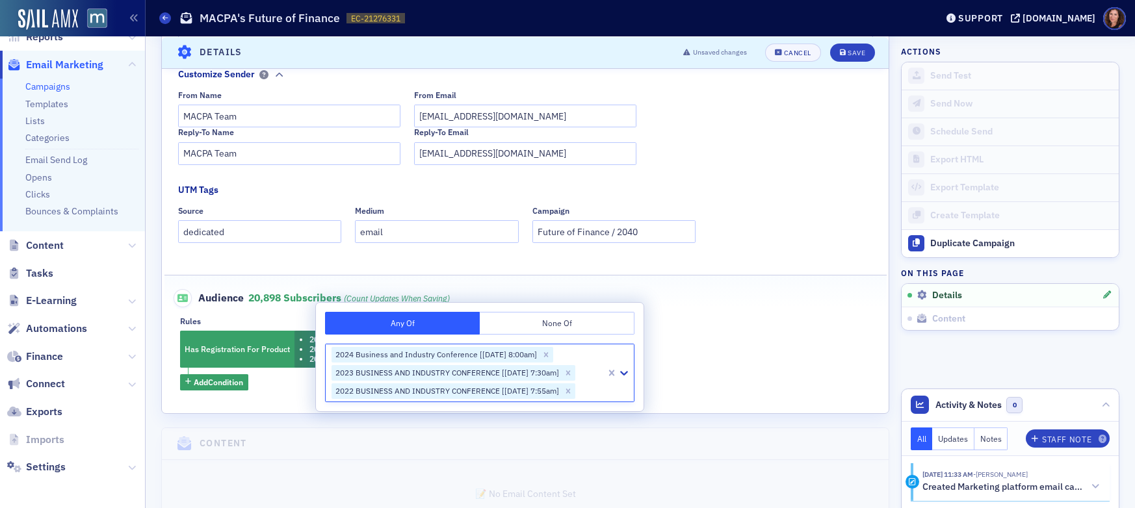
drag, startPoint x: 481, startPoint y: 405, endPoint x: 395, endPoint y: 418, distance: 86.7
click at [394, 418] on body "Users Organizations Events & Products Orders Registrations Subscriptions Member…" at bounding box center [567, 254] width 1135 height 508
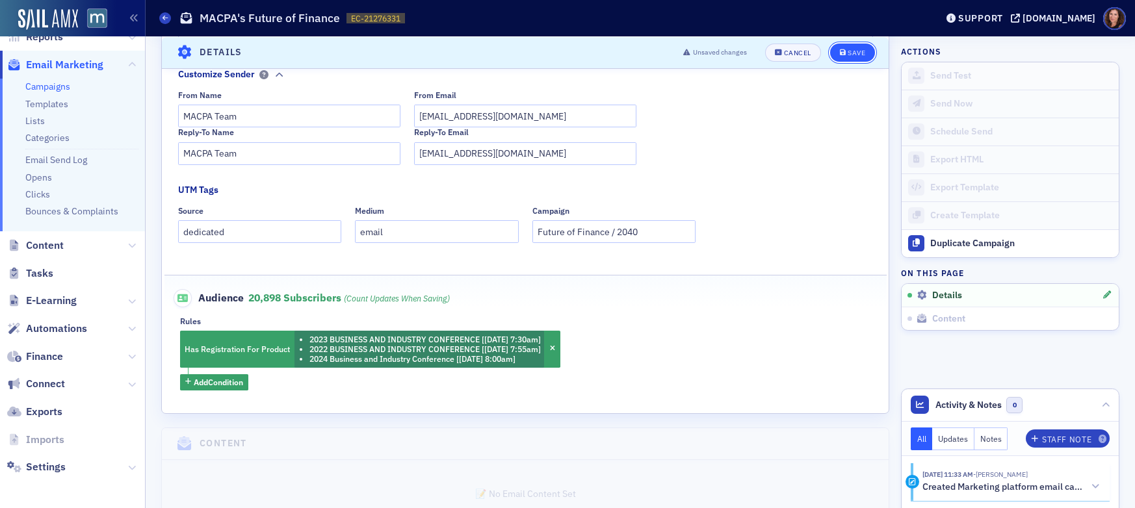
click at [847, 54] on div "Save" at bounding box center [856, 52] width 18 height 7
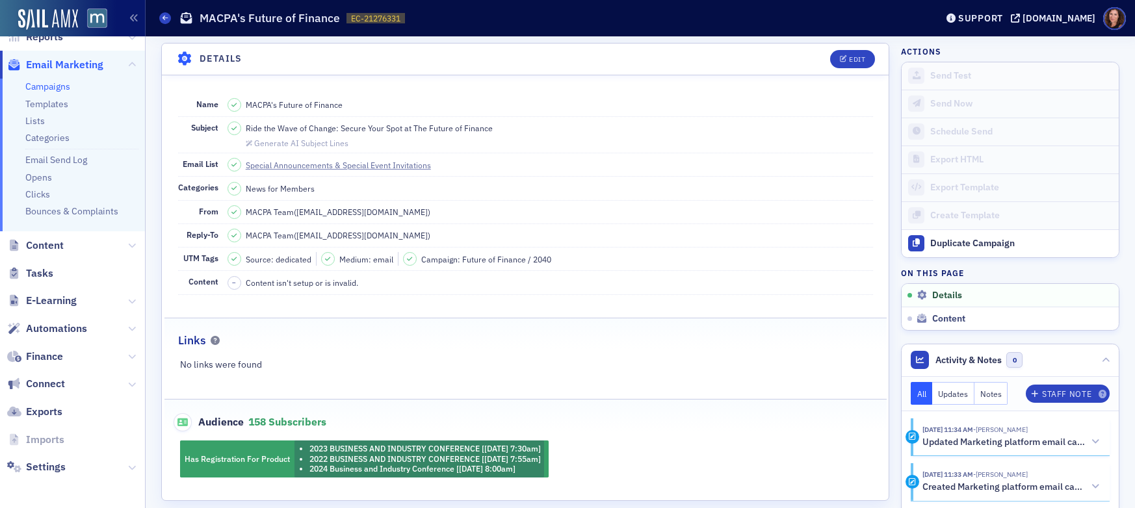
scroll to position [192, 0]
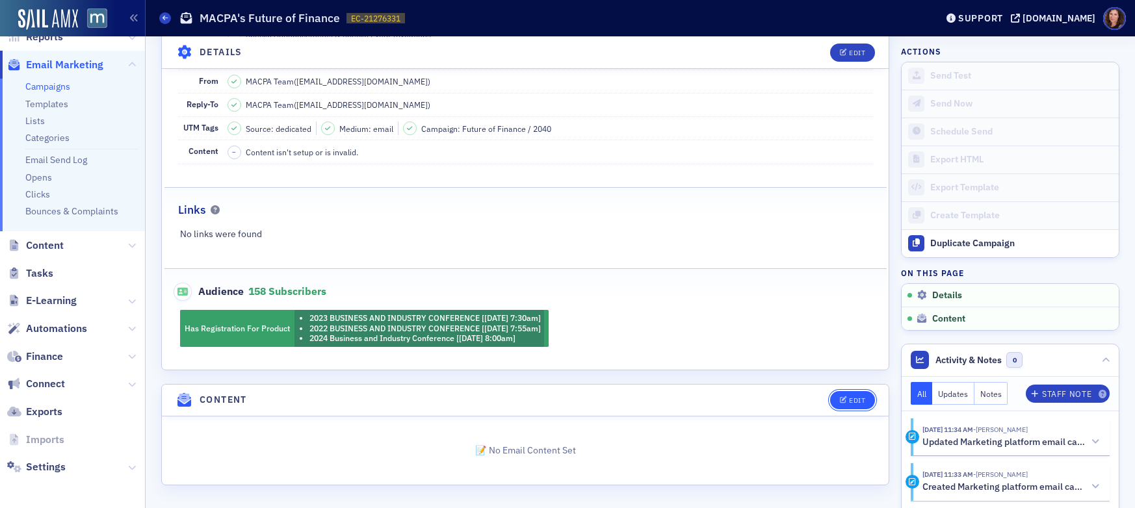
click at [852, 403] on div "Edit" at bounding box center [857, 400] width 16 height 7
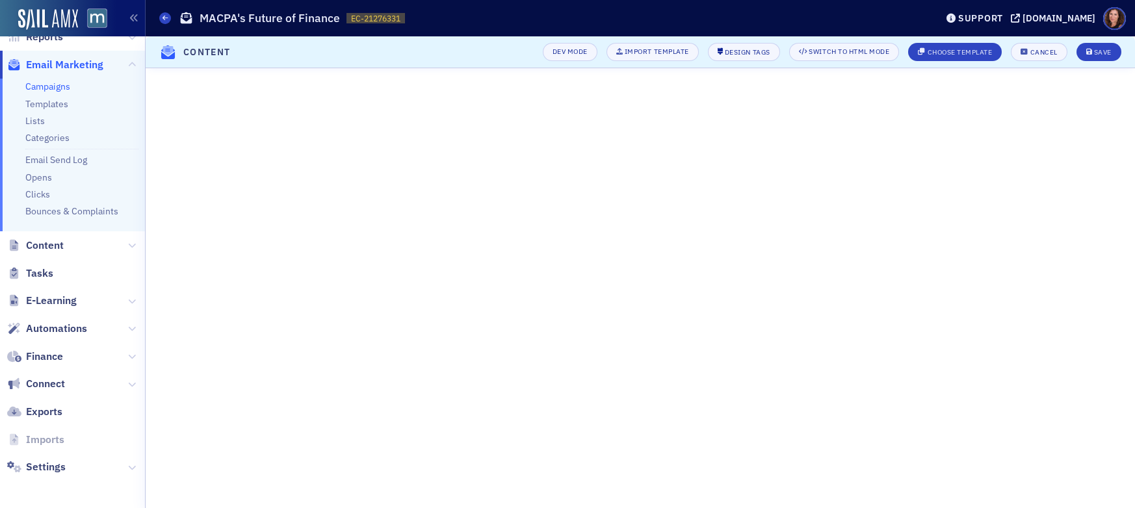
scroll to position [77, 0]
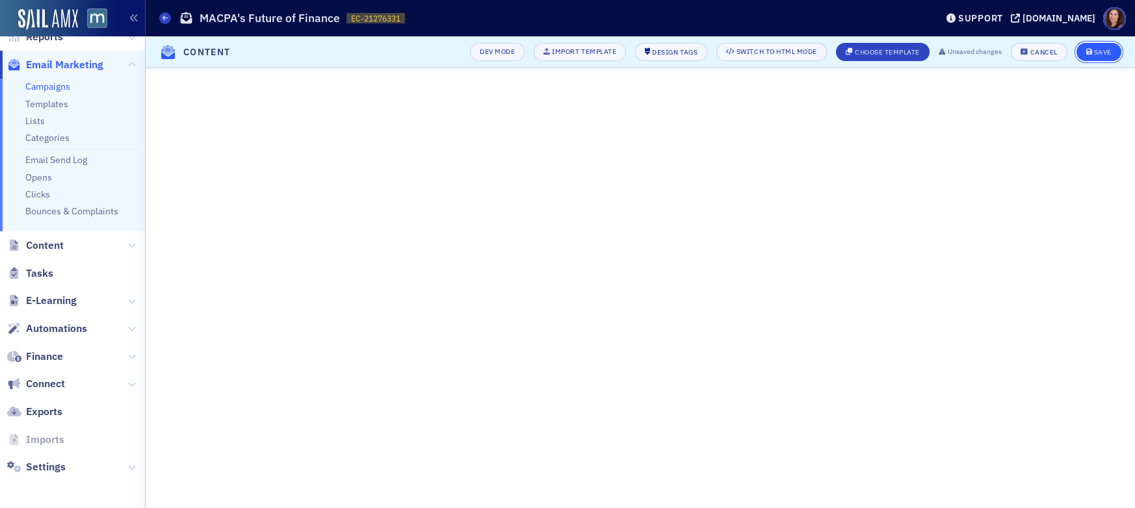
click at [1102, 51] on div "Save" at bounding box center [1103, 52] width 18 height 7
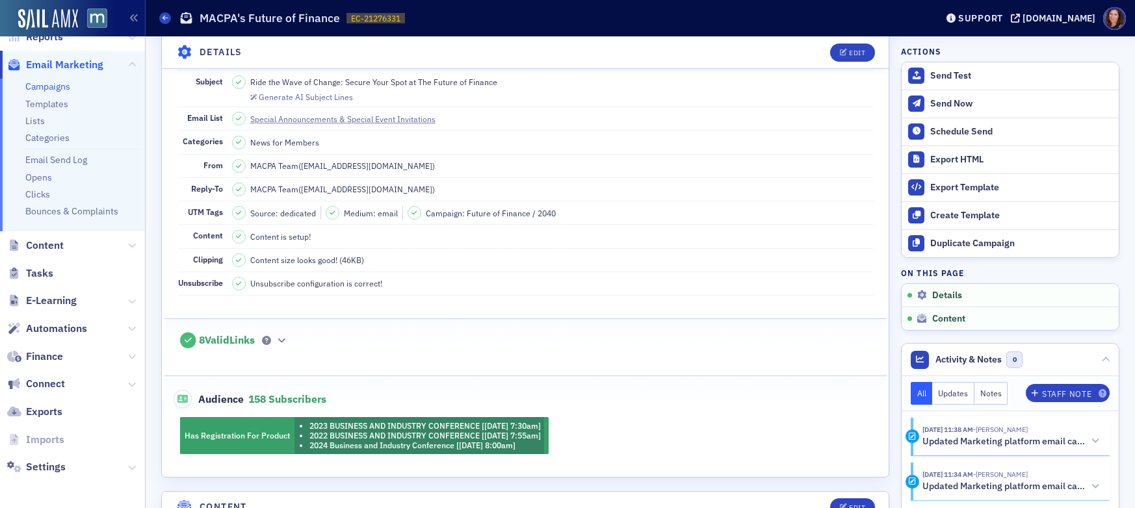
scroll to position [107, 0]
click at [45, 88] on link "Campaigns" at bounding box center [47, 87] width 45 height 12
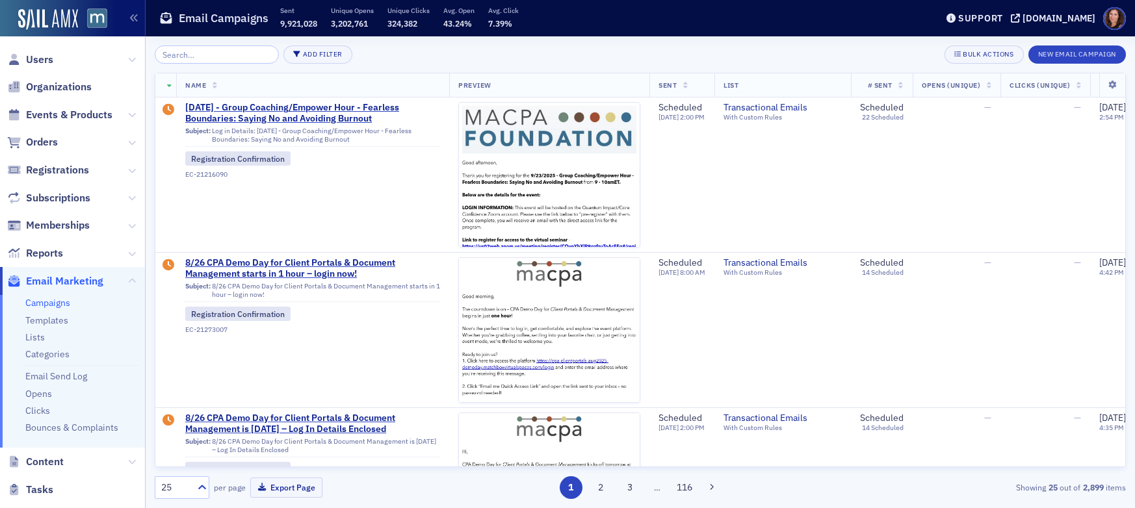
click at [45, 88] on span "Organizations" at bounding box center [59, 87] width 66 height 14
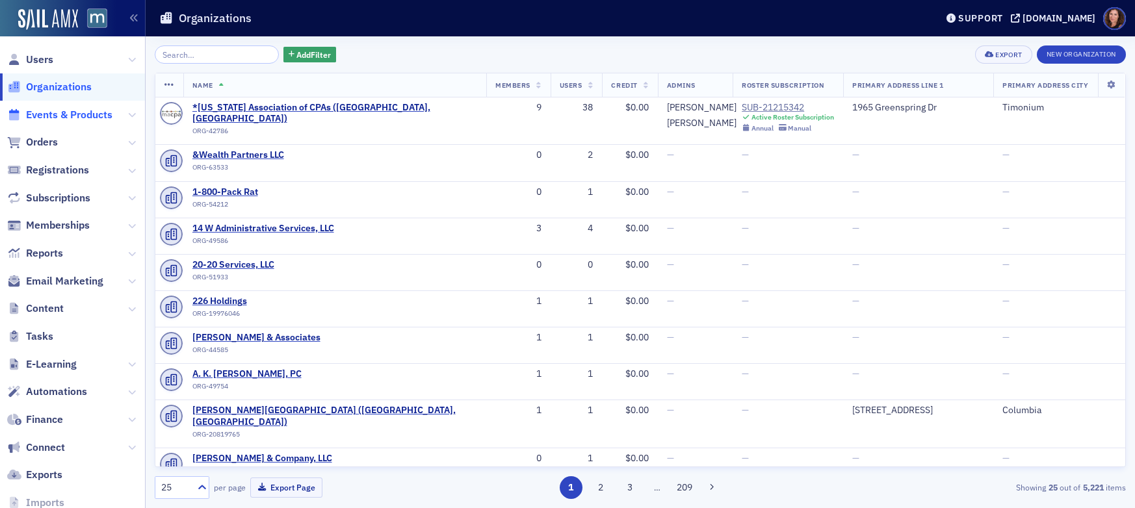
click at [77, 112] on span "Events & Products" at bounding box center [69, 115] width 86 height 14
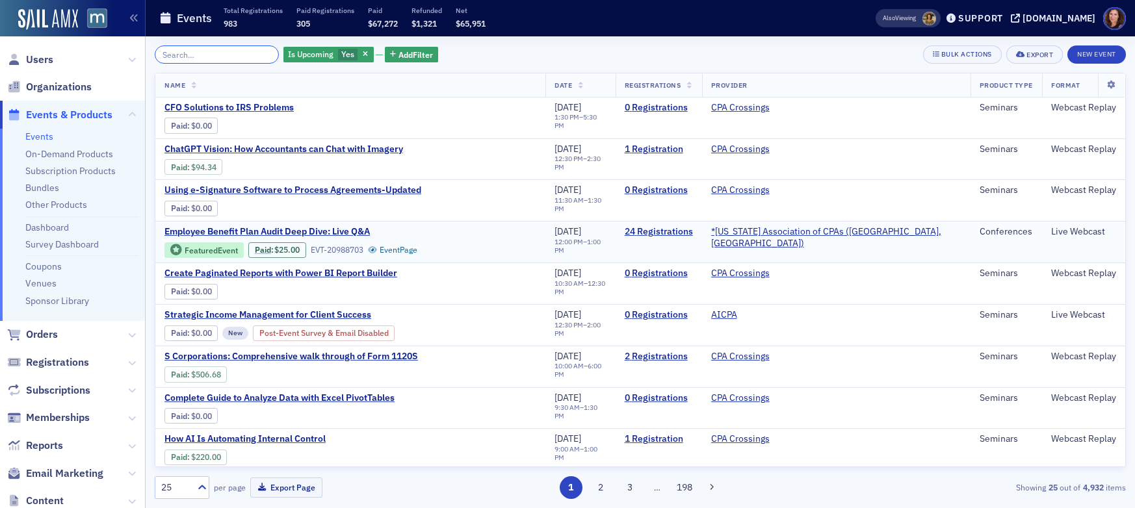
scroll to position [3, 0]
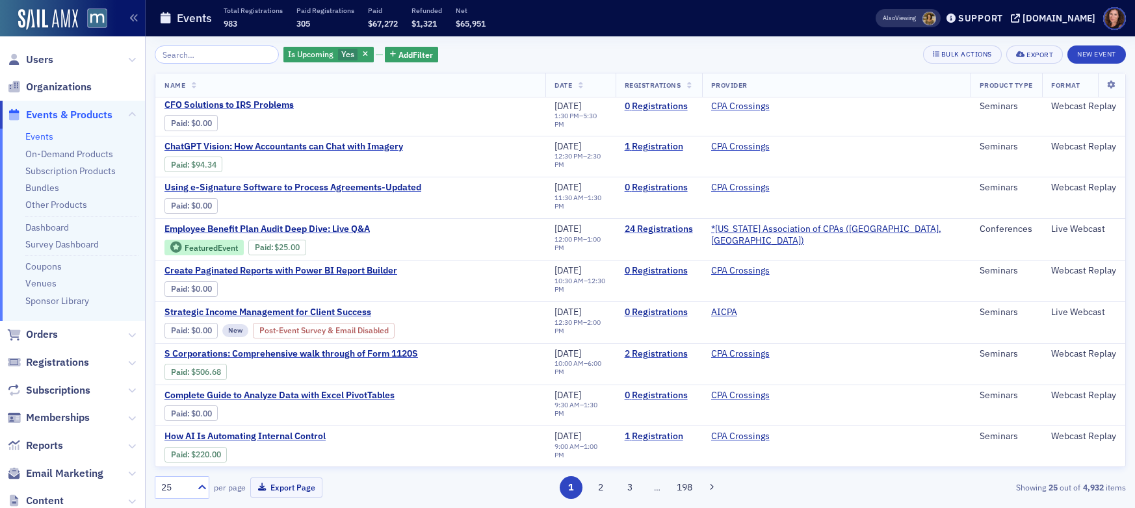
click at [44, 136] on link "Events" at bounding box center [39, 137] width 28 height 12
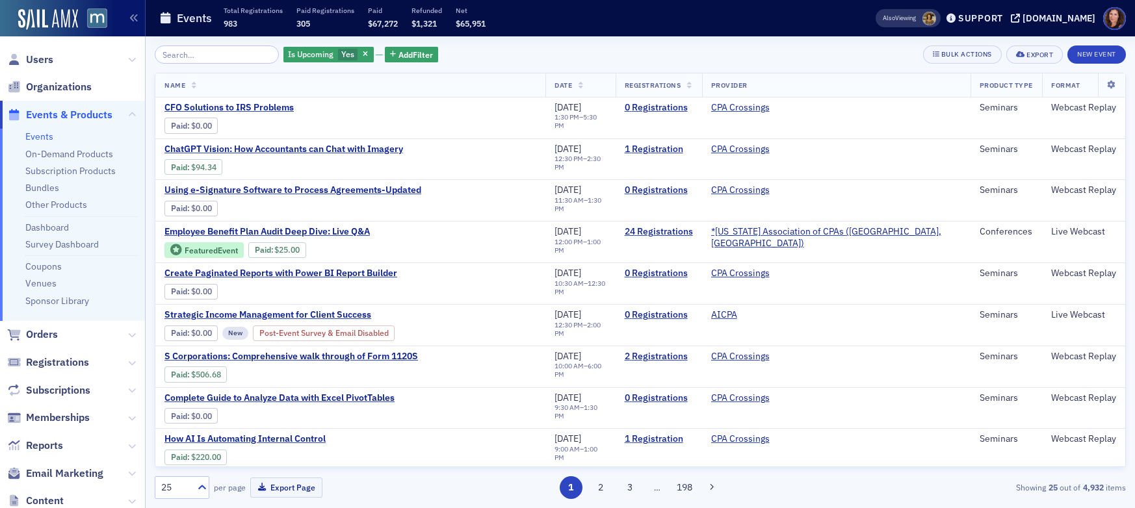
click at [194, 56] on input "search" at bounding box center [217, 54] width 124 height 18
click at [363, 53] on icon "button" at bounding box center [365, 54] width 5 height 7
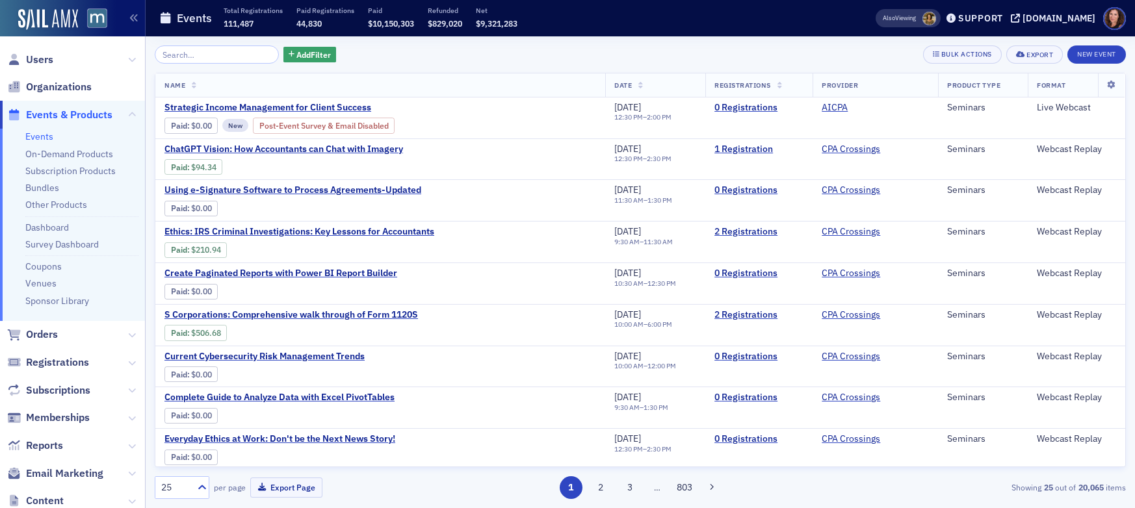
click at [39, 135] on link "Events" at bounding box center [39, 137] width 28 height 12
click at [224, 52] on input "search" at bounding box center [217, 54] width 124 height 18
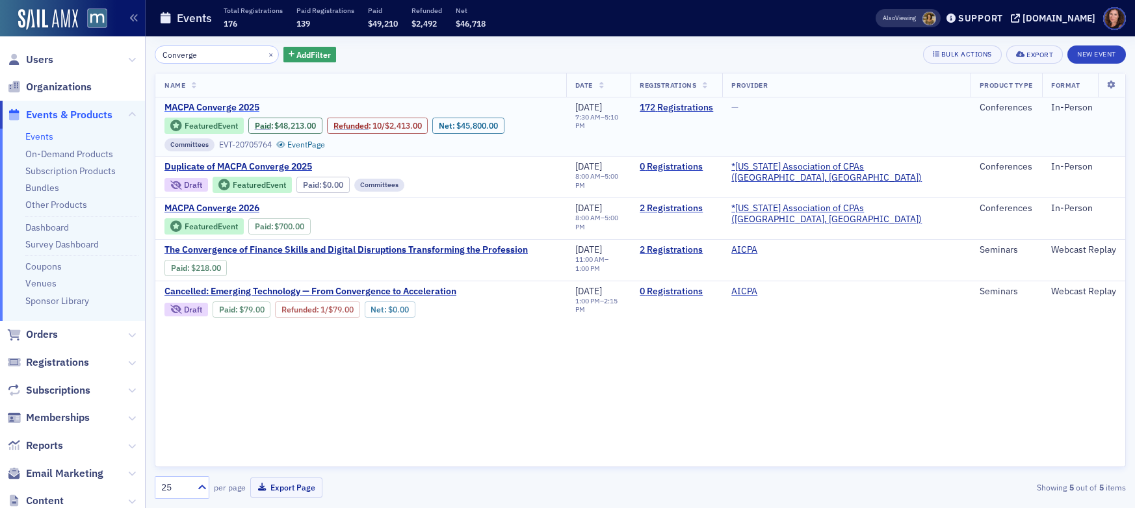
type input "Converge"
click at [216, 109] on span "MACPA Converge 2025" at bounding box center [273, 108] width 218 height 12
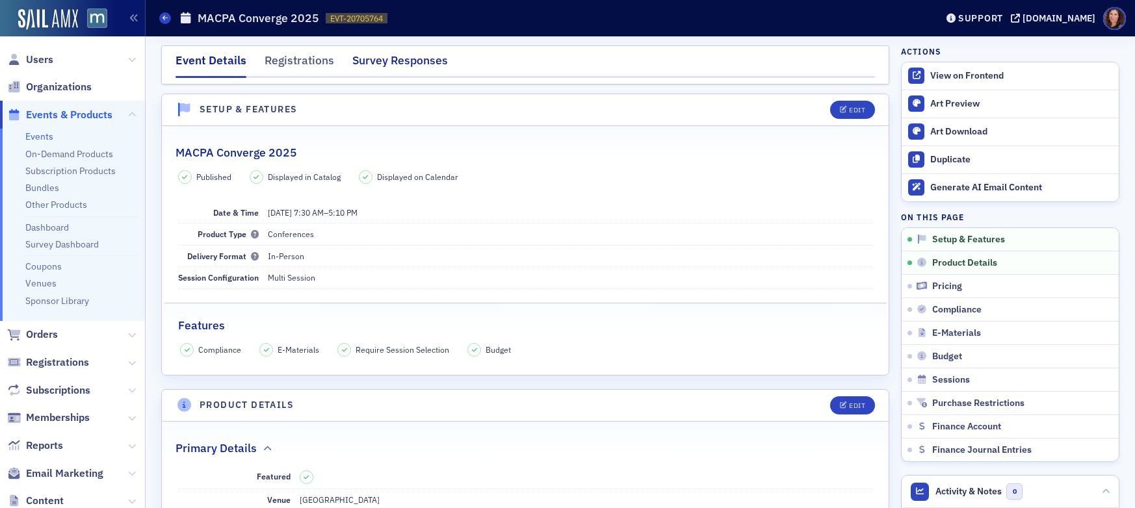
click at [396, 62] on div "Survey Responses" at bounding box center [400, 64] width 96 height 24
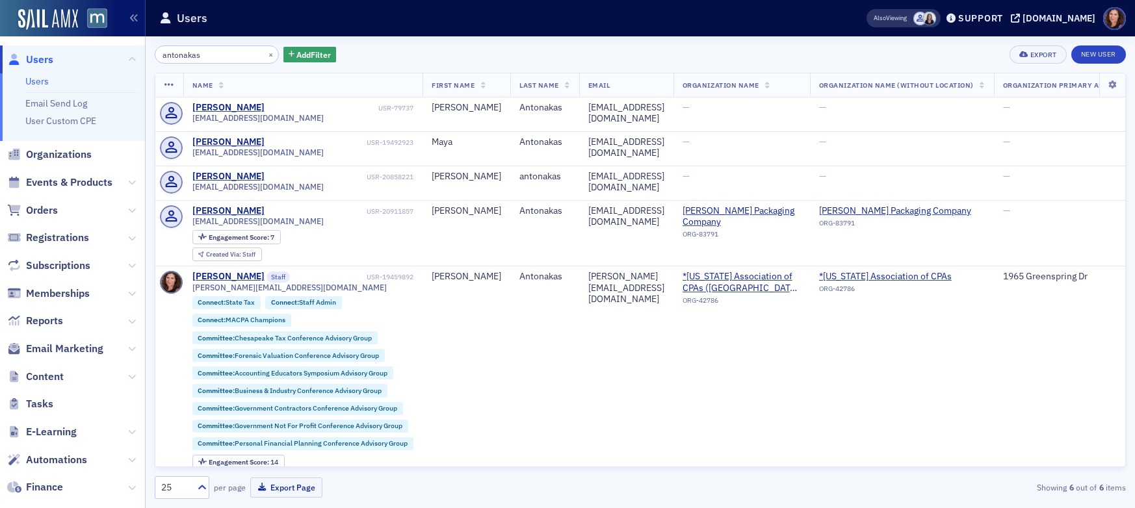
scroll to position [97, 0]
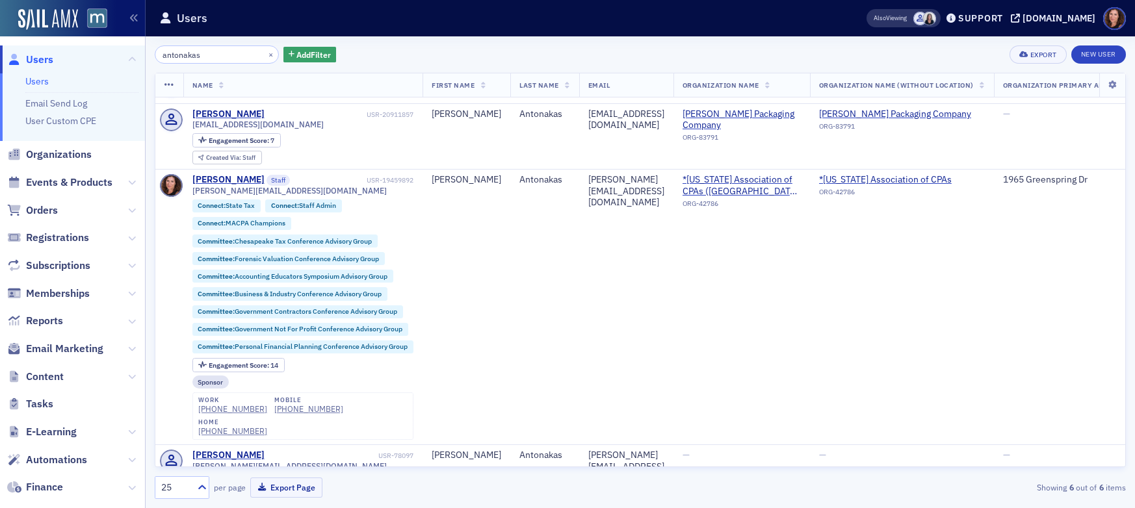
click at [55, 174] on span "Events & Products" at bounding box center [72, 183] width 145 height 28
click at [53, 179] on span "Events & Products" at bounding box center [69, 182] width 86 height 14
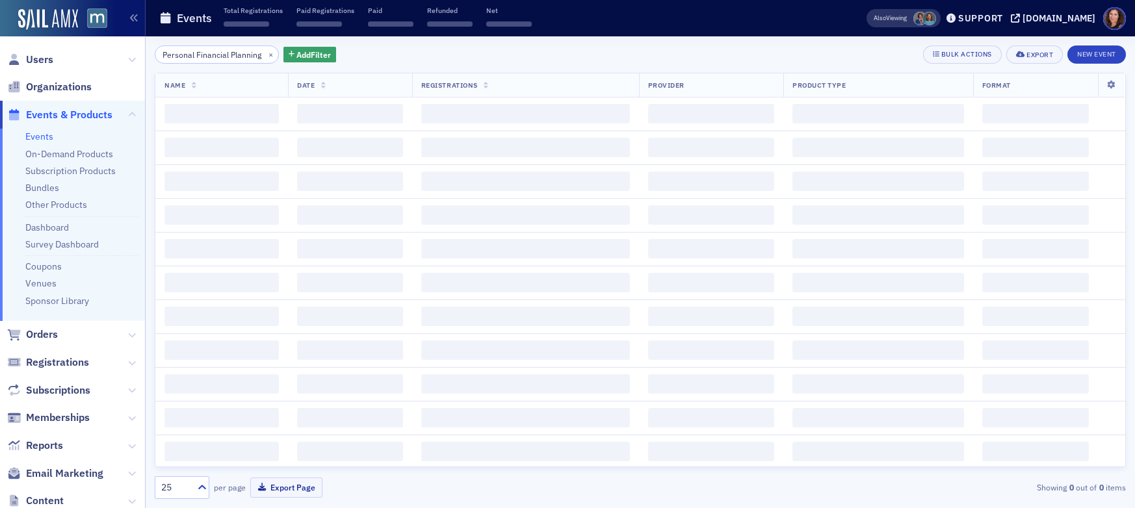
scroll to position [0, 14]
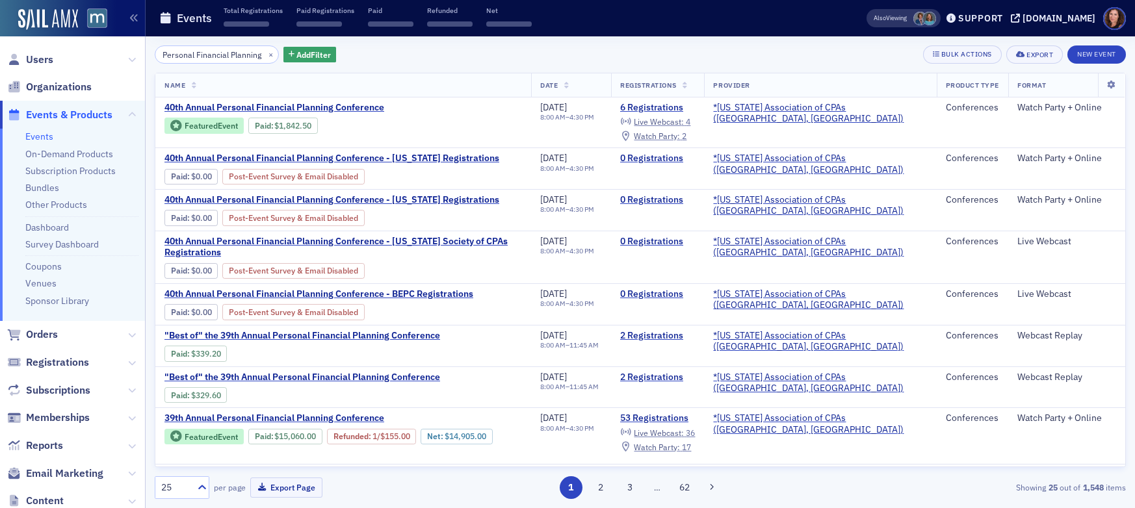
click at [227, 57] on input "Personal Financial Planning" at bounding box center [217, 54] width 124 height 18
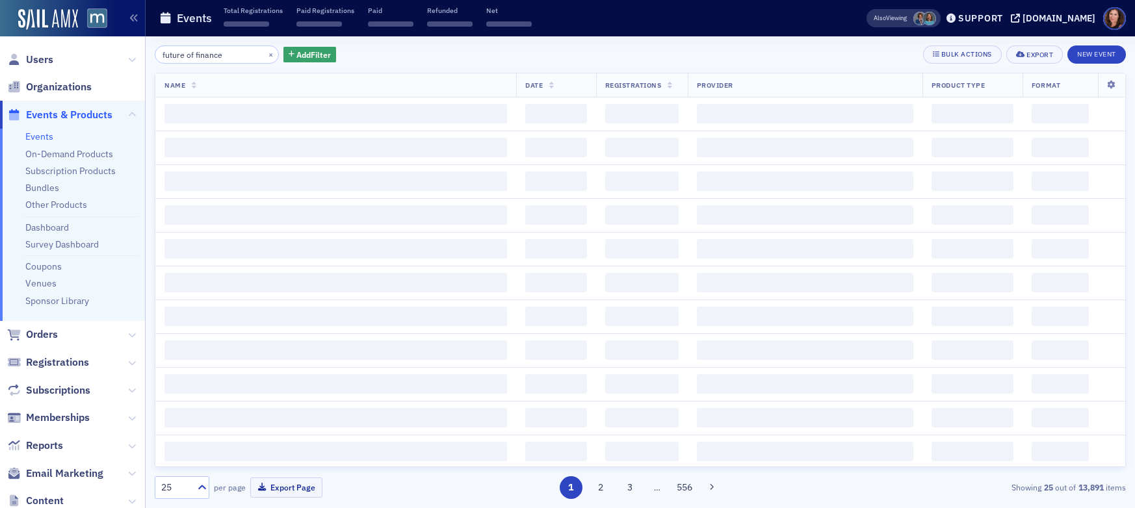
type input "future of finance"
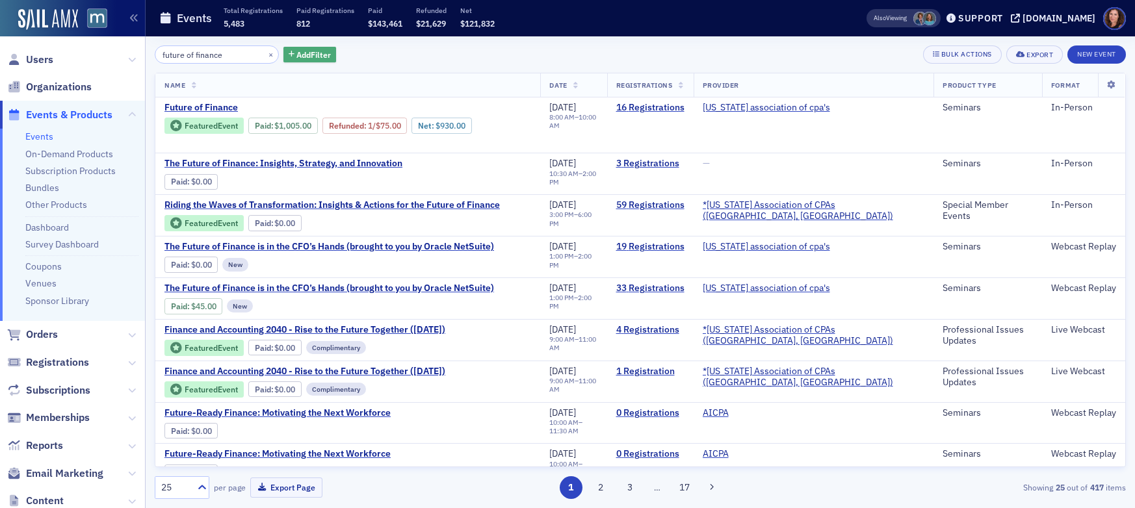
click at [296, 58] on span "Add Filter" at bounding box center [313, 55] width 34 height 12
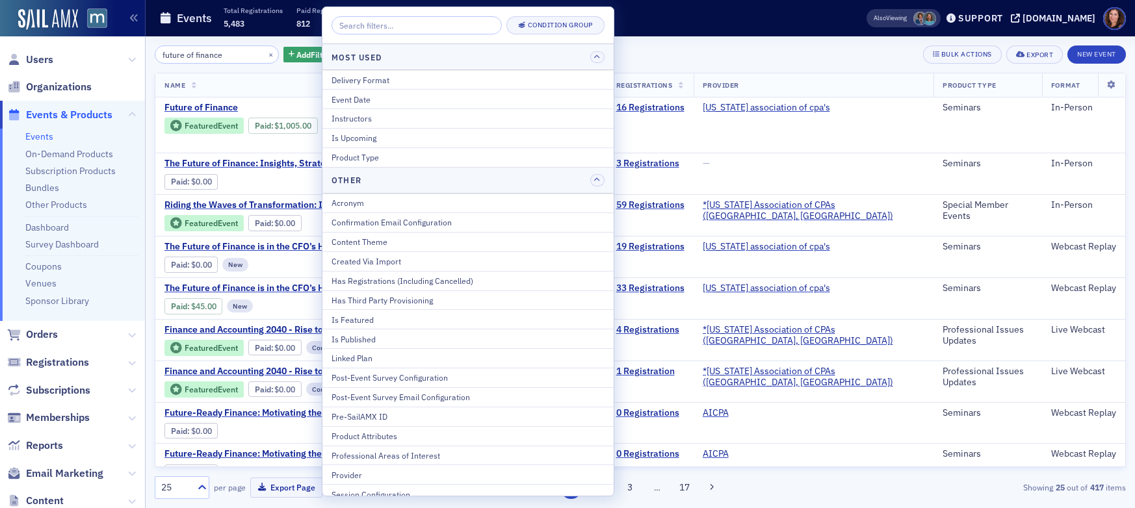
click at [421, 135] on div "Is Upcoming" at bounding box center [467, 138] width 273 height 12
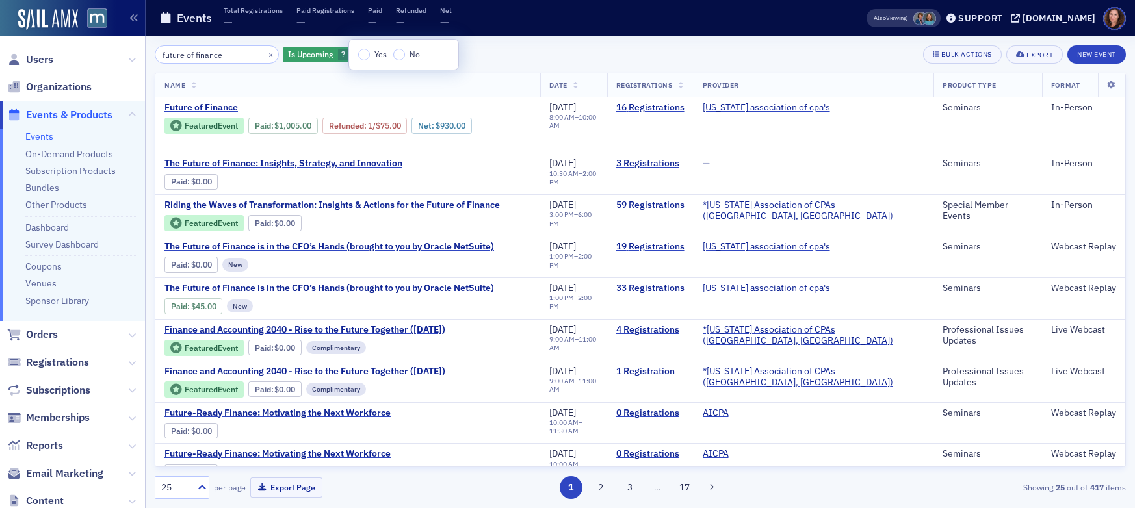
click at [360, 55] on input "Yes" at bounding box center [364, 55] width 12 height 12
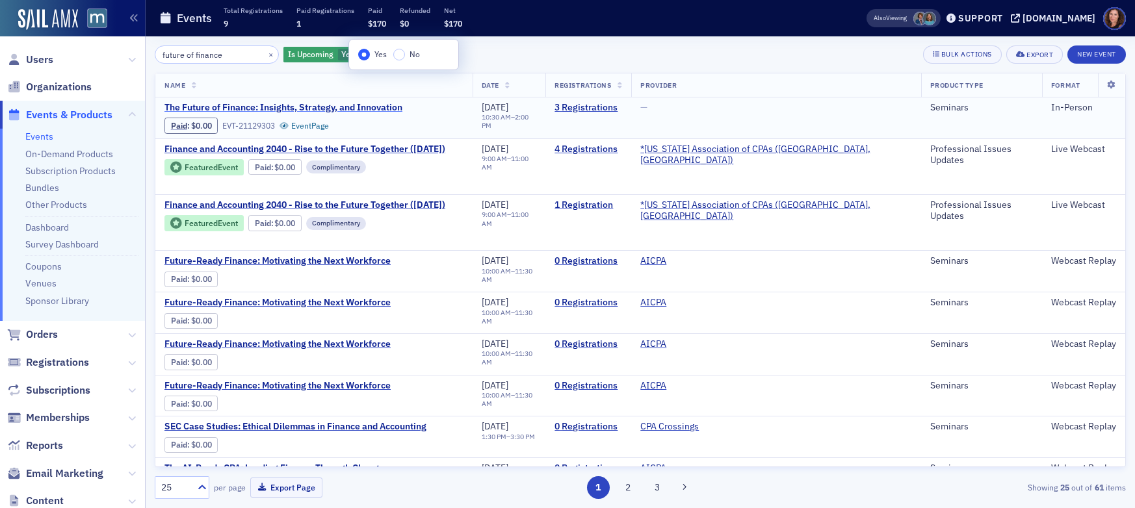
click at [368, 109] on span "The Future of Finance: Insights, Strategy, and Innovation" at bounding box center [283, 108] width 238 height 12
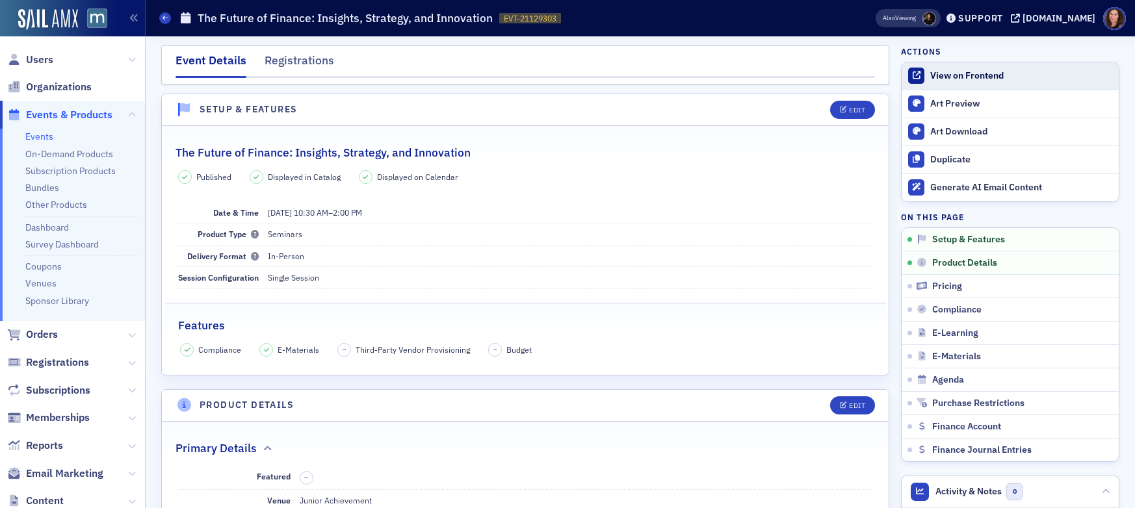
click at [994, 78] on div "View on Frontend" at bounding box center [1021, 76] width 182 height 12
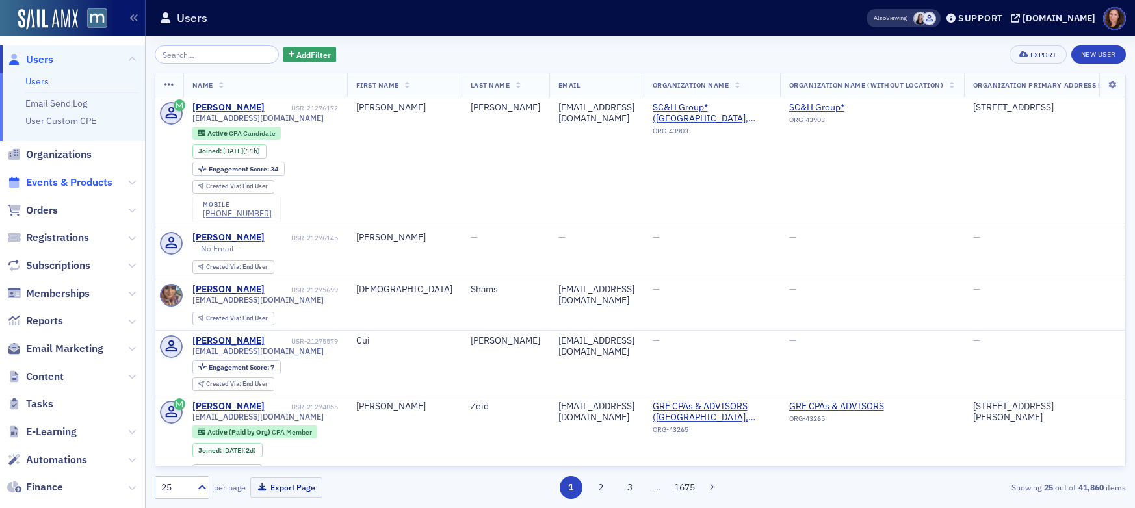
click at [88, 179] on span "Events & Products" at bounding box center [69, 182] width 86 height 14
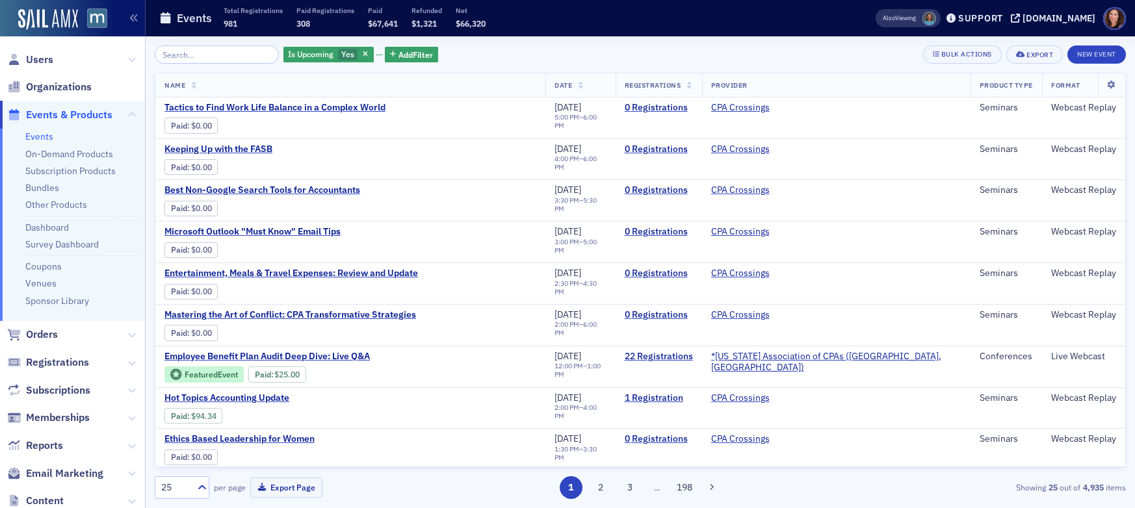
click at [32, 138] on link "Events" at bounding box center [39, 137] width 28 height 12
click at [212, 58] on input "search" at bounding box center [217, 54] width 124 height 18
click at [360, 53] on span "button" at bounding box center [366, 55] width 12 height 12
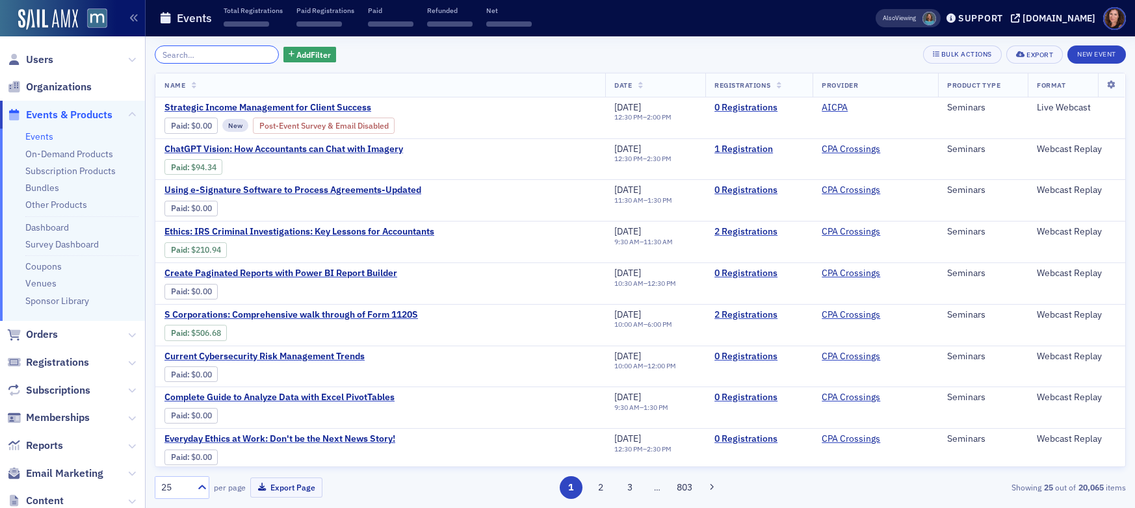
click at [225, 55] on input "search" at bounding box center [217, 54] width 124 height 18
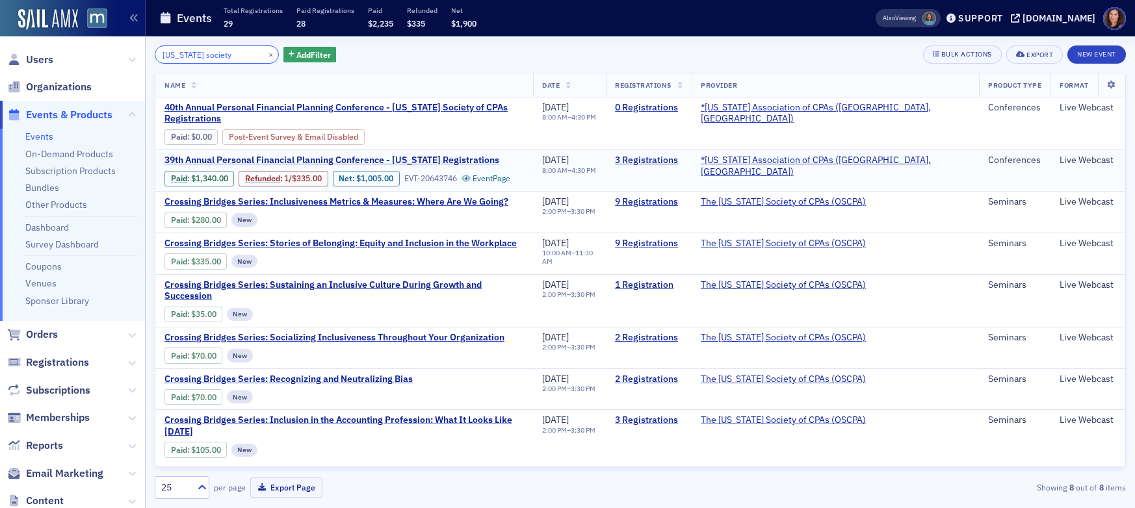
type input "[US_STATE] society"
click at [308, 155] on span "39th Annual Personal Financial Planning Conference - [US_STATE] Registrations" at bounding box center [331, 161] width 335 height 12
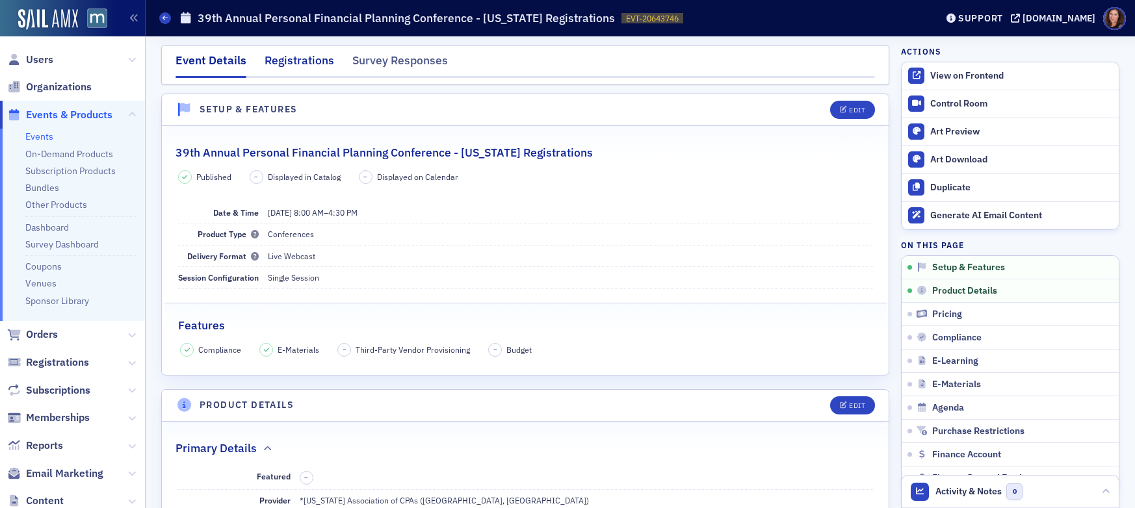
drag, startPoint x: 302, startPoint y: 56, endPoint x: 327, endPoint y: 64, distance: 25.9
click at [302, 56] on div "Registrations" at bounding box center [299, 64] width 70 height 24
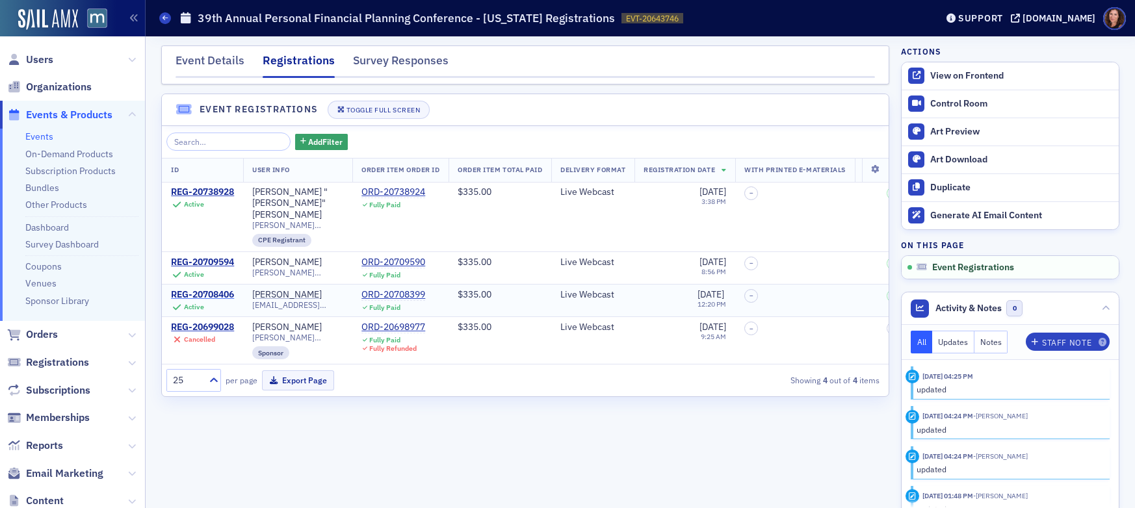
click at [223, 289] on div "REG-20708406" at bounding box center [202, 295] width 63 height 12
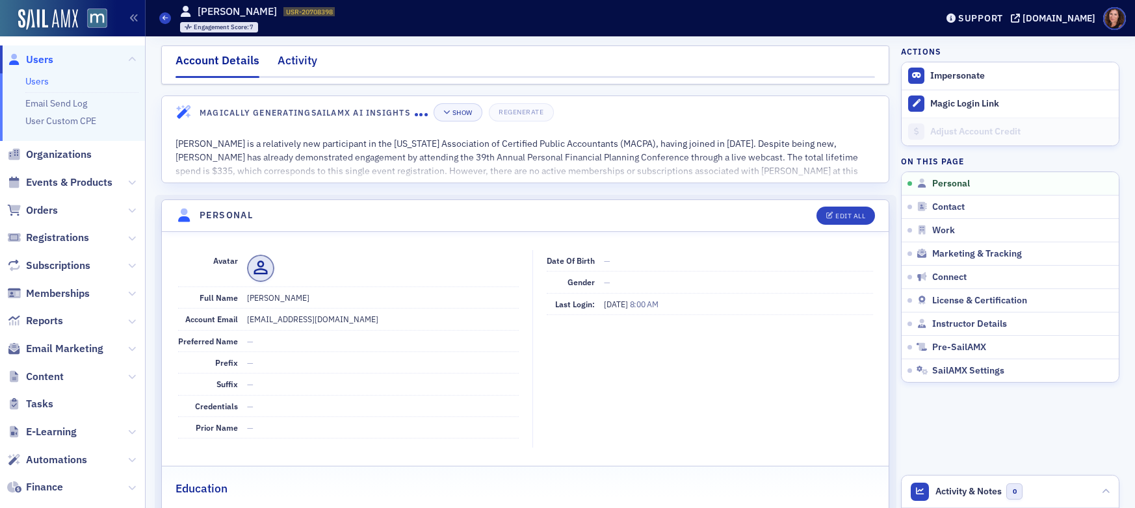
click at [295, 61] on div "Activity" at bounding box center [297, 64] width 40 height 24
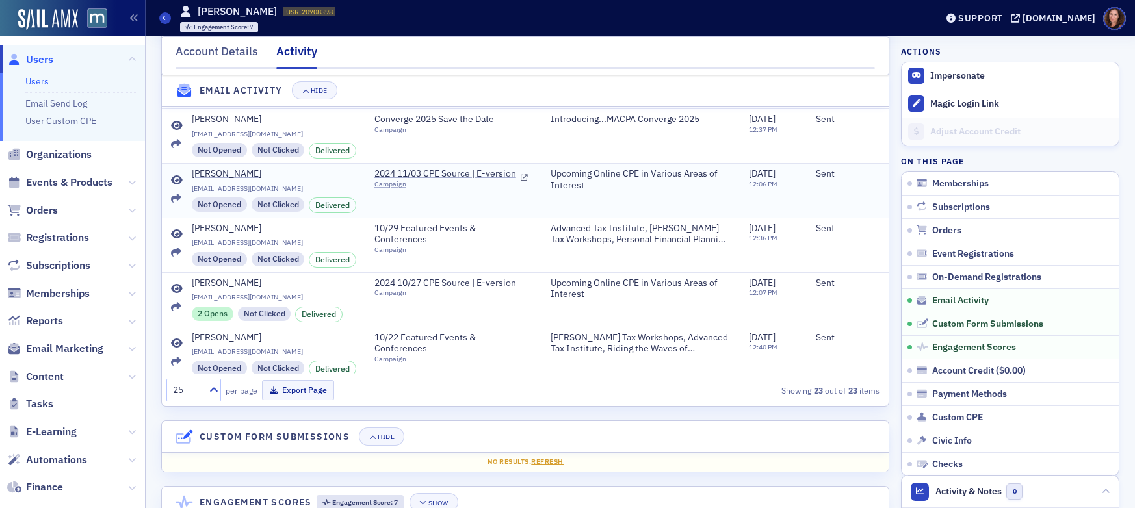
scroll to position [688, 0]
click at [74, 180] on span "Events & Products" at bounding box center [69, 182] width 86 height 14
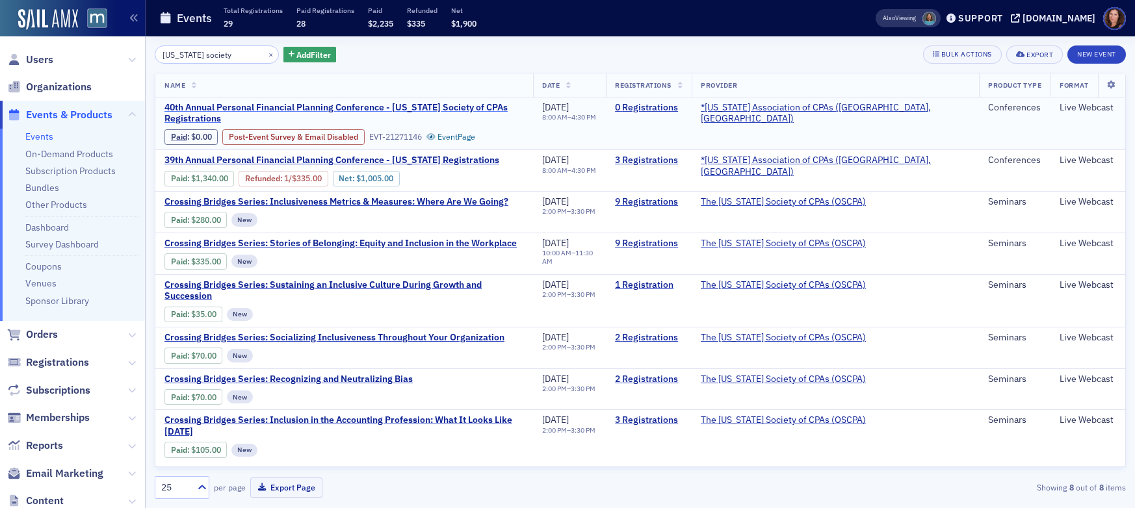
click at [405, 106] on span "40th Annual Personal Financial Planning Conference - [US_STATE] Society of CPAs…" at bounding box center [343, 113] width 359 height 23
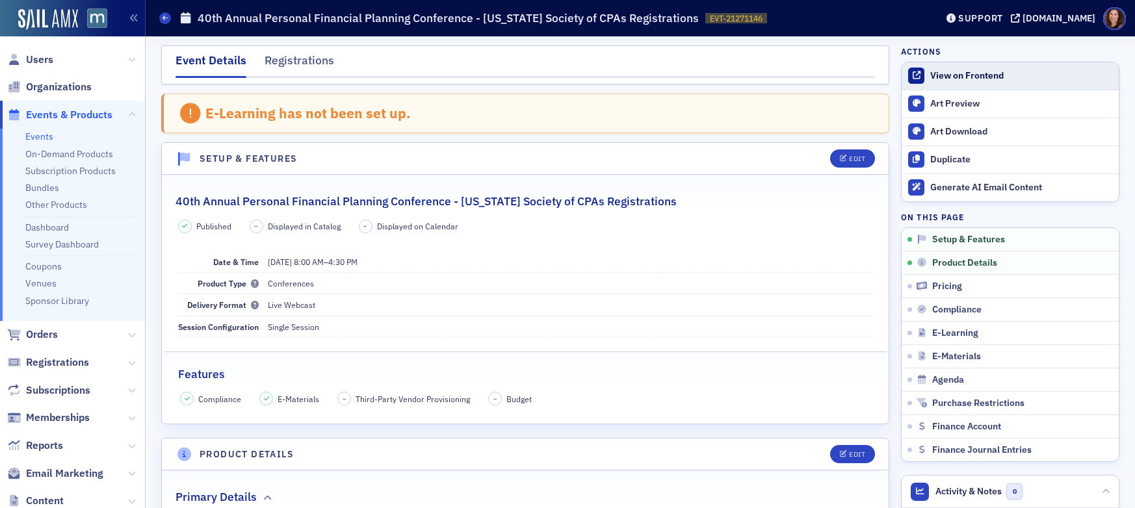
click at [949, 75] on div "View on Frontend" at bounding box center [1021, 76] width 182 height 12
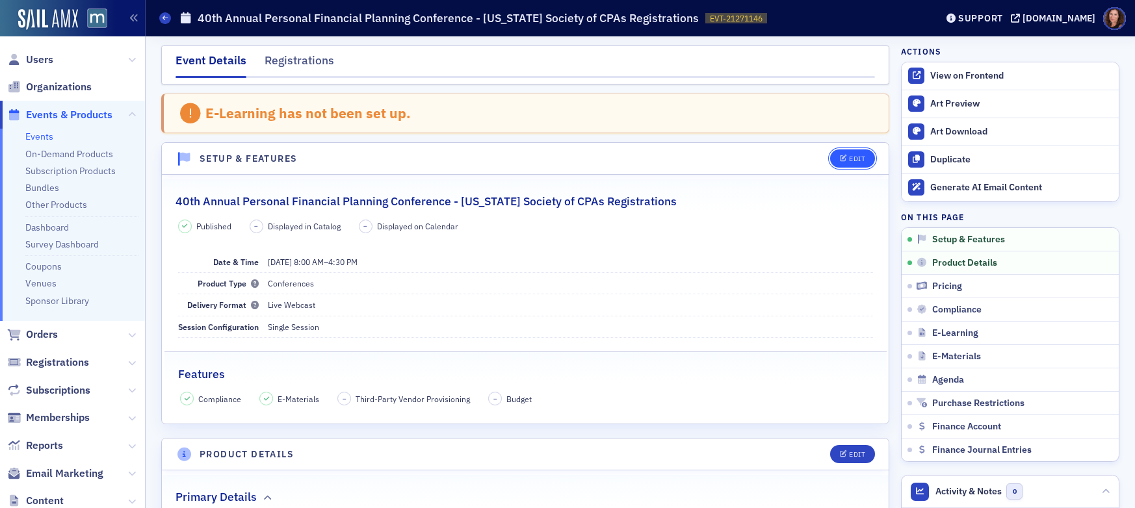
click at [853, 155] on div "Edit" at bounding box center [857, 158] width 16 height 7
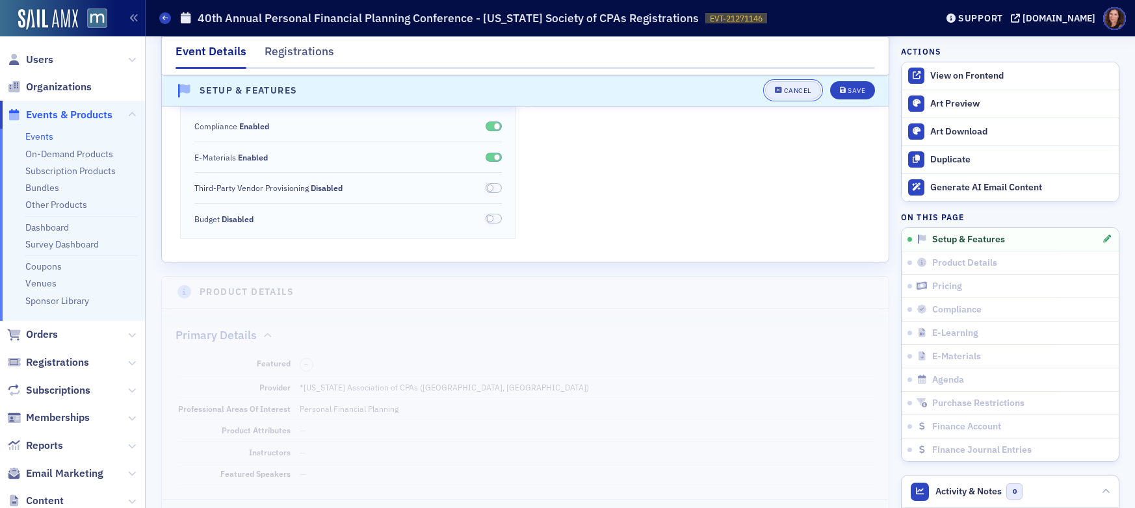
click at [791, 88] on div "Cancel" at bounding box center [797, 91] width 27 height 7
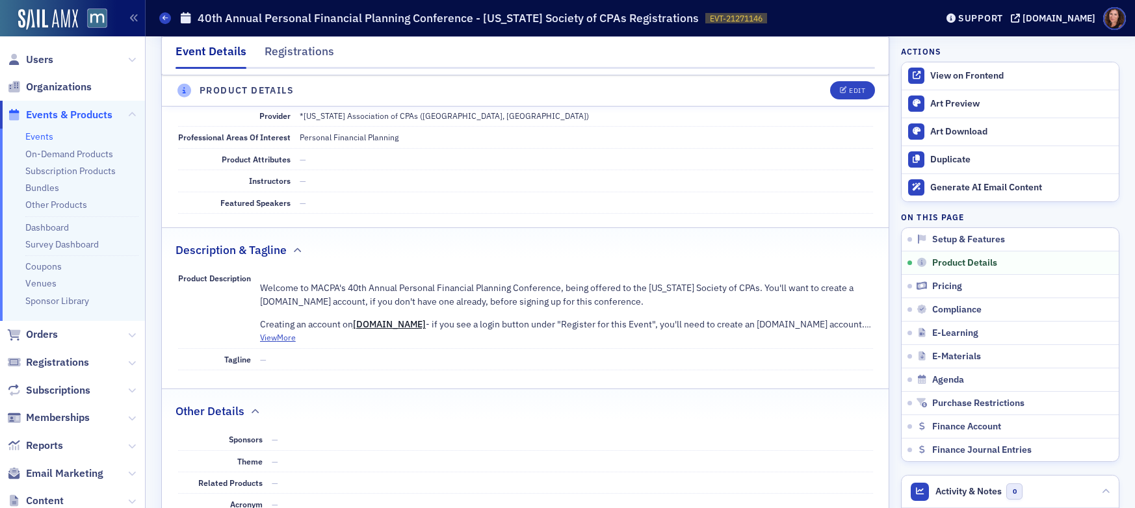
scroll to position [452, 0]
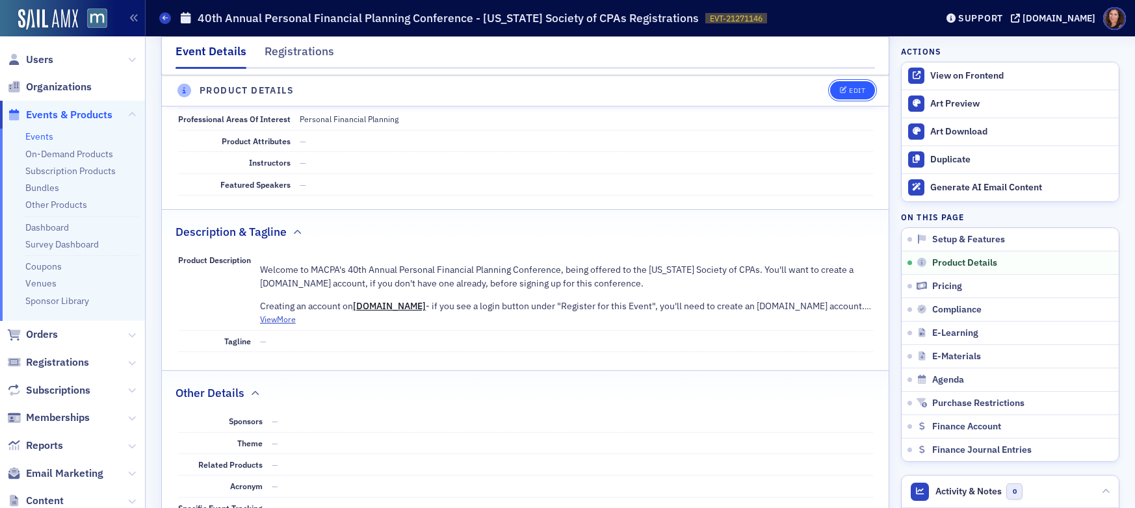
click at [845, 82] on button "Edit" at bounding box center [852, 91] width 45 height 18
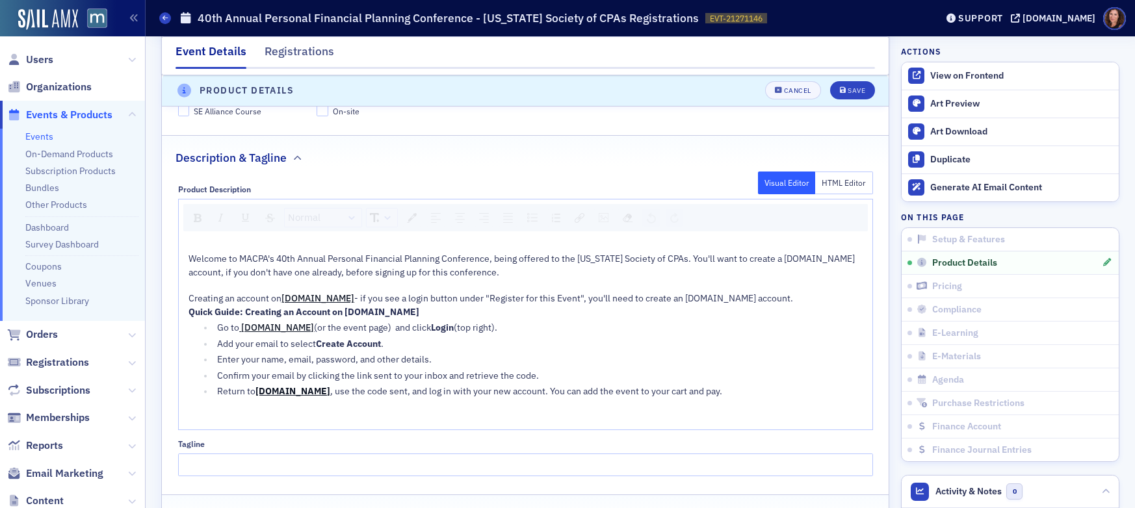
scroll to position [711, 0]
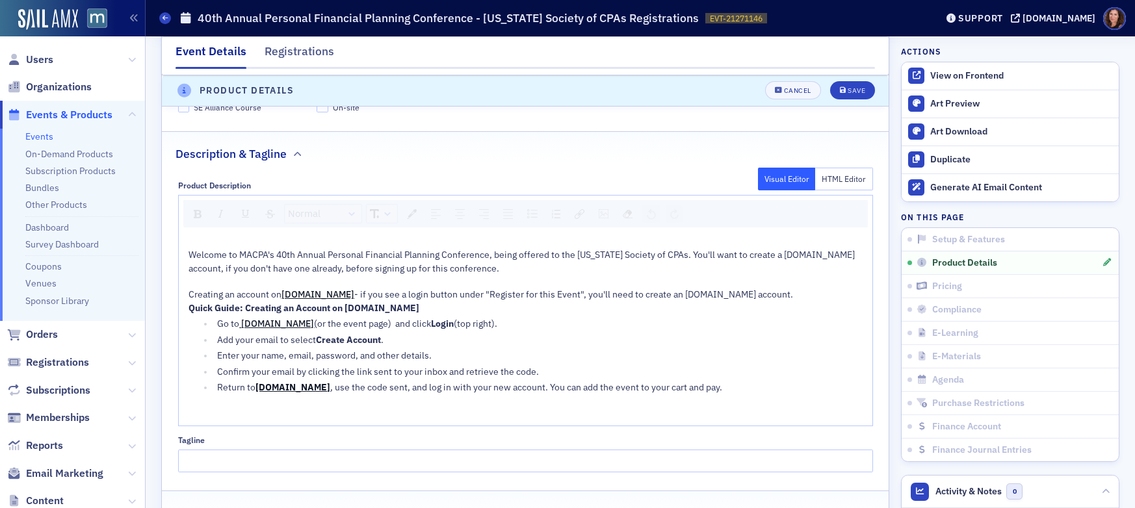
click at [339, 323] on span "(or the event page) and click" at bounding box center [372, 324] width 117 height 12
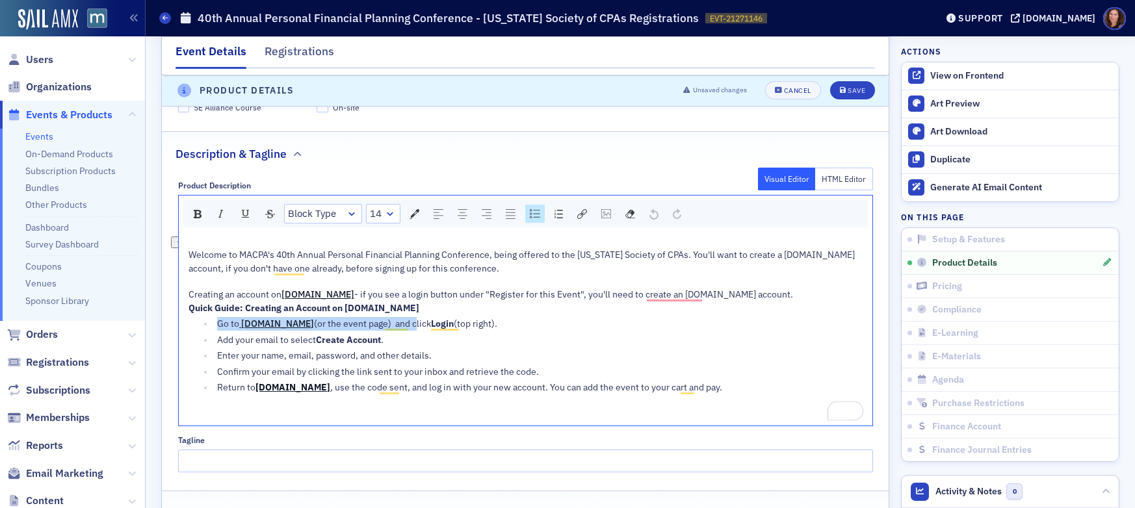
drag, startPoint x: 212, startPoint y: 324, endPoint x: 405, endPoint y: 320, distance: 192.4
click at [405, 320] on div "Go to [DOMAIN_NAME] (or the event page) and click Login (top right)." at bounding box center [539, 324] width 645 height 14
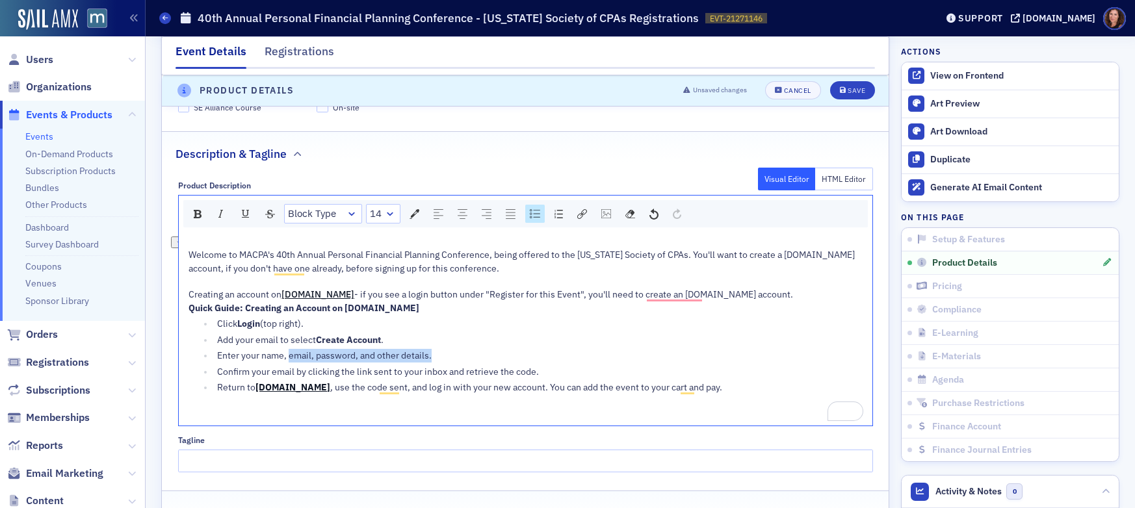
drag, startPoint x: 433, startPoint y: 355, endPoint x: 285, endPoint y: 361, distance: 148.3
click at [285, 361] on div "Enter your name, email, password, and other details." at bounding box center [539, 356] width 645 height 14
click at [842, 96] on button "Save" at bounding box center [852, 91] width 45 height 18
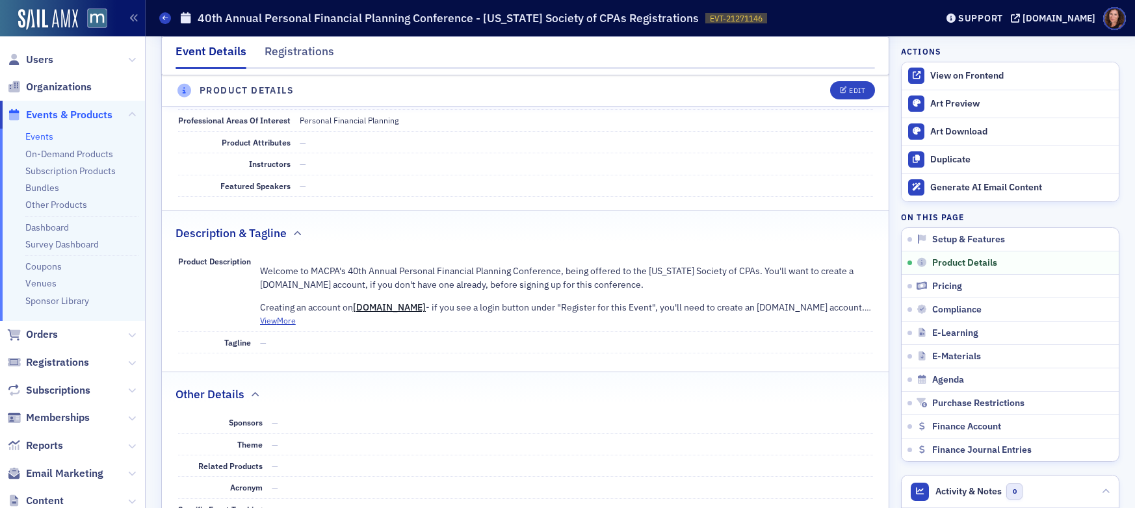
scroll to position [454, 0]
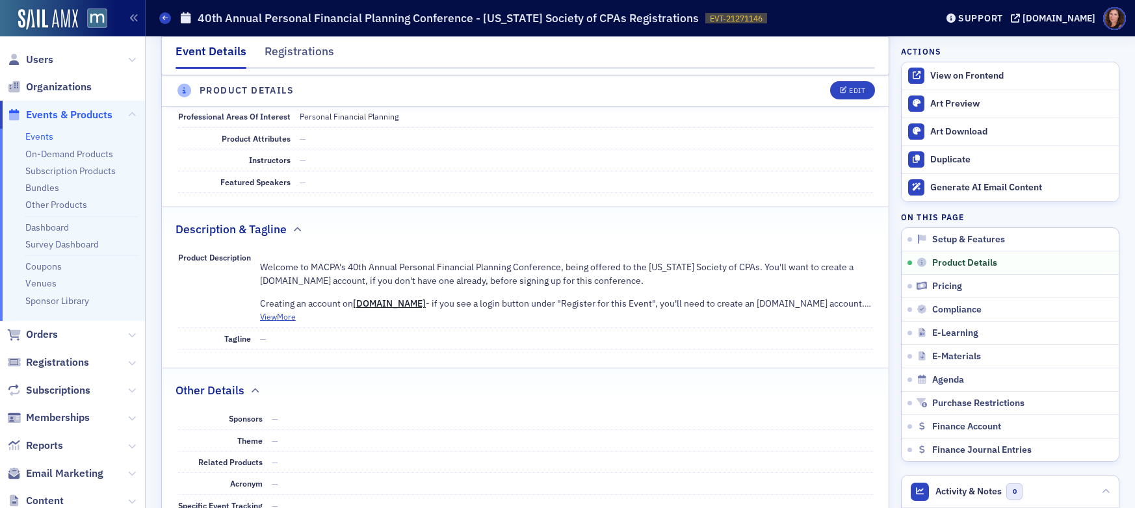
drag, startPoint x: 280, startPoint y: 320, endPoint x: 294, endPoint y: 322, distance: 13.8
click at [280, 320] on button "View More" at bounding box center [278, 317] width 36 height 12
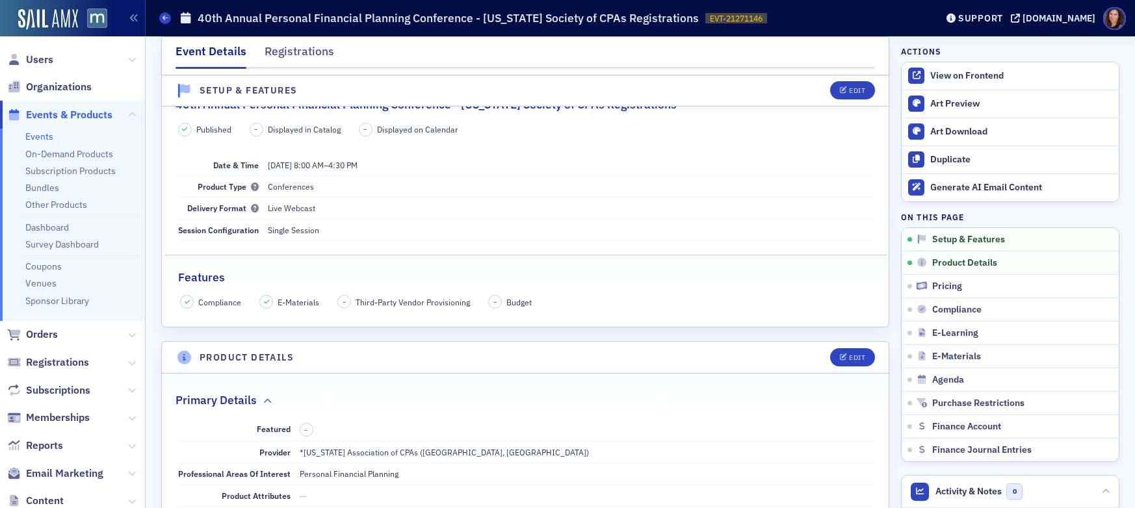
scroll to position [96, 0]
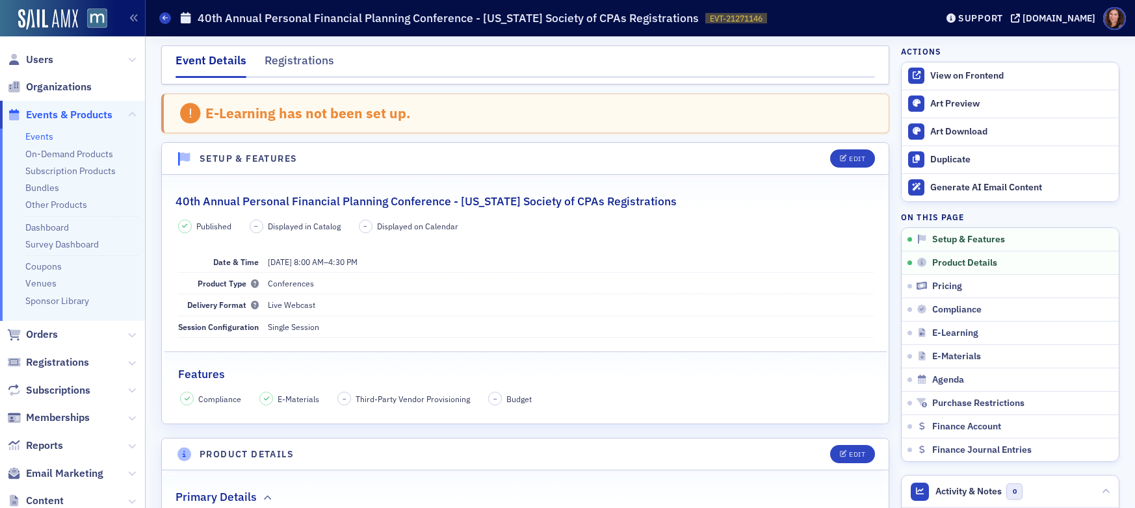
scroll to position [96, 0]
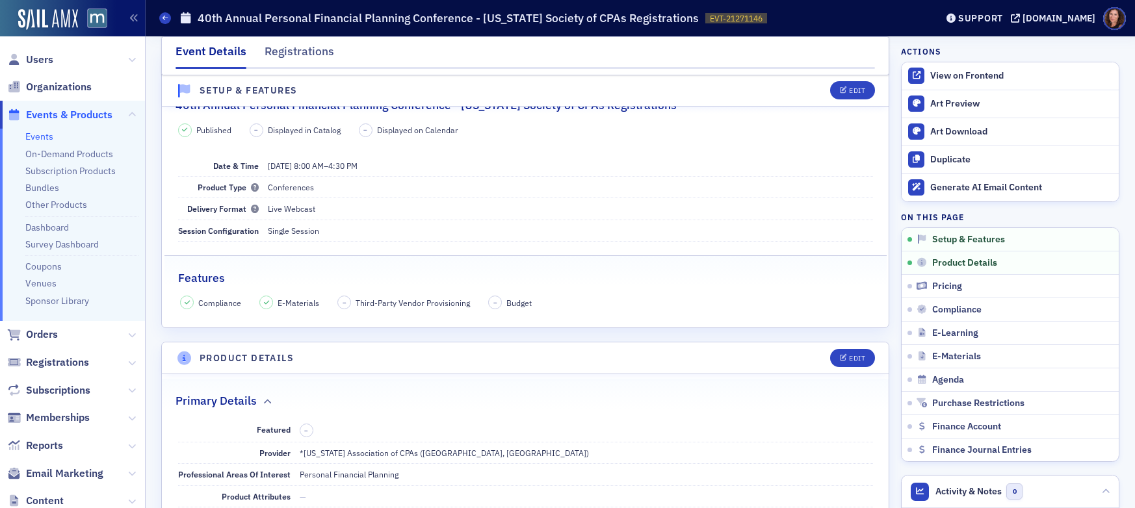
click at [34, 134] on link "Events" at bounding box center [39, 137] width 28 height 12
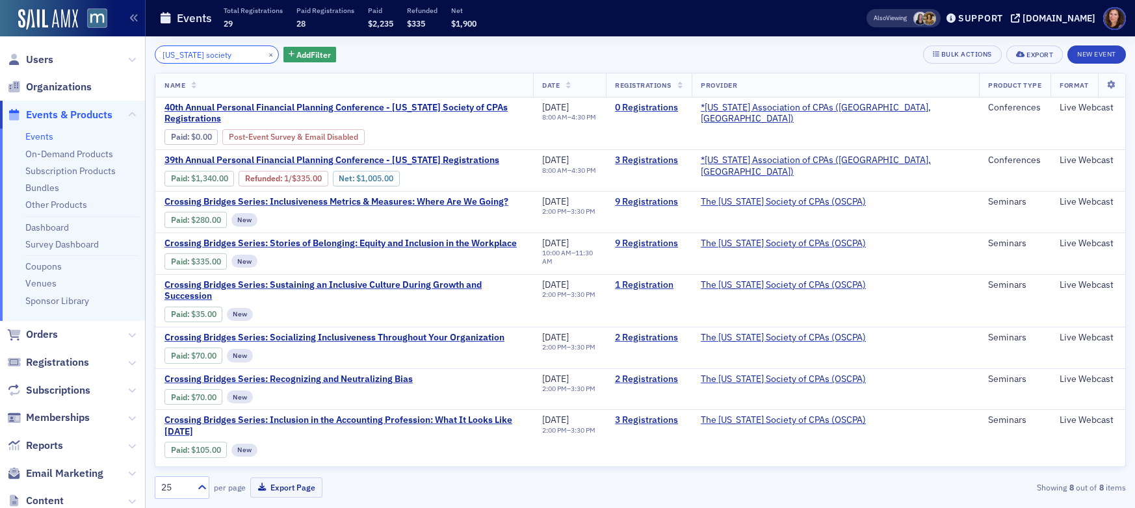
click at [207, 53] on input "delaware society" at bounding box center [217, 54] width 124 height 18
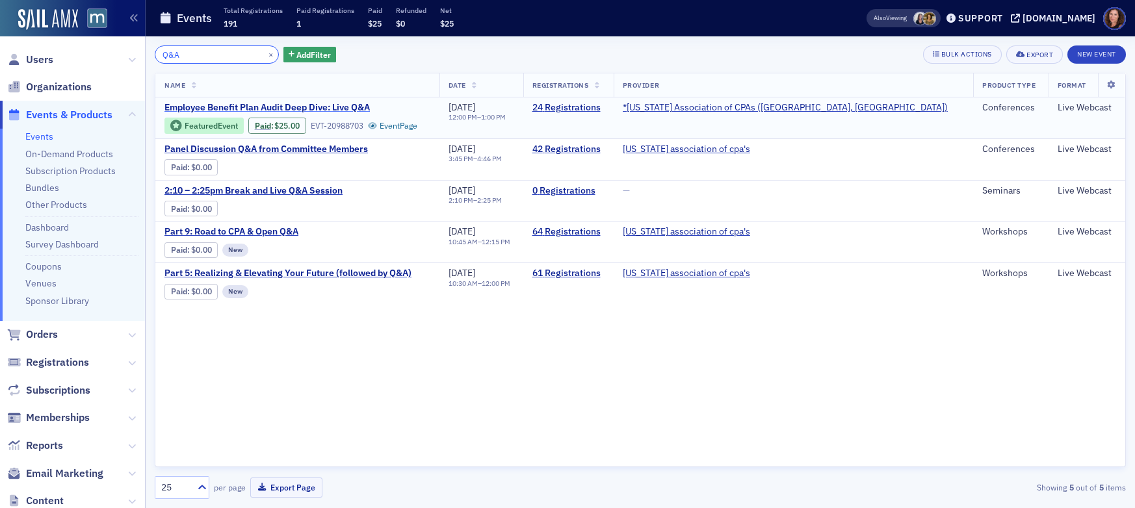
type input "Q&A"
click at [304, 103] on span "Employee Benefit Plan Audit Deep Dive: Live Q&A" at bounding box center [273, 108] width 218 height 12
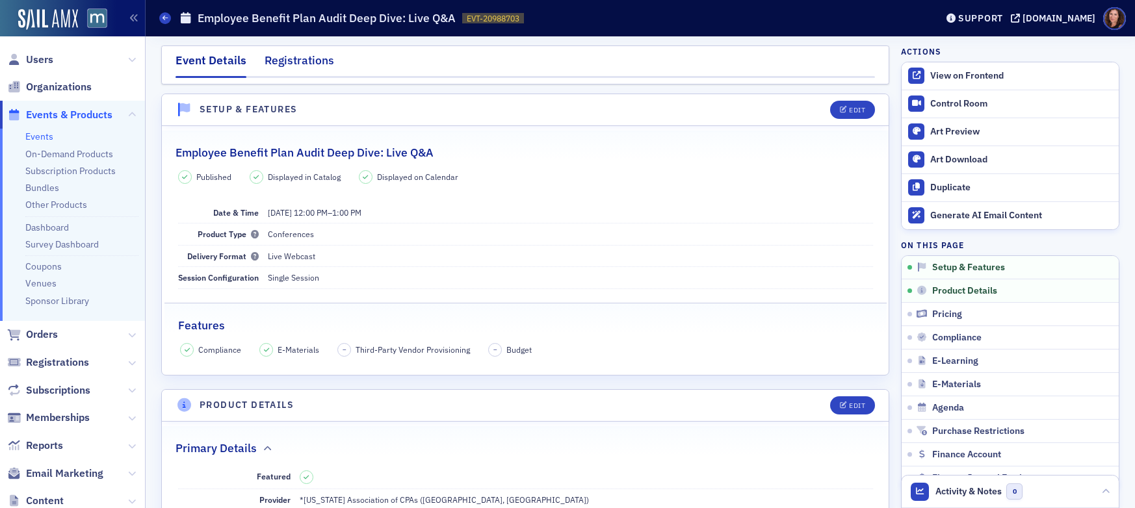
click at [294, 52] on div "Registrations" at bounding box center [299, 64] width 70 height 24
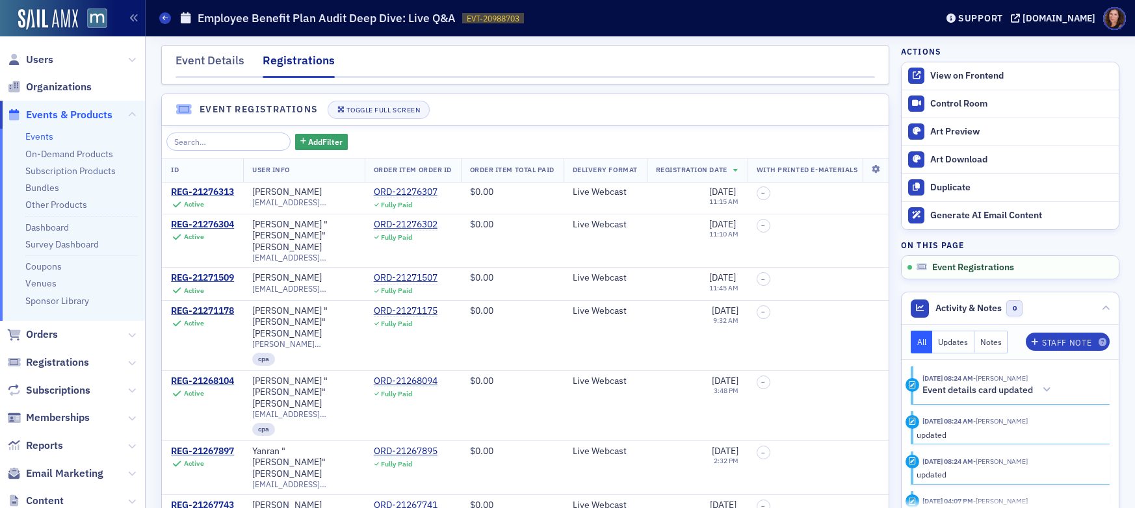
click at [47, 136] on link "Events" at bounding box center [39, 137] width 28 height 12
click at [35, 138] on link "Events" at bounding box center [39, 137] width 28 height 12
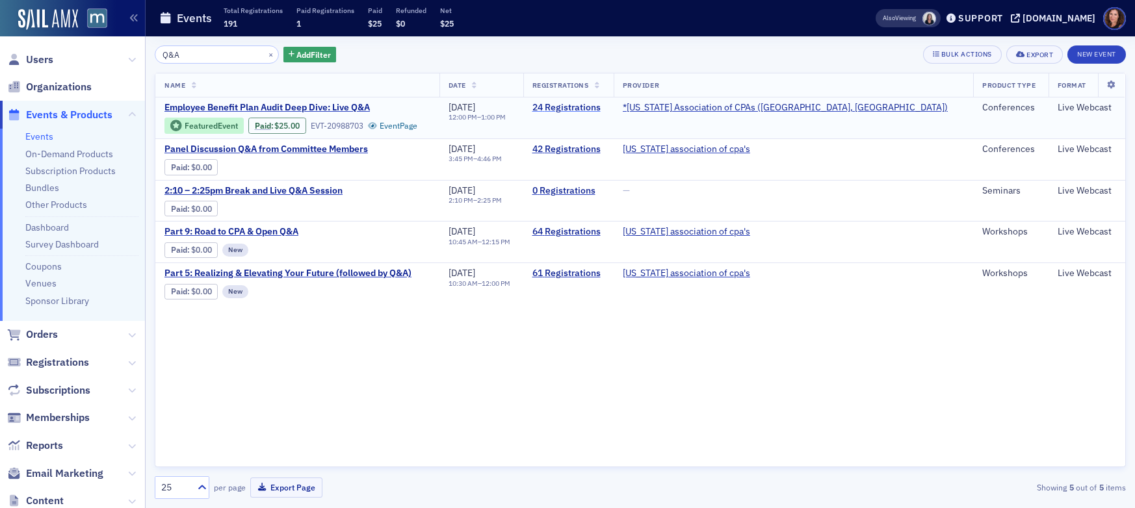
click at [604, 103] on link "24 Registrations" at bounding box center [568, 108] width 72 height 12
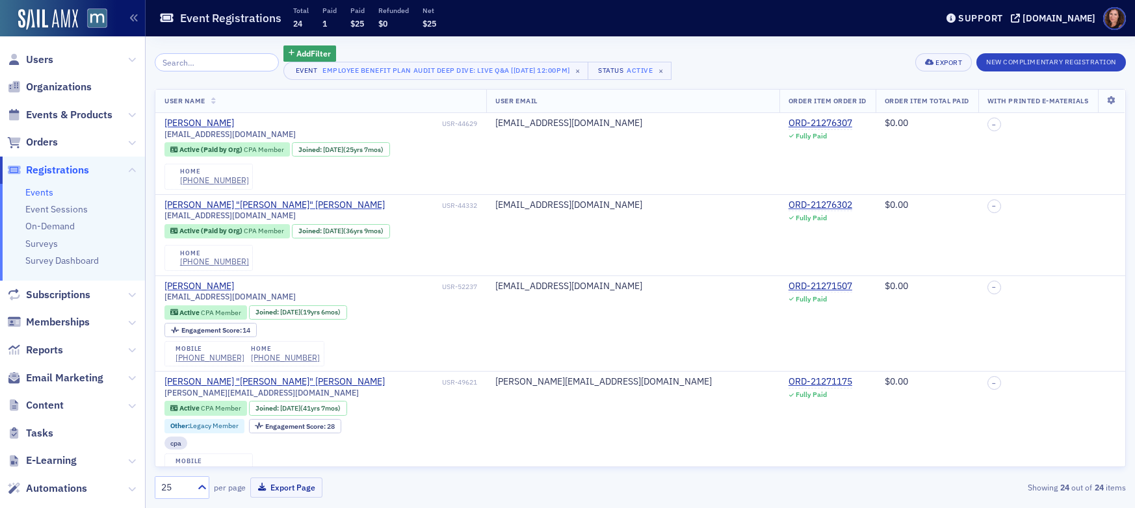
click at [44, 190] on link "Events" at bounding box center [39, 192] width 28 height 12
click at [43, 190] on link "Events" at bounding box center [39, 192] width 28 height 12
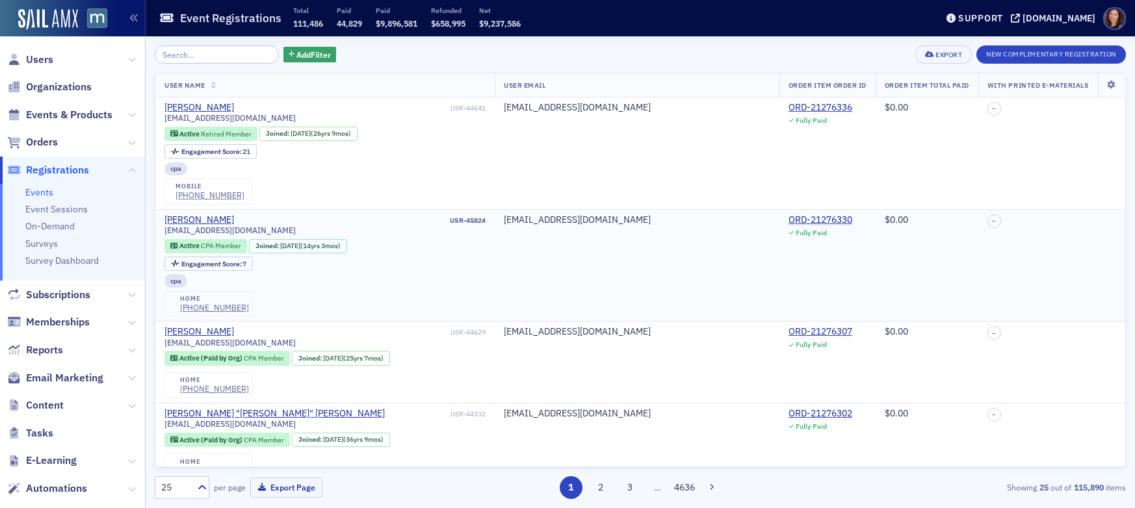
scroll to position [6, 0]
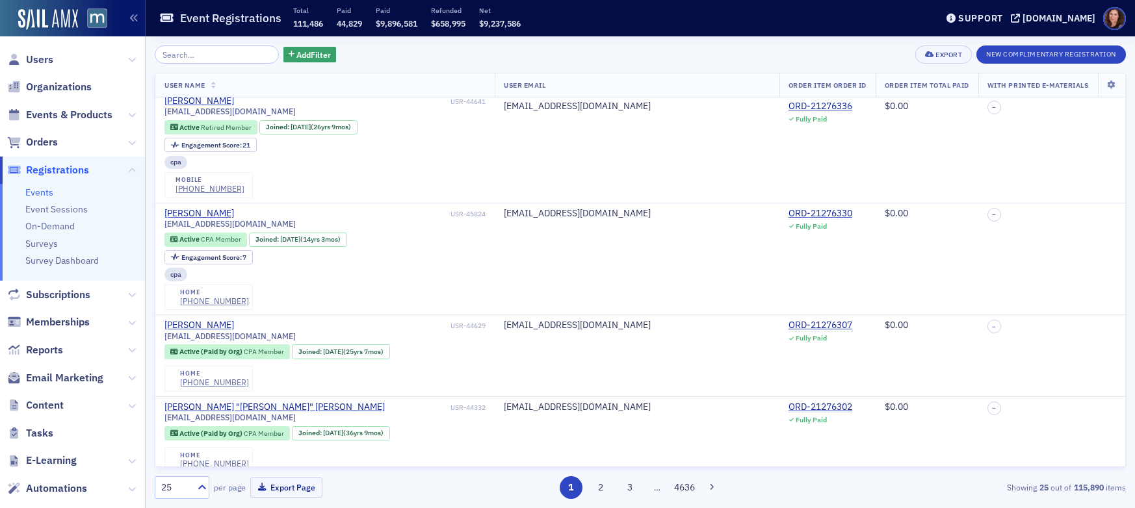
click at [36, 194] on link "Events" at bounding box center [39, 192] width 28 height 12
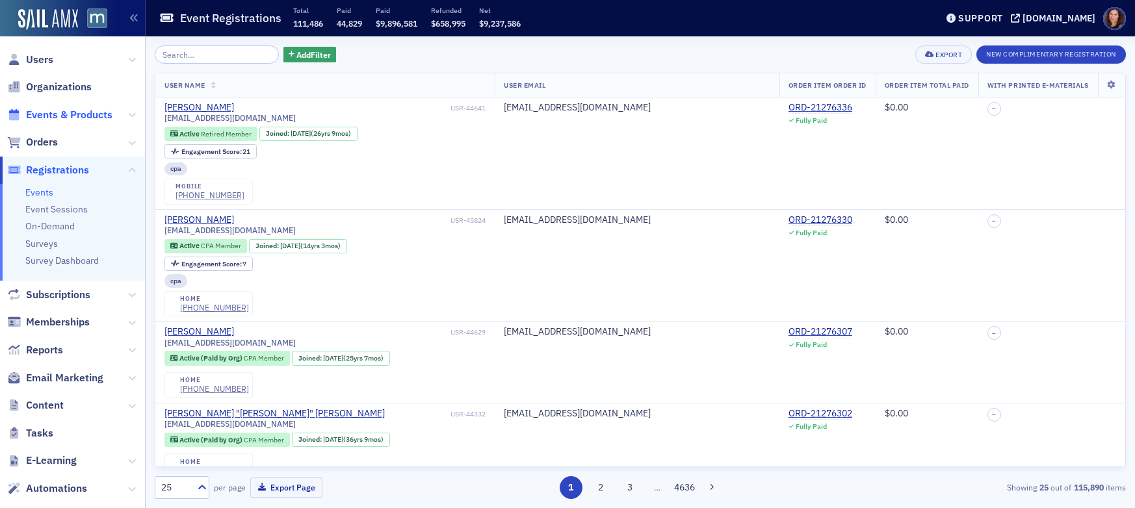
click at [57, 114] on span "Events & Products" at bounding box center [69, 115] width 86 height 14
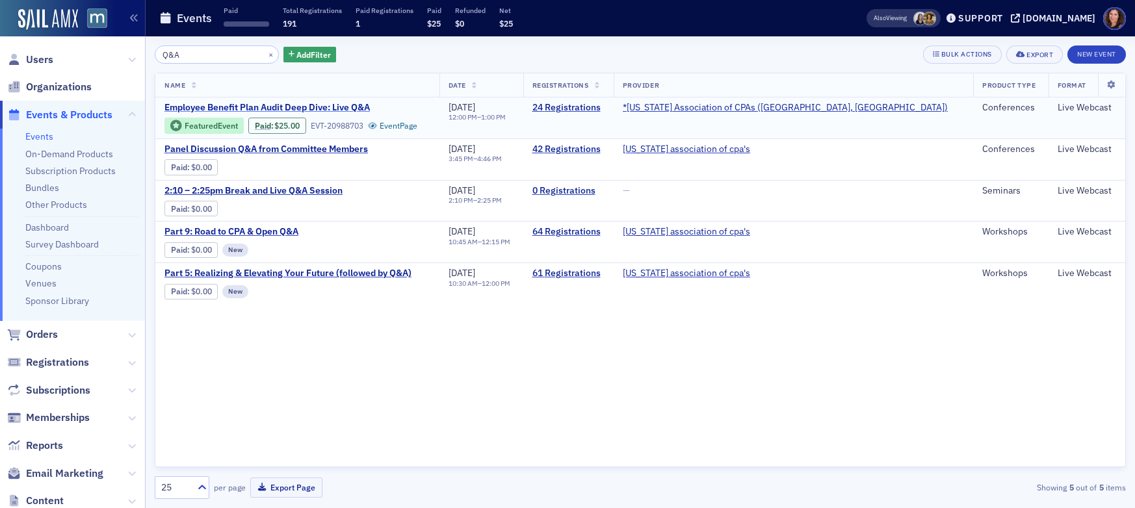
click at [332, 109] on span "Employee Benefit Plan Audit Deep Dive: Live Q&A" at bounding box center [273, 108] width 218 height 12
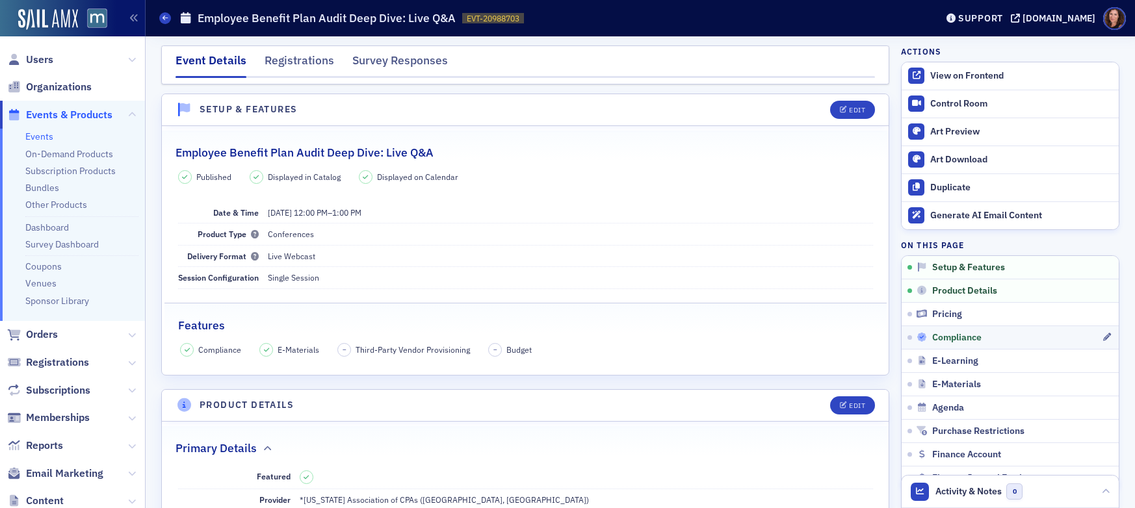
click at [944, 341] on span "Compliance" at bounding box center [956, 338] width 49 height 12
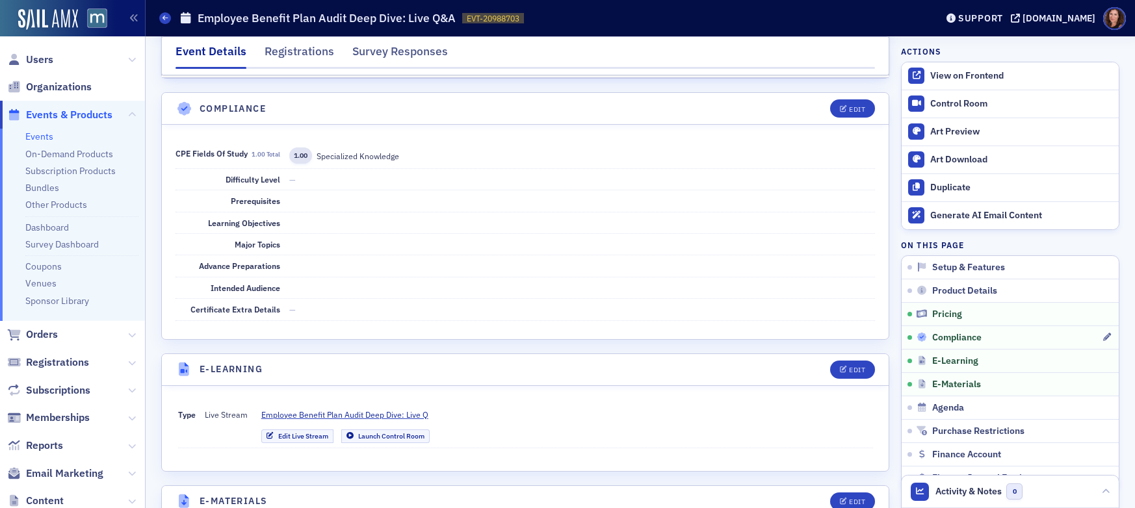
scroll to position [1458, 0]
click at [953, 103] on div "Control Room" at bounding box center [1021, 104] width 182 height 12
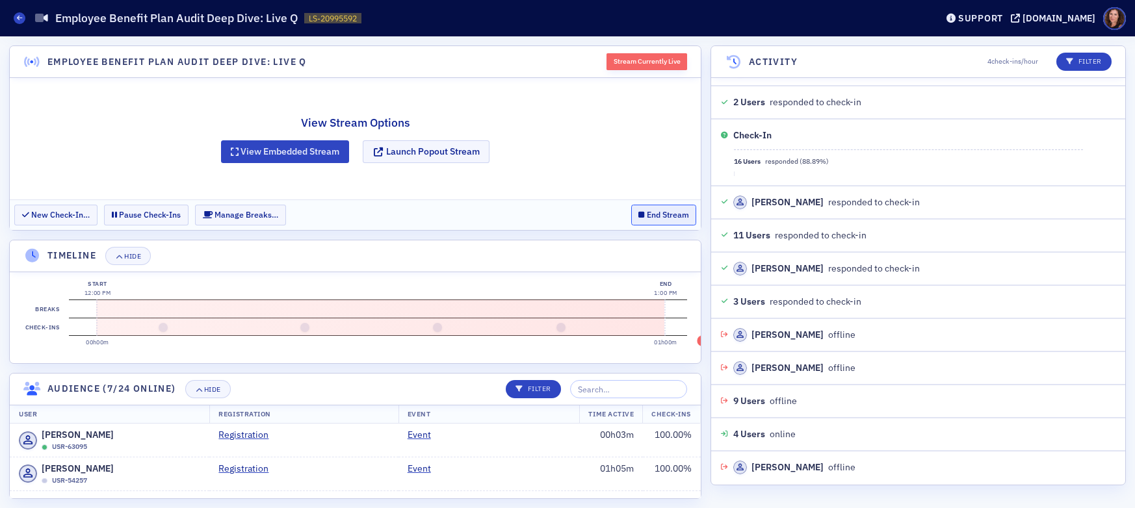
scroll to position [1484, 0]
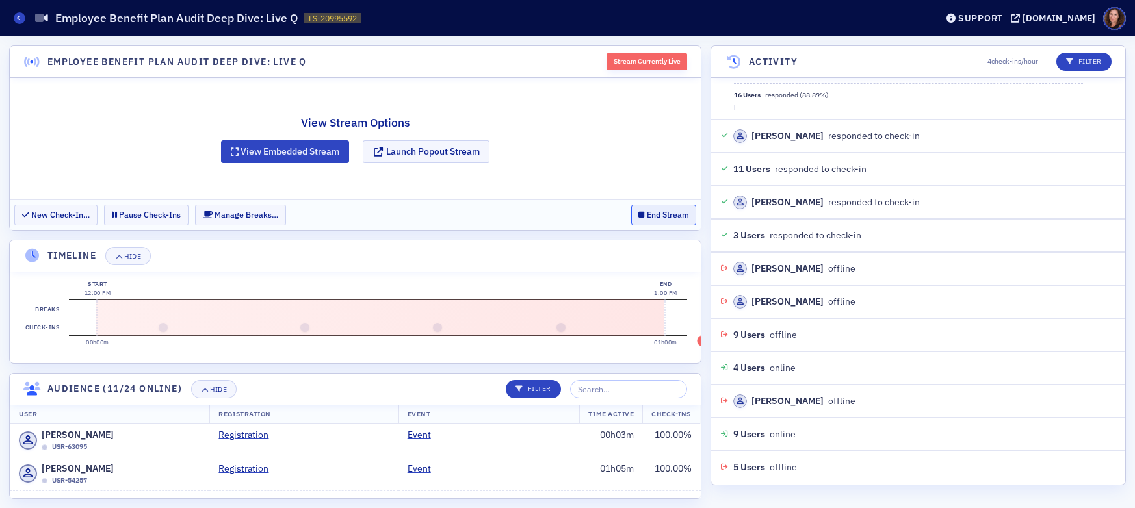
click at [662, 214] on button "End Stream" at bounding box center [664, 215] width 66 height 20
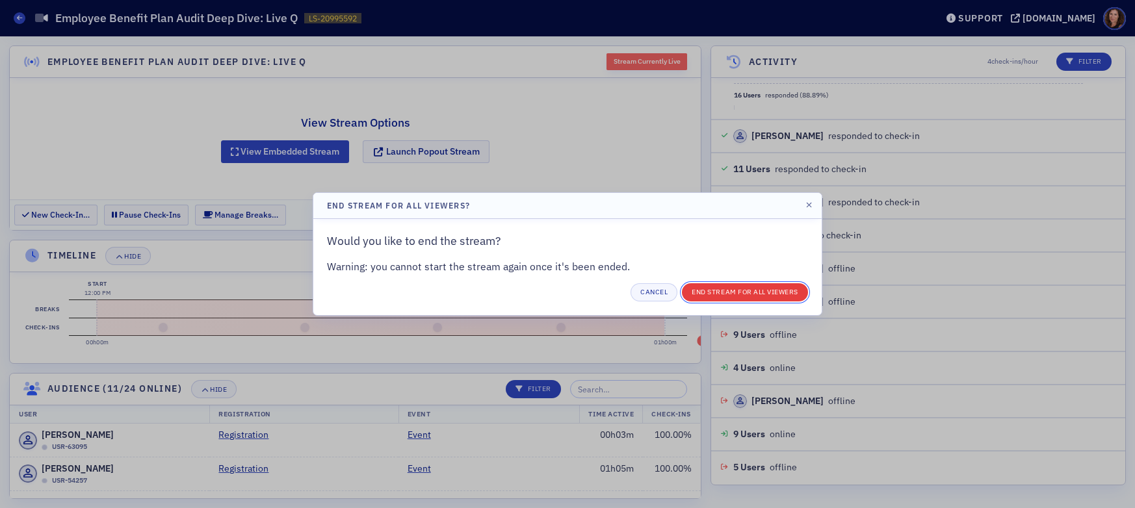
click at [723, 294] on button "End Stream for all Viewers" at bounding box center [745, 292] width 126 height 18
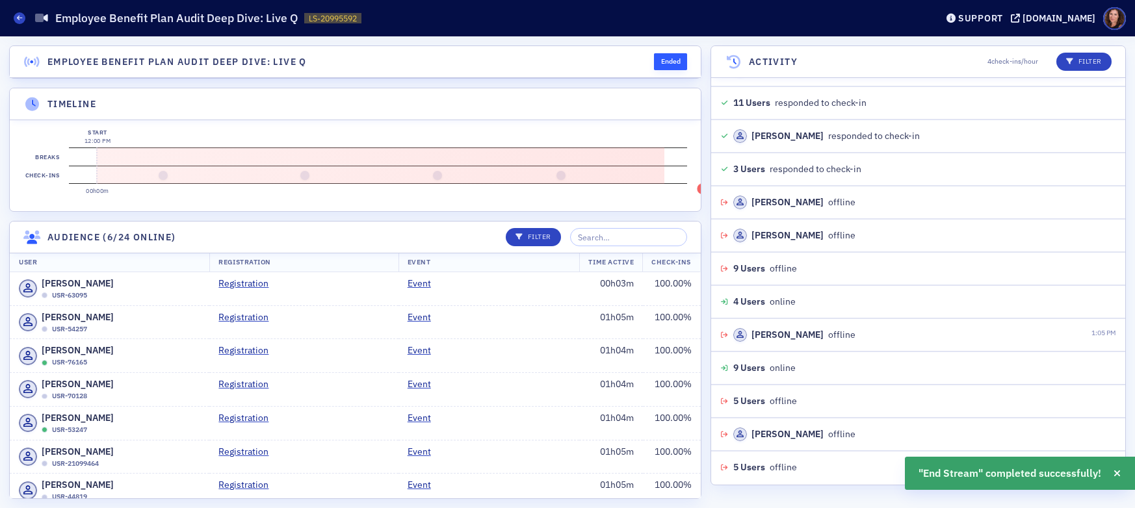
scroll to position [1581, 0]
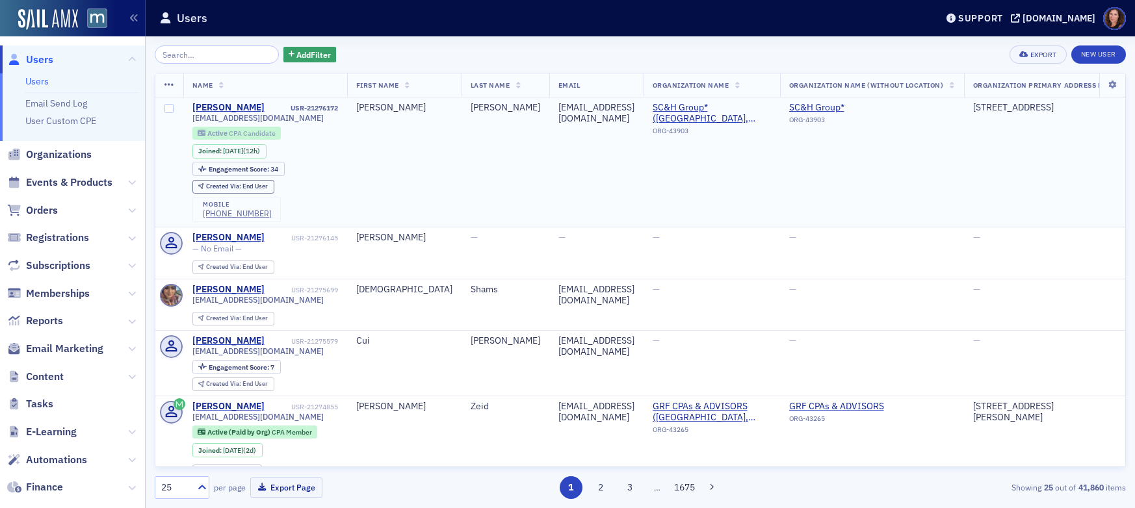
drag, startPoint x: 69, startPoint y: 181, endPoint x: 201, endPoint y: 134, distance: 140.6
click at [69, 181] on span "Events & Products" at bounding box center [69, 182] width 86 height 14
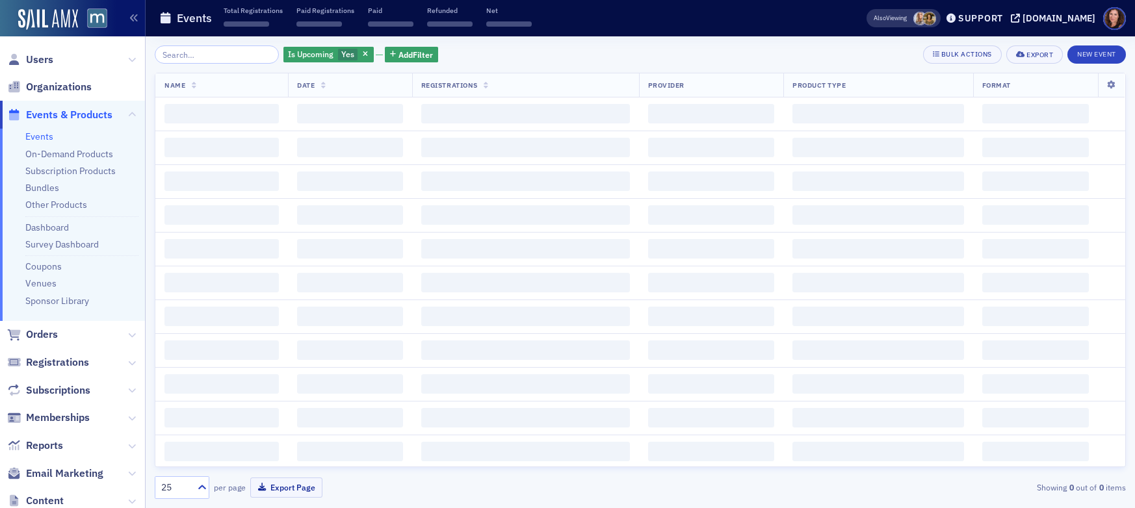
click at [216, 53] on input "search" at bounding box center [217, 54] width 124 height 18
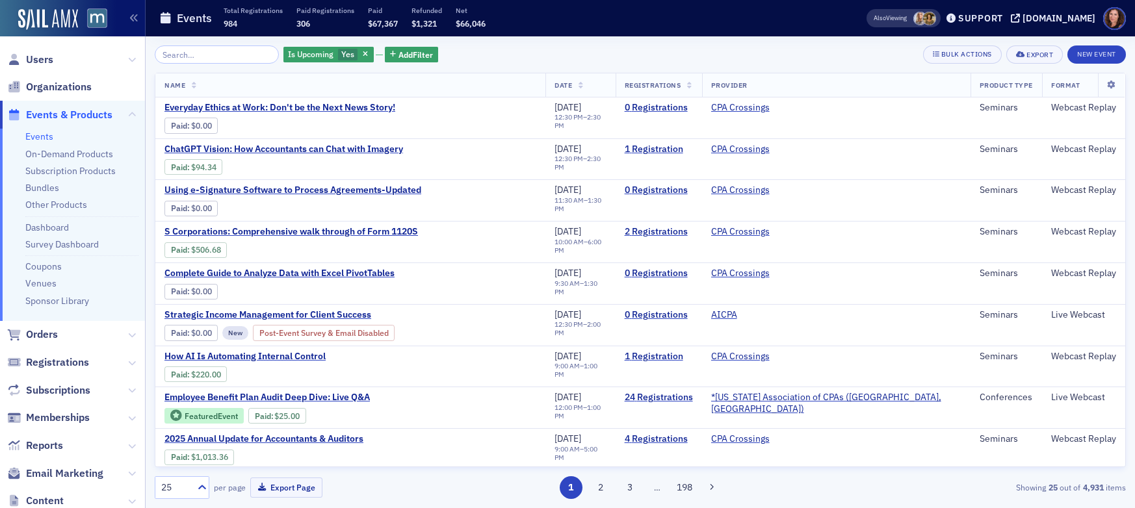
click at [216, 53] on input "search" at bounding box center [217, 54] width 124 height 18
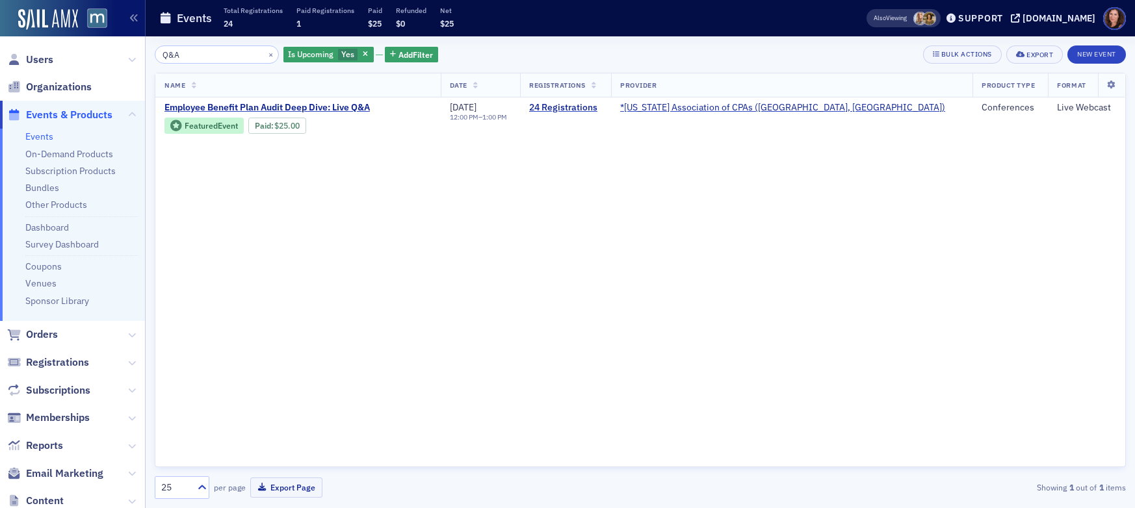
type input "Q&A"
